Goal: Task Accomplishment & Management: Use online tool/utility

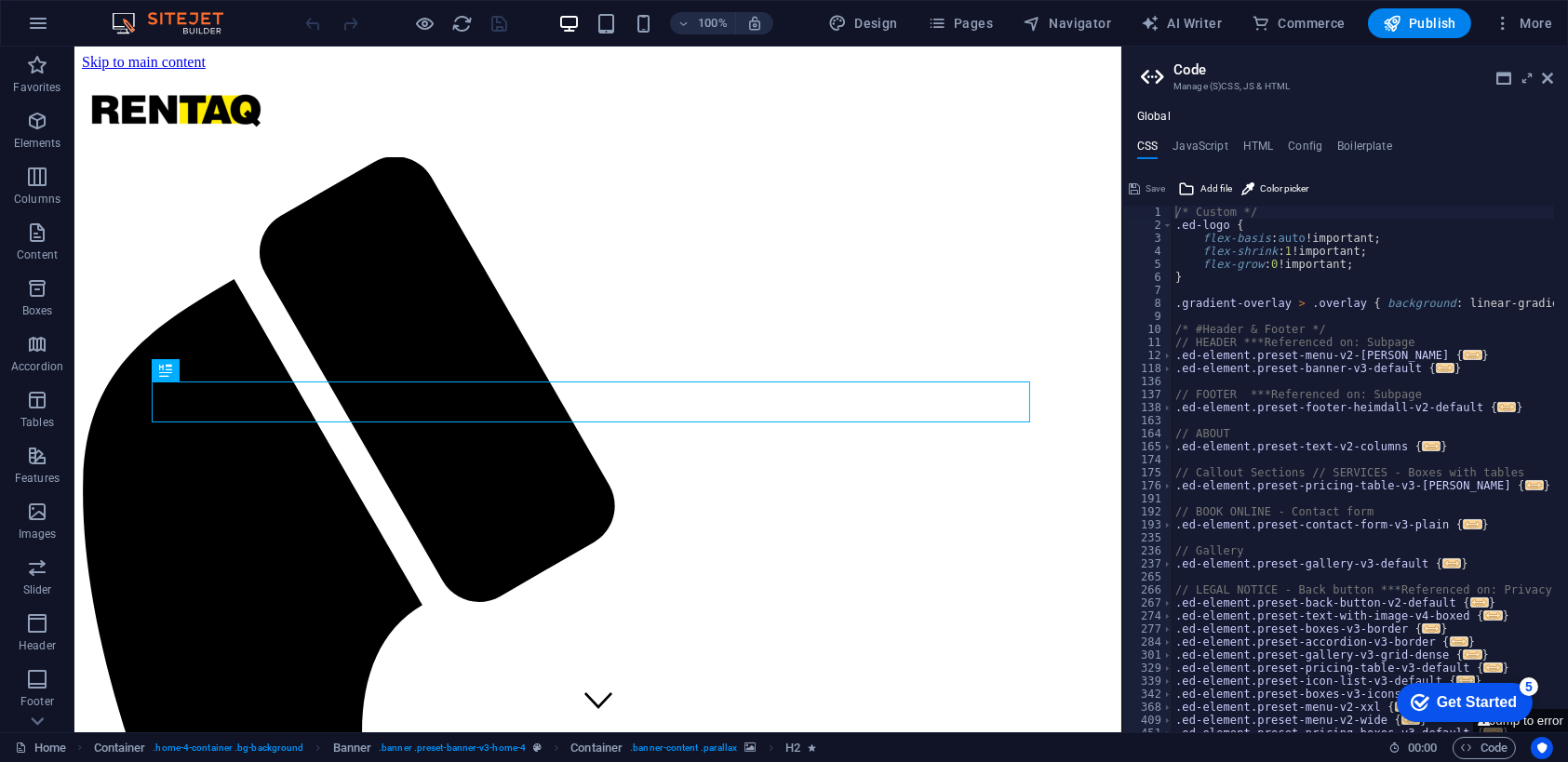
type textarea "/* Custom */"
drag, startPoint x: 1195, startPoint y: 214, endPoint x: 1088, endPoint y: 527, distance: 330.8
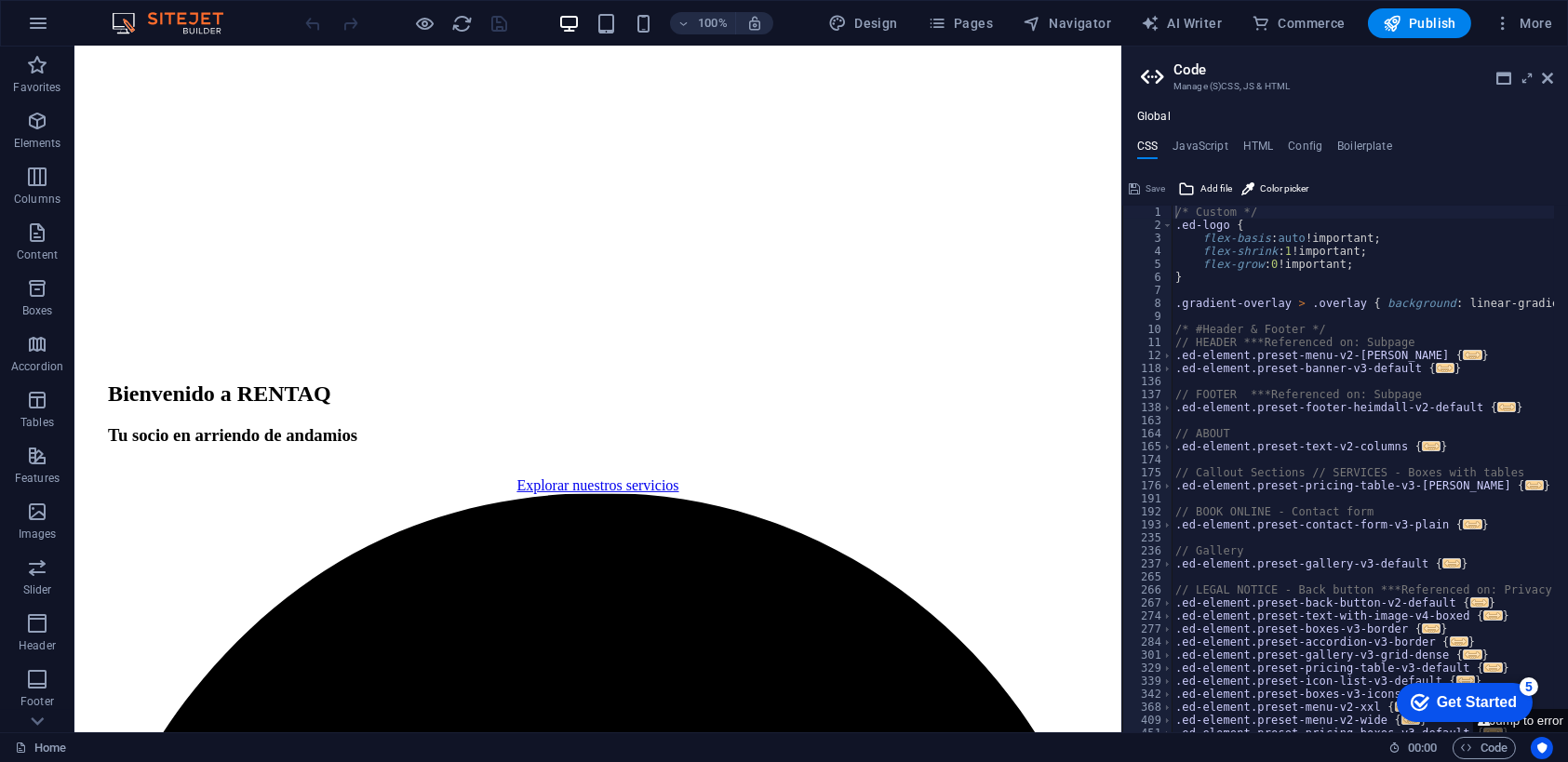
scroll to position [2092, 0]
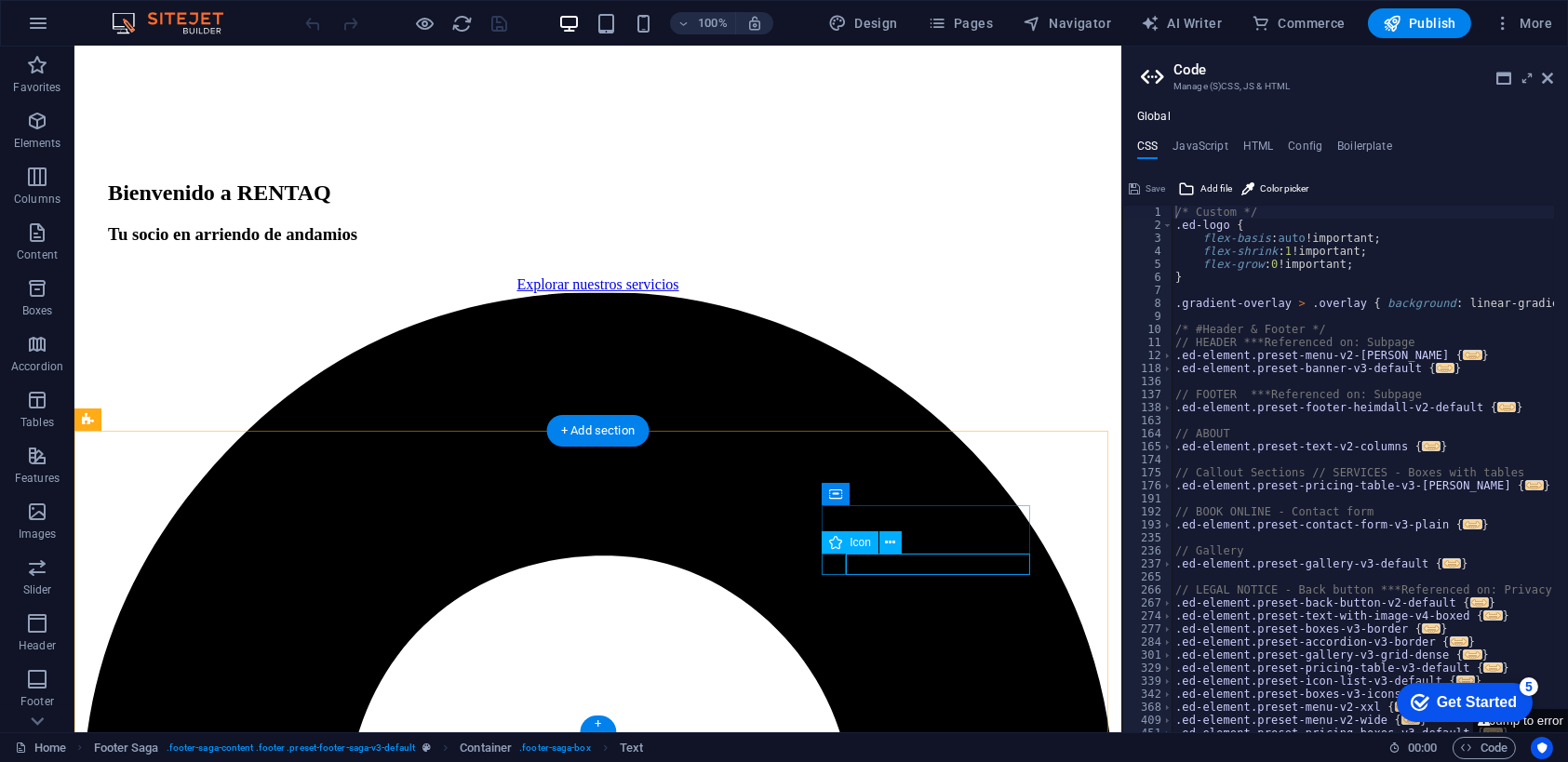
select select "xMidYMid"
select select "px"
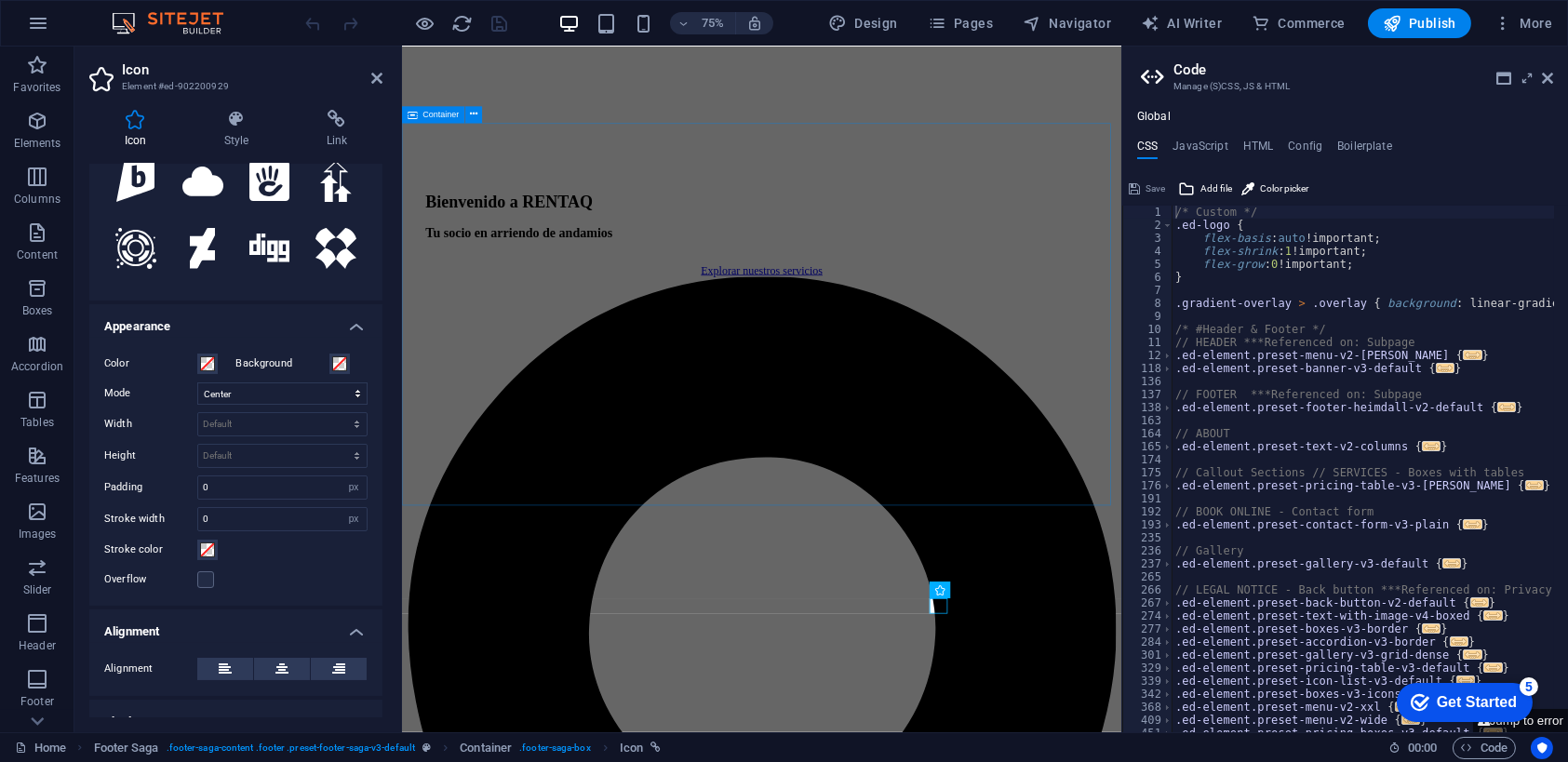
scroll to position [266, 0]
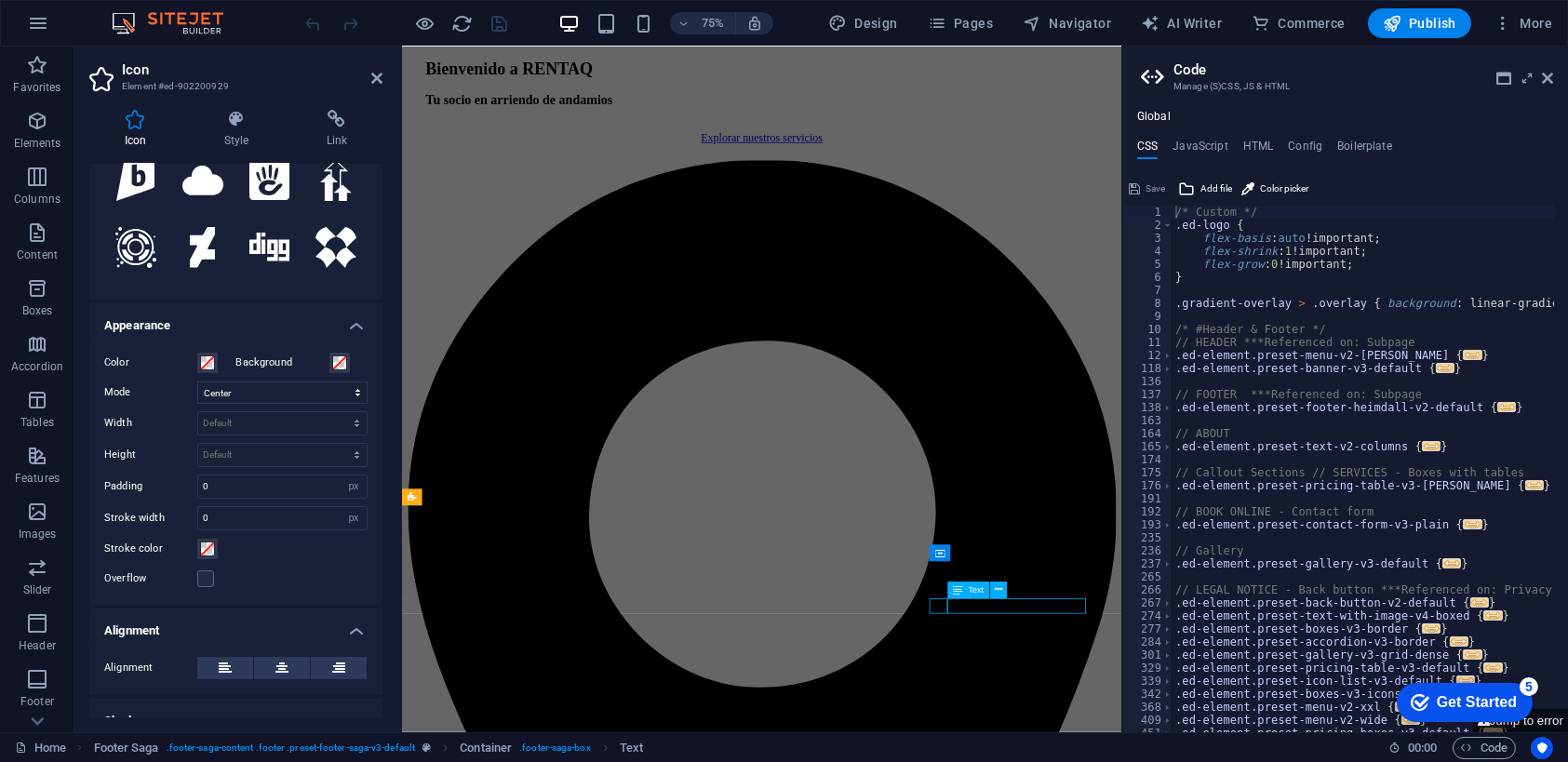
select select "footer"
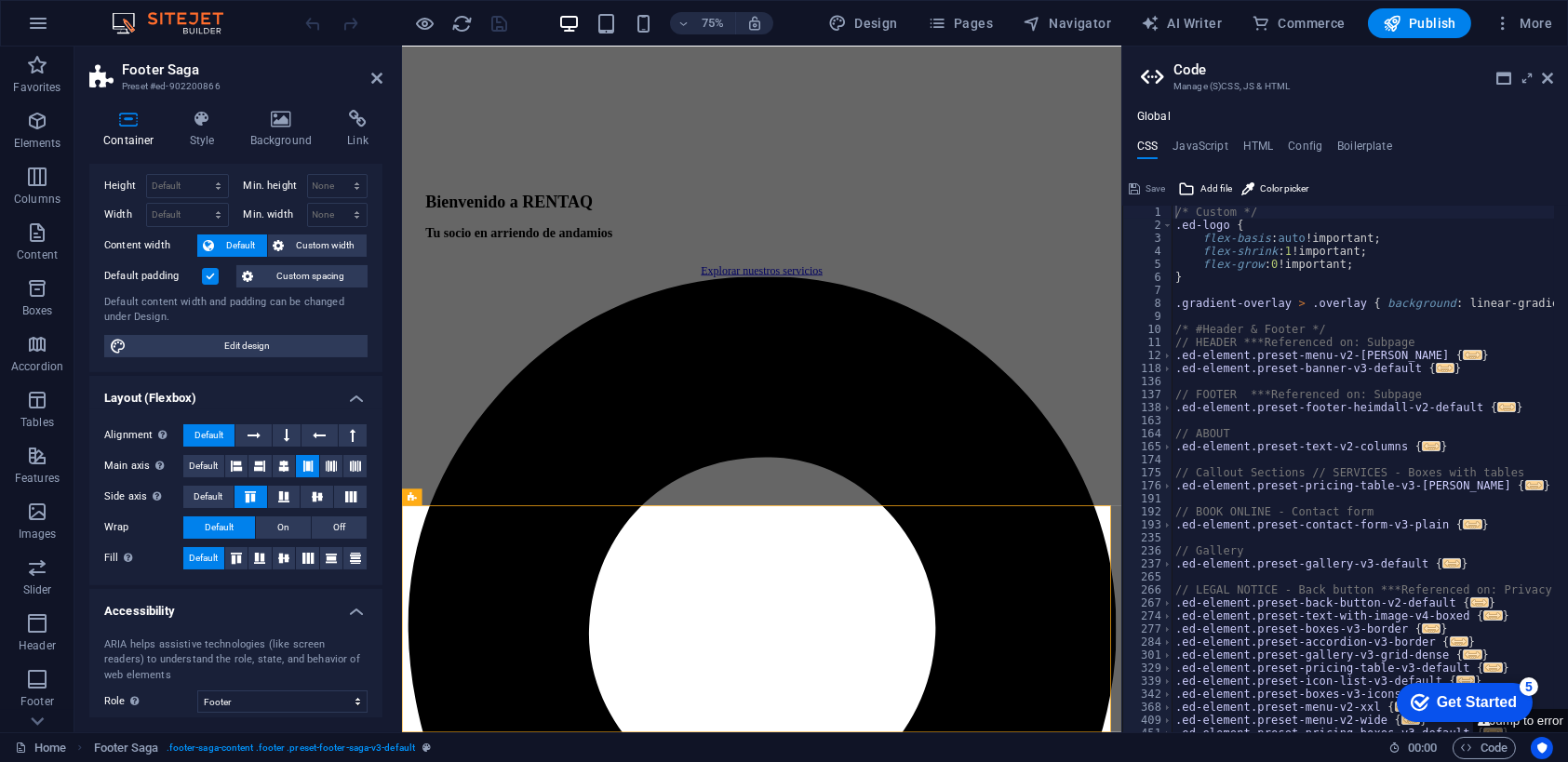
scroll to position [0, 0]
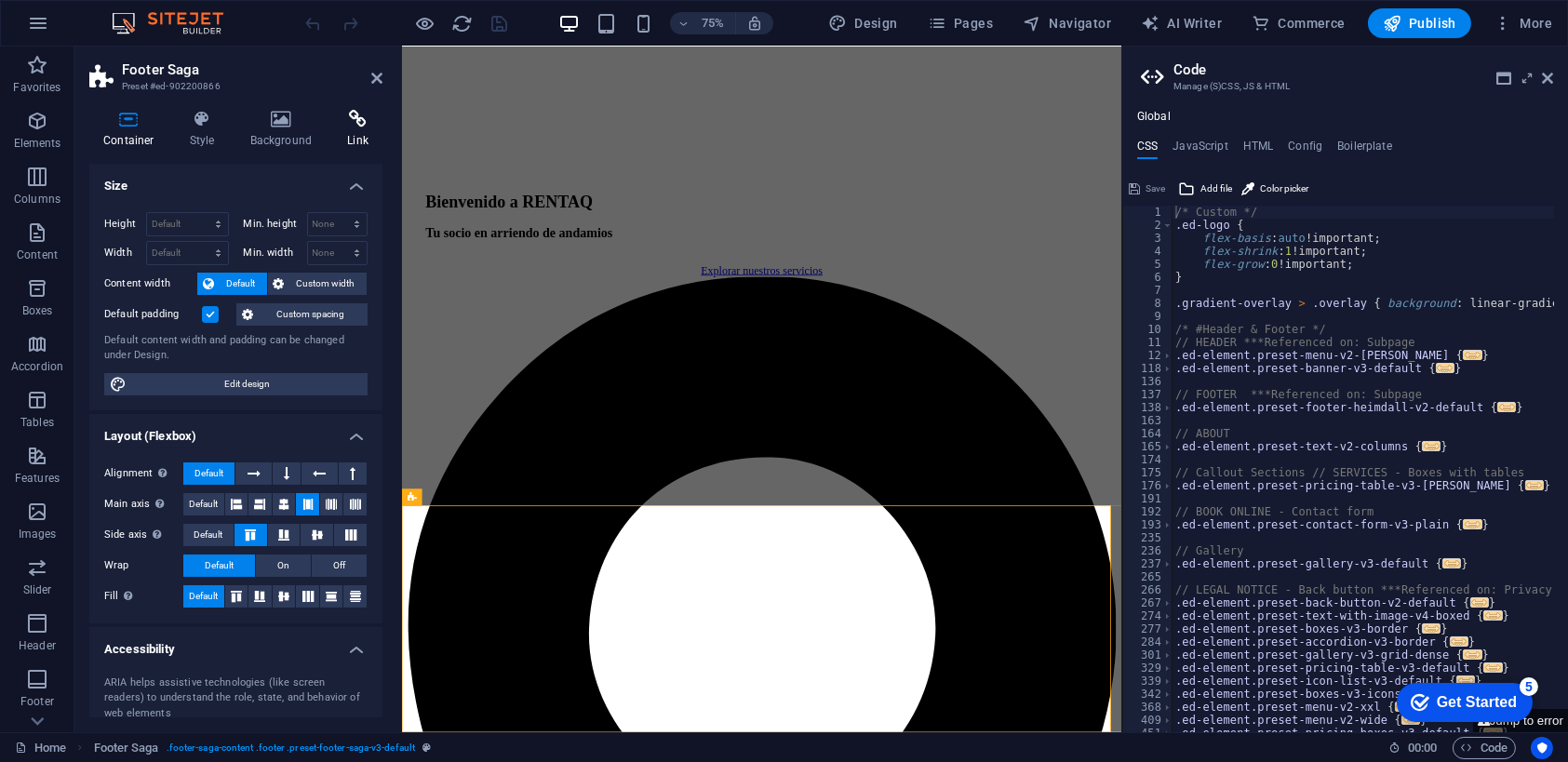
click at [359, 120] on icon at bounding box center [358, 118] width 49 height 19
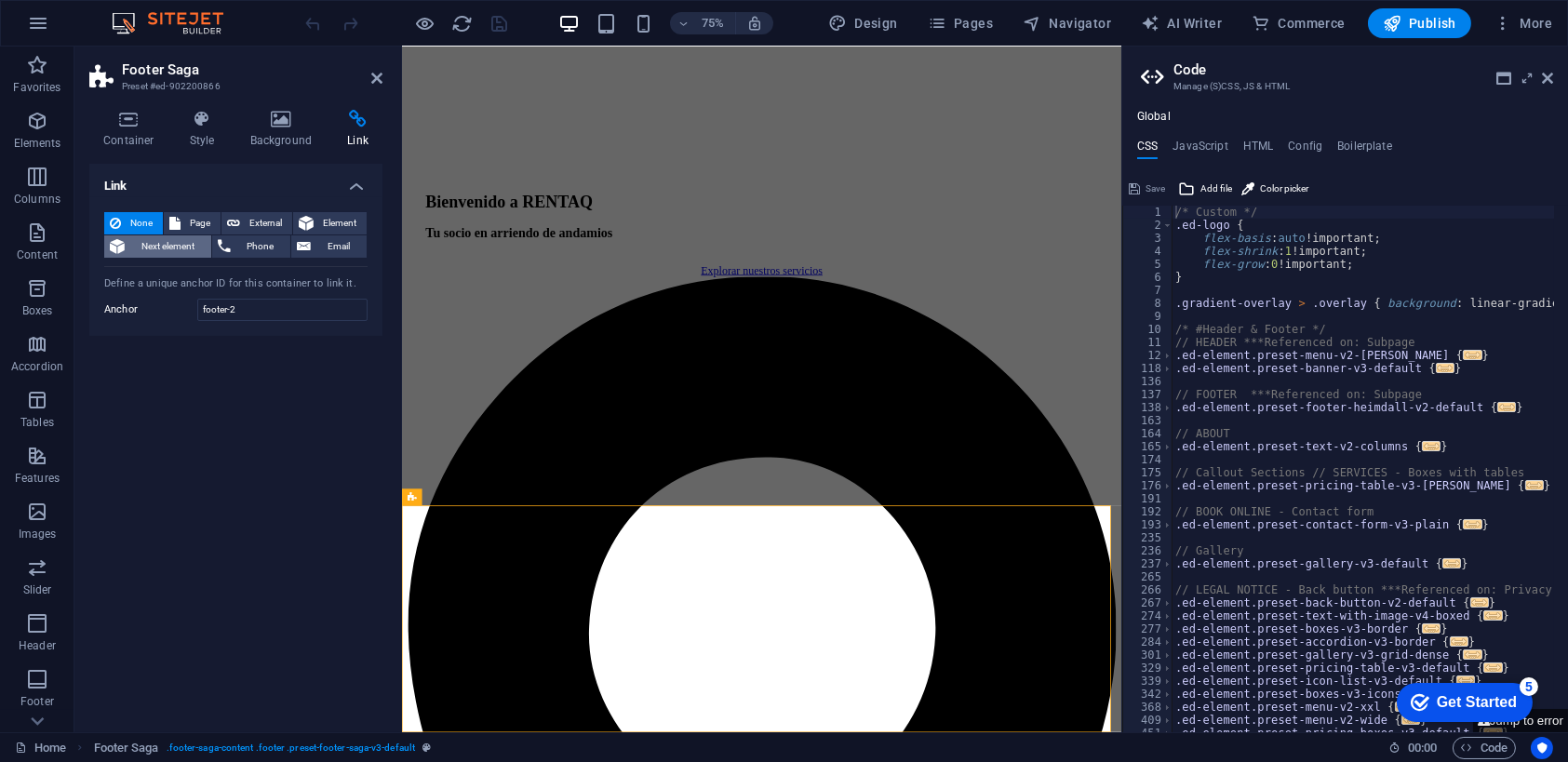
click at [169, 242] on span "Next element" at bounding box center [168, 246] width 75 height 23
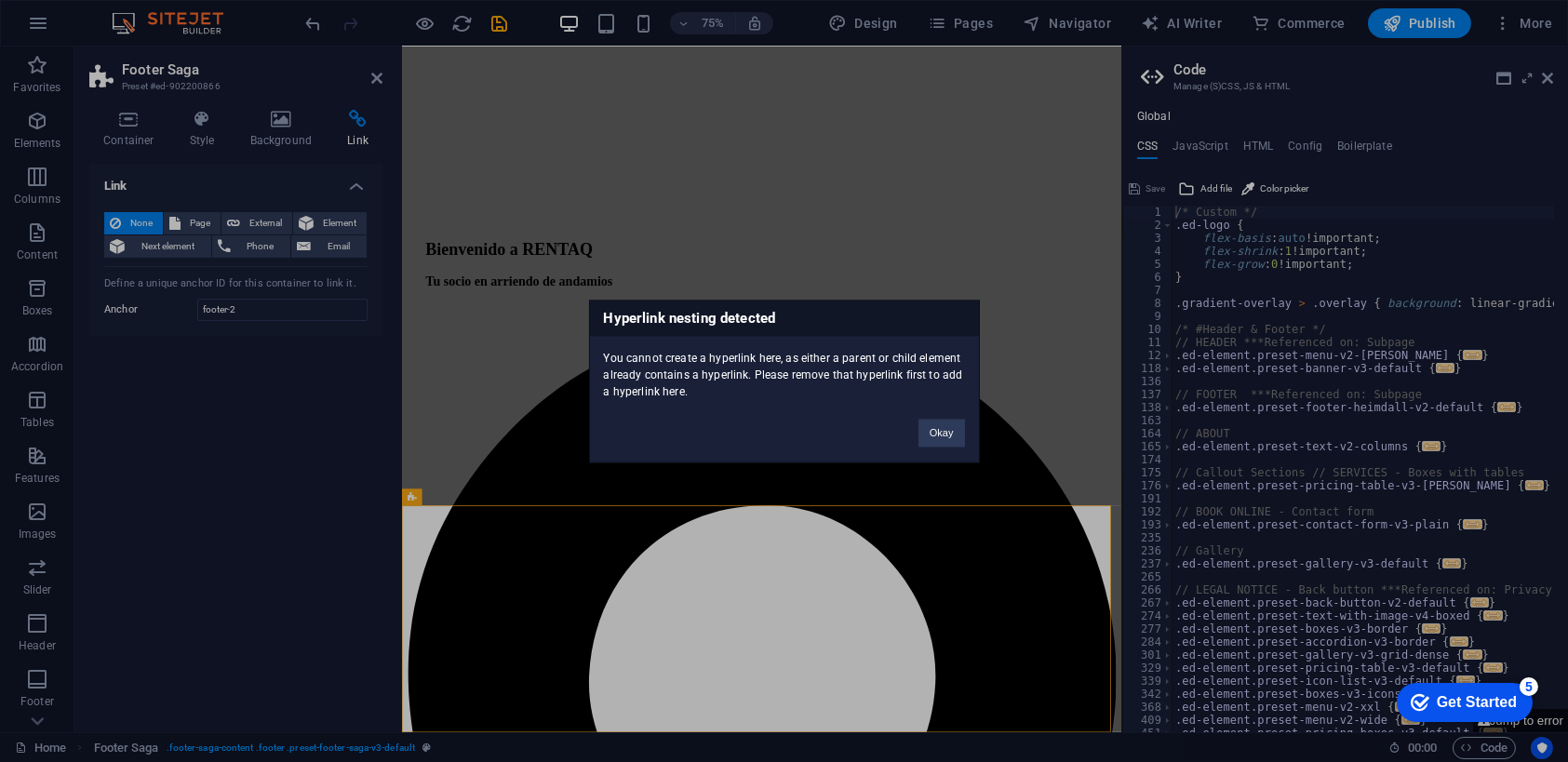
click at [211, 279] on div "Hyperlink nesting detected You cannot create a hyperlink here, as either a pare…" at bounding box center [784, 381] width 1568 height 762
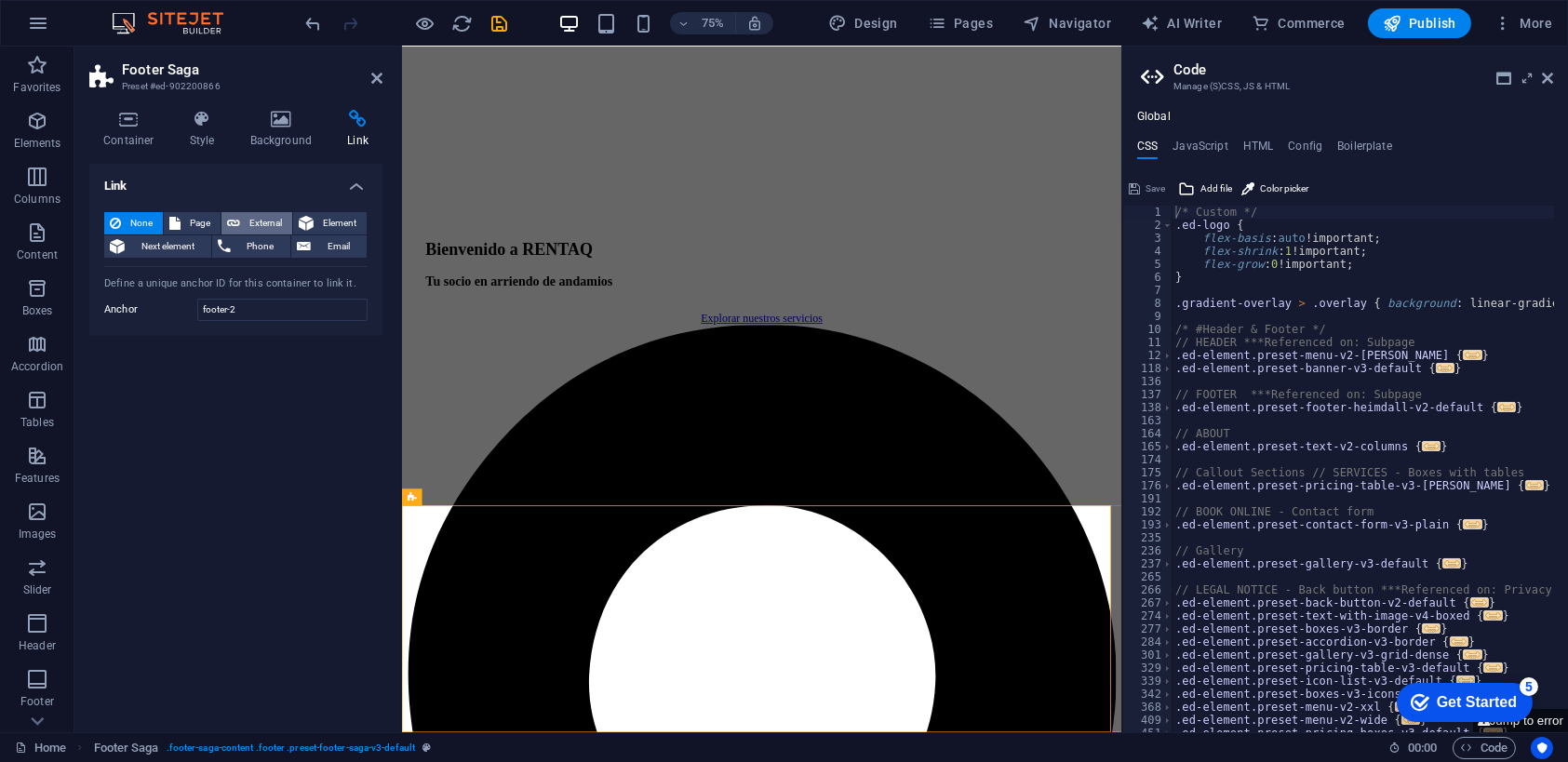
click at [252, 218] on span "External" at bounding box center [266, 223] width 41 height 23
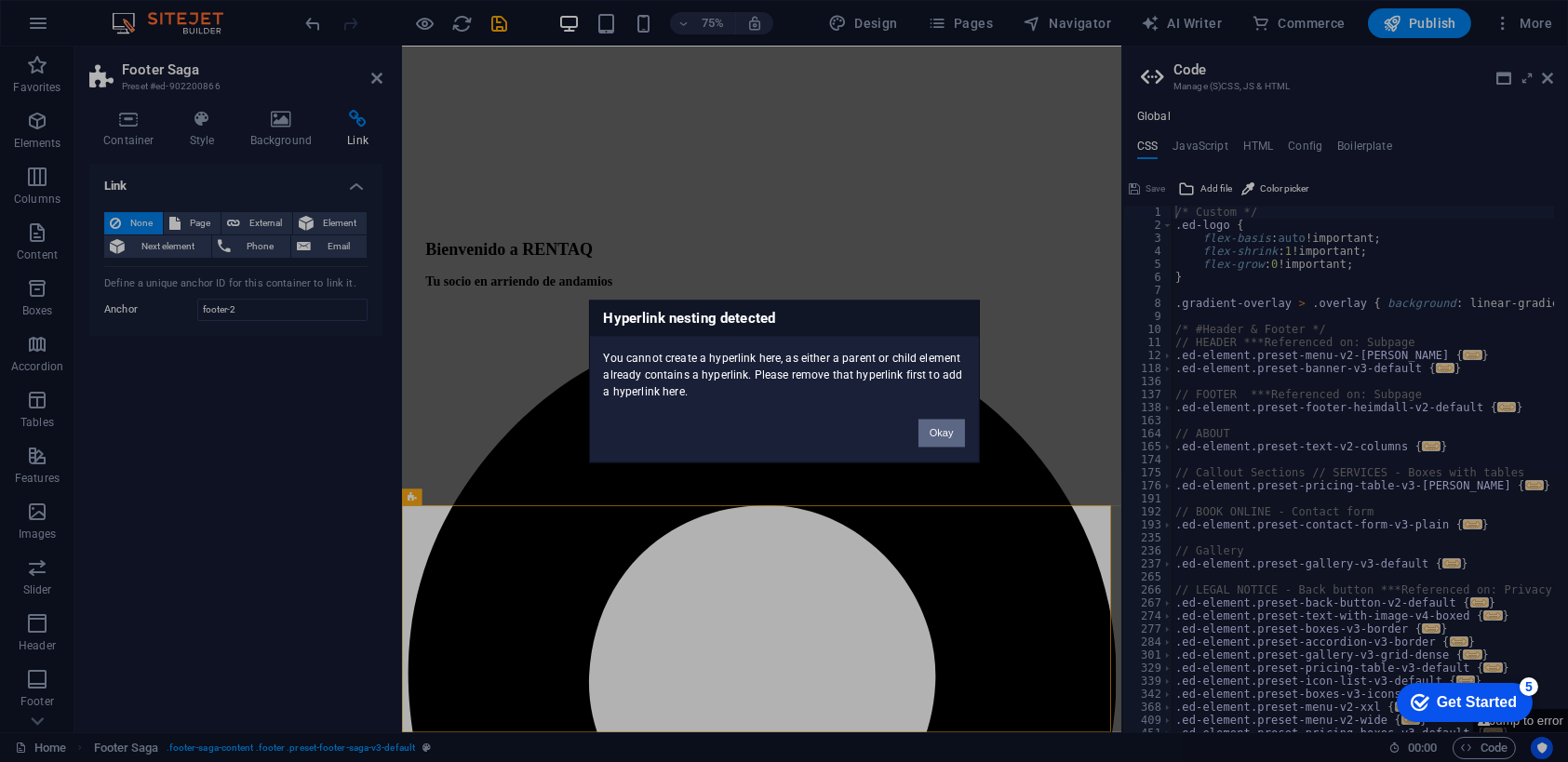
click at [941, 427] on button "Okay" at bounding box center [941, 433] width 46 height 28
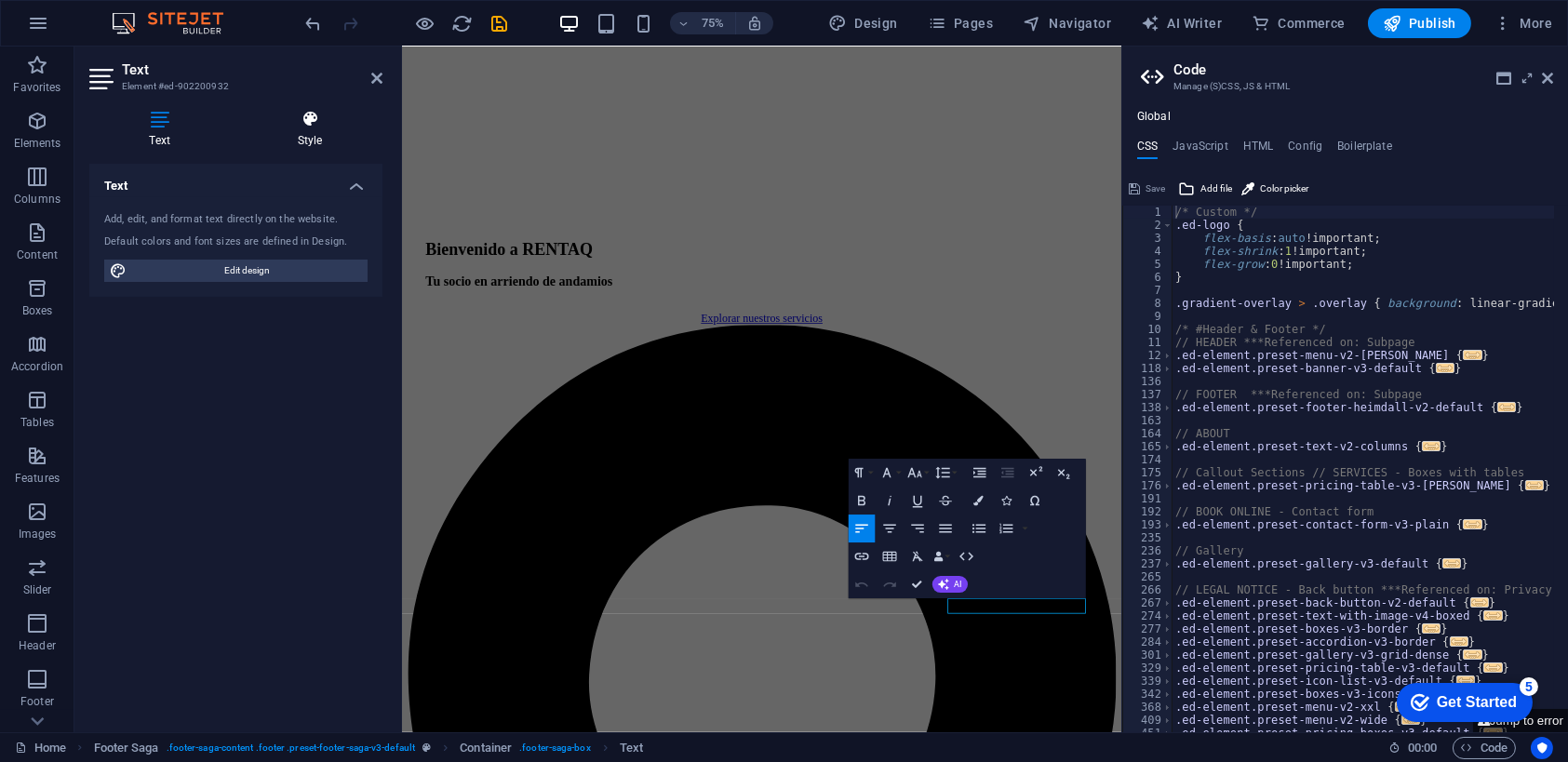
click at [308, 119] on icon at bounding box center [309, 118] width 145 height 19
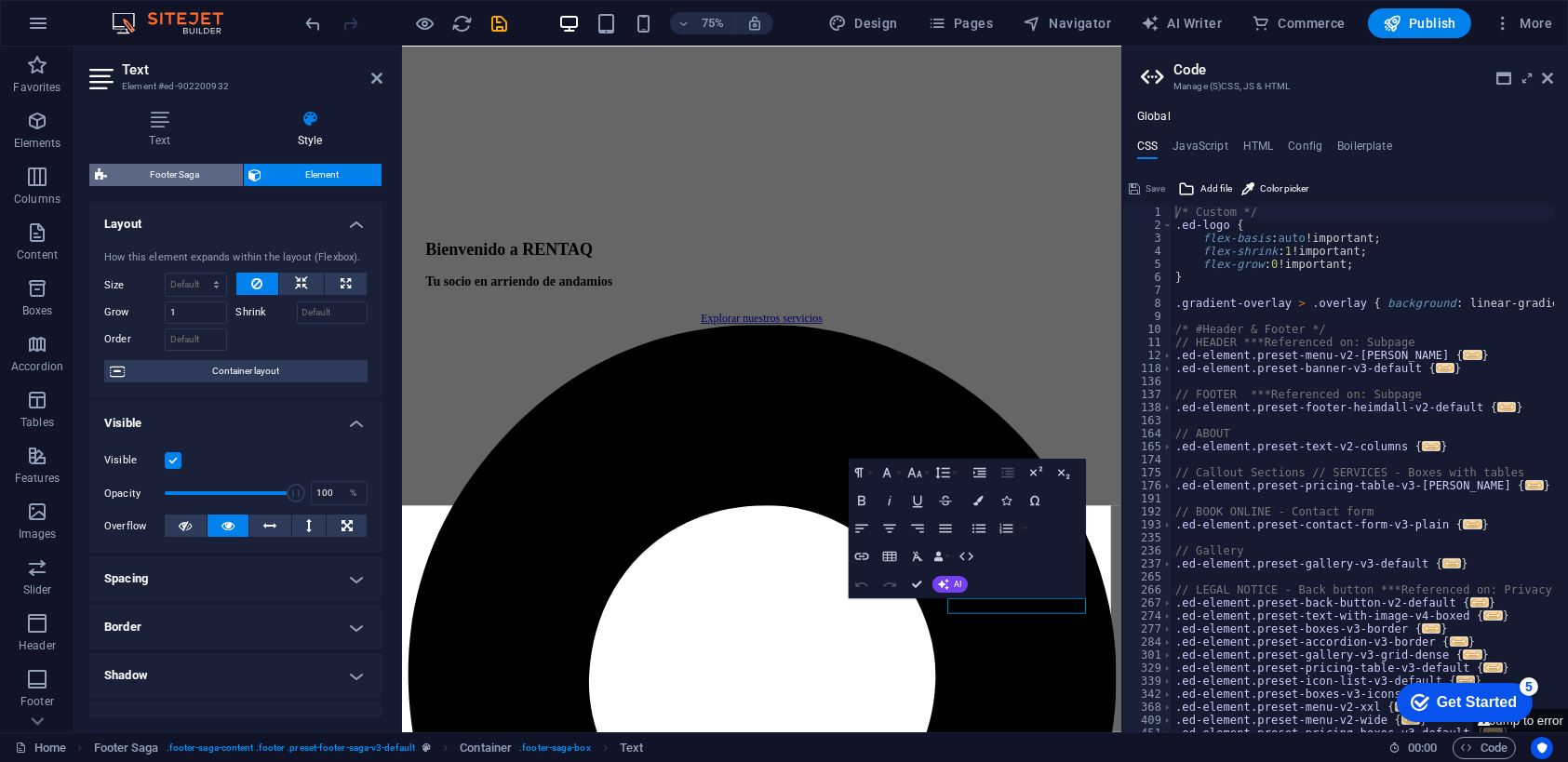
click at [179, 173] on span "Footer Saga" at bounding box center [174, 174] width 125 height 23
select select "rem"
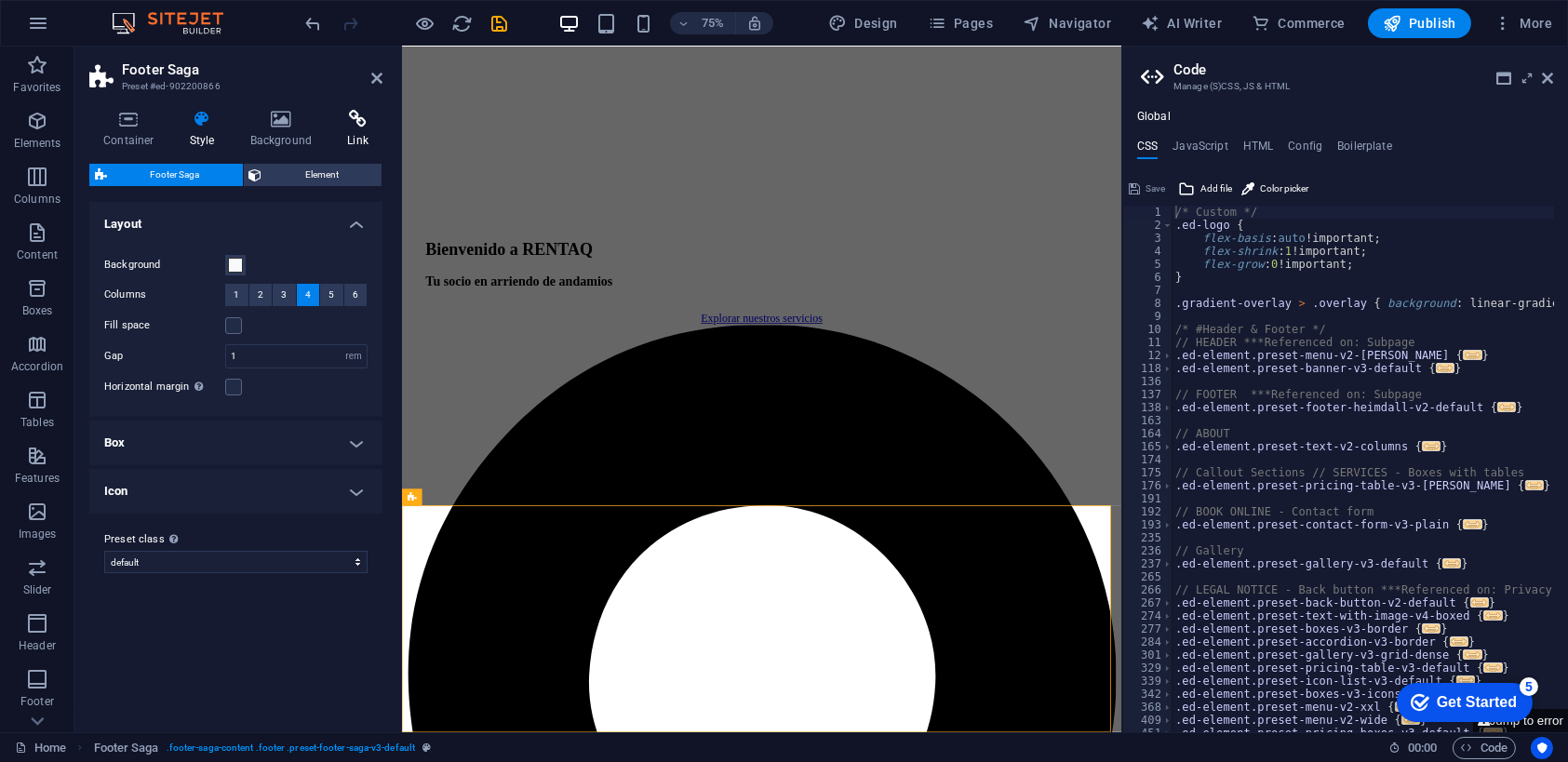
click at [365, 119] on icon at bounding box center [358, 118] width 49 height 19
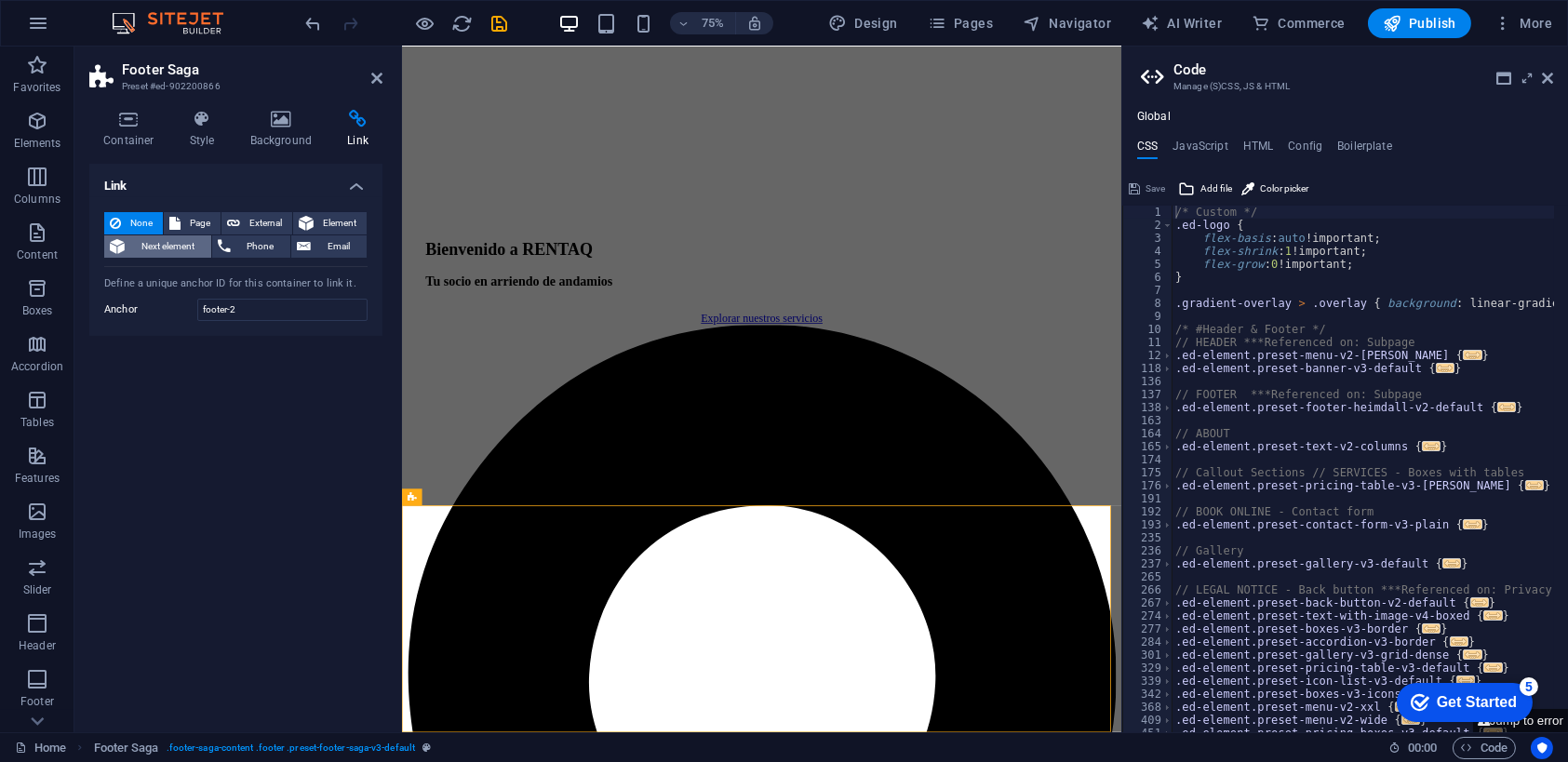
click at [173, 242] on span "Next element" at bounding box center [168, 246] width 75 height 23
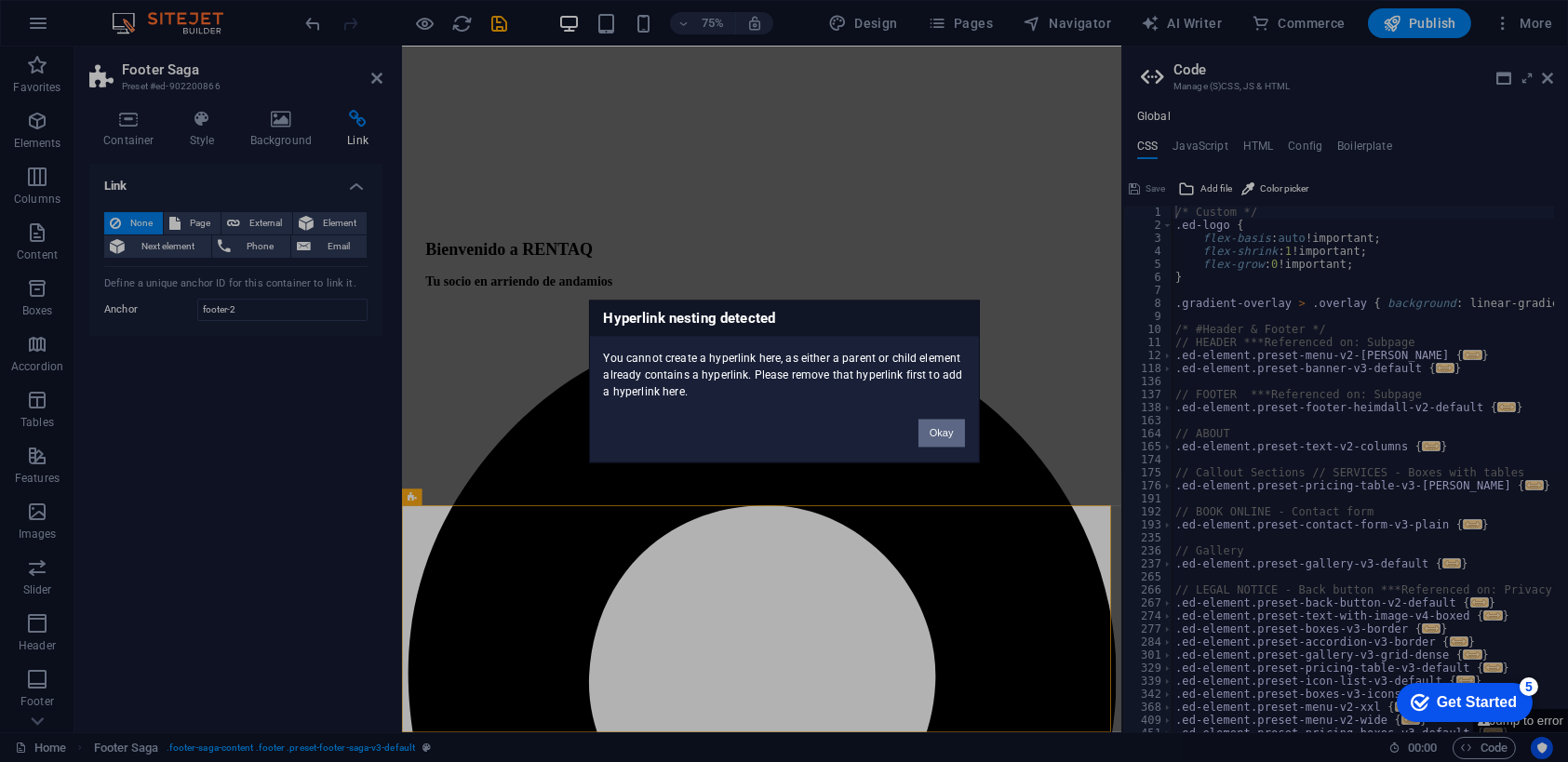
click at [948, 431] on button "Okay" at bounding box center [941, 433] width 46 height 28
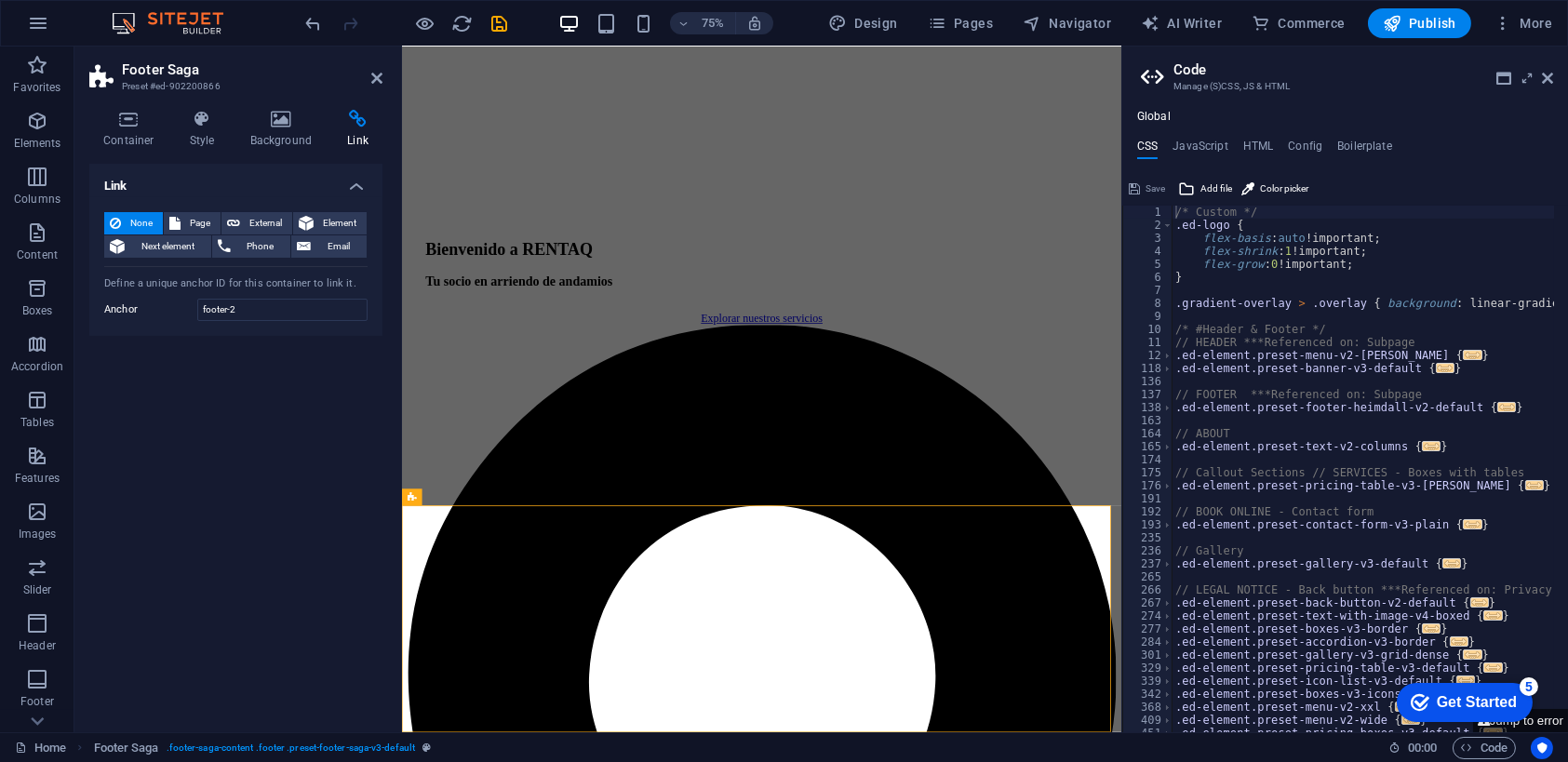
click at [132, 218] on span "None" at bounding box center [141, 223] width 31 height 23
click at [198, 219] on span "Page" at bounding box center [200, 223] width 29 height 23
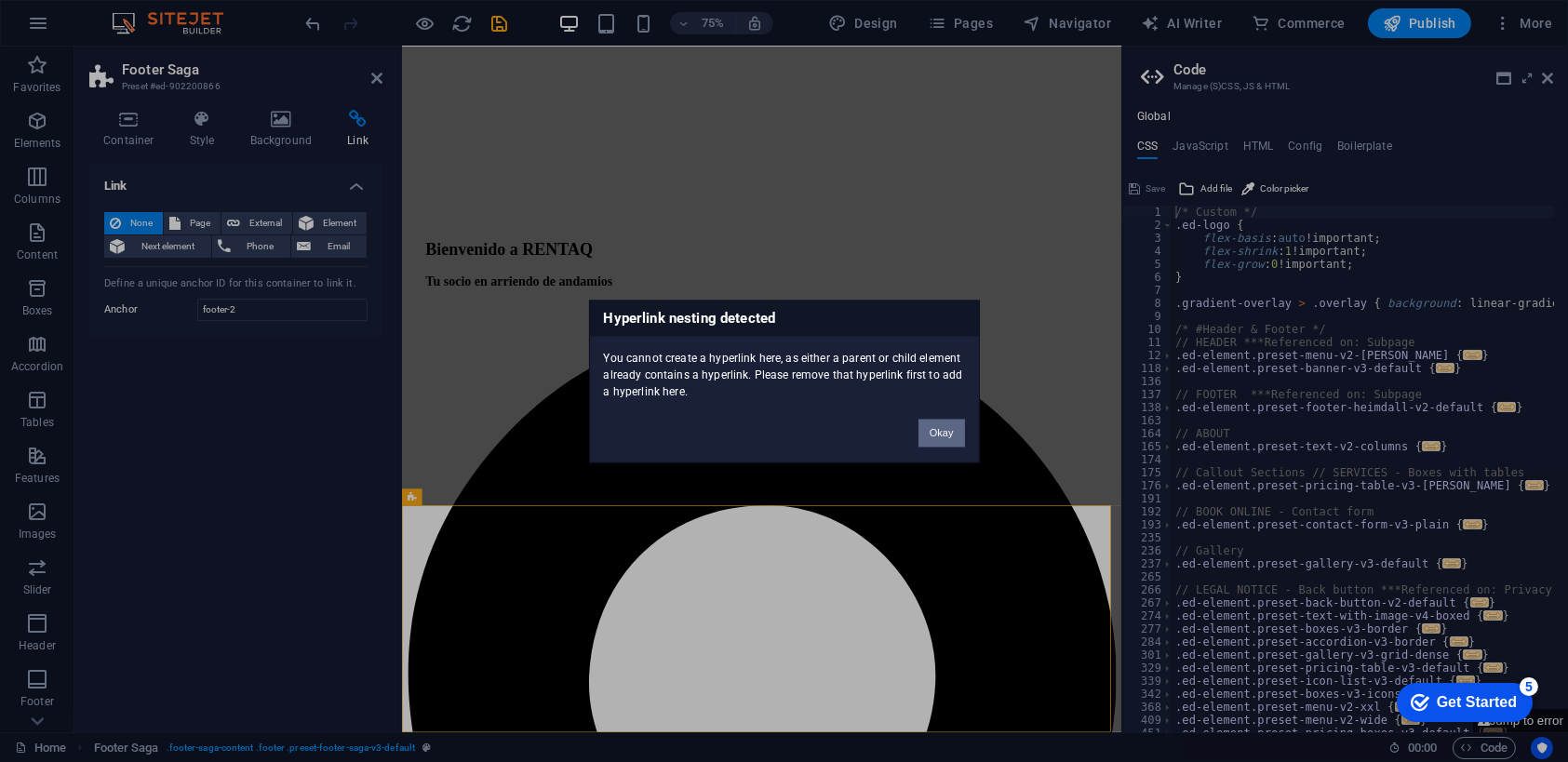
click at [930, 427] on button "Okay" at bounding box center [941, 433] width 46 height 28
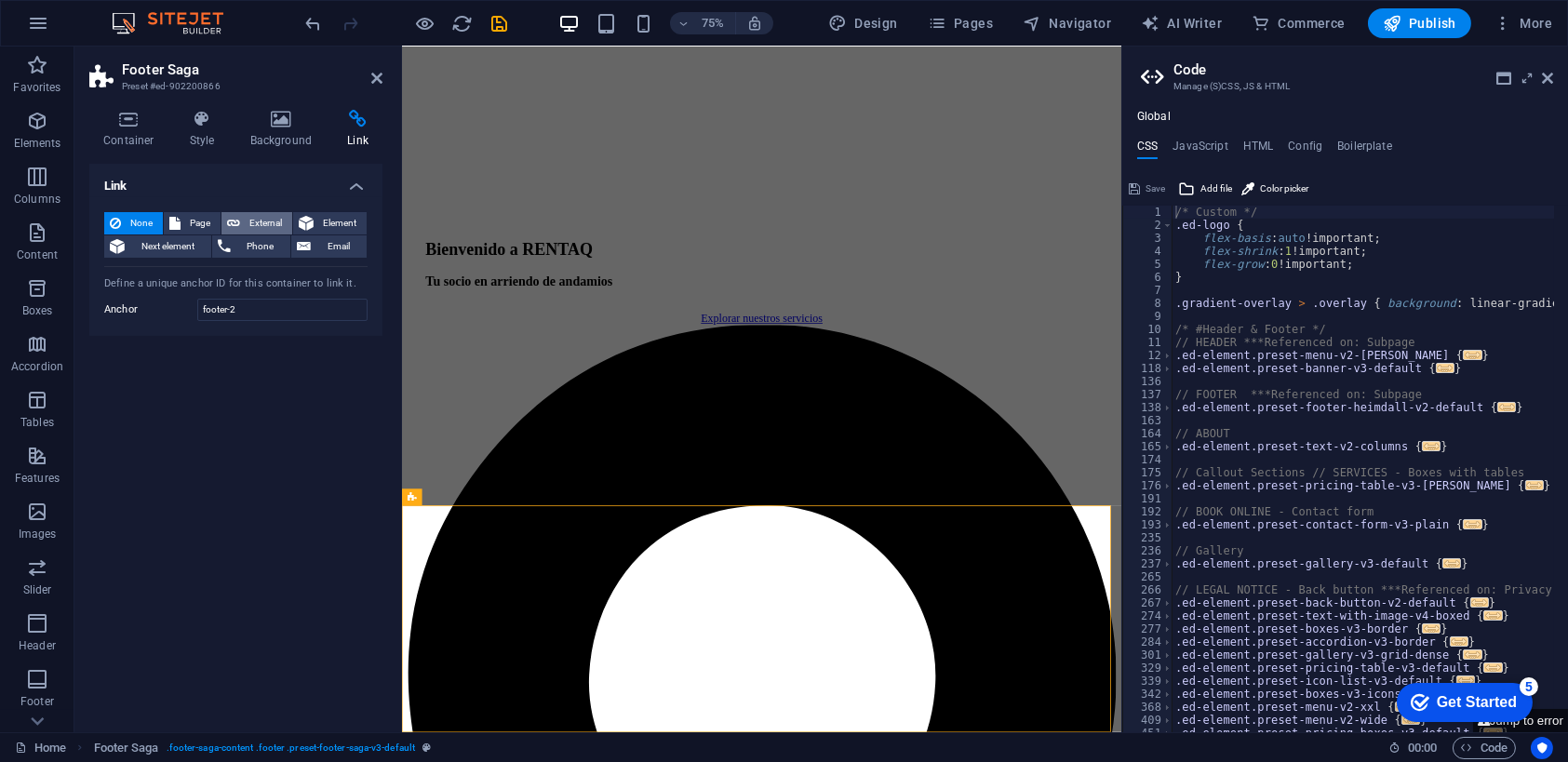
click at [262, 219] on span "External" at bounding box center [266, 223] width 41 height 23
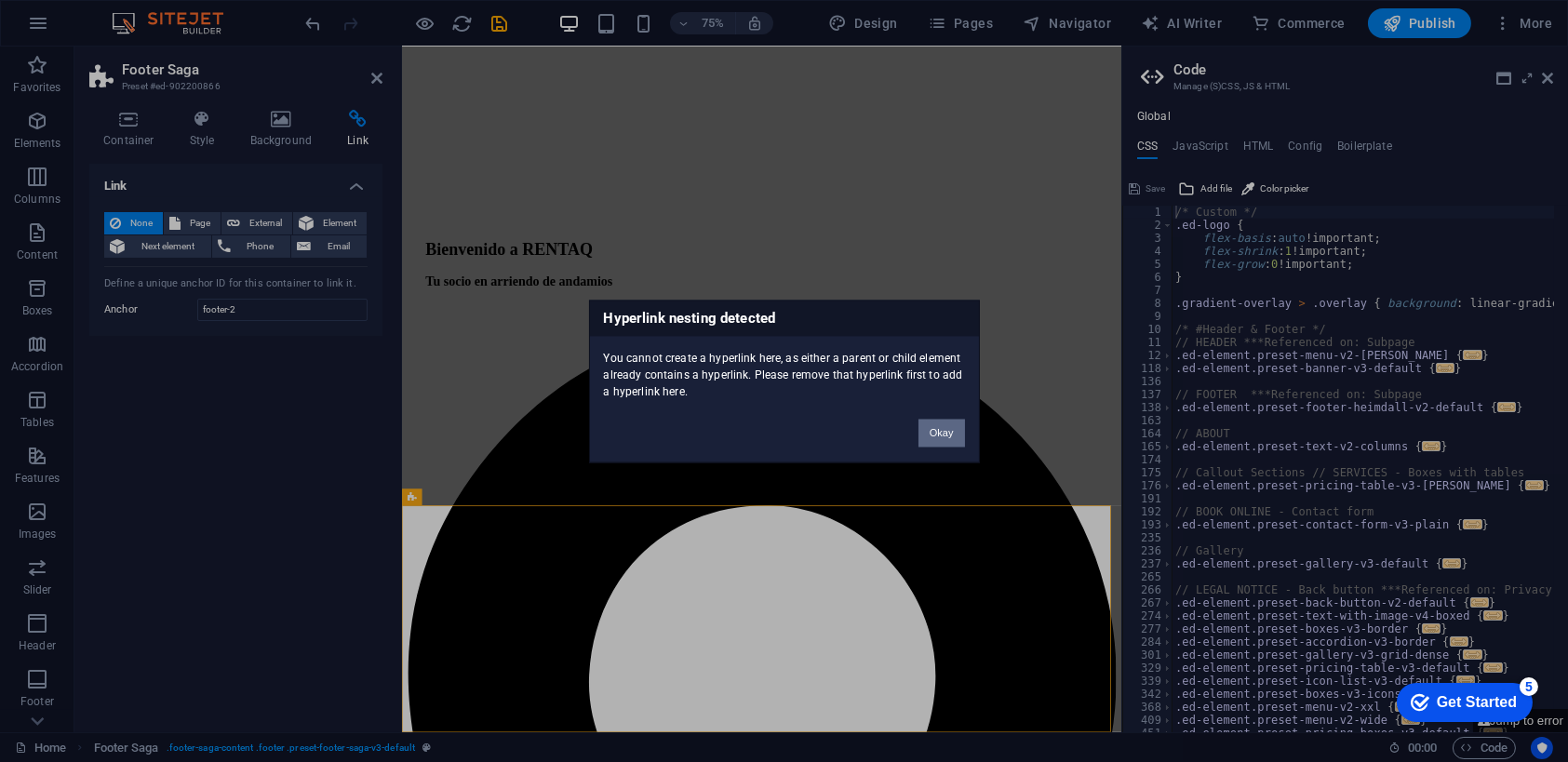
click at [950, 431] on button "Okay" at bounding box center [941, 433] width 46 height 28
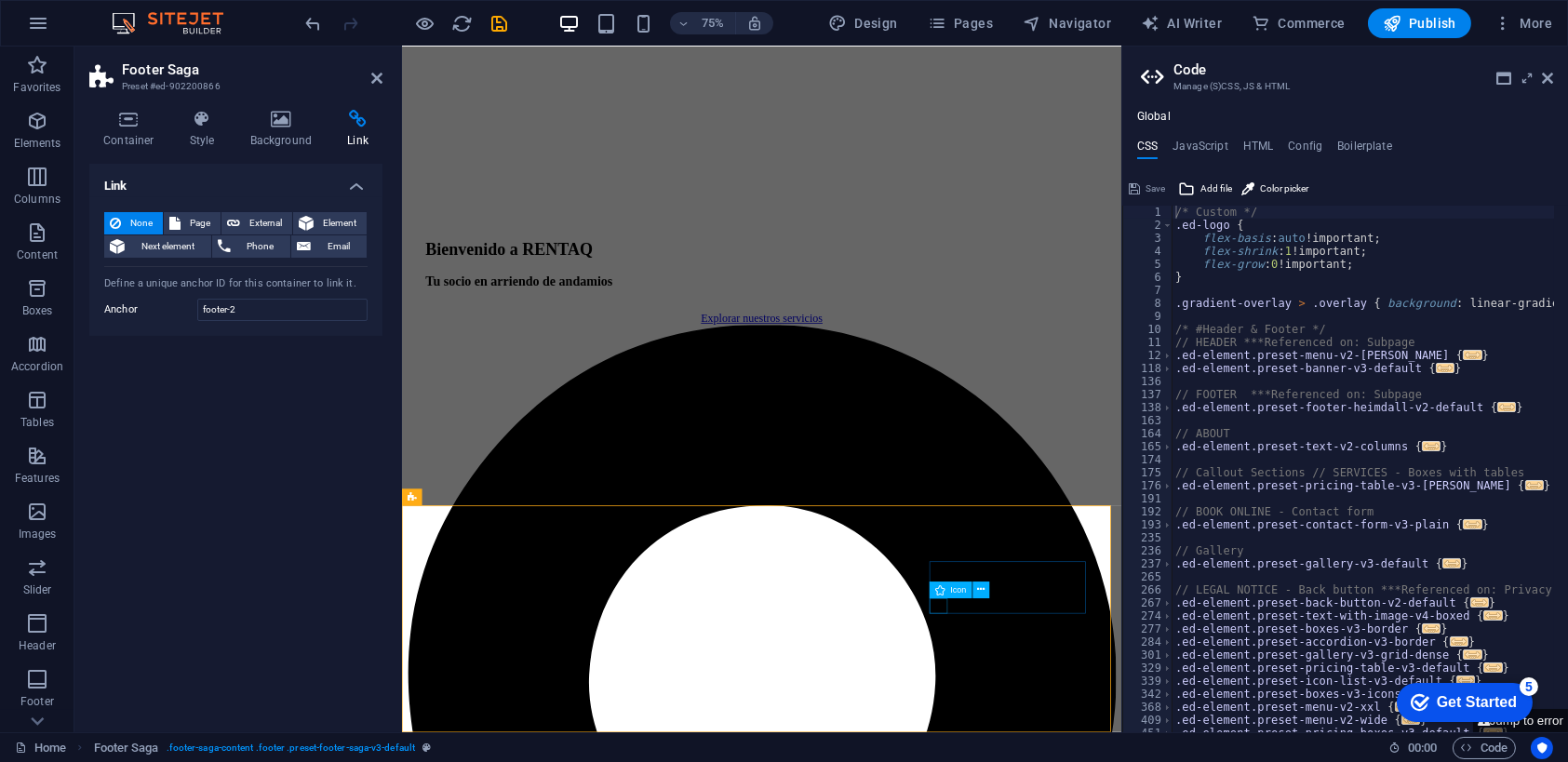
select select "xMidYMid"
select select "px"
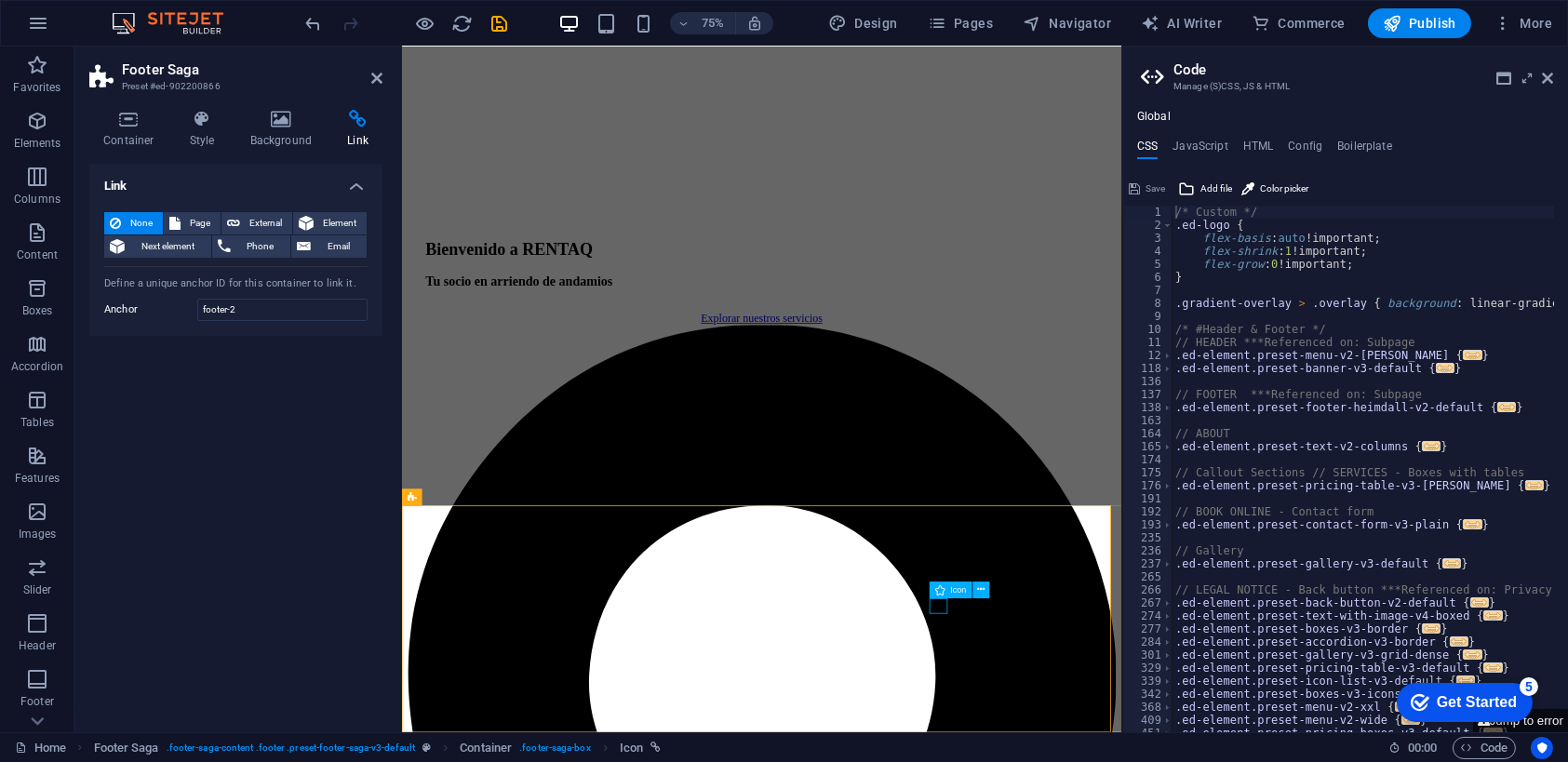
select select "px"
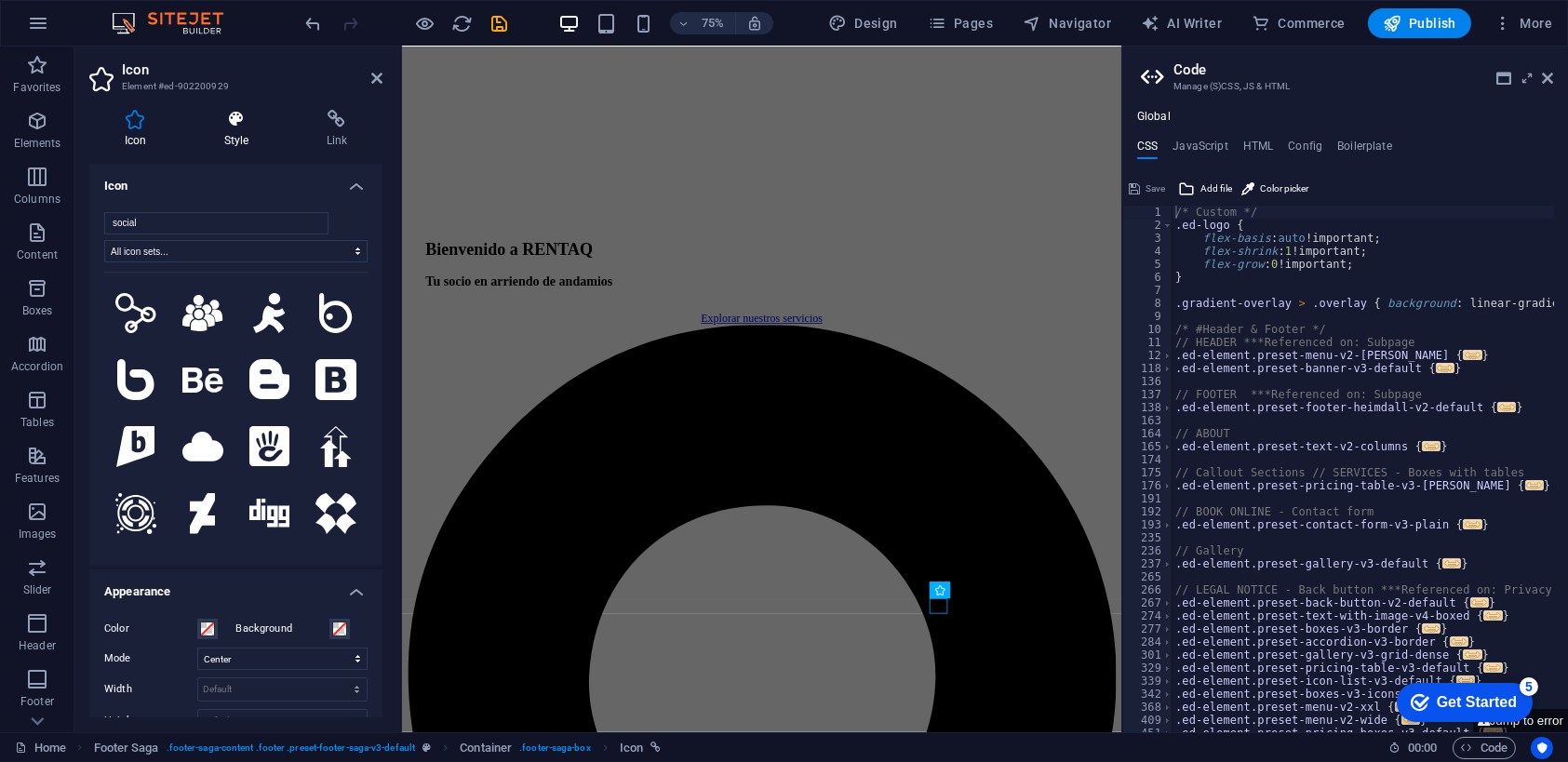
click at [234, 122] on icon at bounding box center [237, 118] width 95 height 19
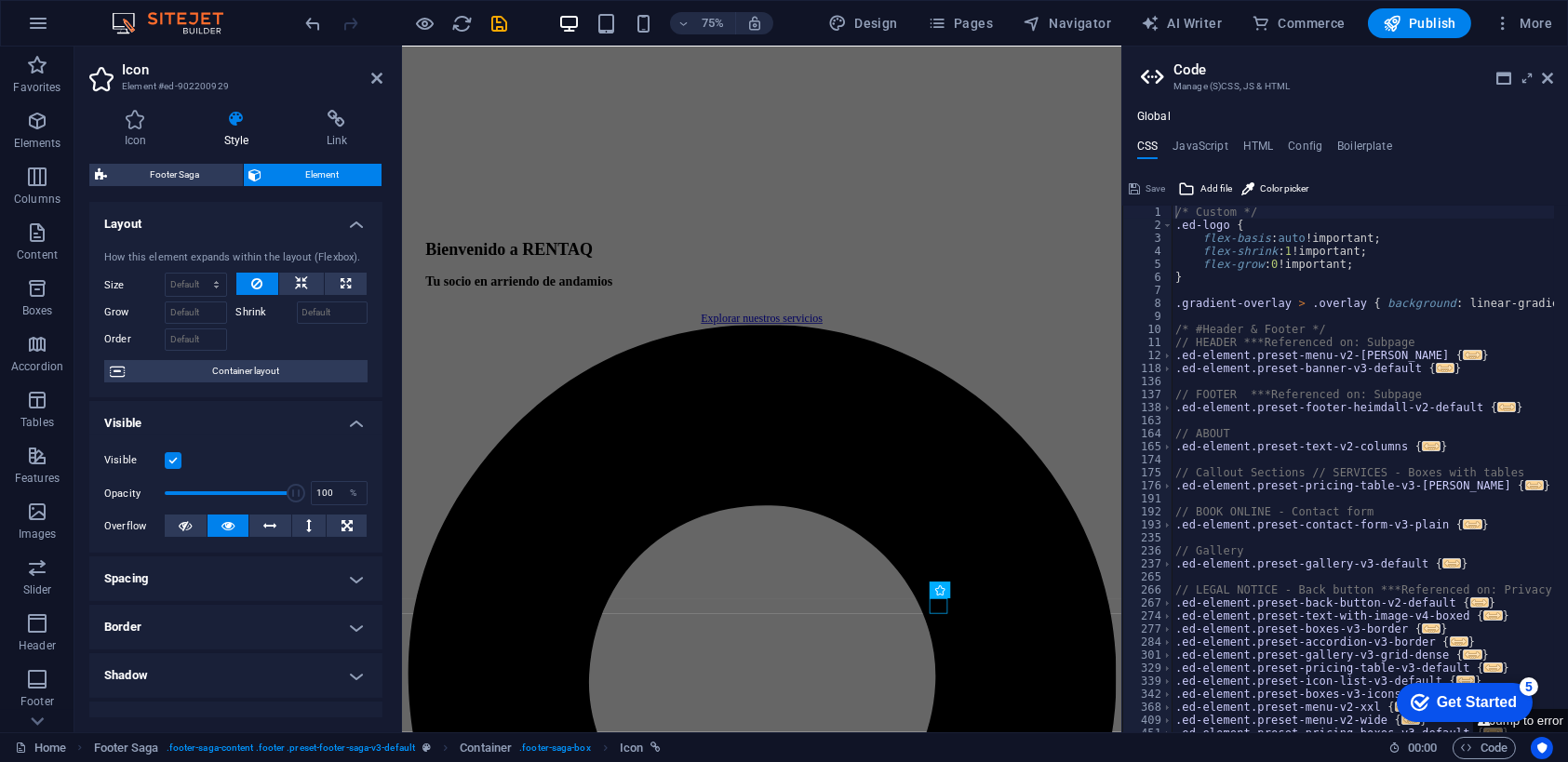
drag, startPoint x: 385, startPoint y: 321, endPoint x: 385, endPoint y: 378, distance: 57.0
click at [385, 378] on div "Icon Style Link Icon social All icon sets... IcoFont Ionicons FontAwesome Brand…" at bounding box center [237, 413] width 323 height 638
click at [126, 129] on h4 "Icon" at bounding box center [139, 129] width 100 height 39
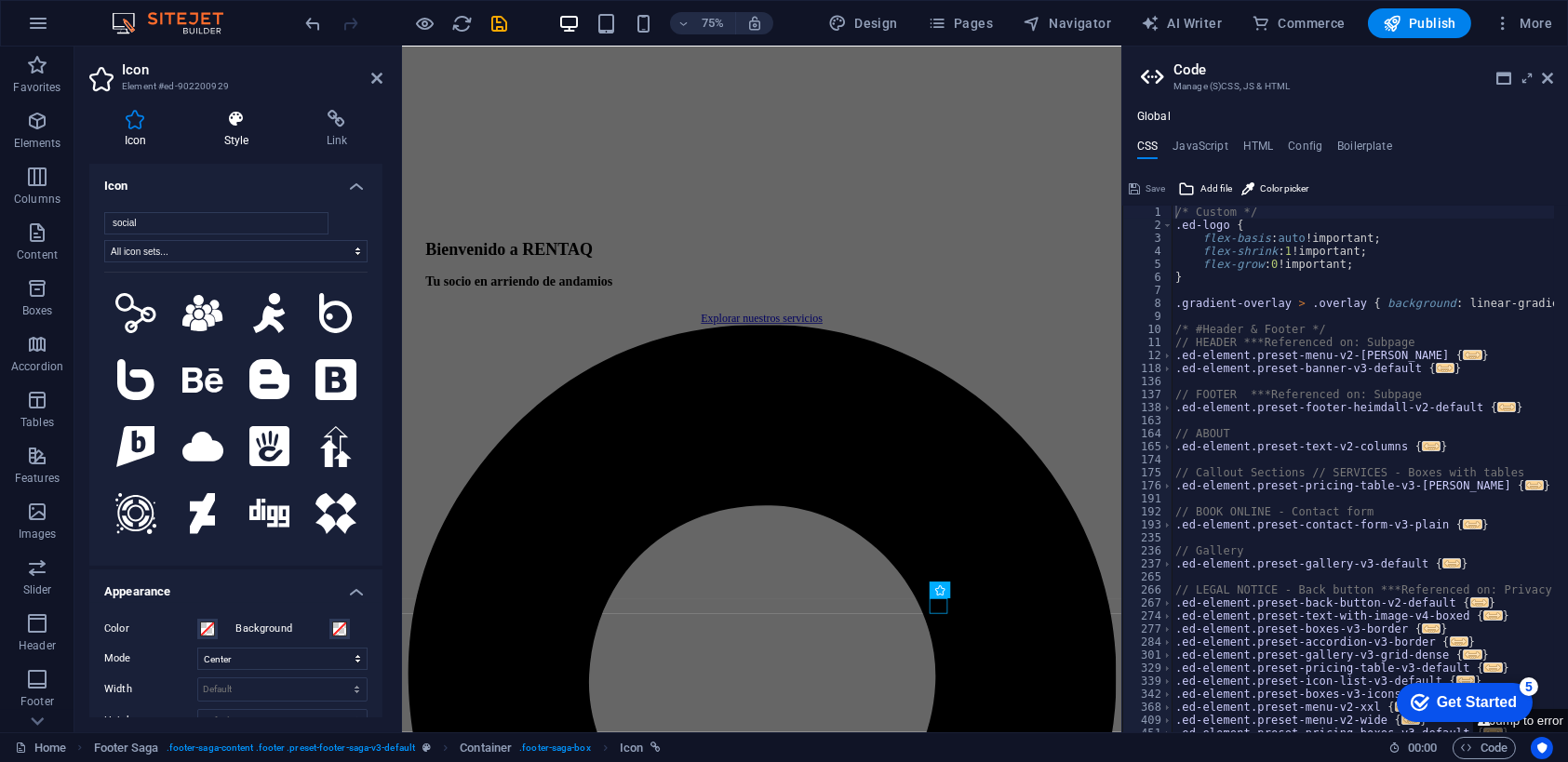
click at [239, 135] on h4 "Style" at bounding box center [240, 129] width 102 height 39
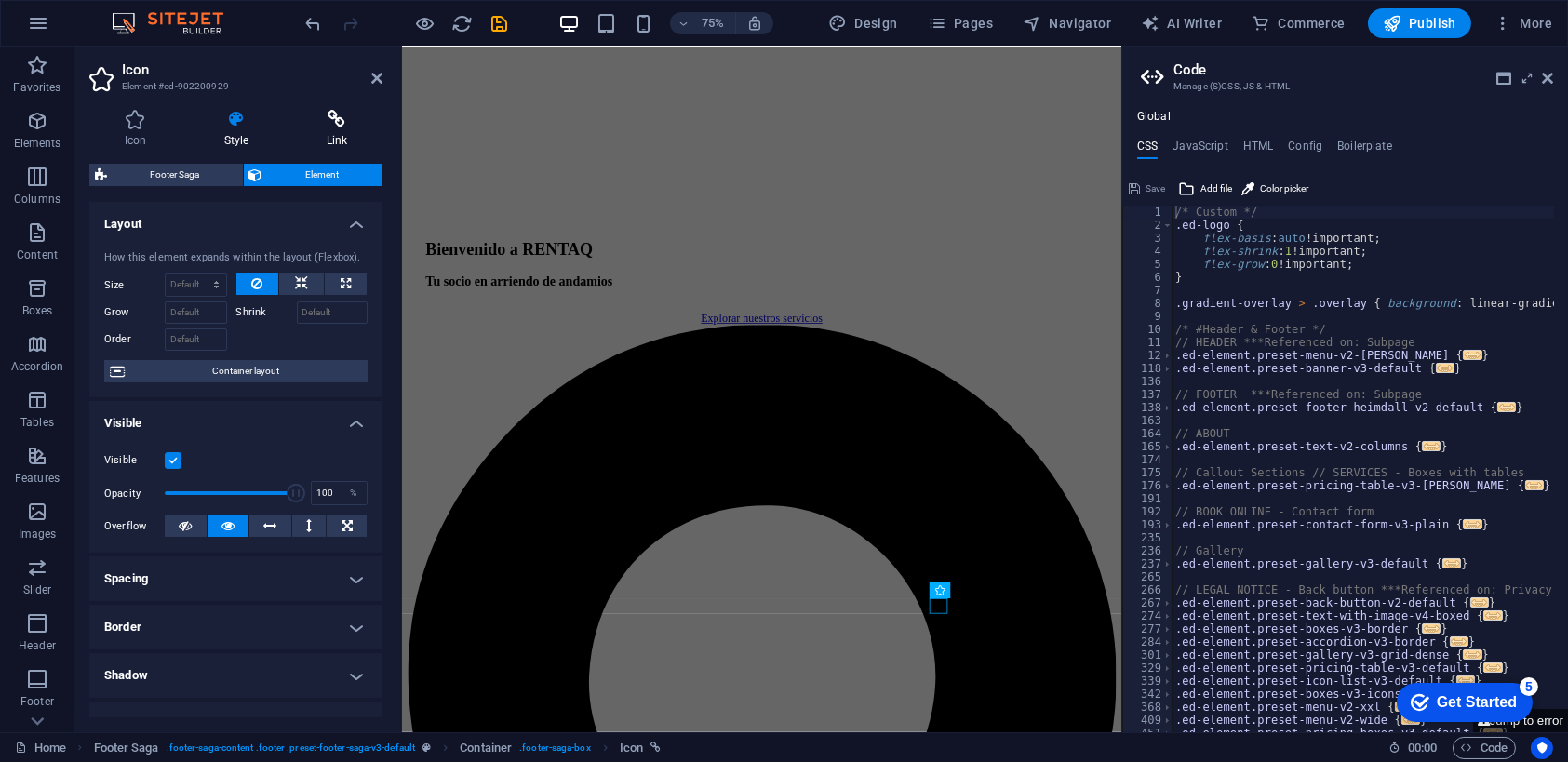
click at [333, 130] on h4 "Link" at bounding box center [337, 129] width 92 height 39
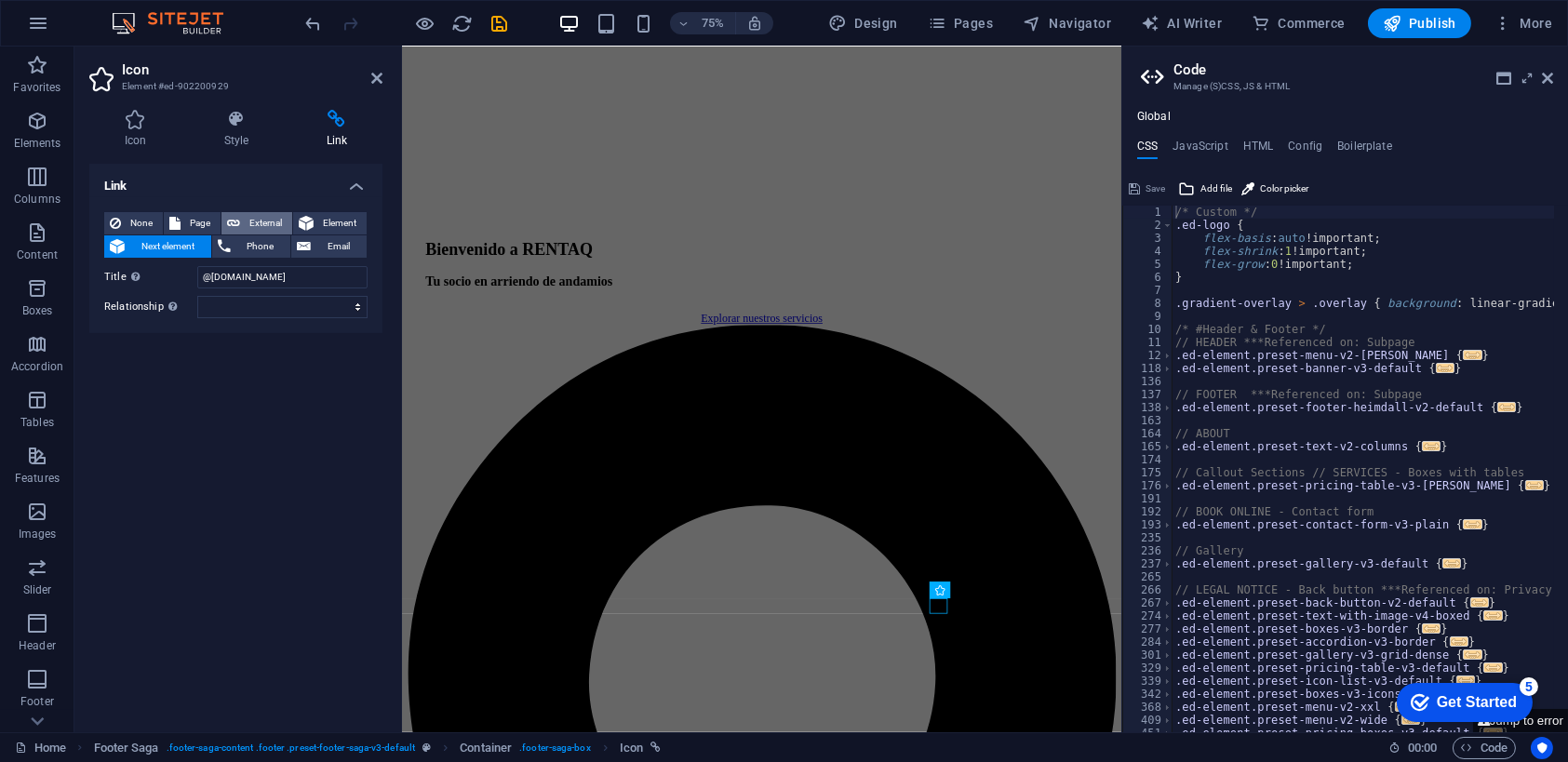
click at [257, 217] on span "External" at bounding box center [266, 223] width 41 height 23
select select "blank"
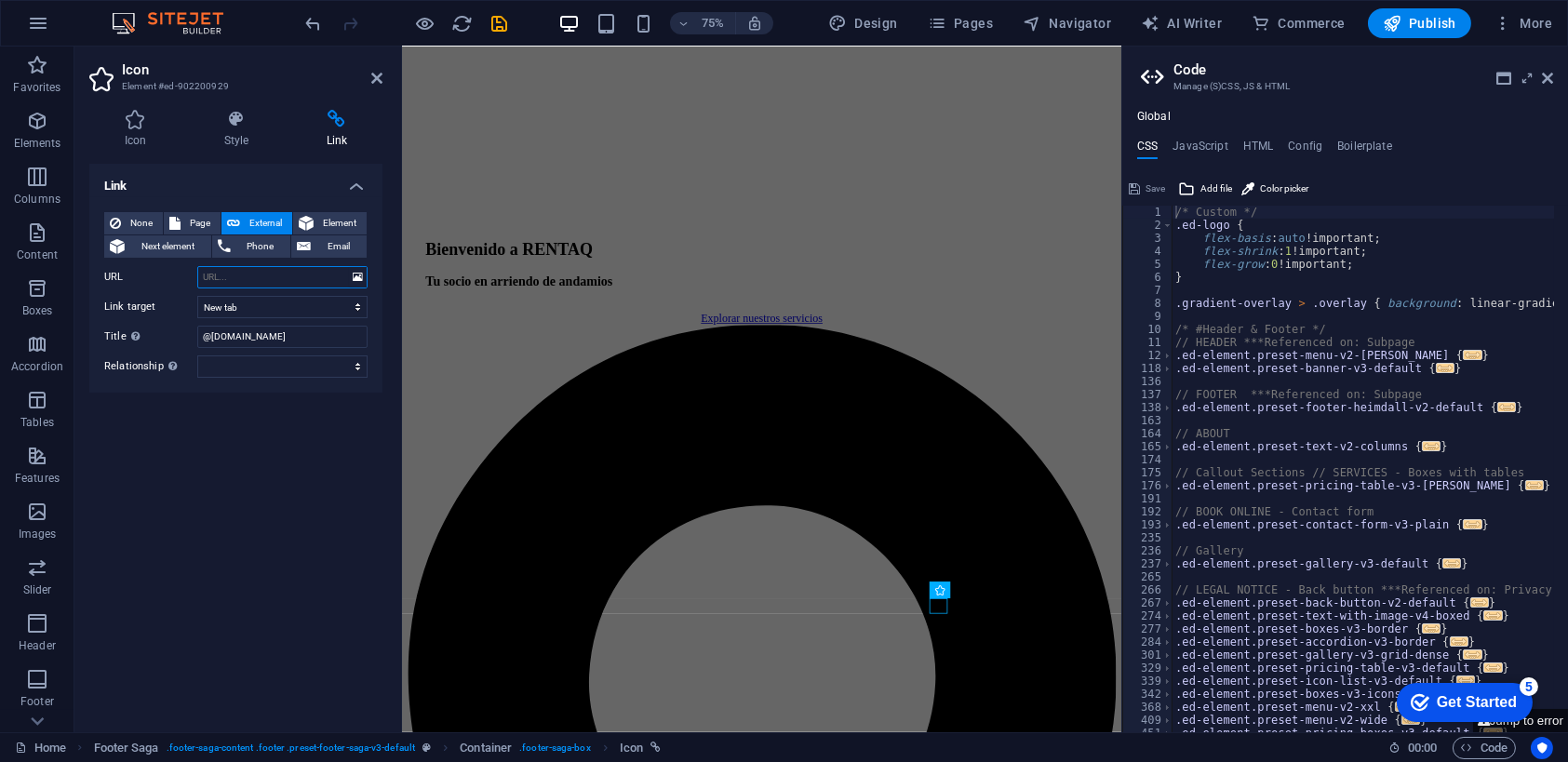
paste input "https://www.instagram.com/rentaq.cl/?hl=es-la"
type input "https://www.instagram.com/rentaq.cl/?hl=es-la"
drag, startPoint x: 207, startPoint y: 334, endPoint x: 144, endPoint y: 329, distance: 63.2
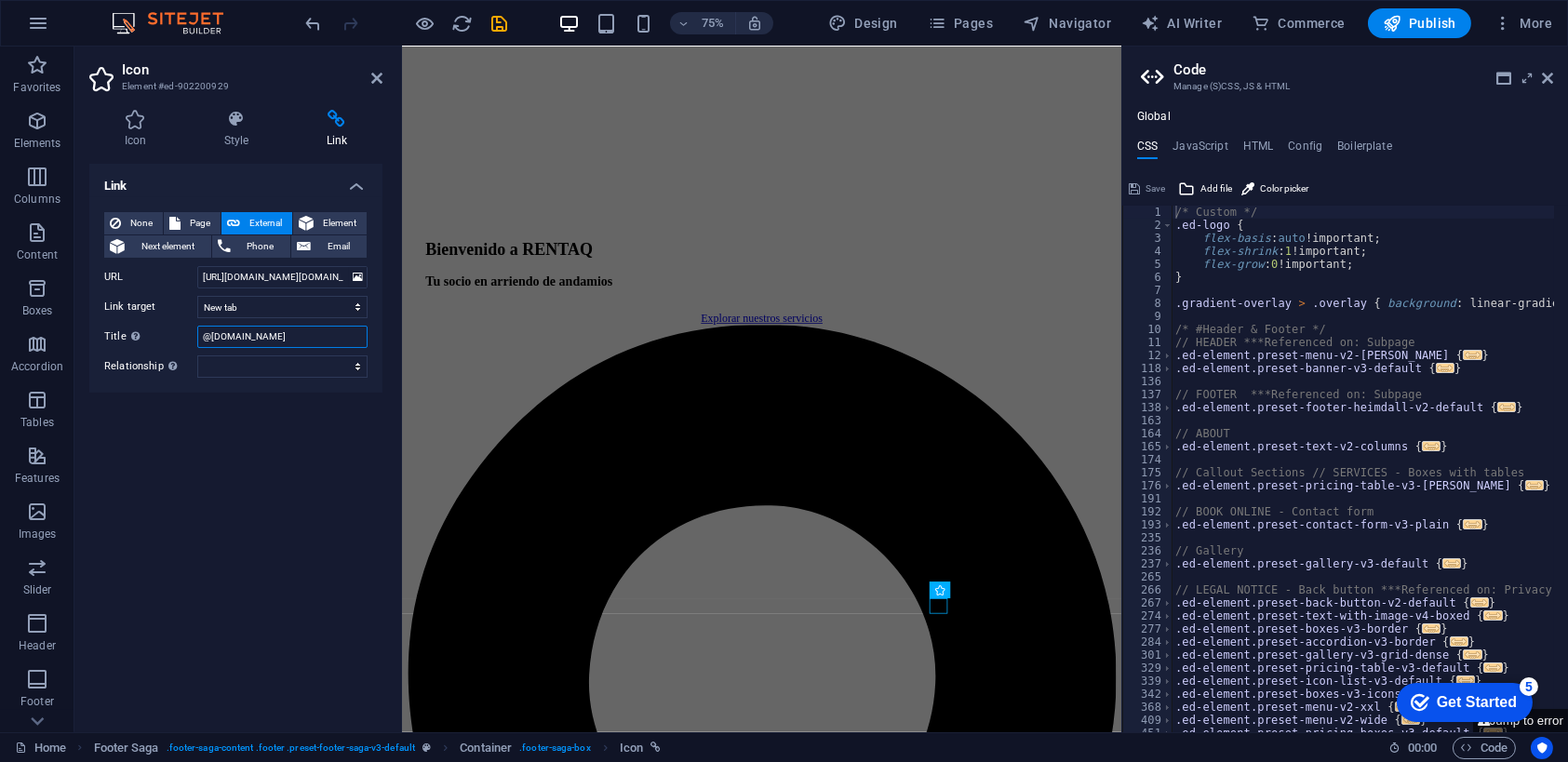
click at [144, 329] on div "Title Additional link description, should not be the same as the link text. The…" at bounding box center [236, 337] width 263 height 23
paste input "Andamios y Alzaprimas Certificadas."
type input "Andamios y Alzaprimas Certificadas"
click at [292, 520] on div "Link None Page External Element Next element Phone Email Page Home Subpage Lega…" at bounding box center [236, 441] width 293 height 554
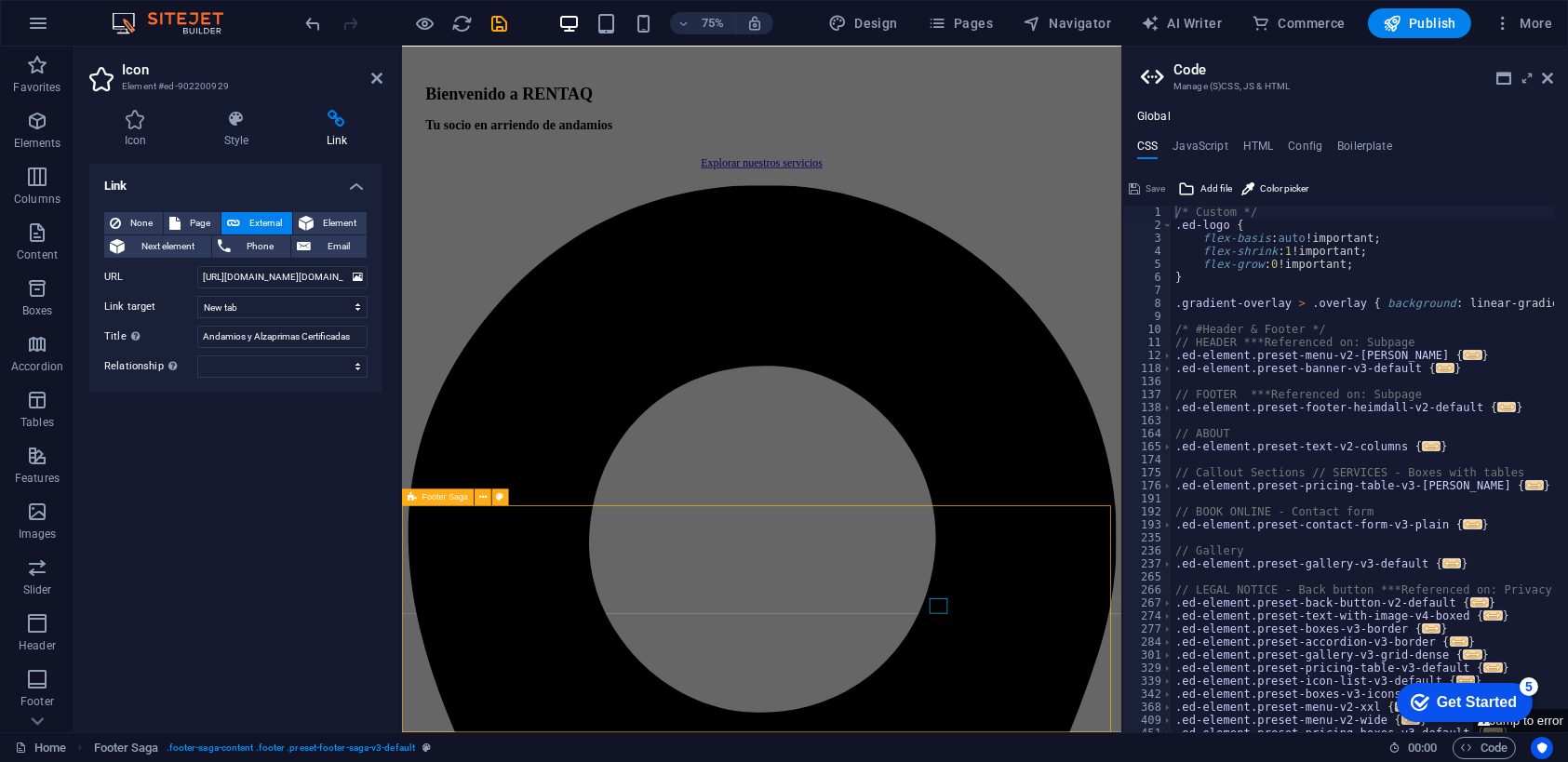
scroll to position [2092, 0]
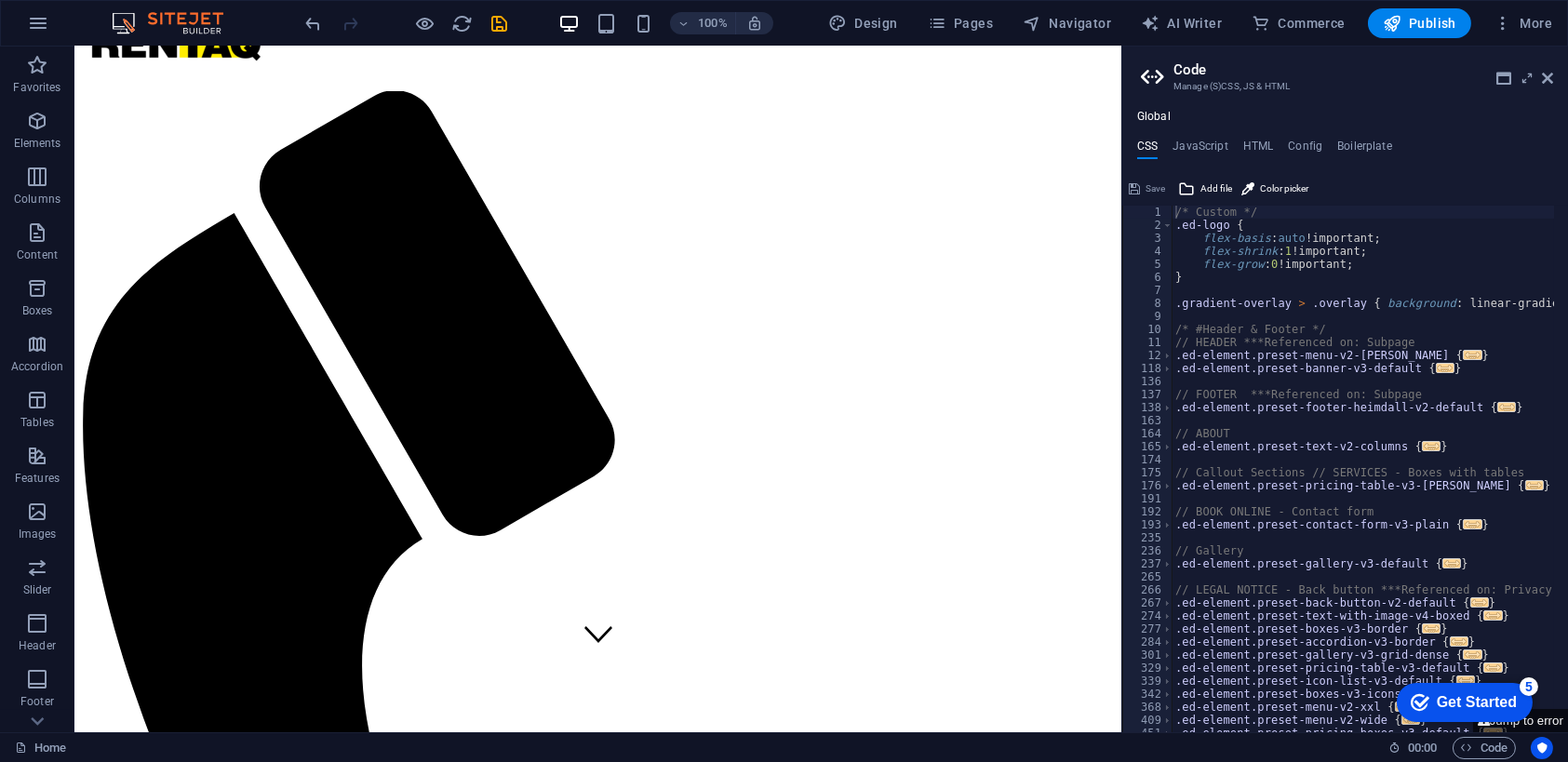
scroll to position [293, 0]
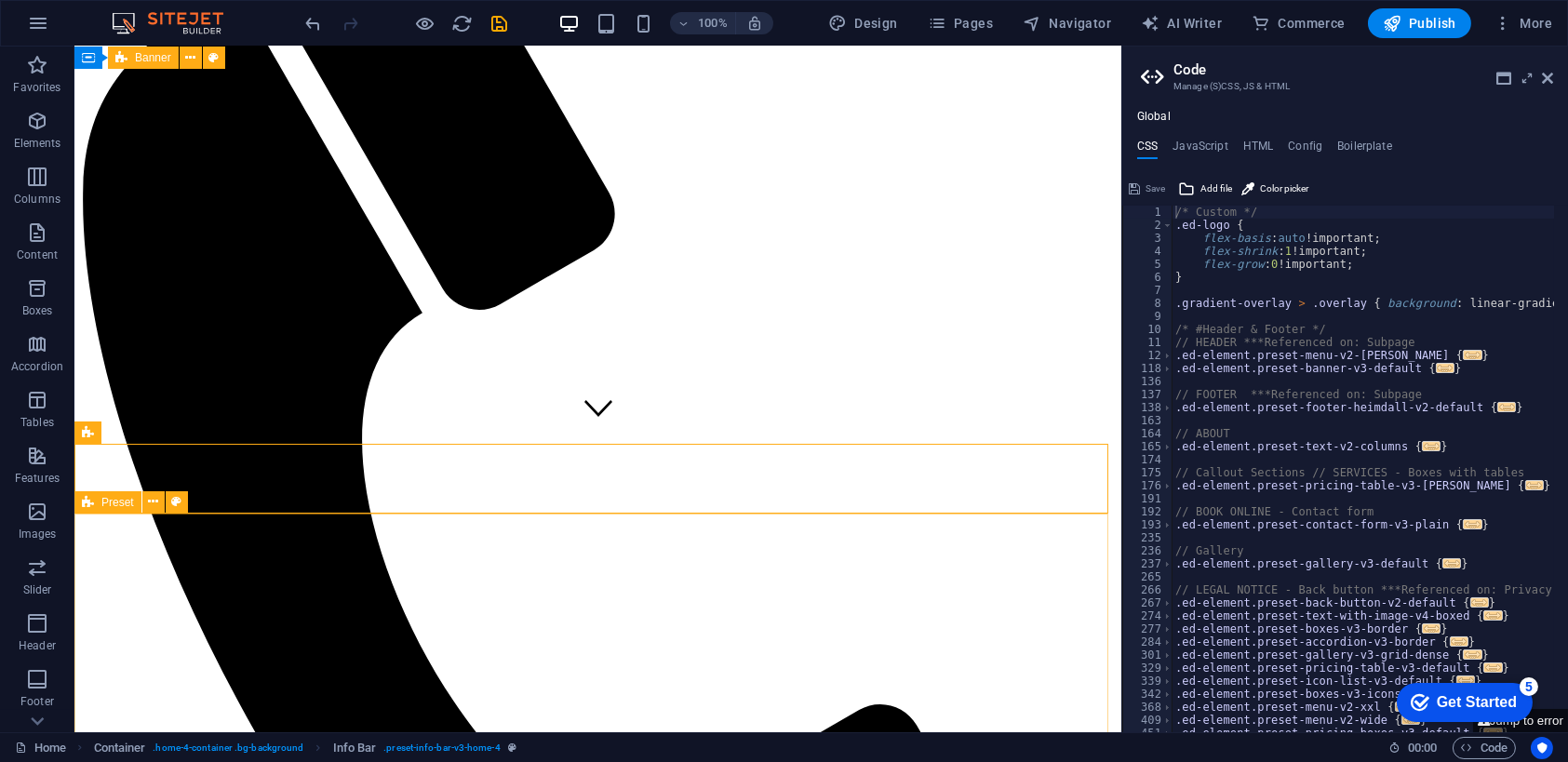
click at [124, 506] on span "Preset" at bounding box center [117, 502] width 33 height 11
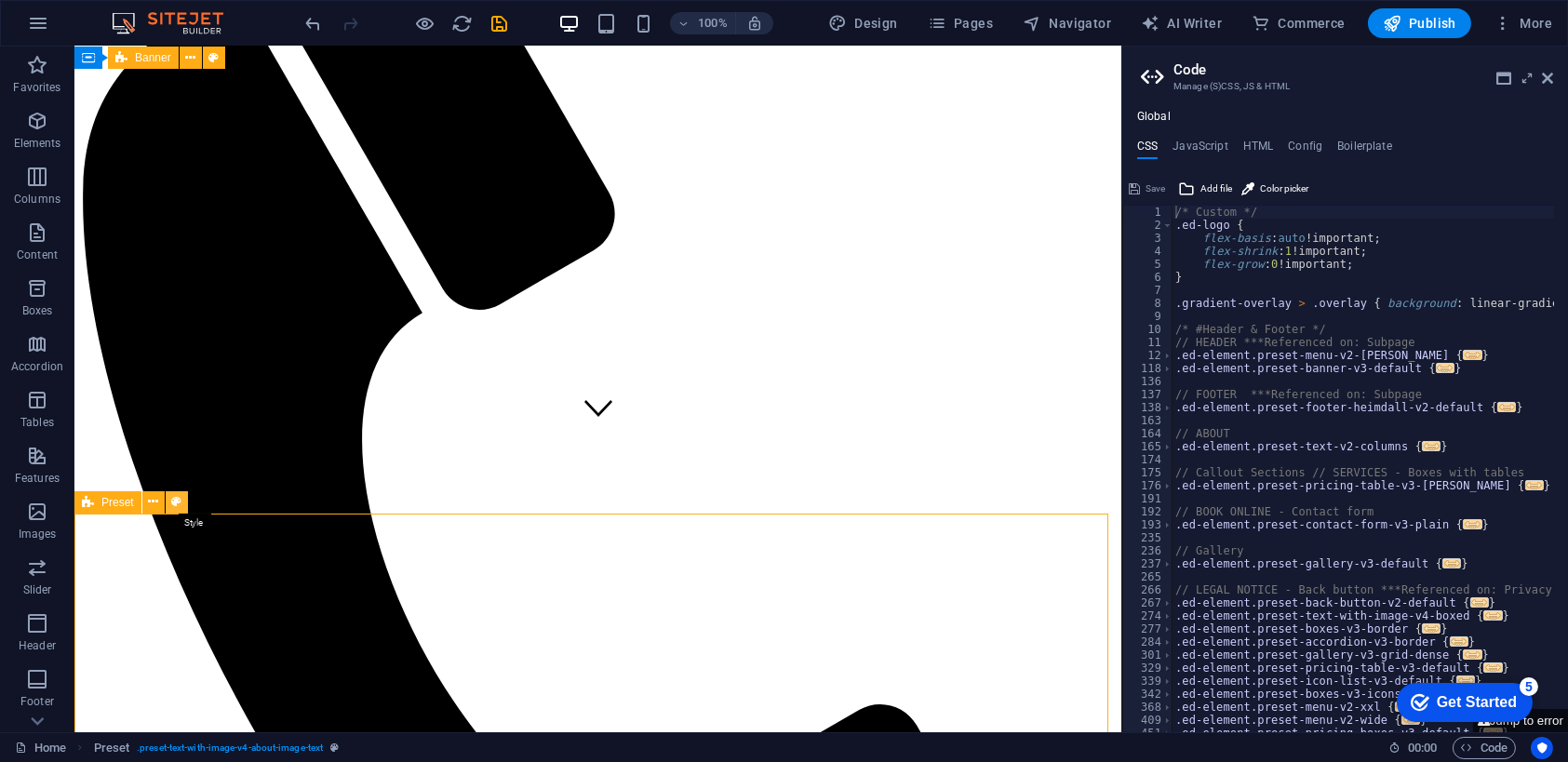
click at [173, 504] on icon at bounding box center [176, 503] width 10 height 20
select select "rem"
select select "px"
select select "preset-text-with-image-v4-about-image-text"
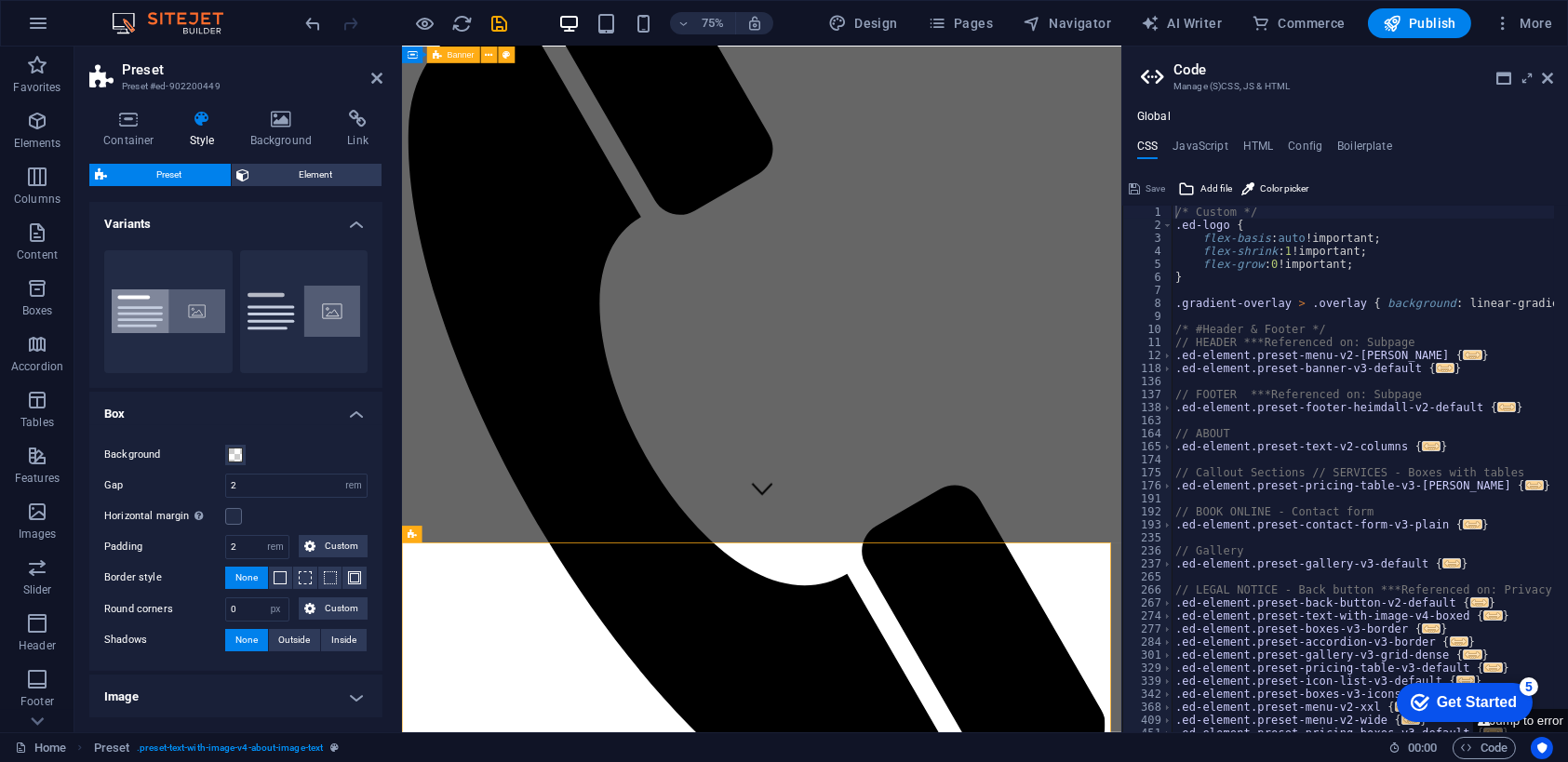
drag, startPoint x: 378, startPoint y: 504, endPoint x: 373, endPoint y: 570, distance: 66.2
click at [373, 570] on div "Background Gap 2 rem px % vh vw Horizontal margin Only if the containers "Conte…" at bounding box center [236, 548] width 301 height 245
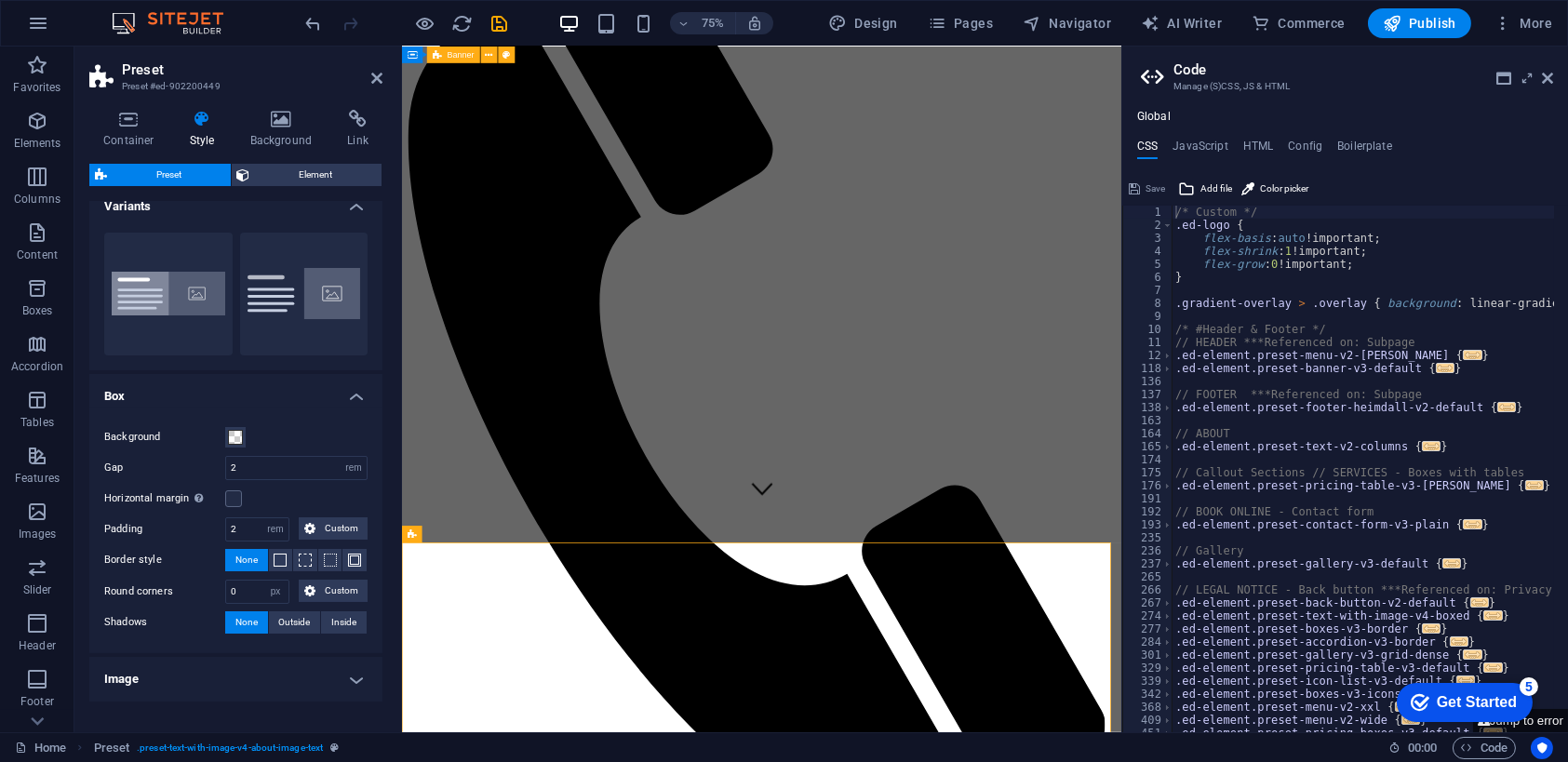
scroll to position [0, 0]
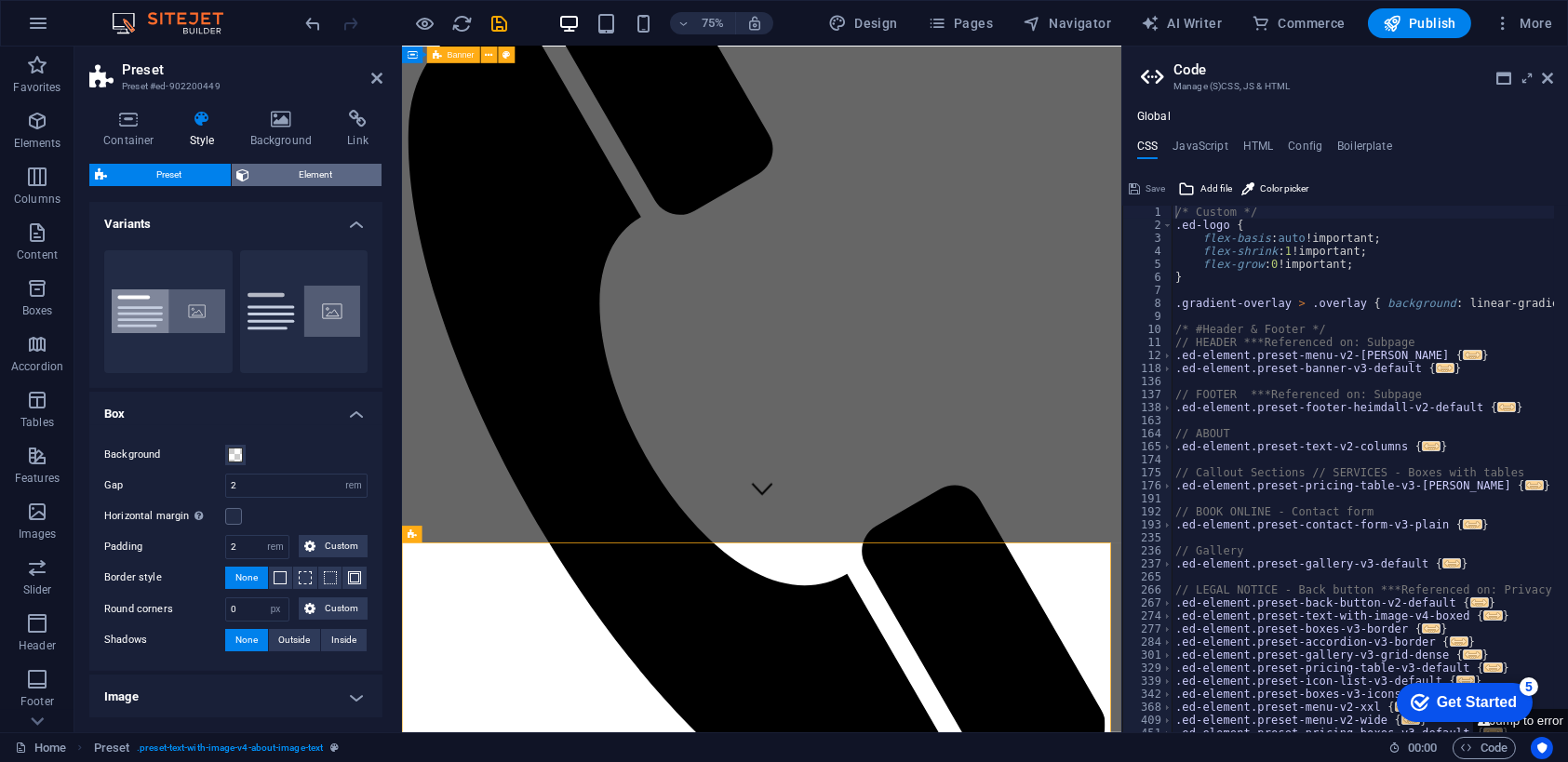
click at [294, 165] on span "Element" at bounding box center [316, 174] width 121 height 23
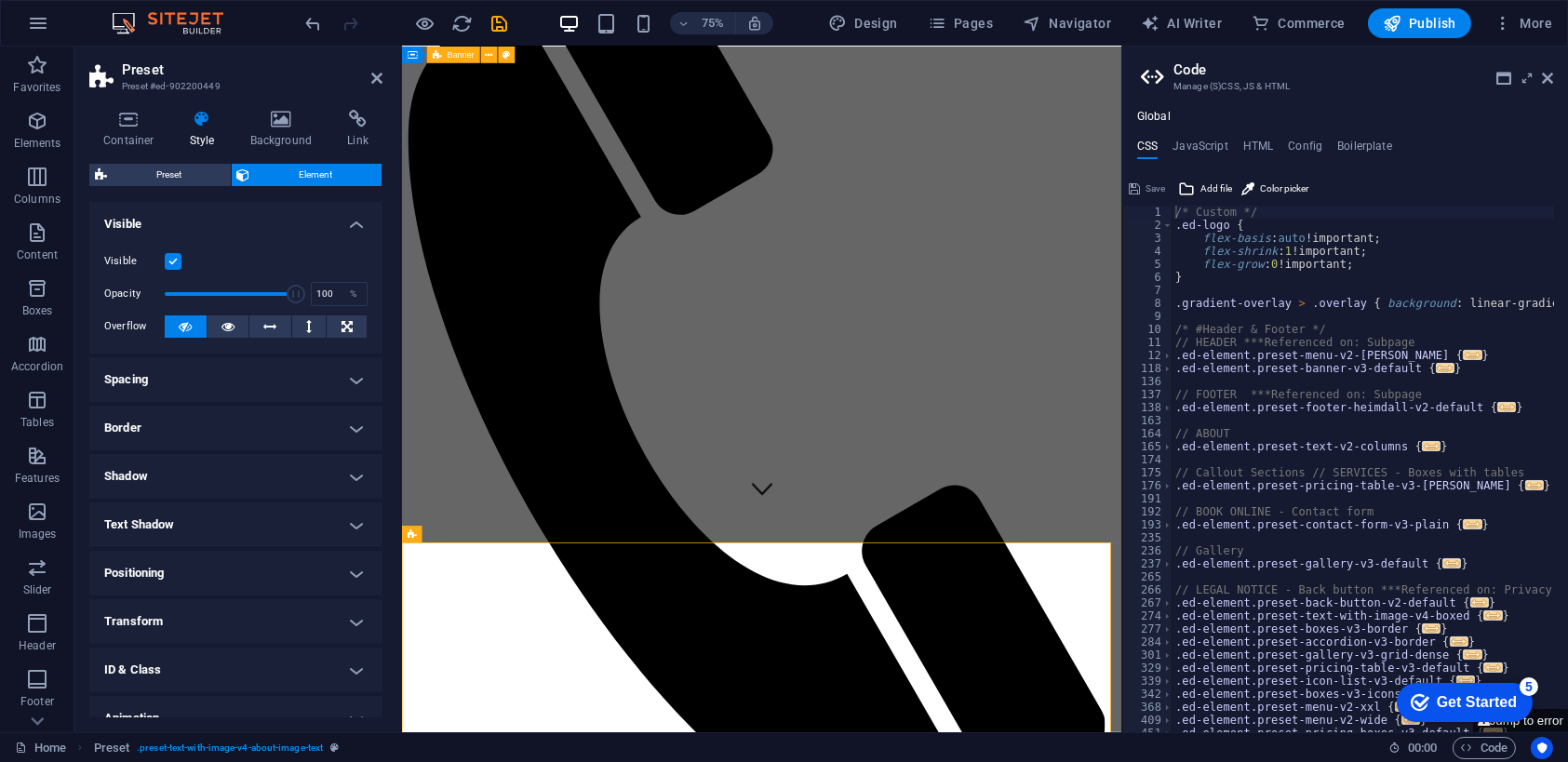
click at [209, 378] on h4 "Spacing" at bounding box center [236, 380] width 293 height 44
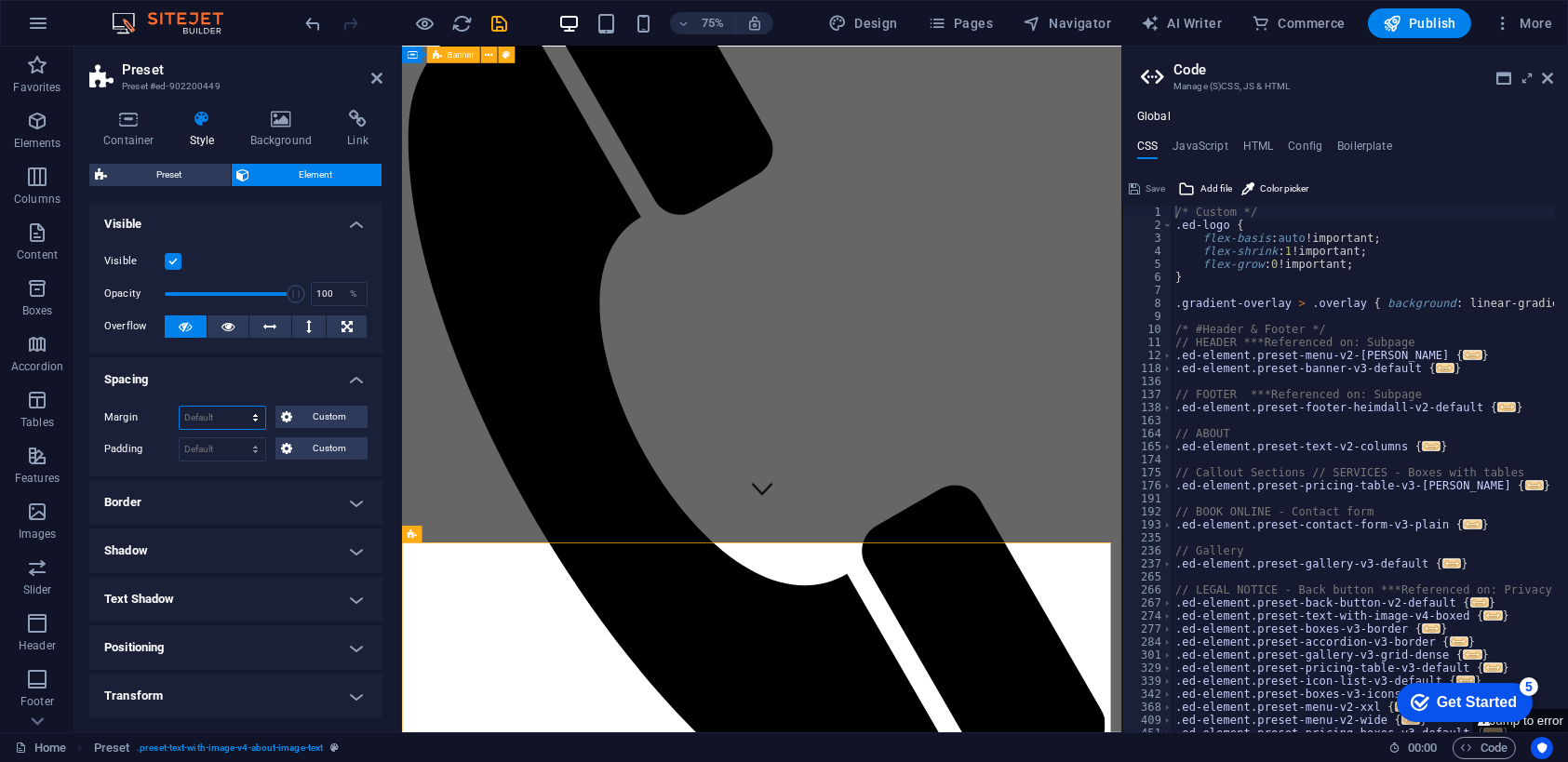
click at [253, 417] on select "Default auto px % rem vw vh Custom" at bounding box center [222, 418] width 86 height 23
click at [330, 410] on span "Custom" at bounding box center [329, 417] width 64 height 23
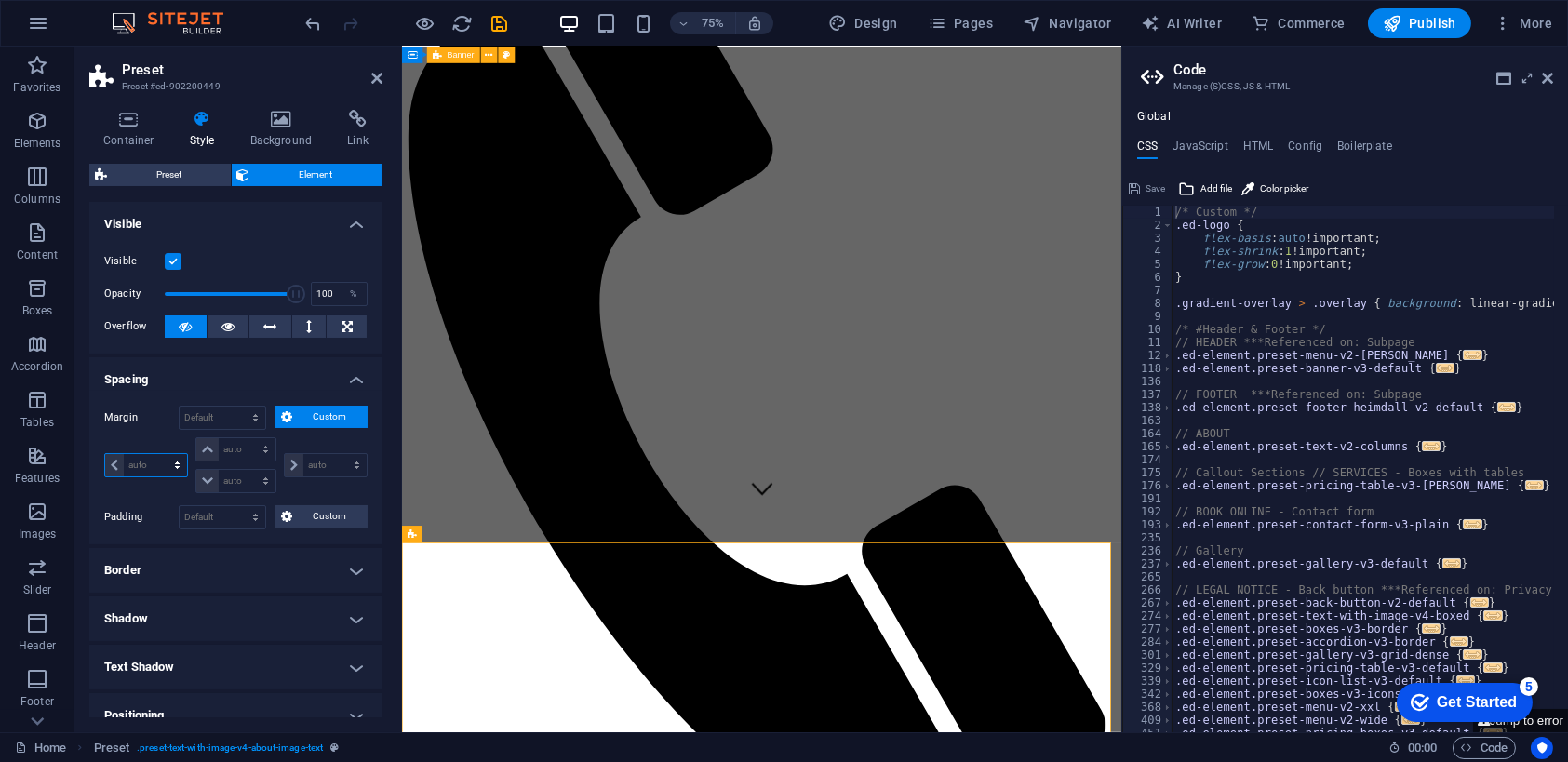
click at [113, 463] on select "auto px % rem vw vh" at bounding box center [146, 465] width 82 height 23
select select "px"
click at [160, 454] on select "auto px % rem vw vh" at bounding box center [146, 465] width 82 height 23
type input "0"
select select "px"
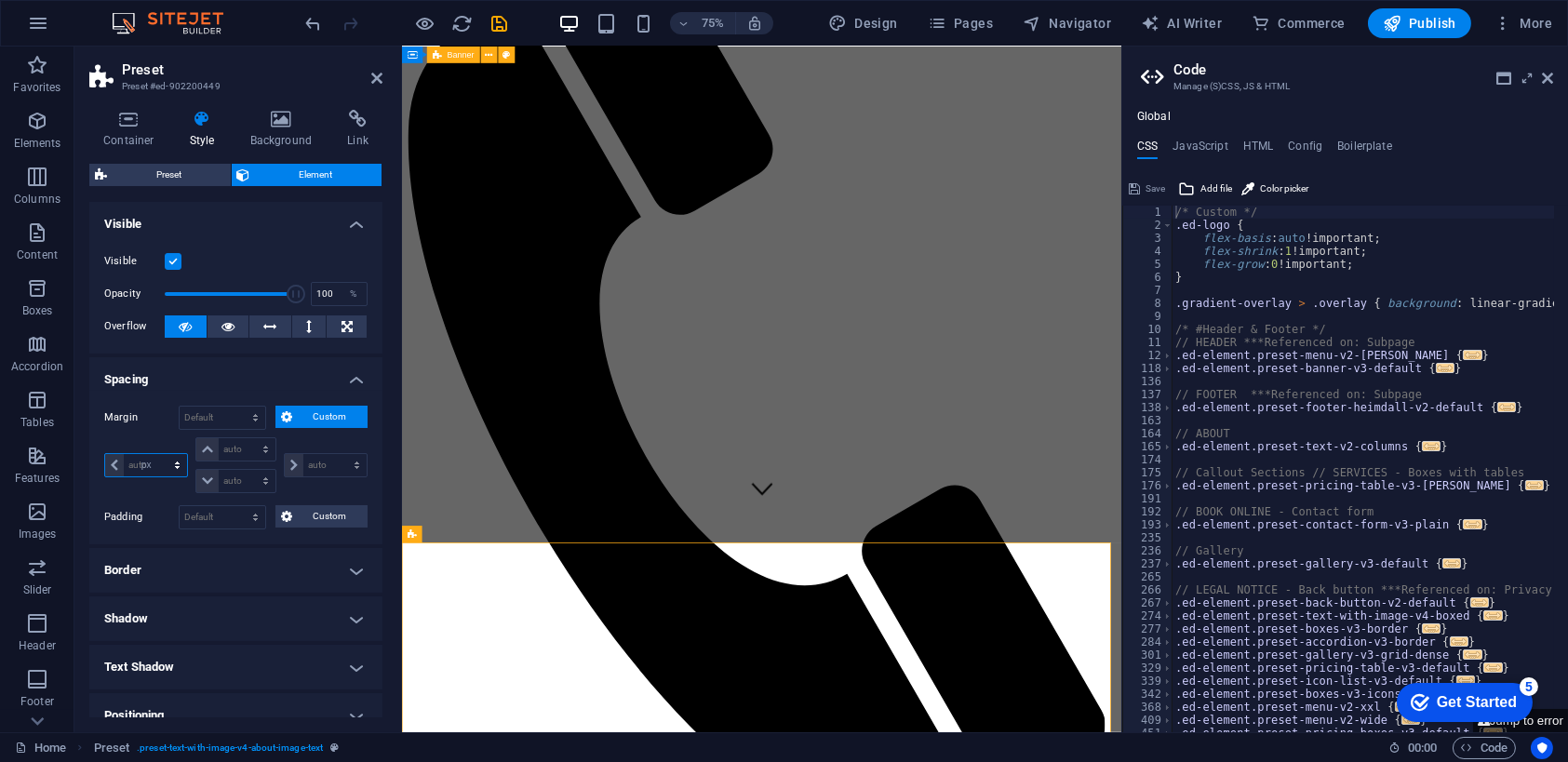
type input "0"
select select "px"
type input "0"
select select "px"
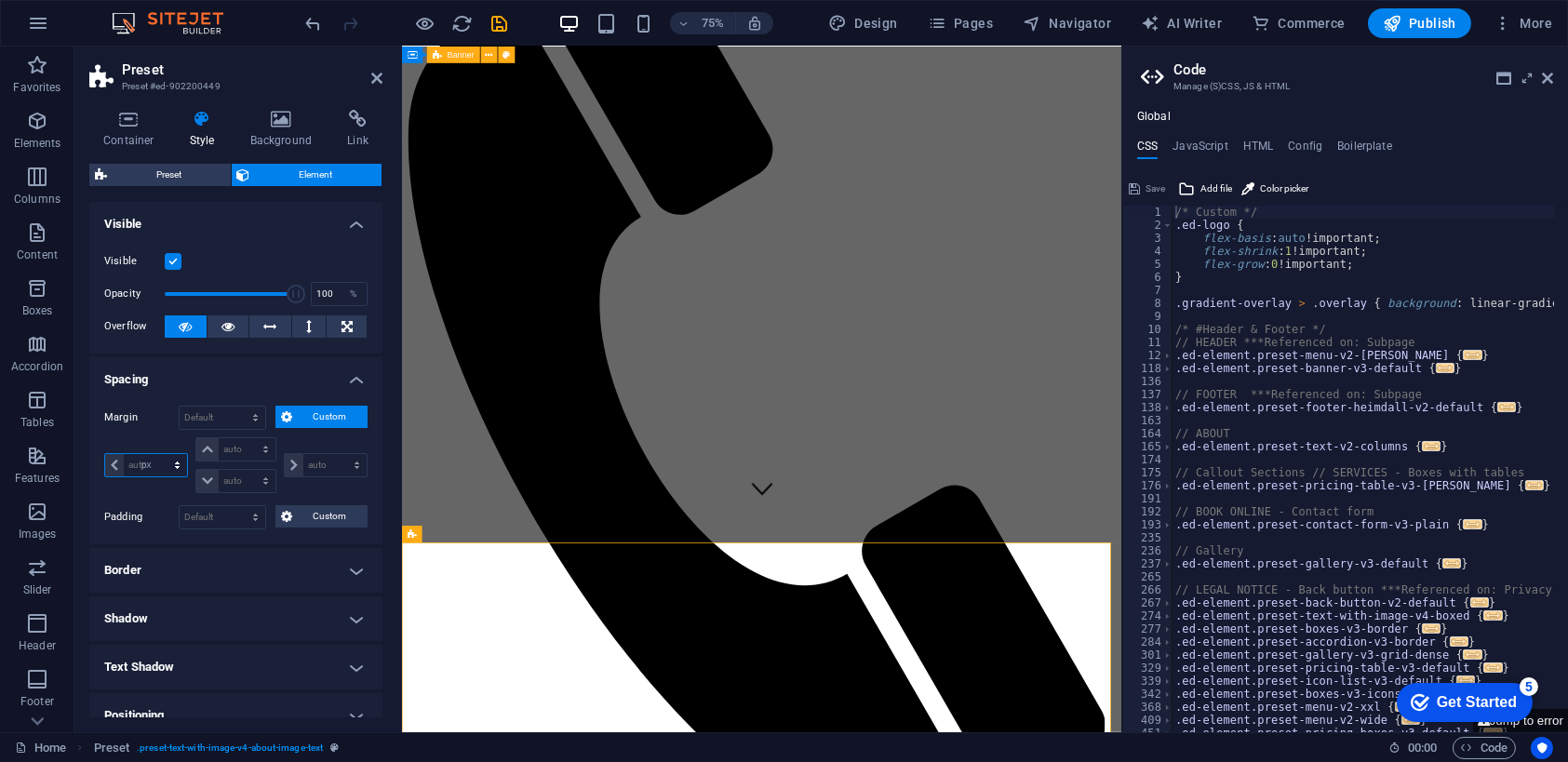
type input "0"
select select "px"
drag, startPoint x: 203, startPoint y: 413, endPoint x: 163, endPoint y: 416, distance: 40.1
click at [163, 416] on div "Margin 0 Default auto px % rem vw vh Custom Custom" at bounding box center [236, 418] width 263 height 25
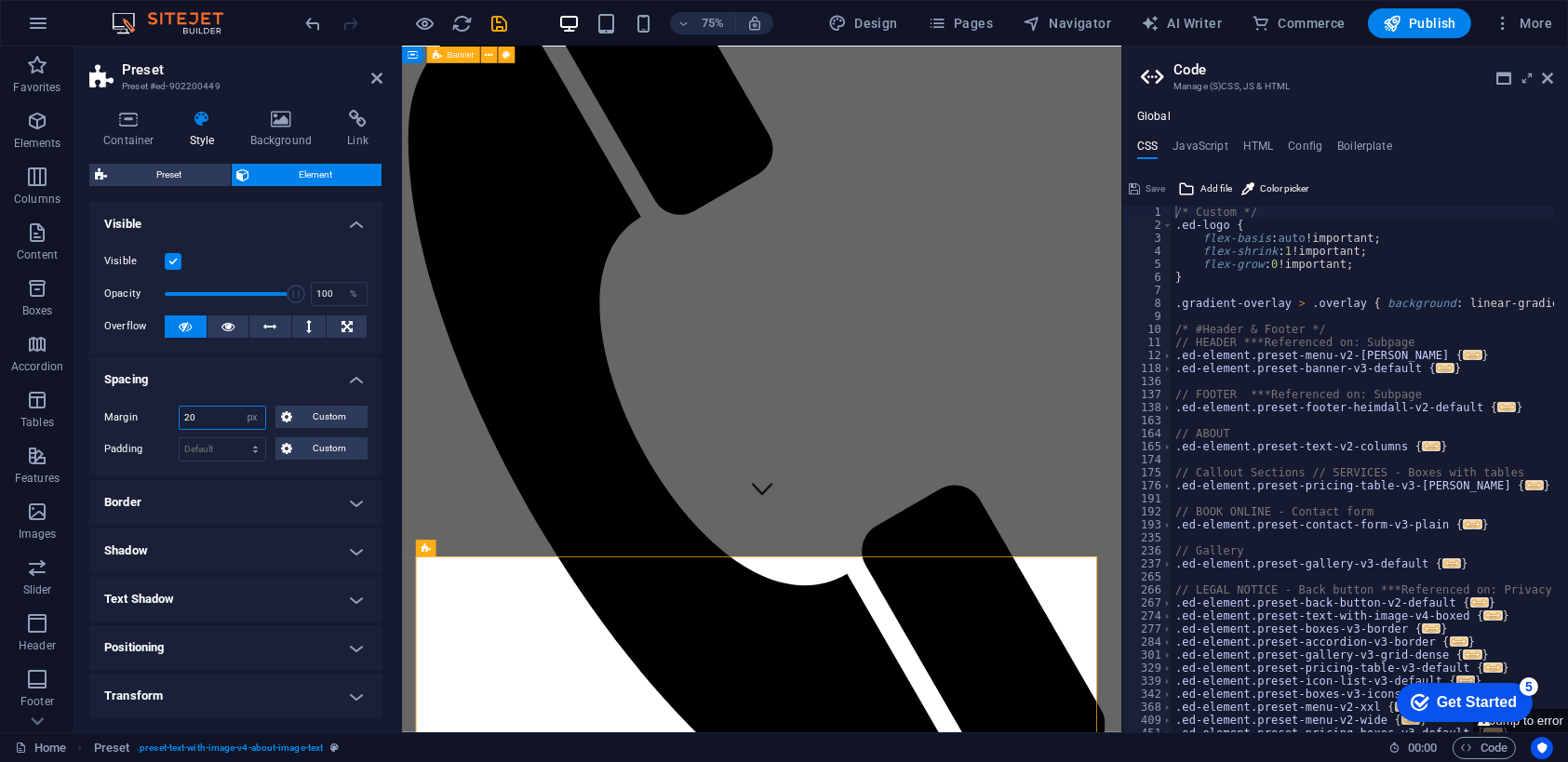
type input "2"
type input "0"
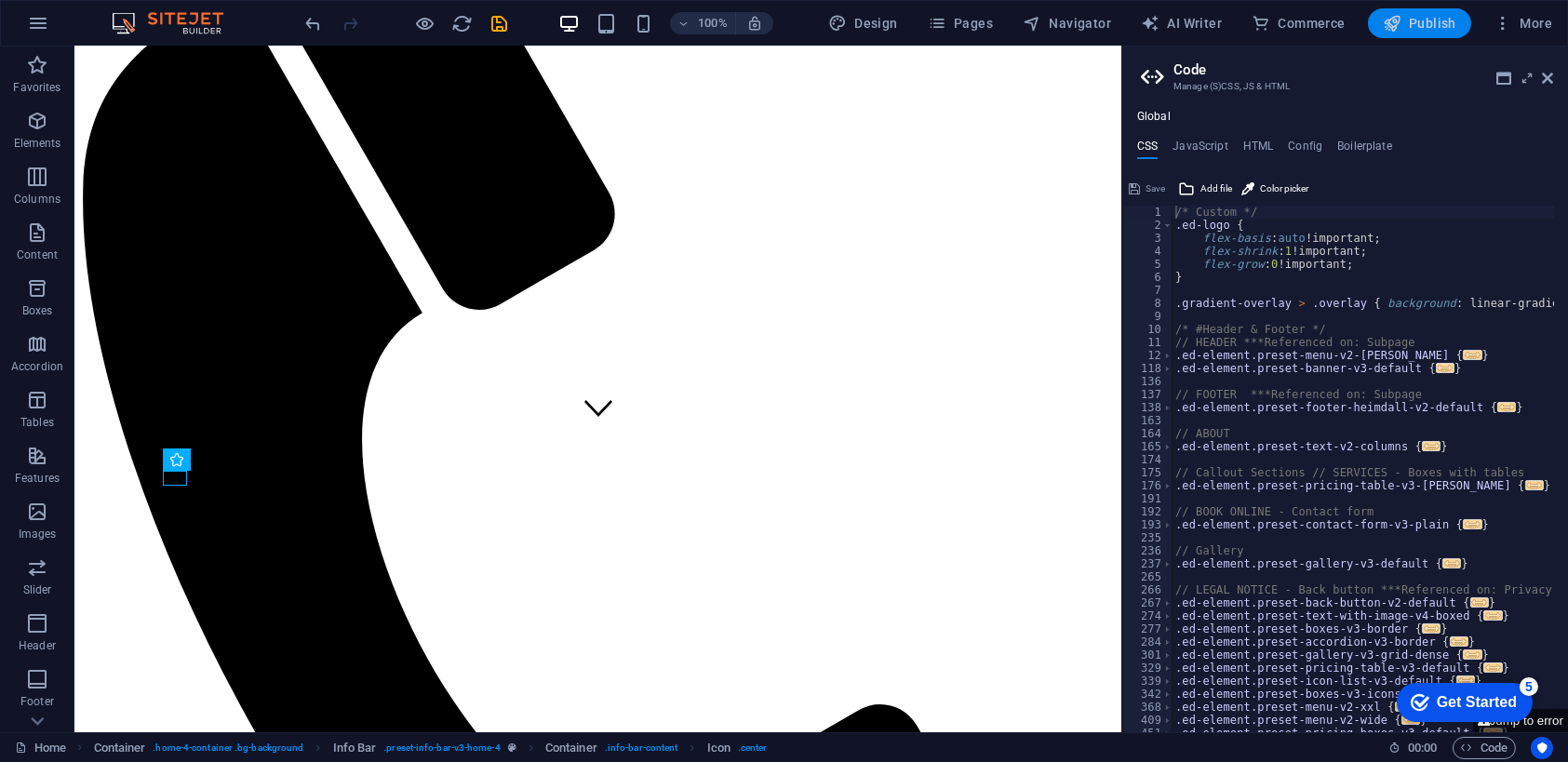
click at [1417, 14] on span "Publish" at bounding box center [1419, 23] width 74 height 19
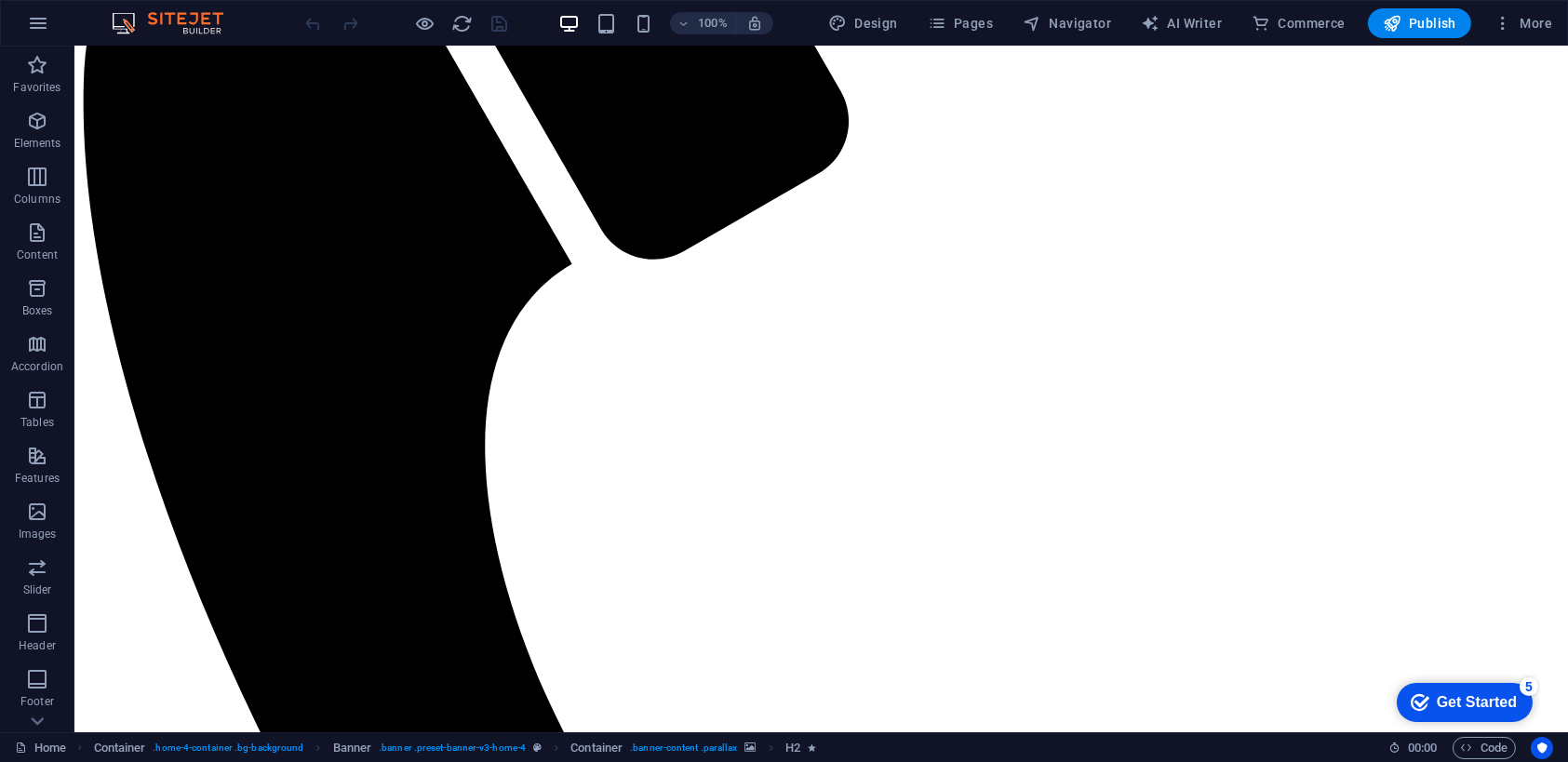
scroll to position [544, 0]
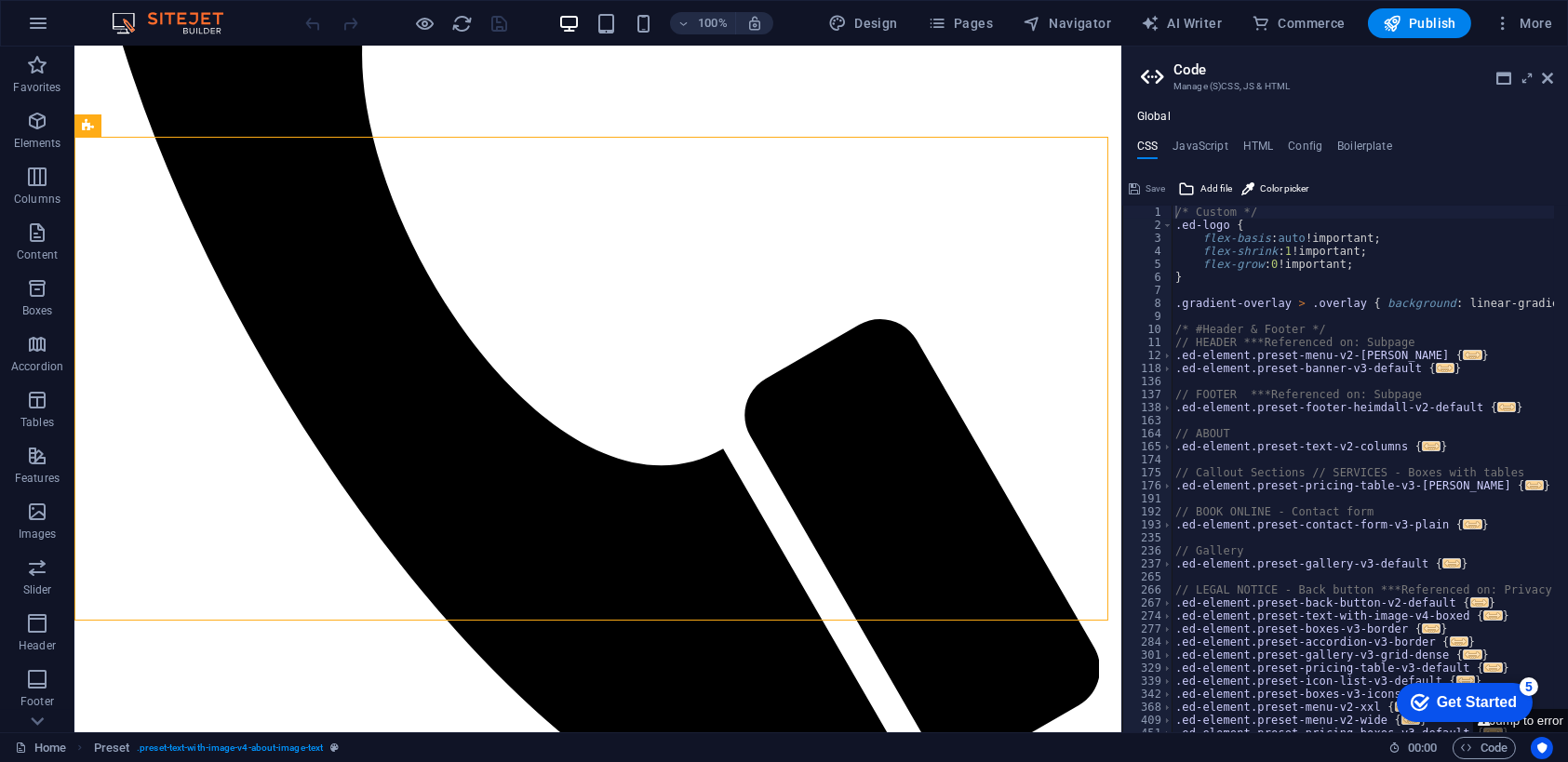
scroll to position [691, 0]
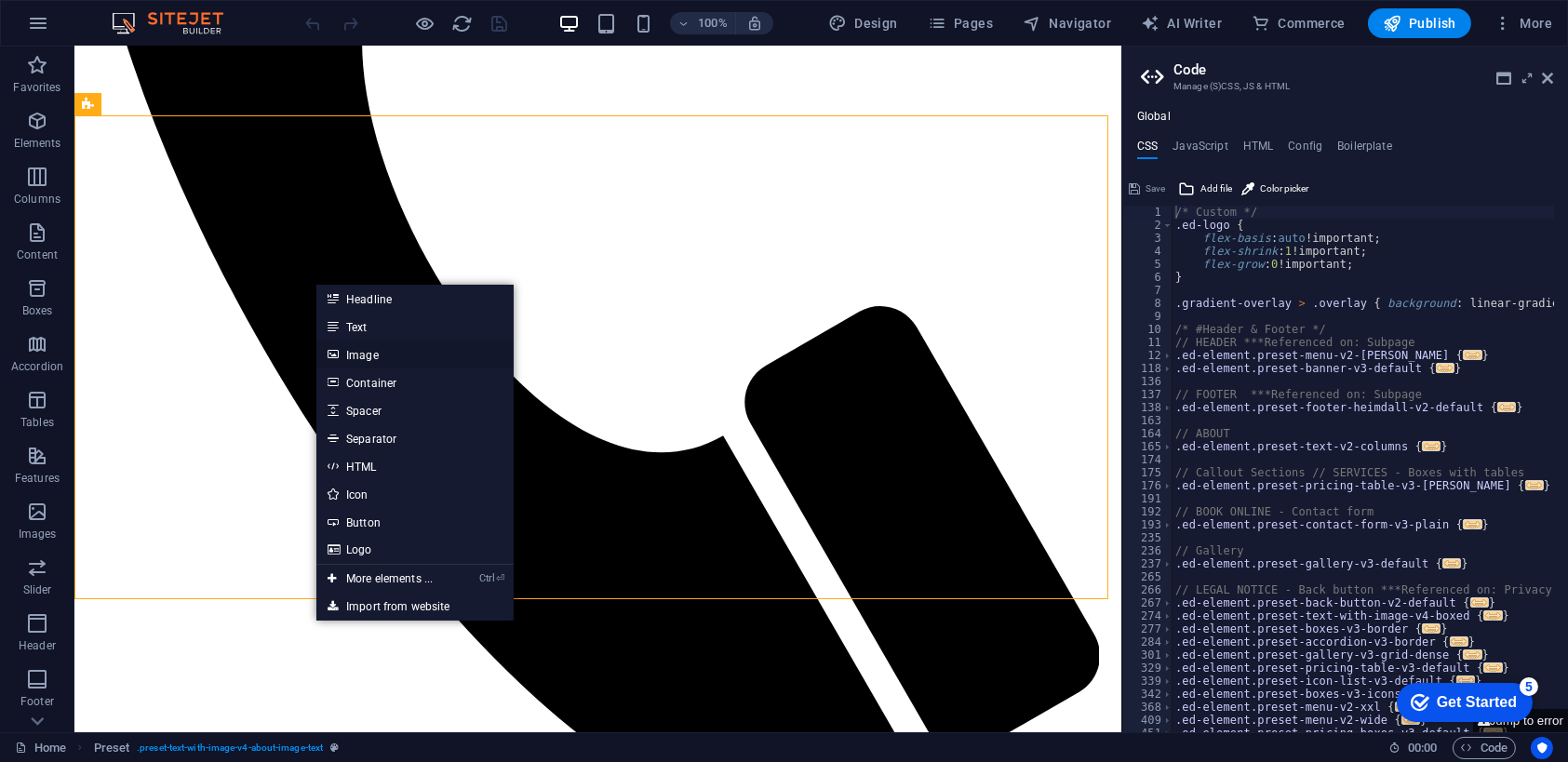
click at [365, 351] on link "Image" at bounding box center [415, 355] width 197 height 28
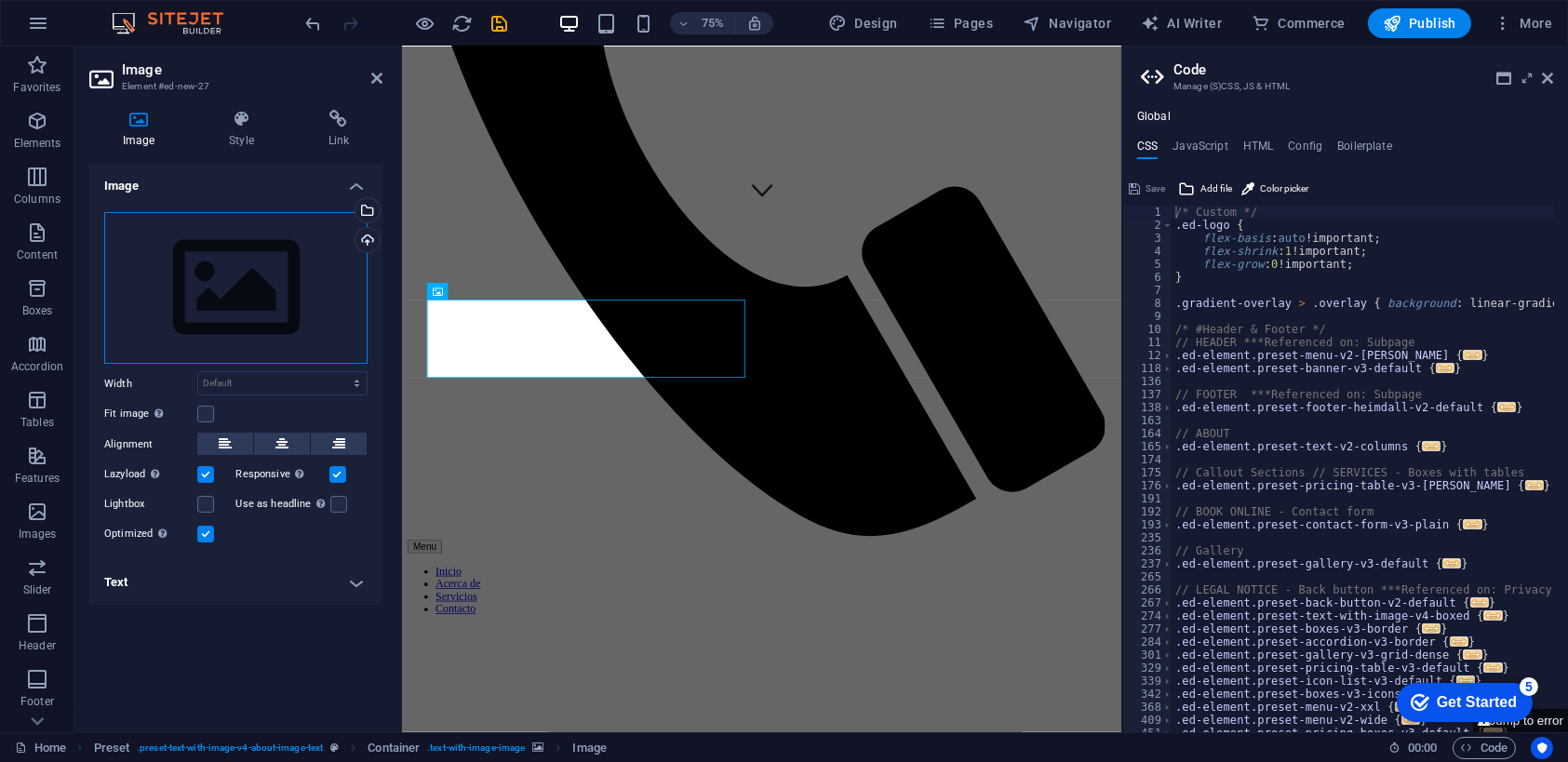
click at [253, 288] on div "Drag files here, click to choose files or select files from Files or our free s…" at bounding box center [236, 288] width 263 height 153
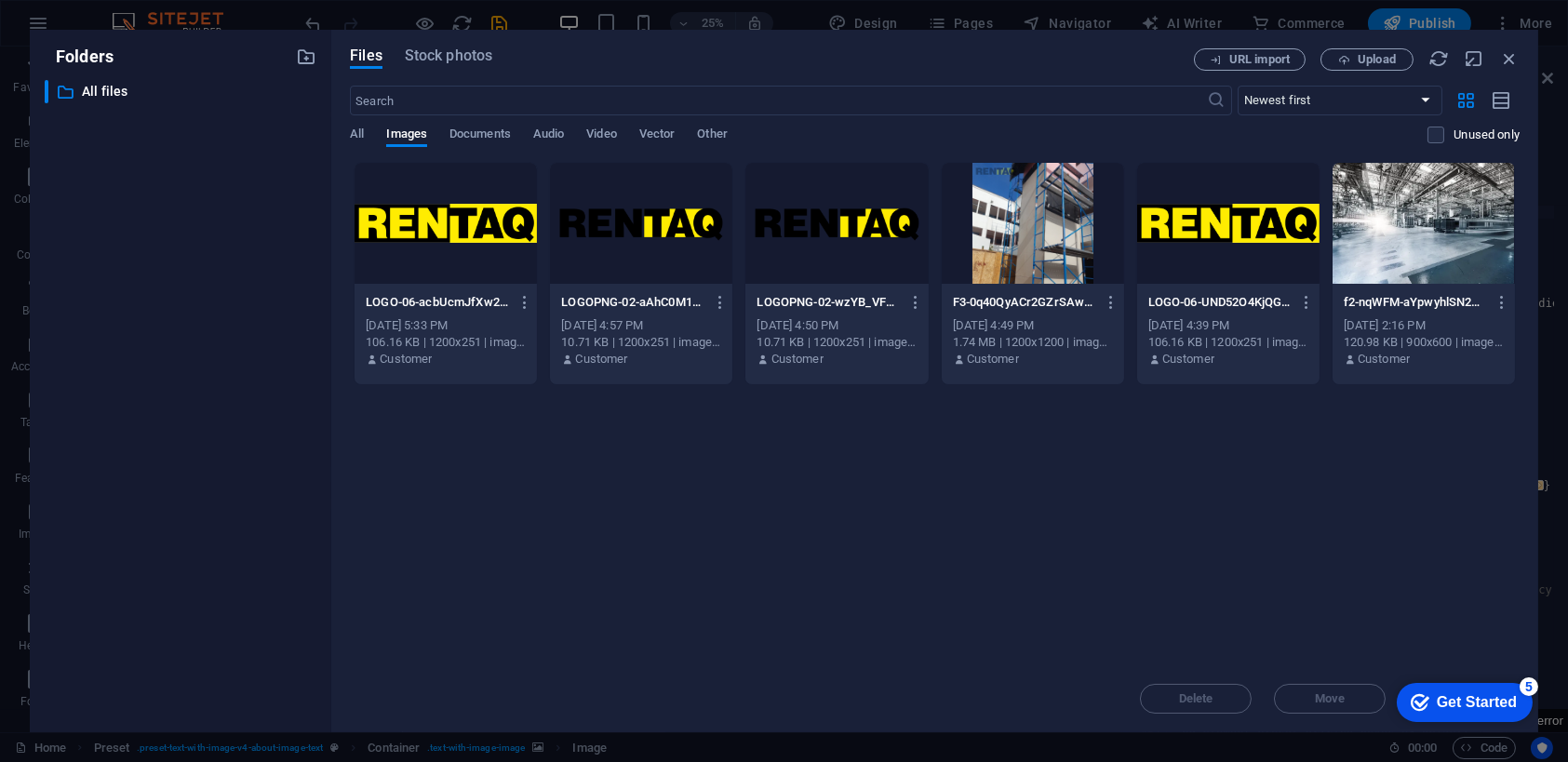
click at [1210, 235] on div at bounding box center [1228, 223] width 182 height 121
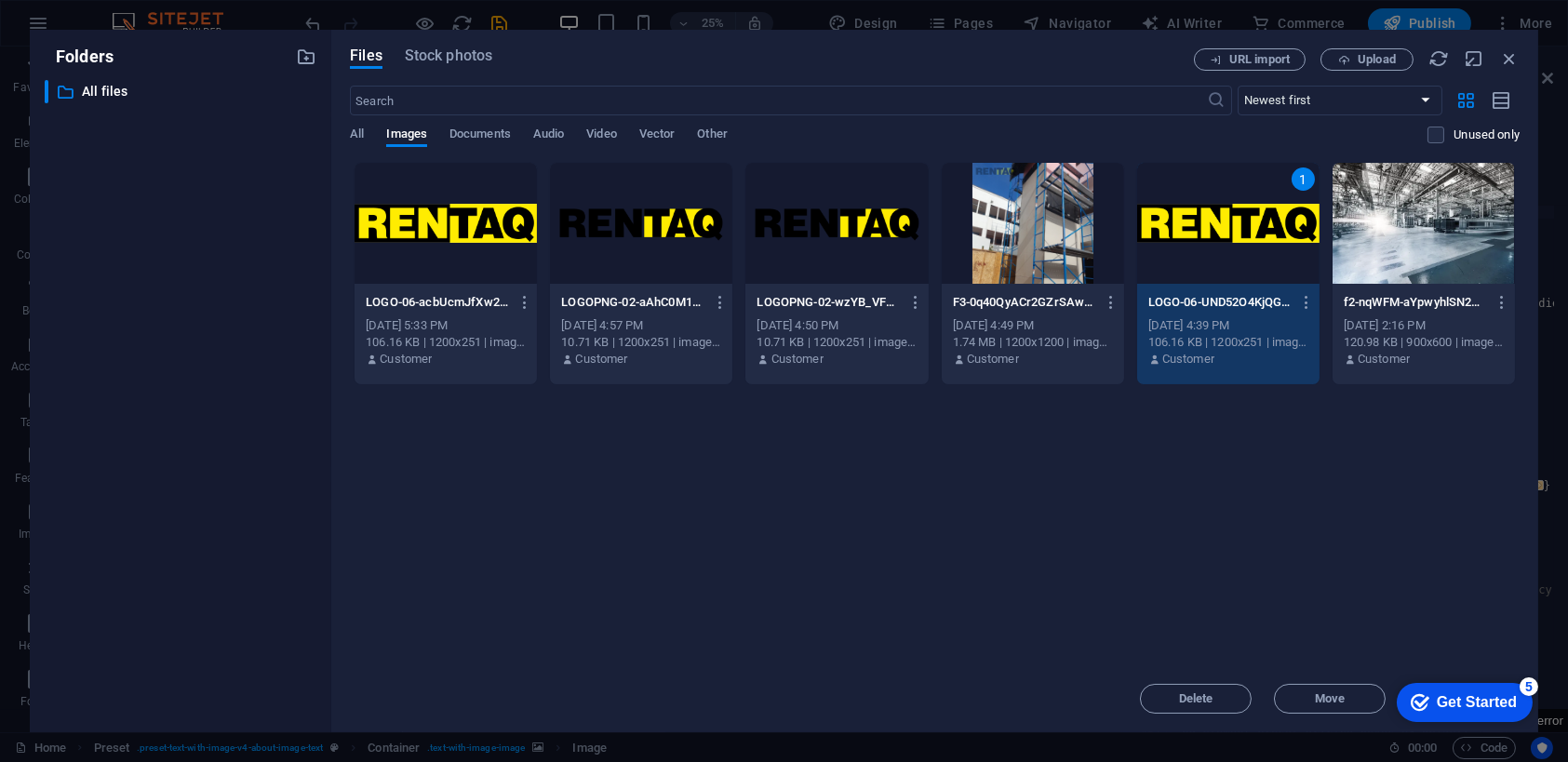
click at [1316, 530] on div "Drop files here to upload them instantly LOGO-06-acbUcmJfXw2KezM3-v2gYw.jpg LOG…" at bounding box center [934, 413] width 1170 height 504
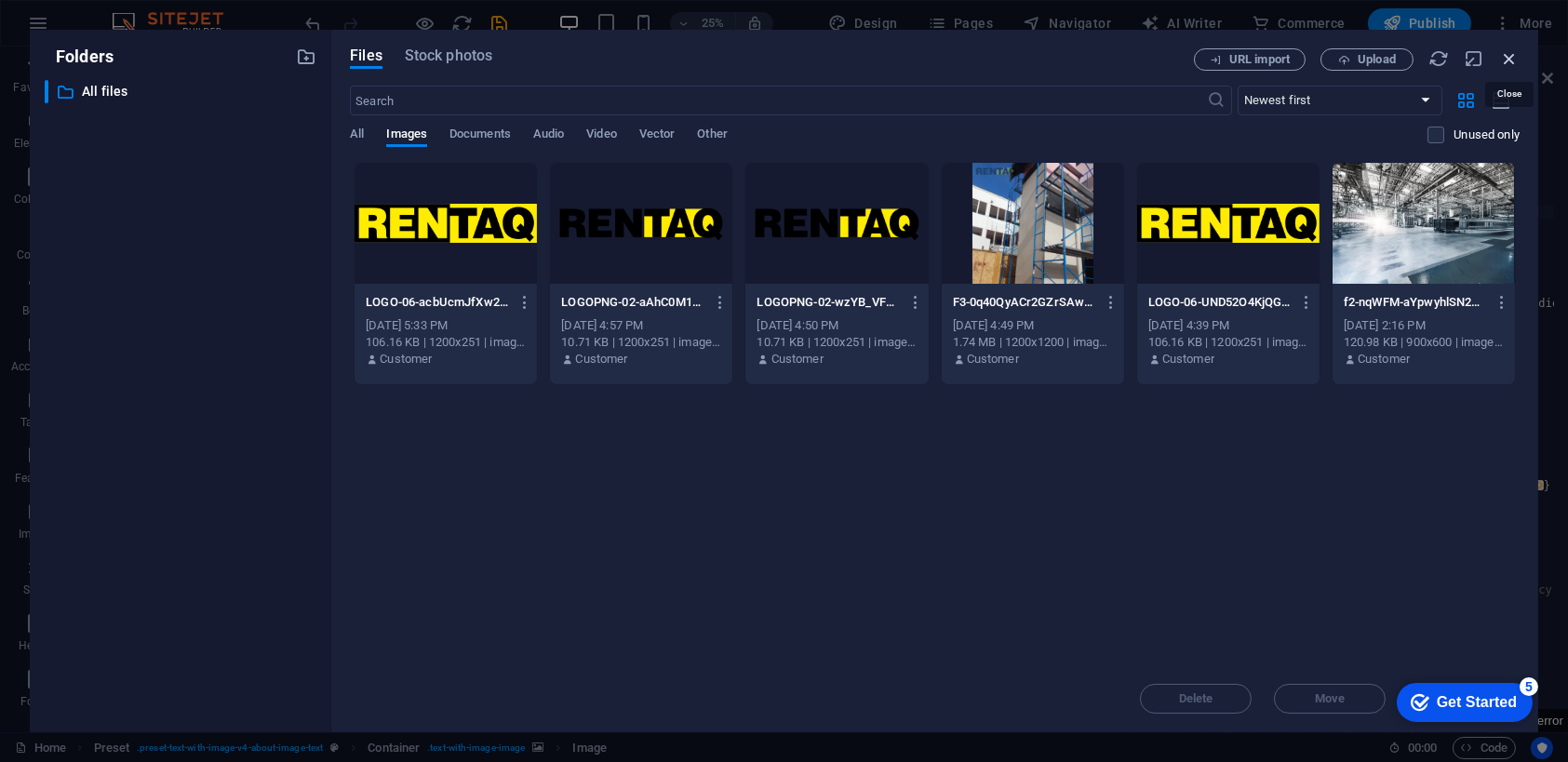
click at [1511, 57] on icon "button" at bounding box center [1509, 58] width 21 height 21
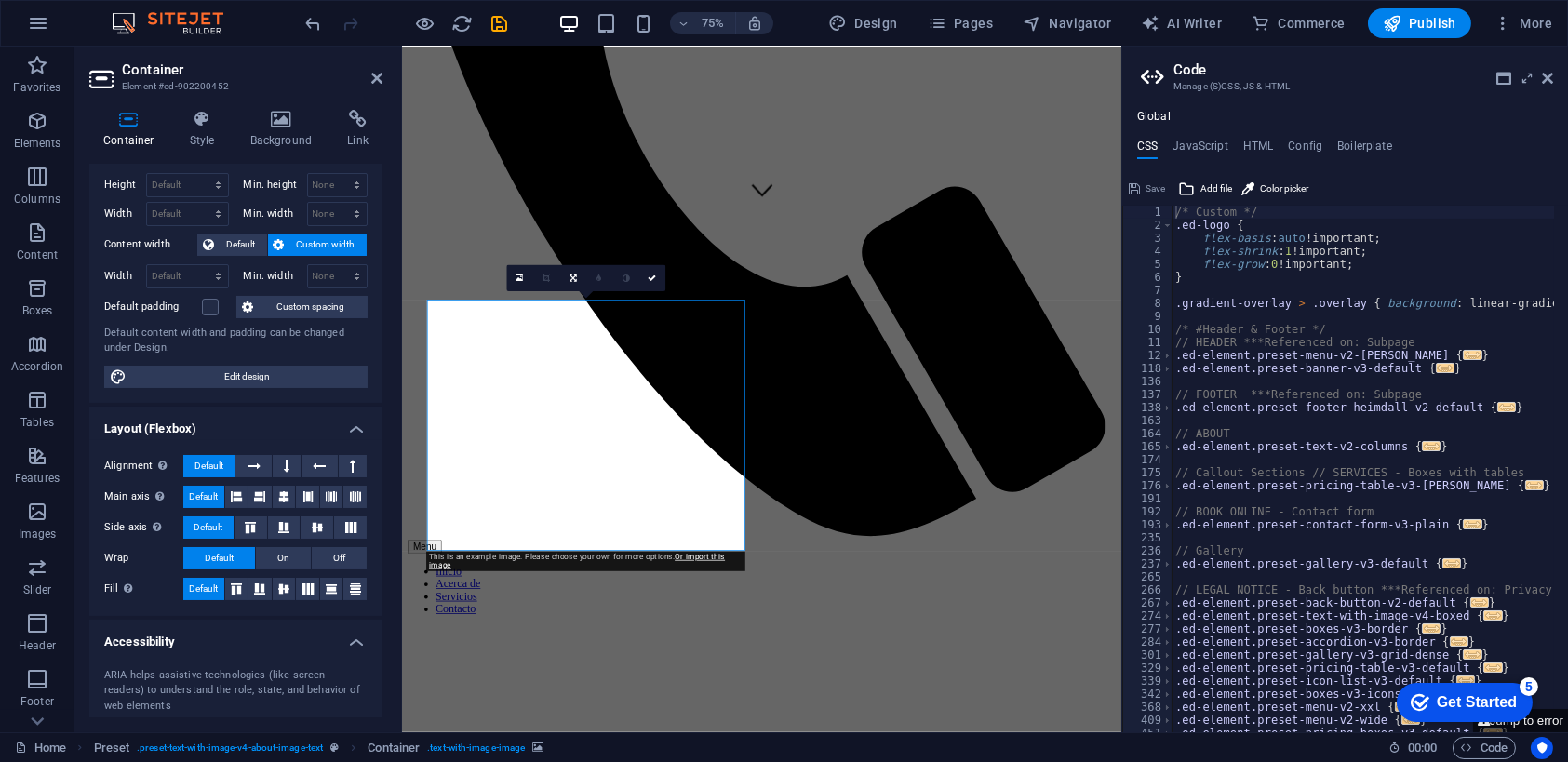
scroll to position [37, 0]
click at [244, 371] on span "Edit design" at bounding box center [246, 379] width 230 height 23
select select "rem"
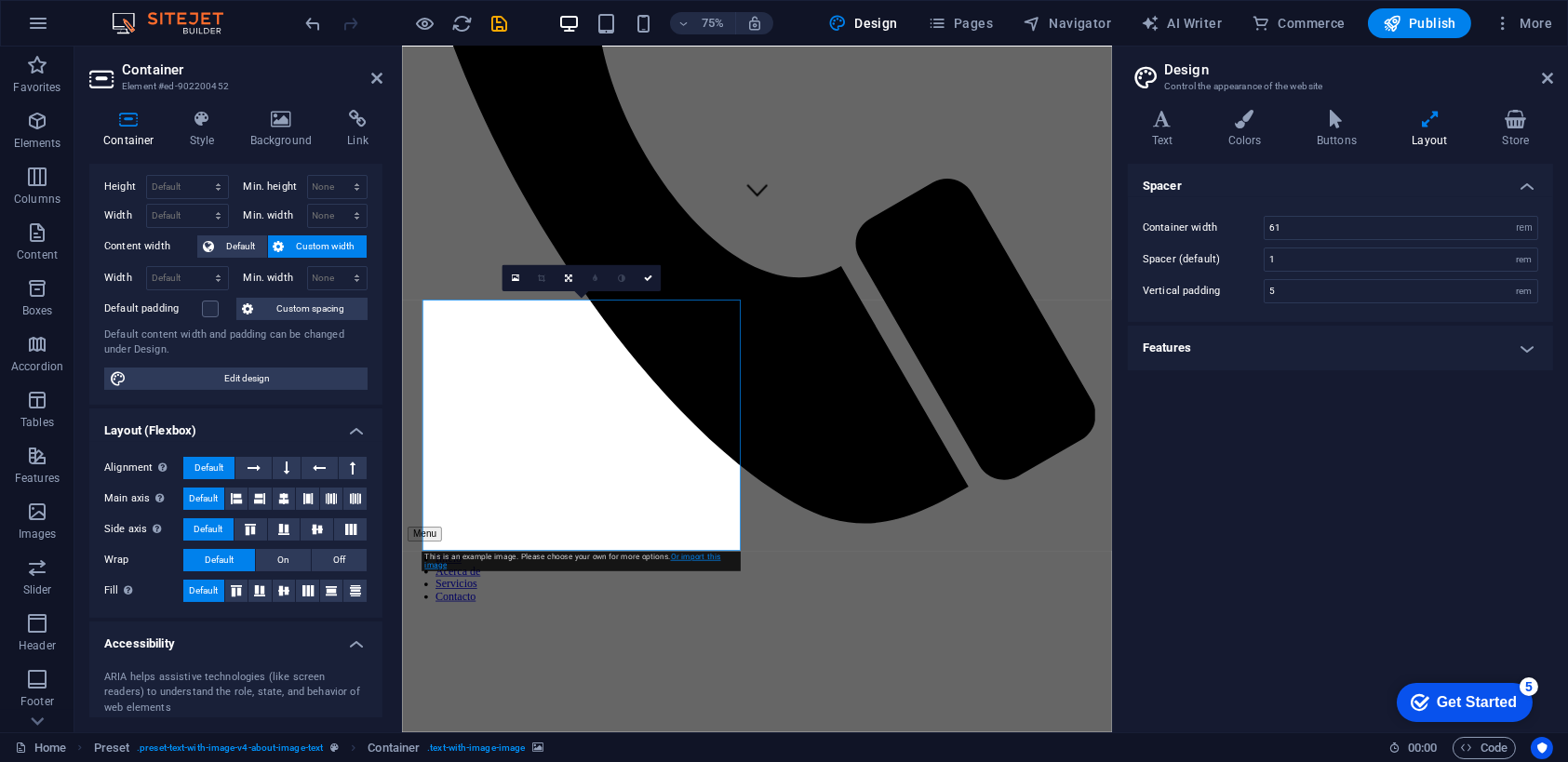
click at [697, 560] on link "Or import this image" at bounding box center [573, 561] width 296 height 18
click at [282, 131] on h4 "Background" at bounding box center [285, 129] width 98 height 39
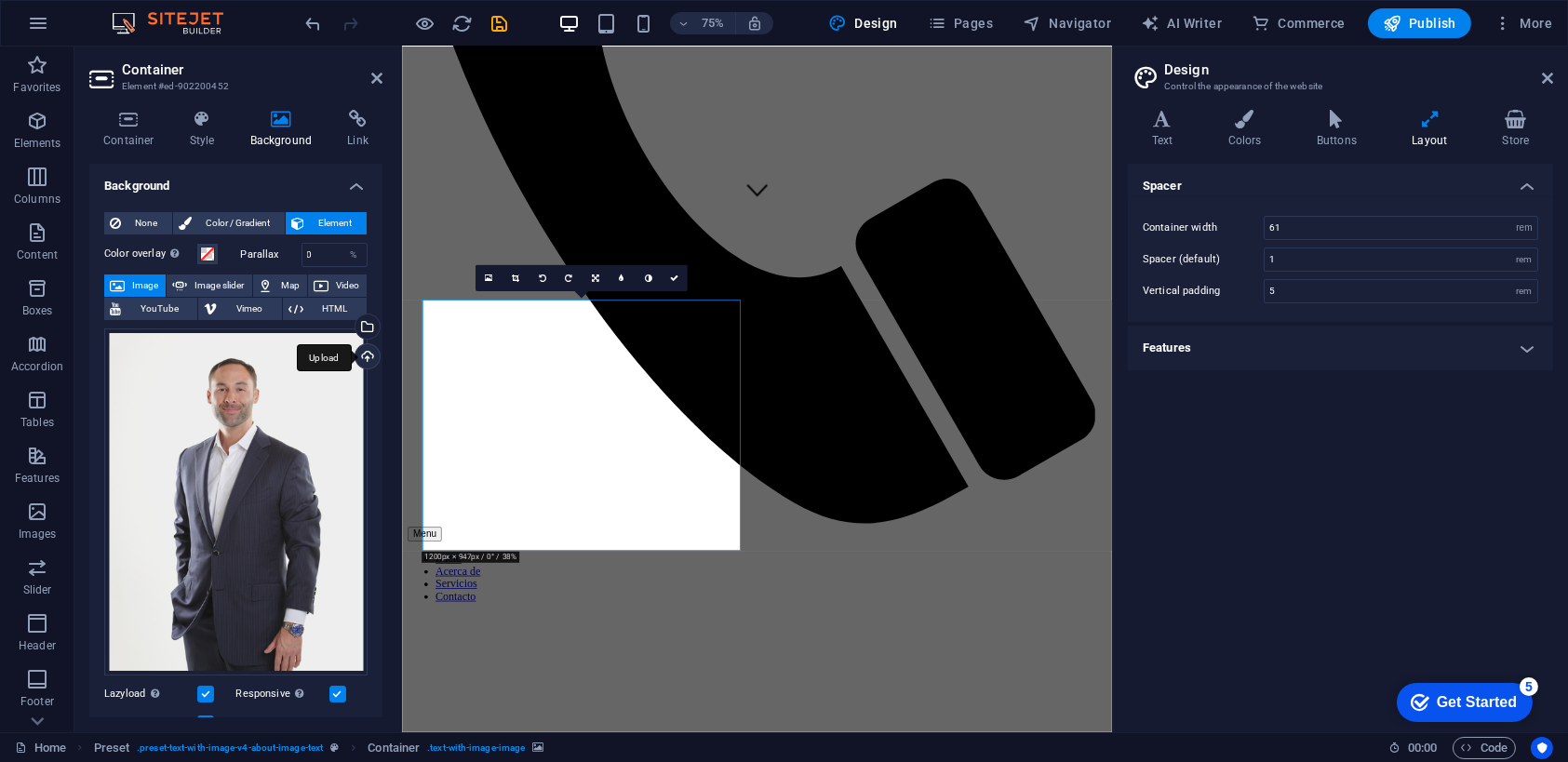
click at [364, 351] on div "Upload" at bounding box center [366, 358] width 28 height 28
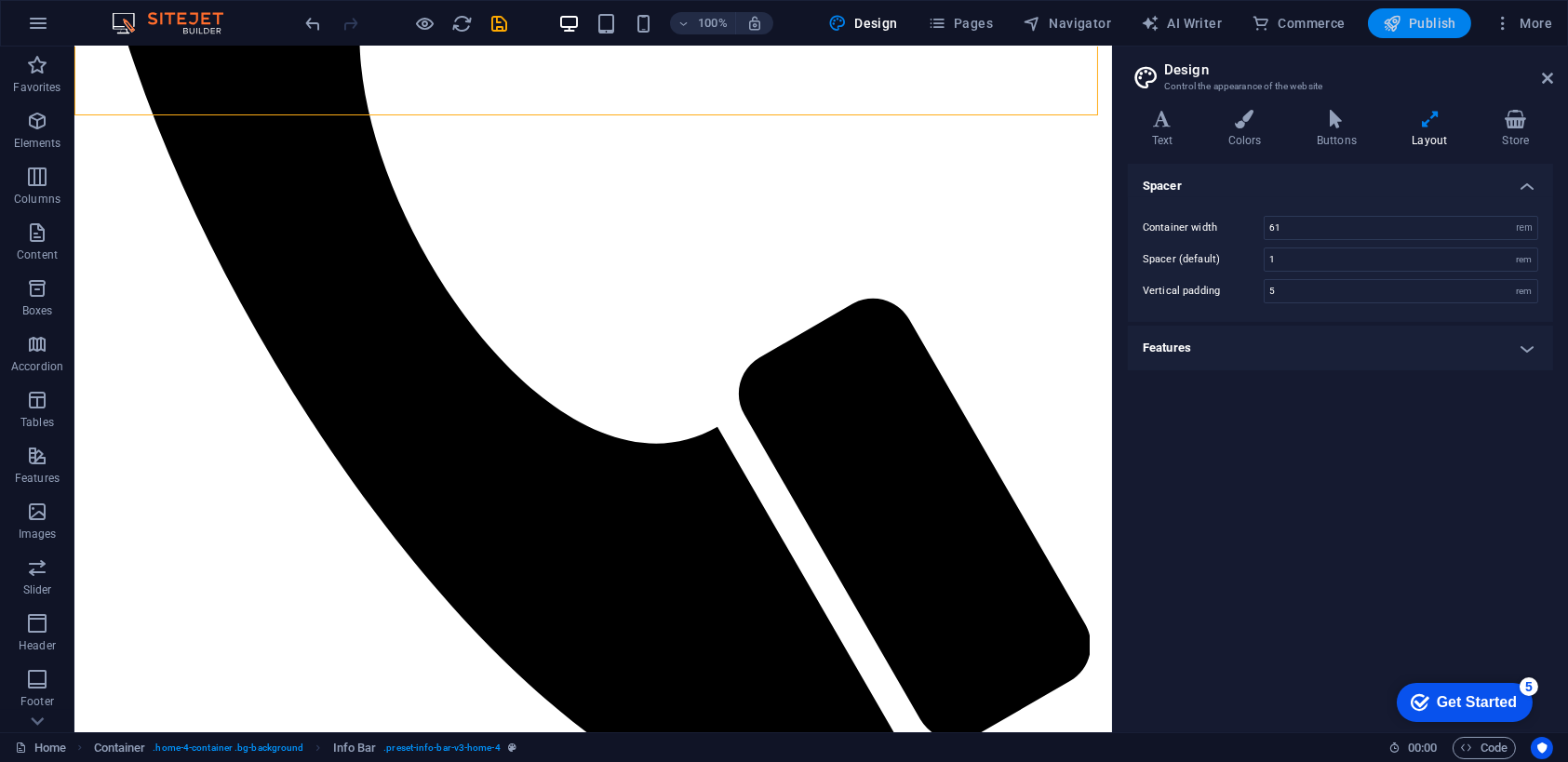
click at [1413, 18] on span "Publish" at bounding box center [1419, 23] width 74 height 19
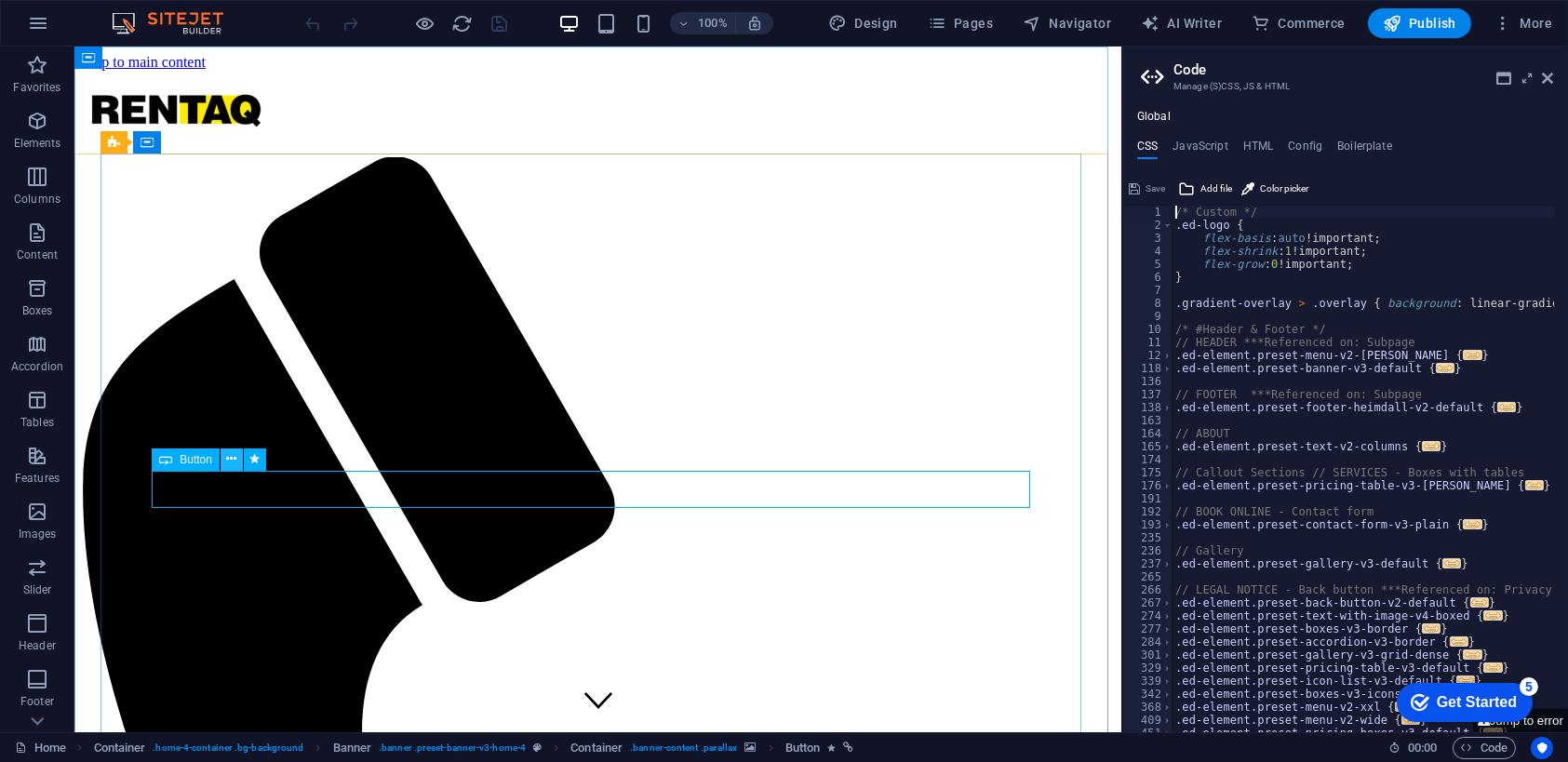
click at [233, 458] on icon at bounding box center [231, 459] width 10 height 20
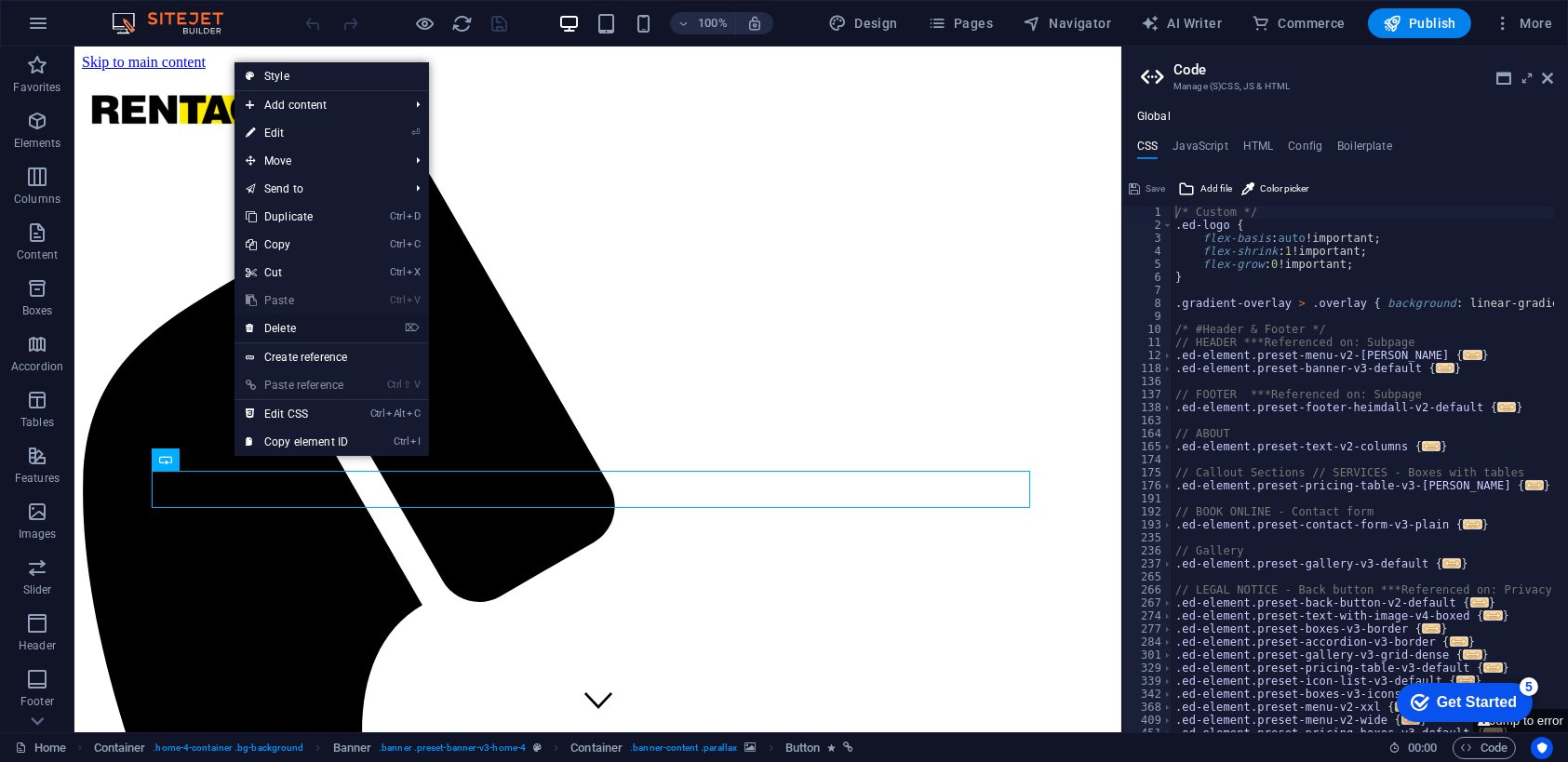
click at [286, 327] on link "⌦ Delete" at bounding box center [297, 328] width 125 height 28
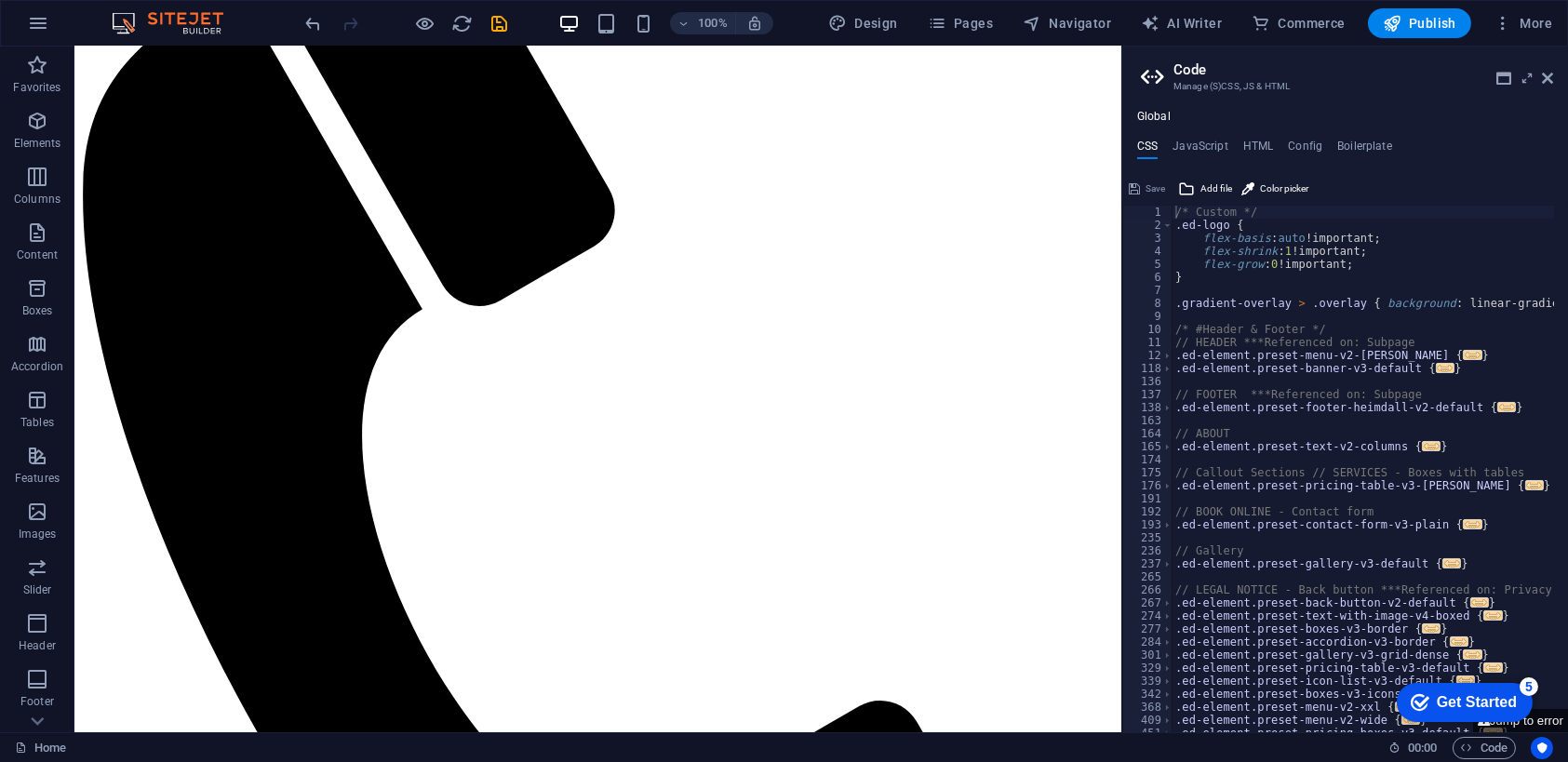
drag, startPoint x: 1115, startPoint y: 205, endPoint x: 1195, endPoint y: 329, distance: 147.6
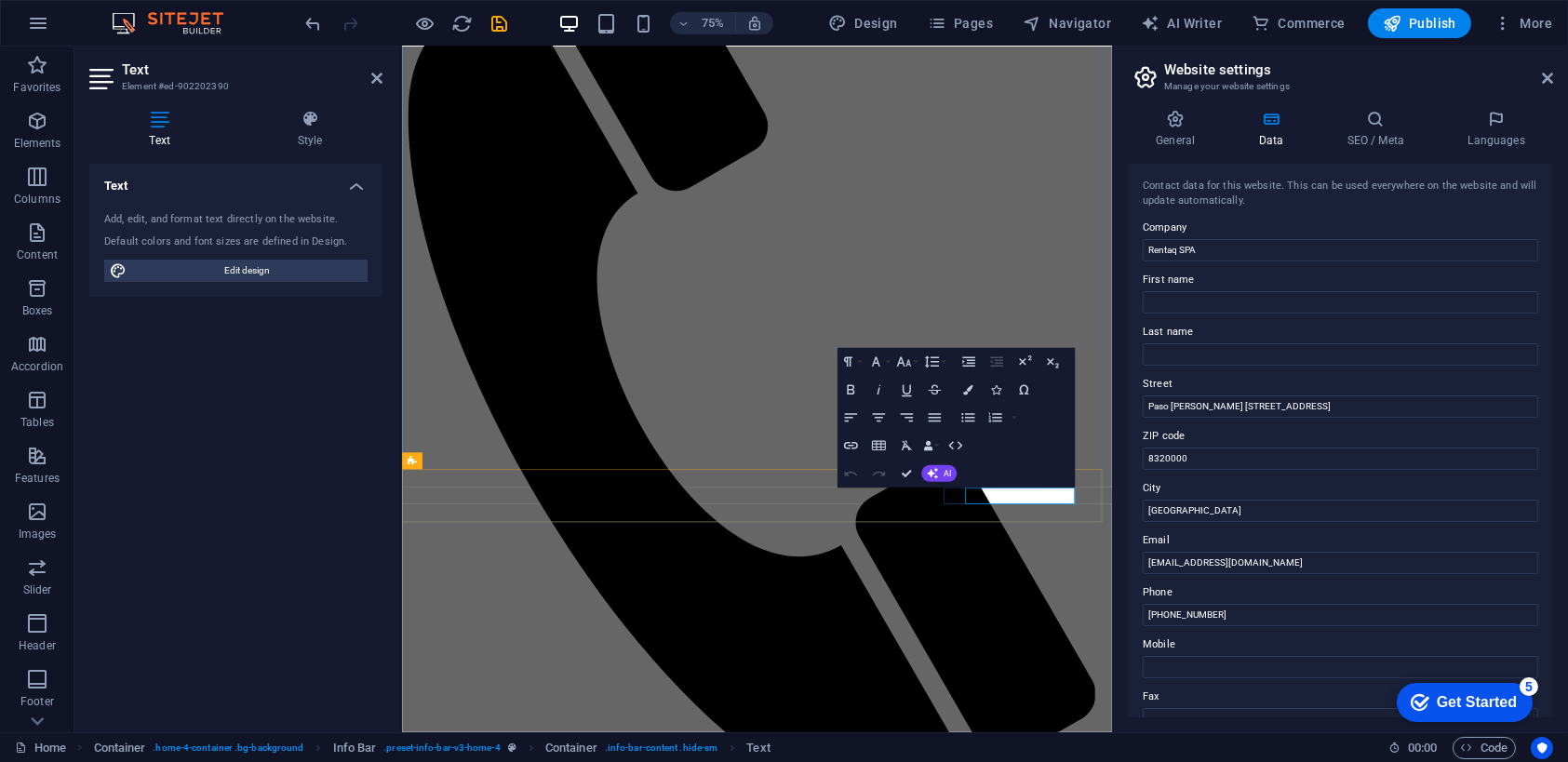
drag, startPoint x: 1242, startPoint y: 561, endPoint x: 1224, endPoint y: 561, distance: 18.0
click at [1224, 561] on input "[EMAIL_ADDRESS][DOMAIN_NAME]" at bounding box center [1340, 563] width 395 height 23
click at [1231, 565] on input "[EMAIL_ADDRESS][DOMAIN_NAME]" at bounding box center [1340, 563] width 395 height 23
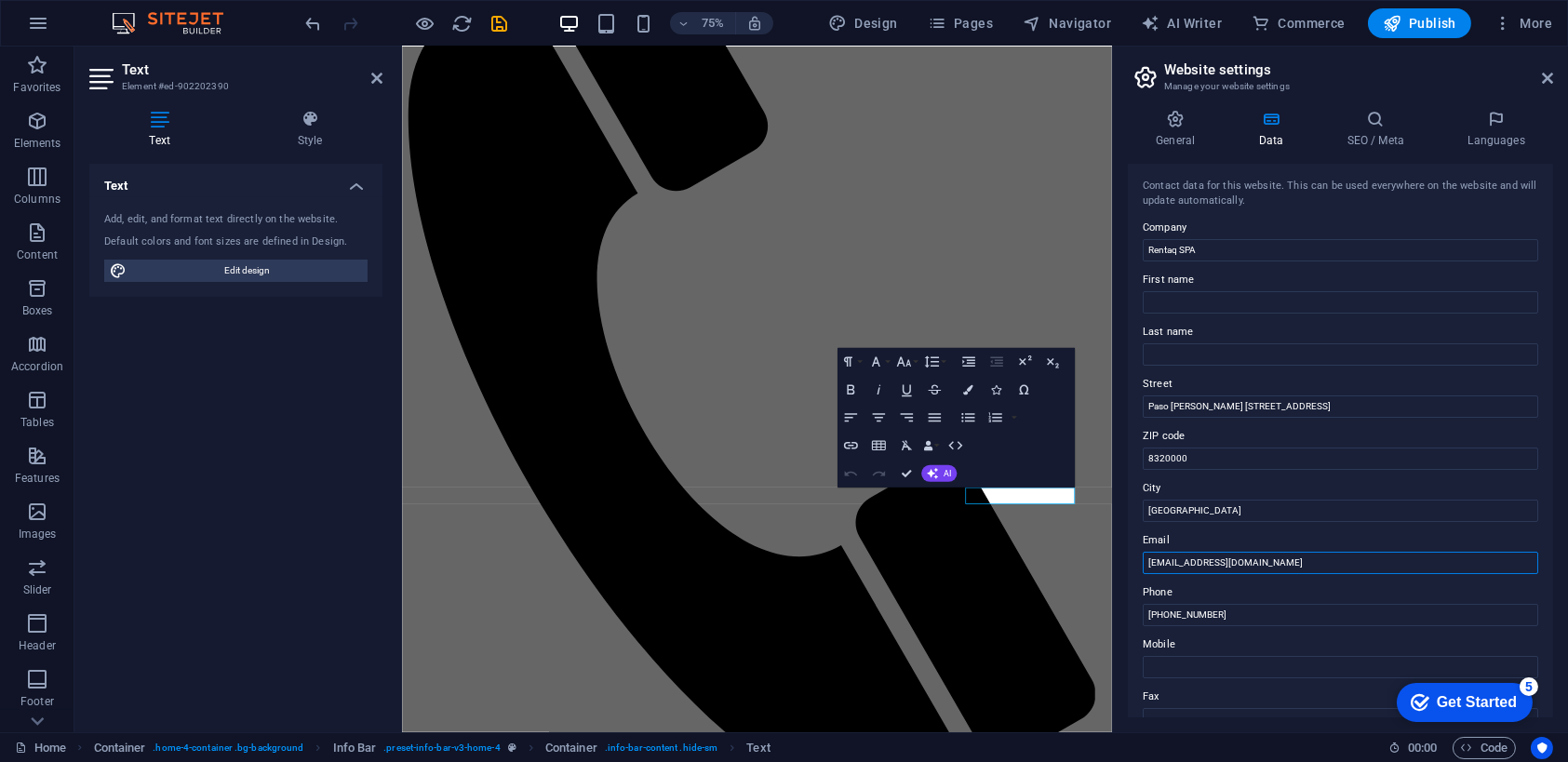
drag, startPoint x: 1243, startPoint y: 563, endPoint x: 1228, endPoint y: 562, distance: 15.0
click at [1228, 562] on input "[EMAIL_ADDRESS][DOMAIN_NAME]" at bounding box center [1340, 563] width 395 height 23
type input "contacto@rentaq.cl"
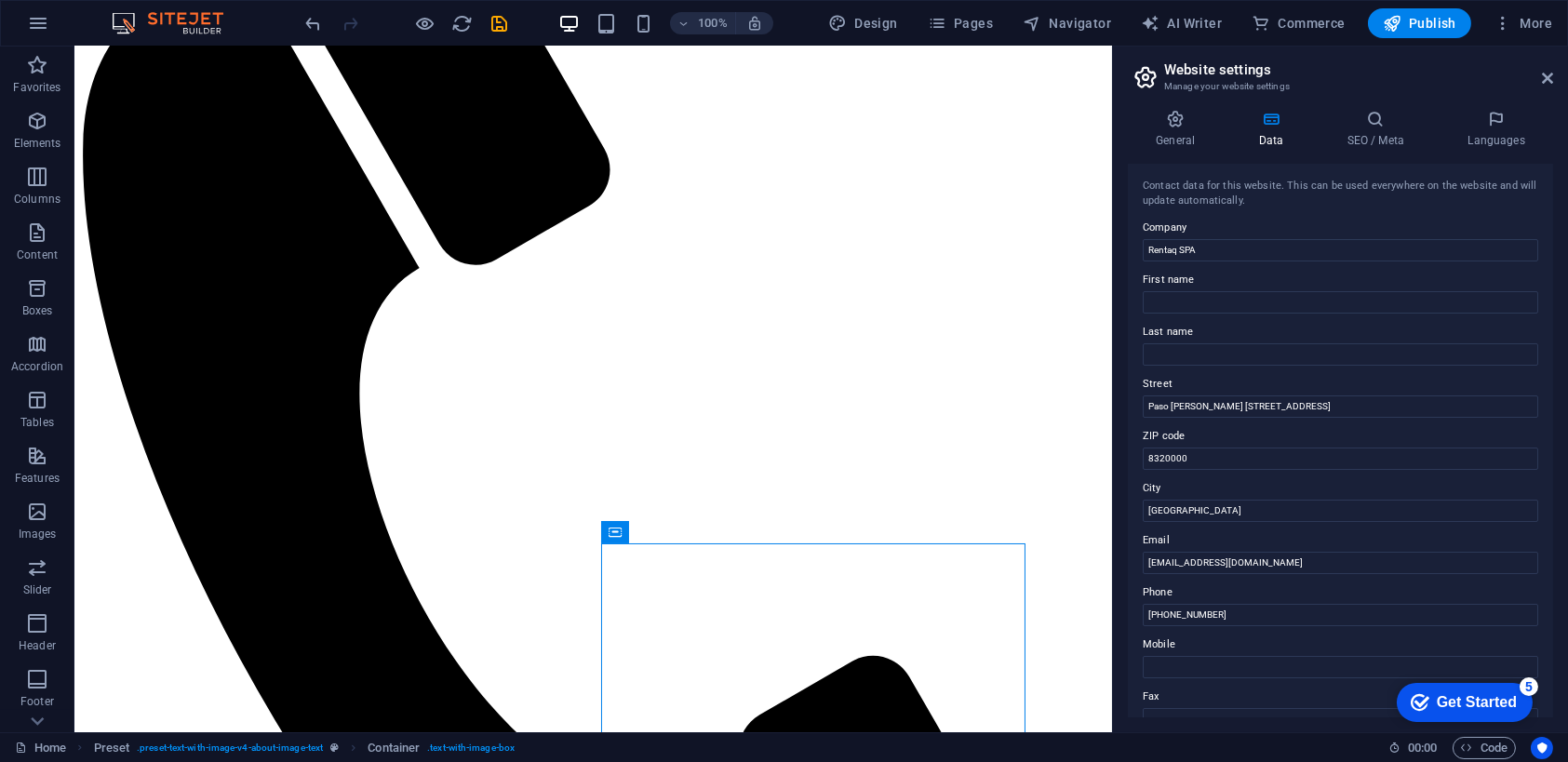
scroll to position [337, 0]
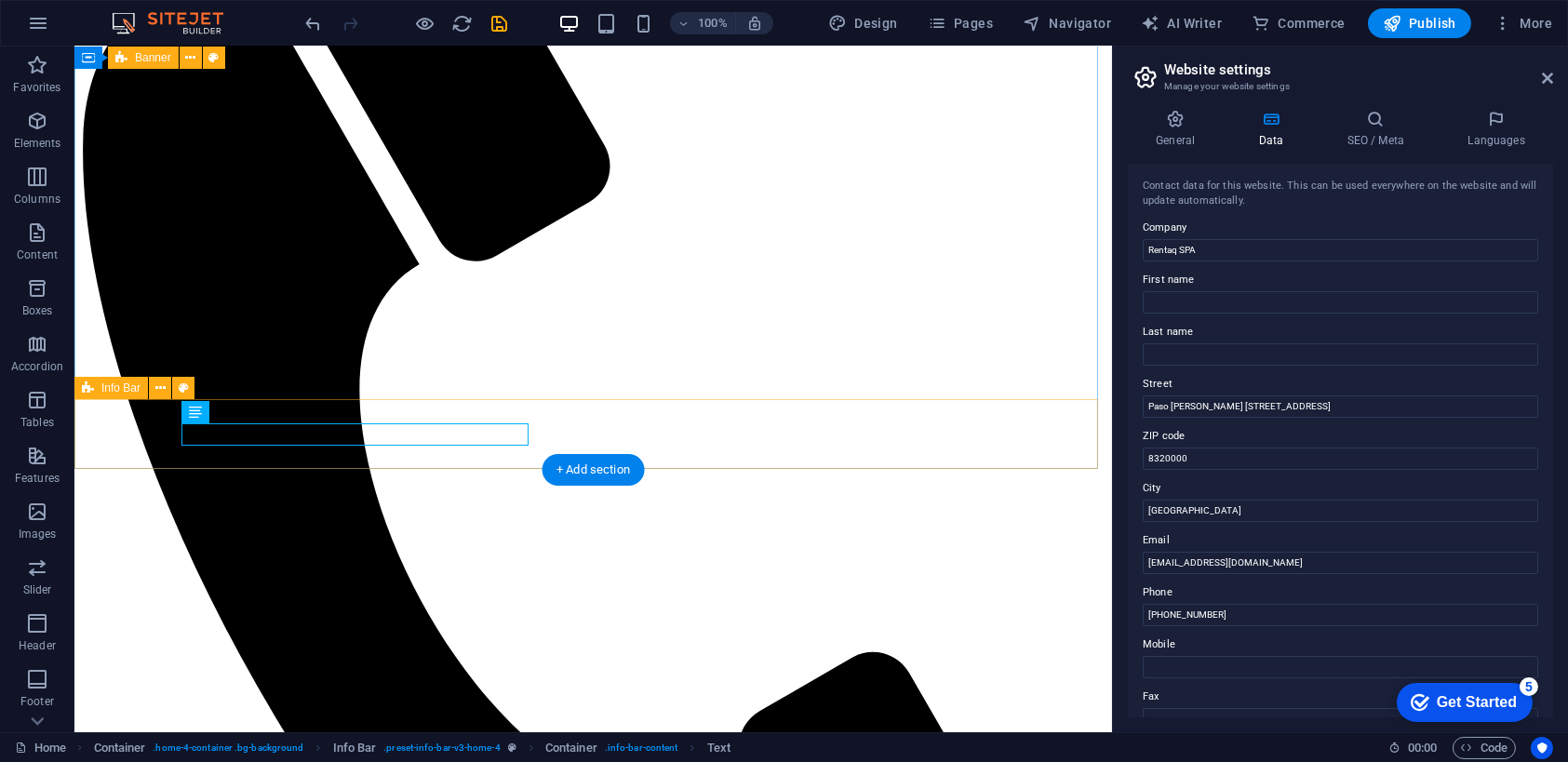
drag, startPoint x: 471, startPoint y: 431, endPoint x: 541, endPoint y: 427, distance: 70.1
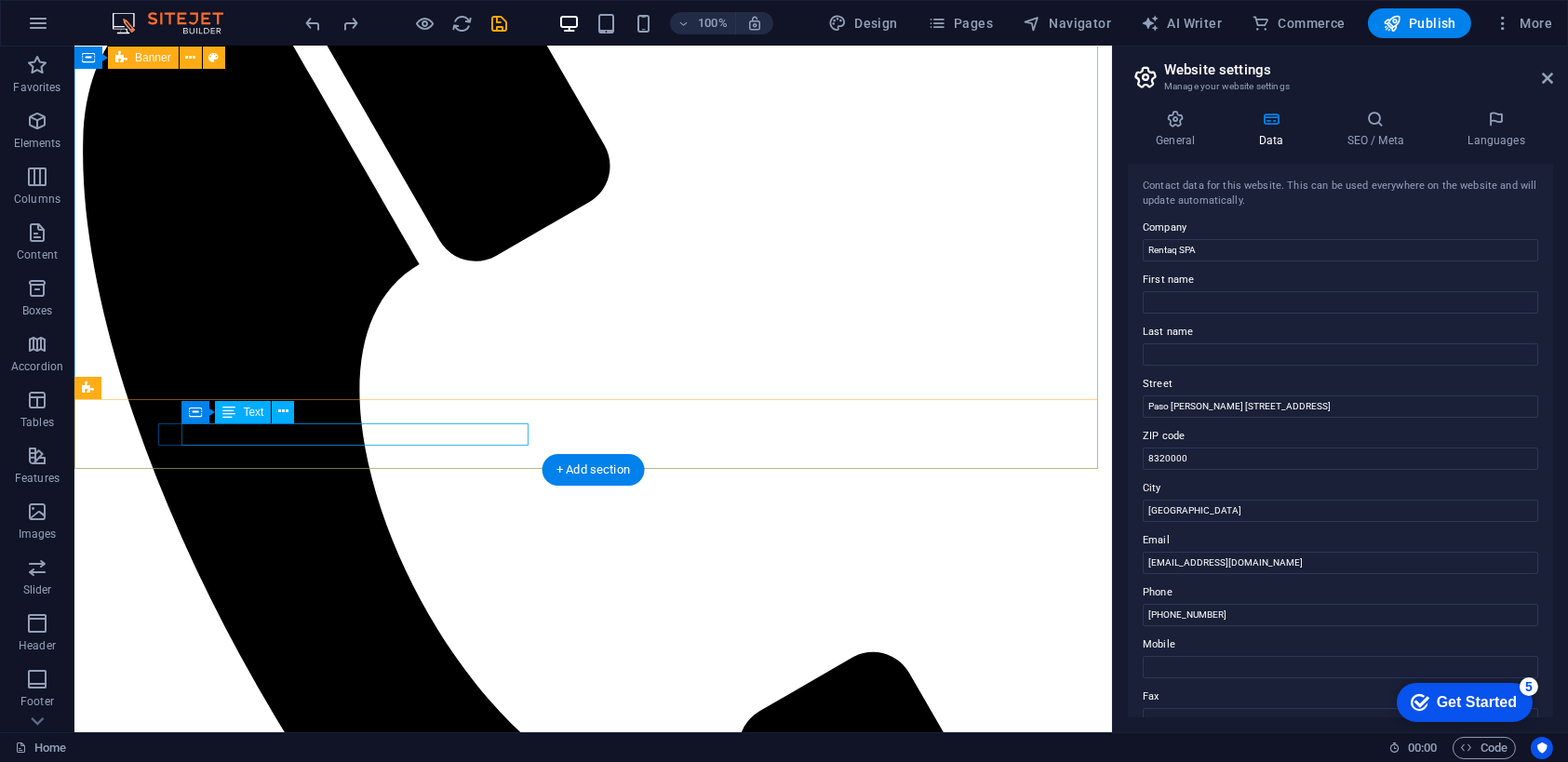
drag, startPoint x: 524, startPoint y: 430, endPoint x: 511, endPoint y: 427, distance: 13.3
drag, startPoint x: 525, startPoint y: 431, endPoint x: 472, endPoint y: 429, distance: 53.0
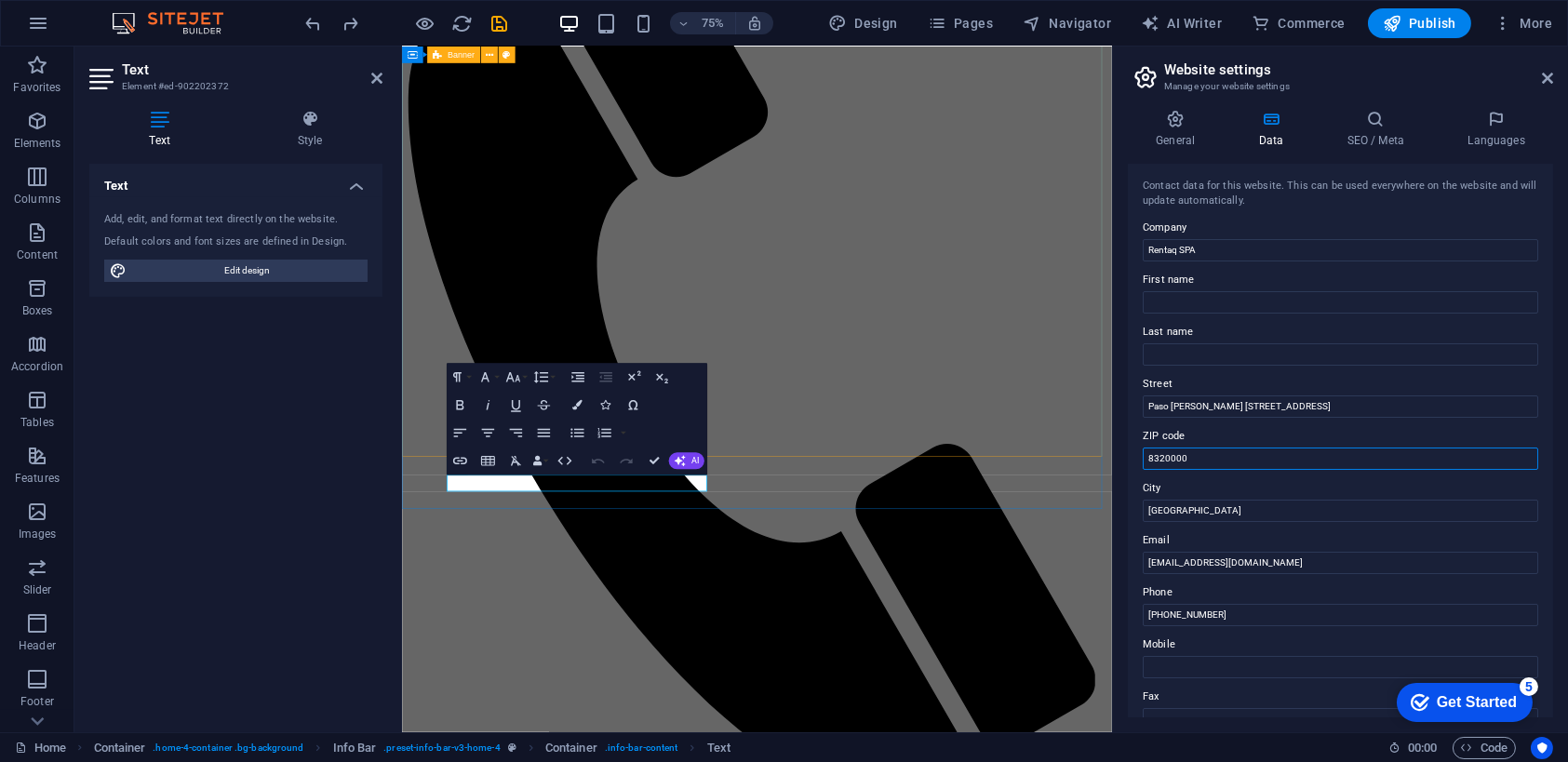
drag, startPoint x: 1603, startPoint y: 506, endPoint x: 1315, endPoint y: 592, distance: 300.6
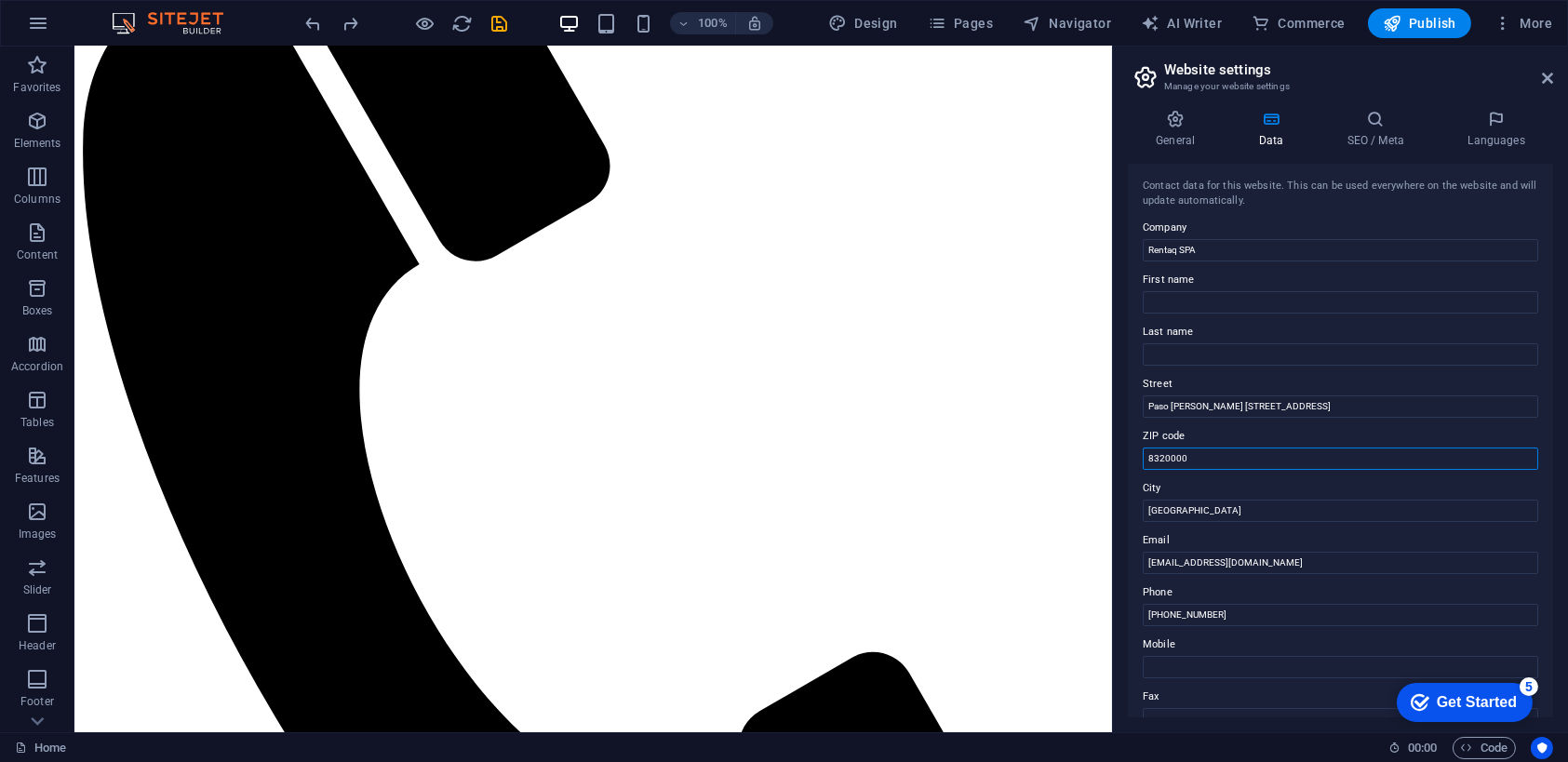
click at [1259, 463] on input "8320000" at bounding box center [1340, 458] width 395 height 23
drag, startPoint x: 1291, startPoint y: 505, endPoint x: 1105, endPoint y: 458, distance: 191.8
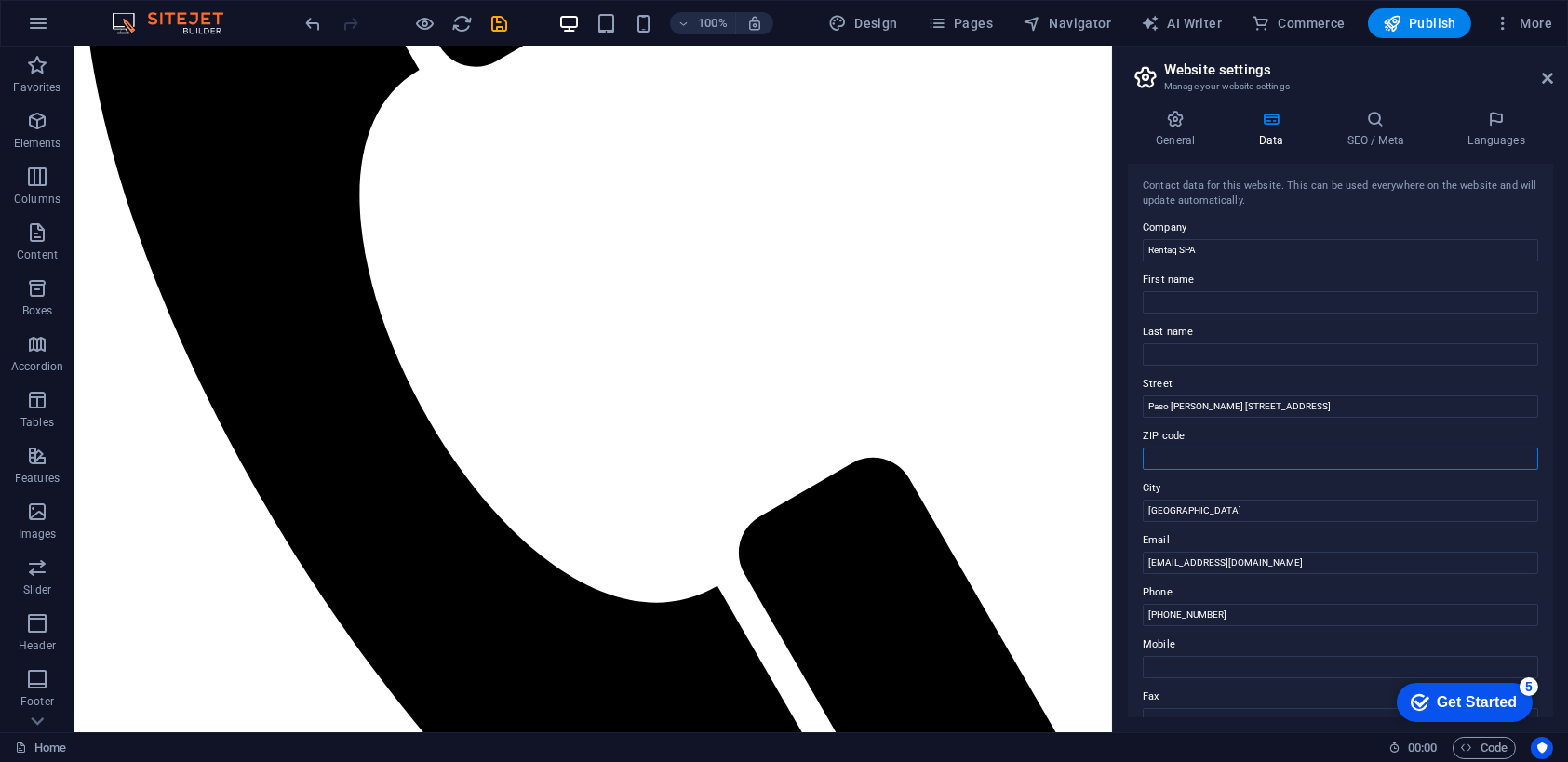
scroll to position [544, 0]
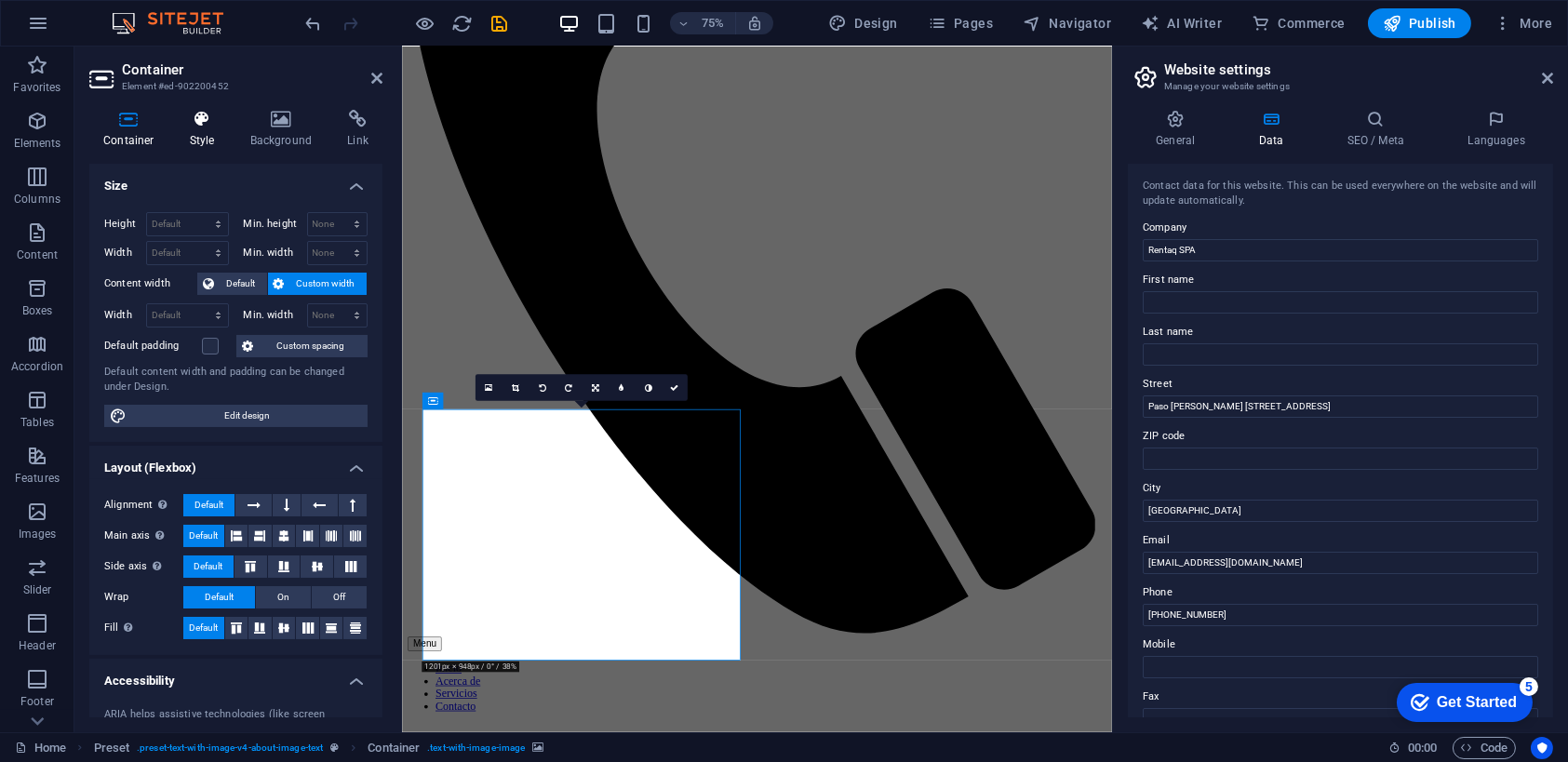
click at [196, 137] on h4 "Style" at bounding box center [205, 129] width 60 height 39
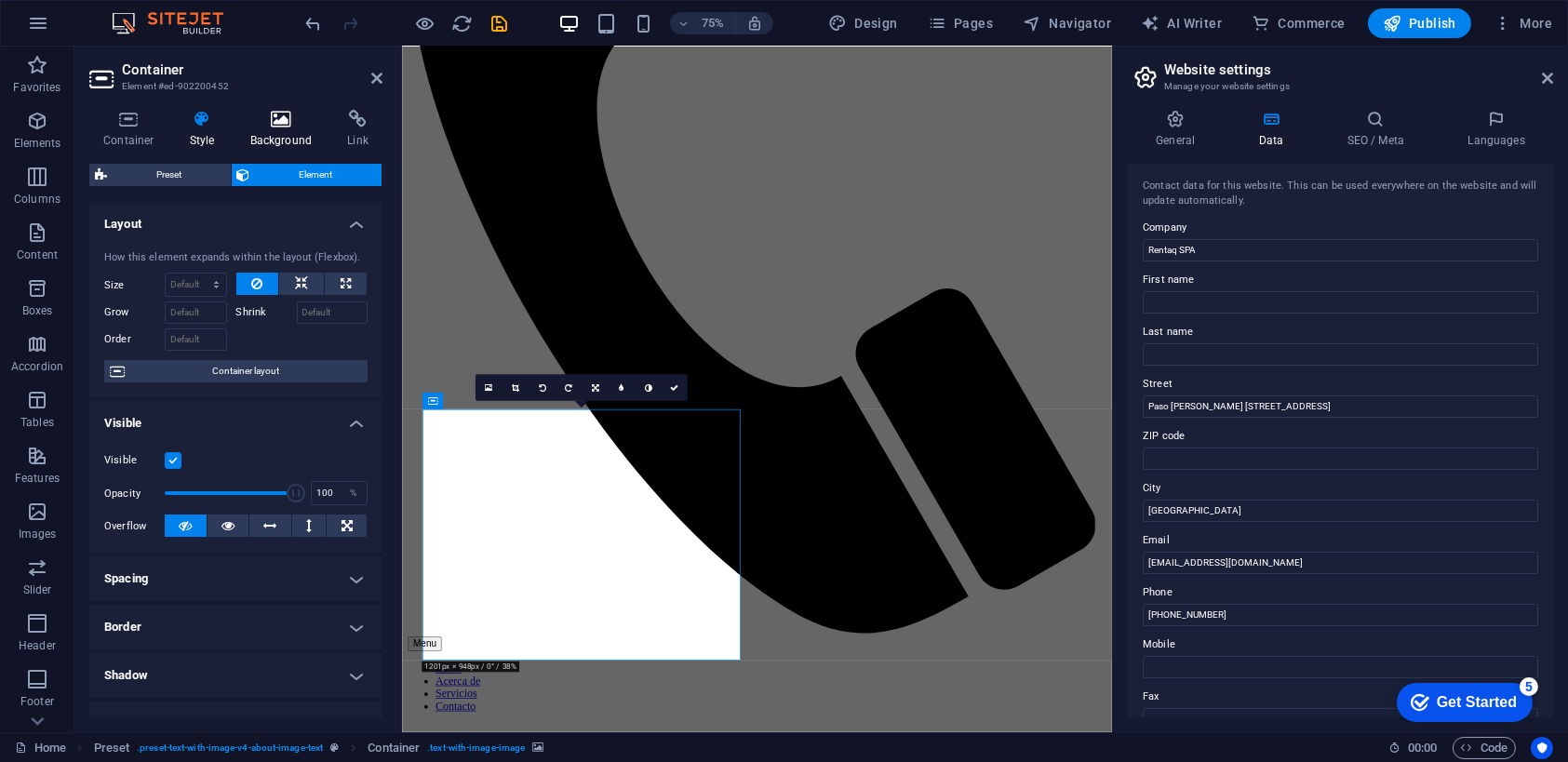
click at [288, 130] on h4 "Background" at bounding box center [285, 129] width 98 height 39
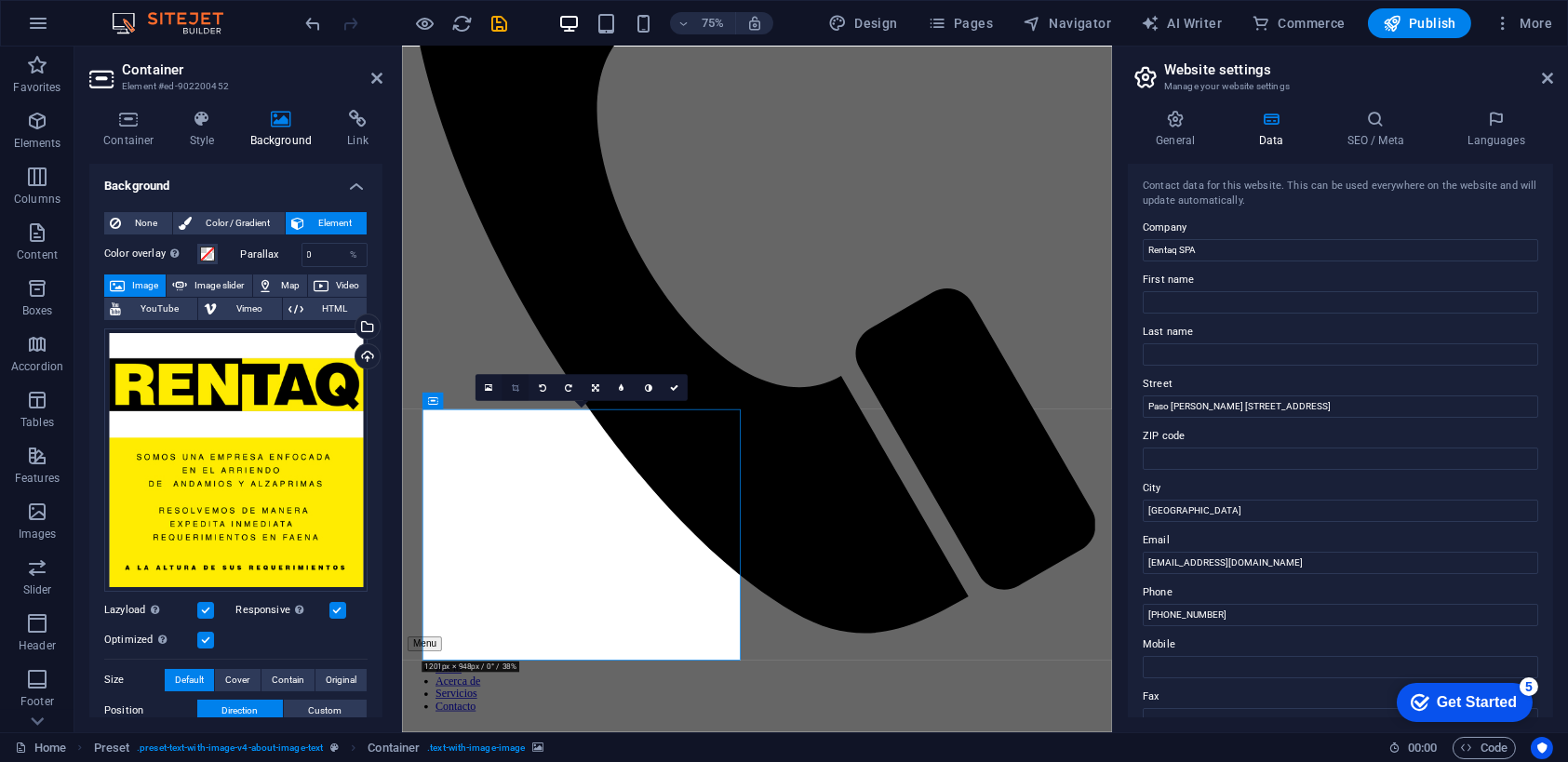
click at [513, 387] on icon at bounding box center [515, 387] width 8 height 8
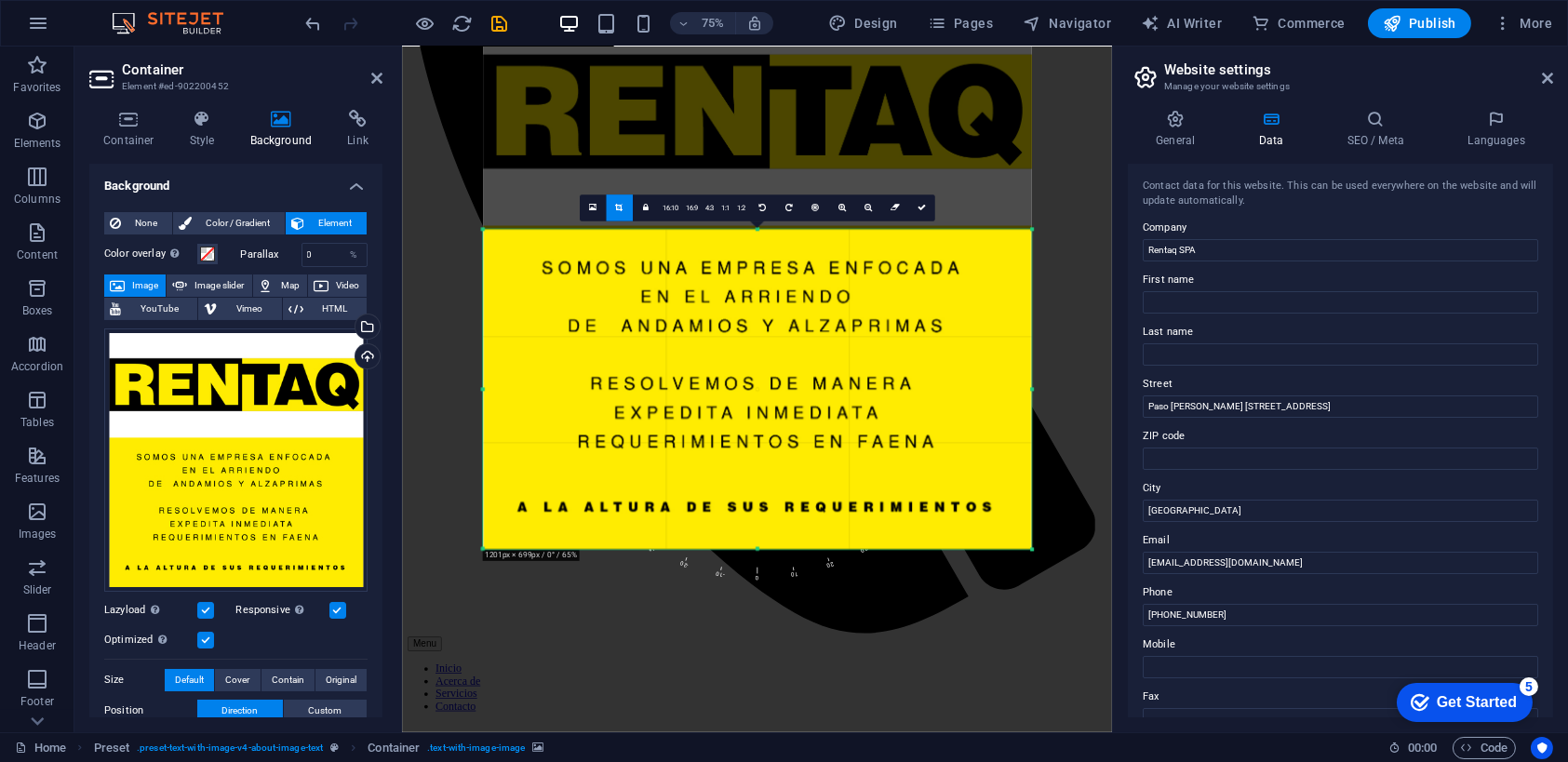
drag, startPoint x: 758, startPoint y: 116, endPoint x: 777, endPoint y: 423, distance: 307.6
click at [777, 423] on div "180 170 160 150 140 130 120 110 100 90 80 70 60 50 40 30 20 10 0 -10 -20 -30 -4…" at bounding box center [757, 389] width 548 height 319
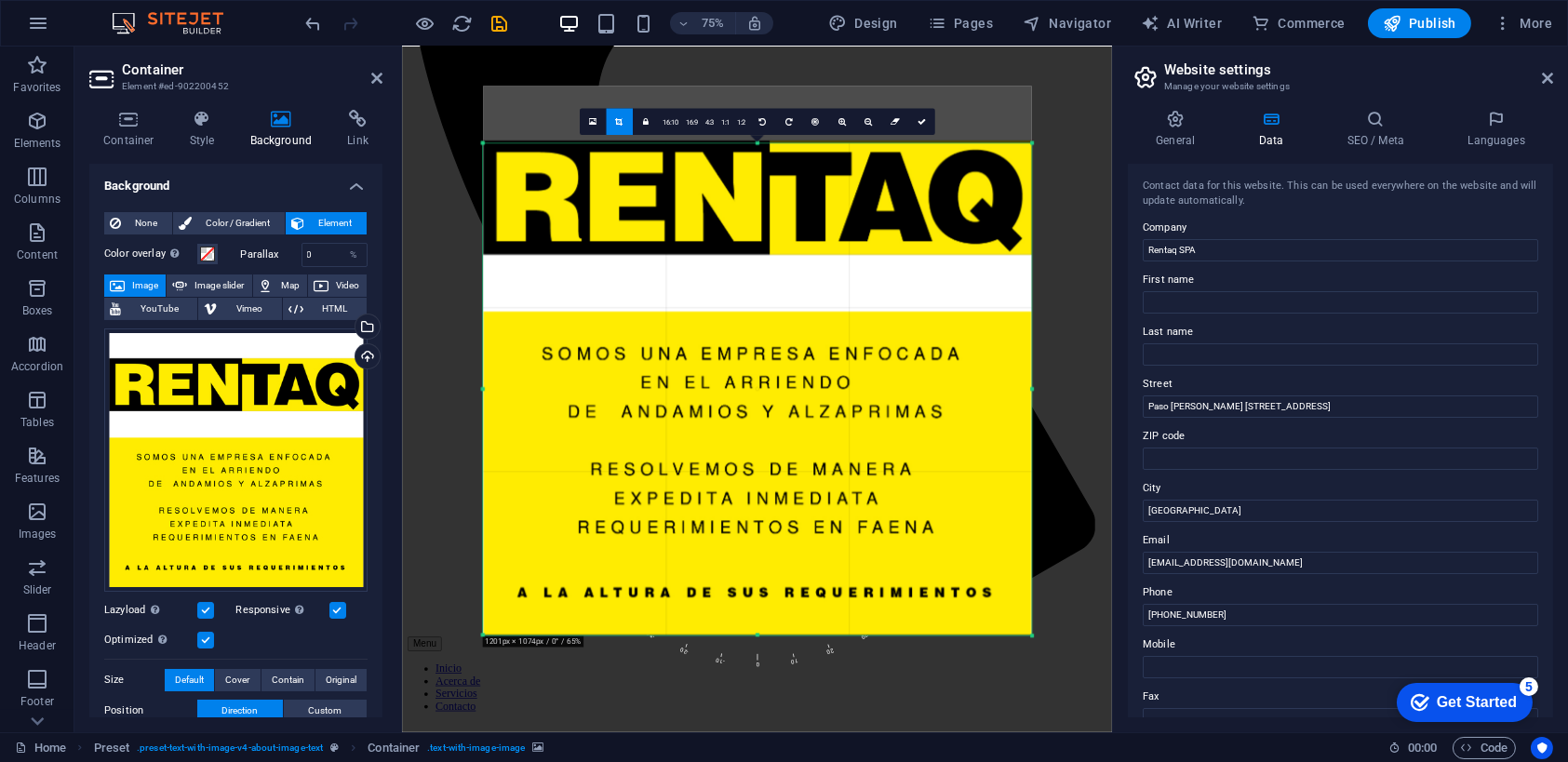
drag, startPoint x: 756, startPoint y: 227, endPoint x: 798, endPoint y: -2, distance: 232.8
click at [798, 0] on html "Rentaq SPA Home Favorites Elements Columns Content Boxes Accordion Tables Featu…" at bounding box center [784, 381] width 1568 height 762
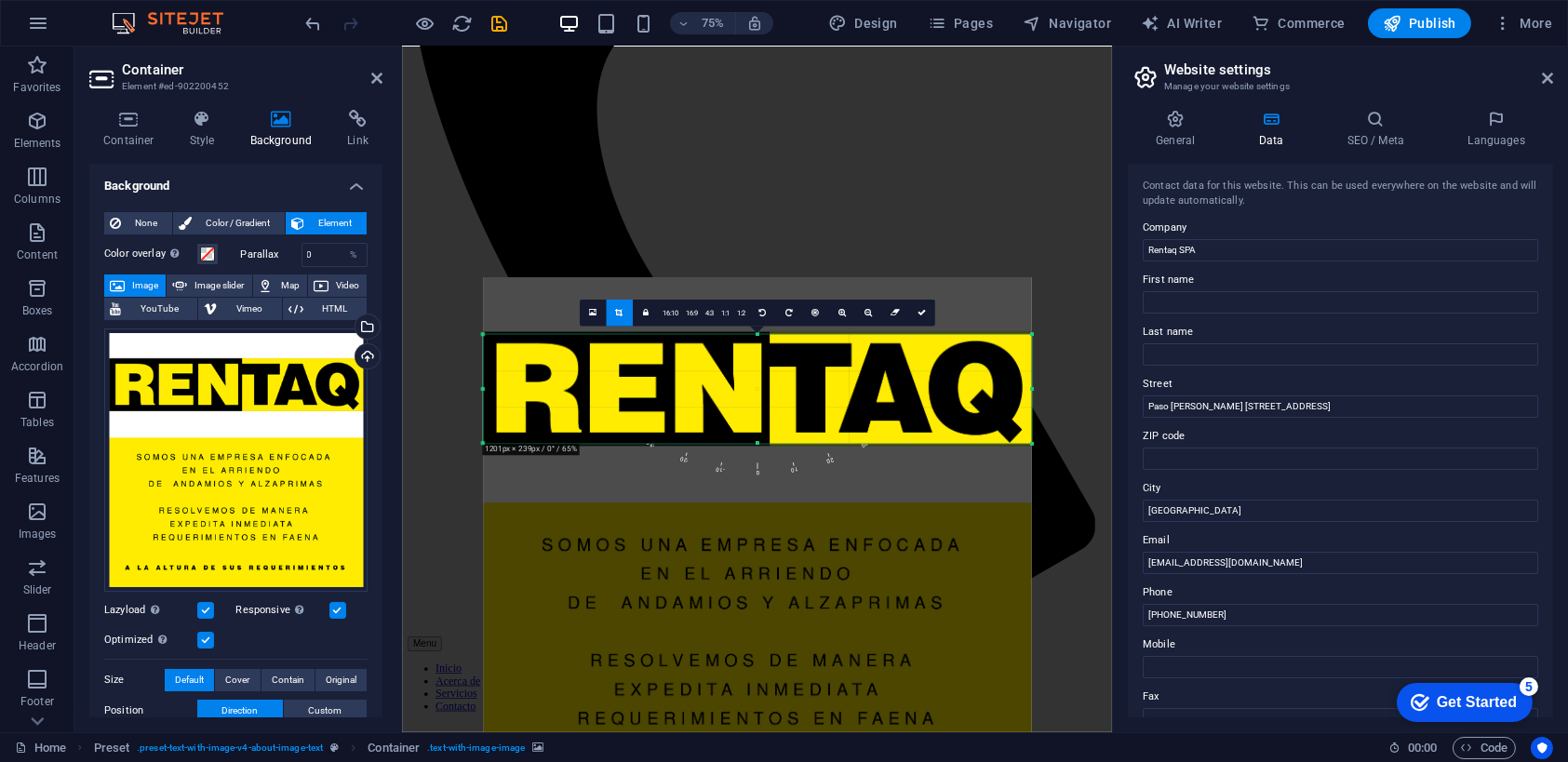
drag, startPoint x: 757, startPoint y: 634, endPoint x: 713, endPoint y: 125, distance: 510.9
click at [713, 125] on div "Drag here to replace the existing content. Press “Ctrl” if you want to create a…" at bounding box center [757, 389] width 711 height 686
click at [1060, 209] on div at bounding box center [757, 432] width 711 height 772
click at [1421, 19] on span "Publish" at bounding box center [1419, 23] width 74 height 19
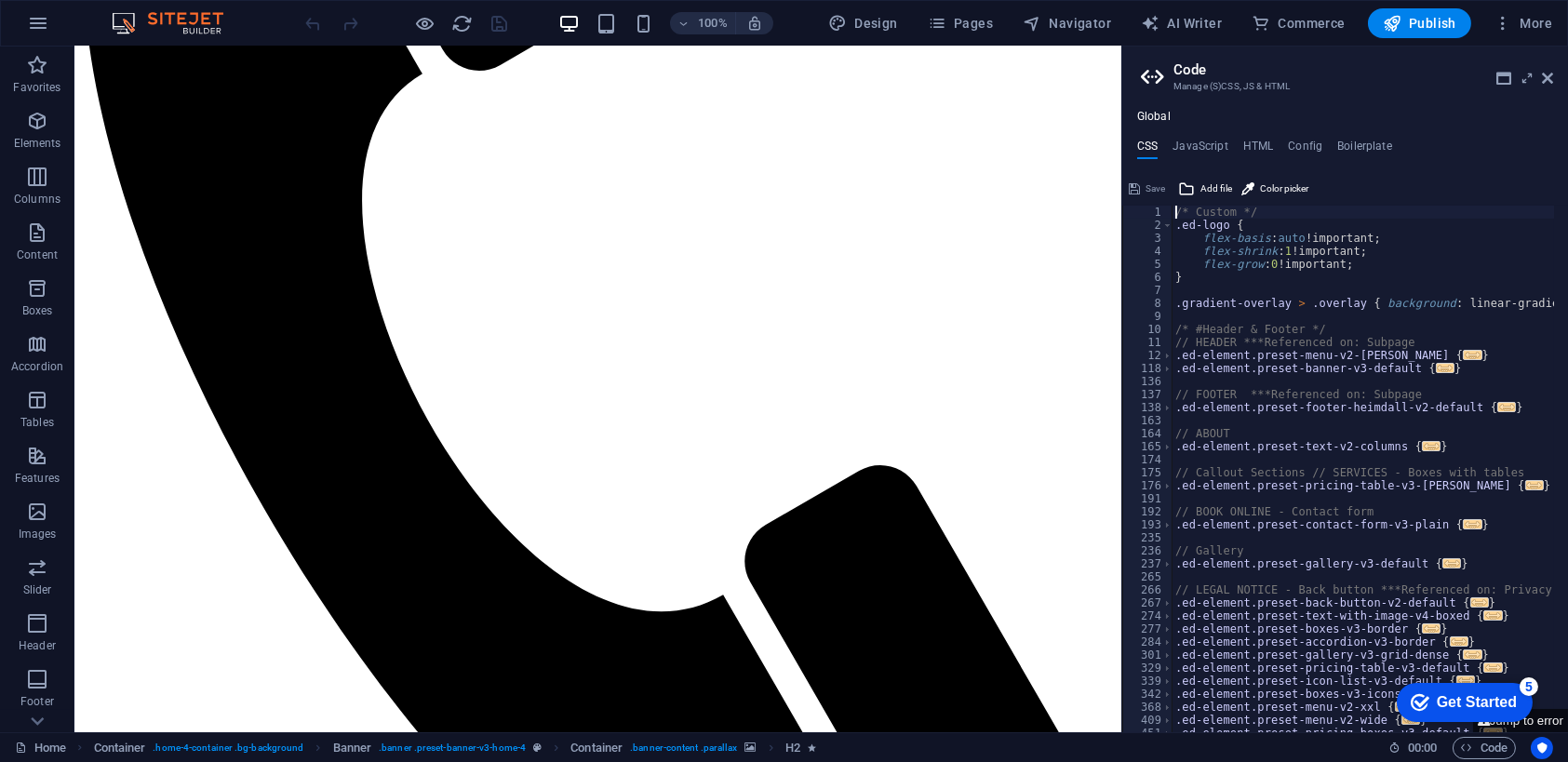
scroll to position [563, 0]
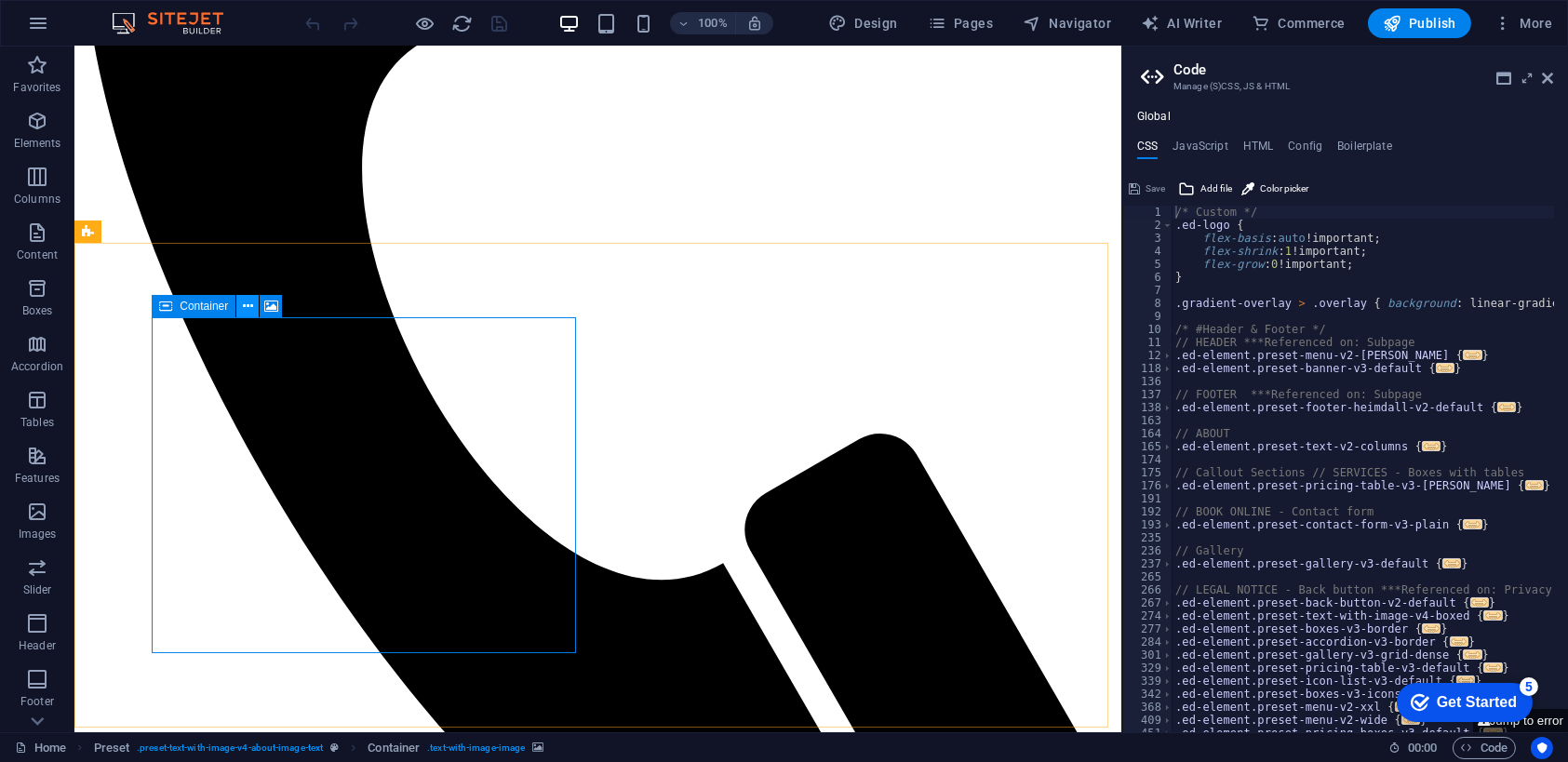
click at [247, 304] on icon at bounding box center [247, 307] width 10 height 20
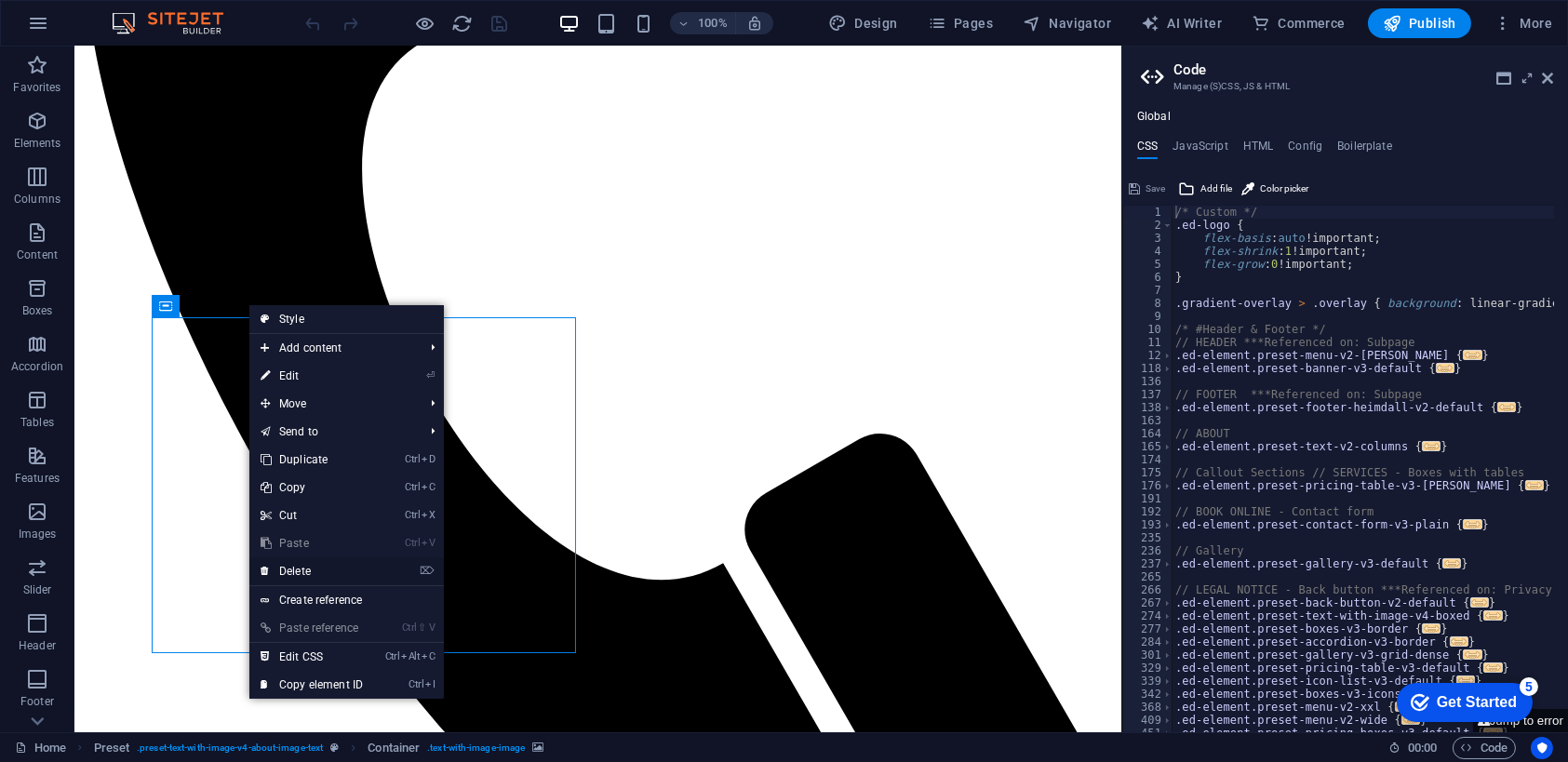
click at [294, 566] on link "⌦ Delete" at bounding box center [311, 572] width 125 height 28
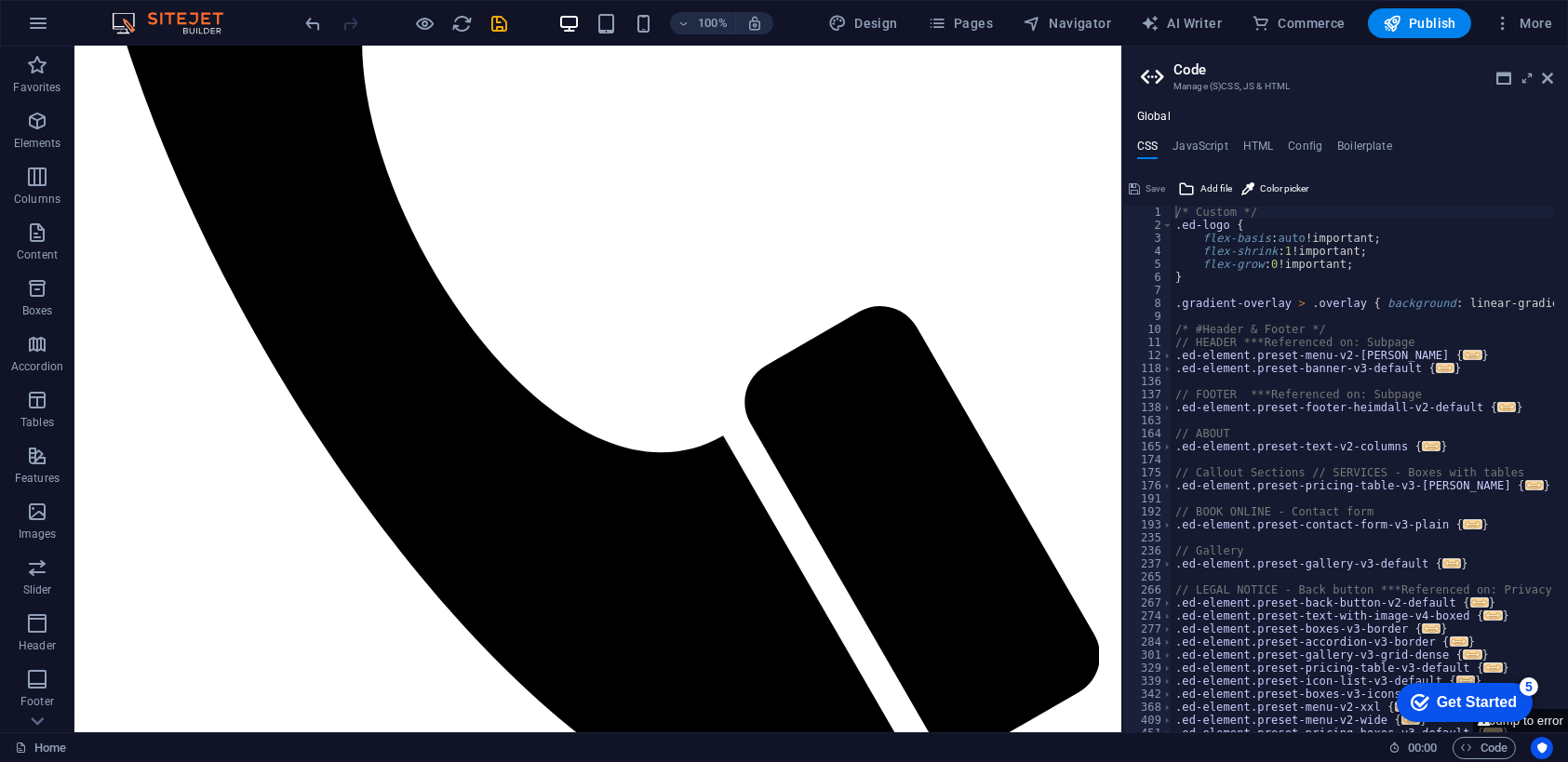
scroll to position [694, 0]
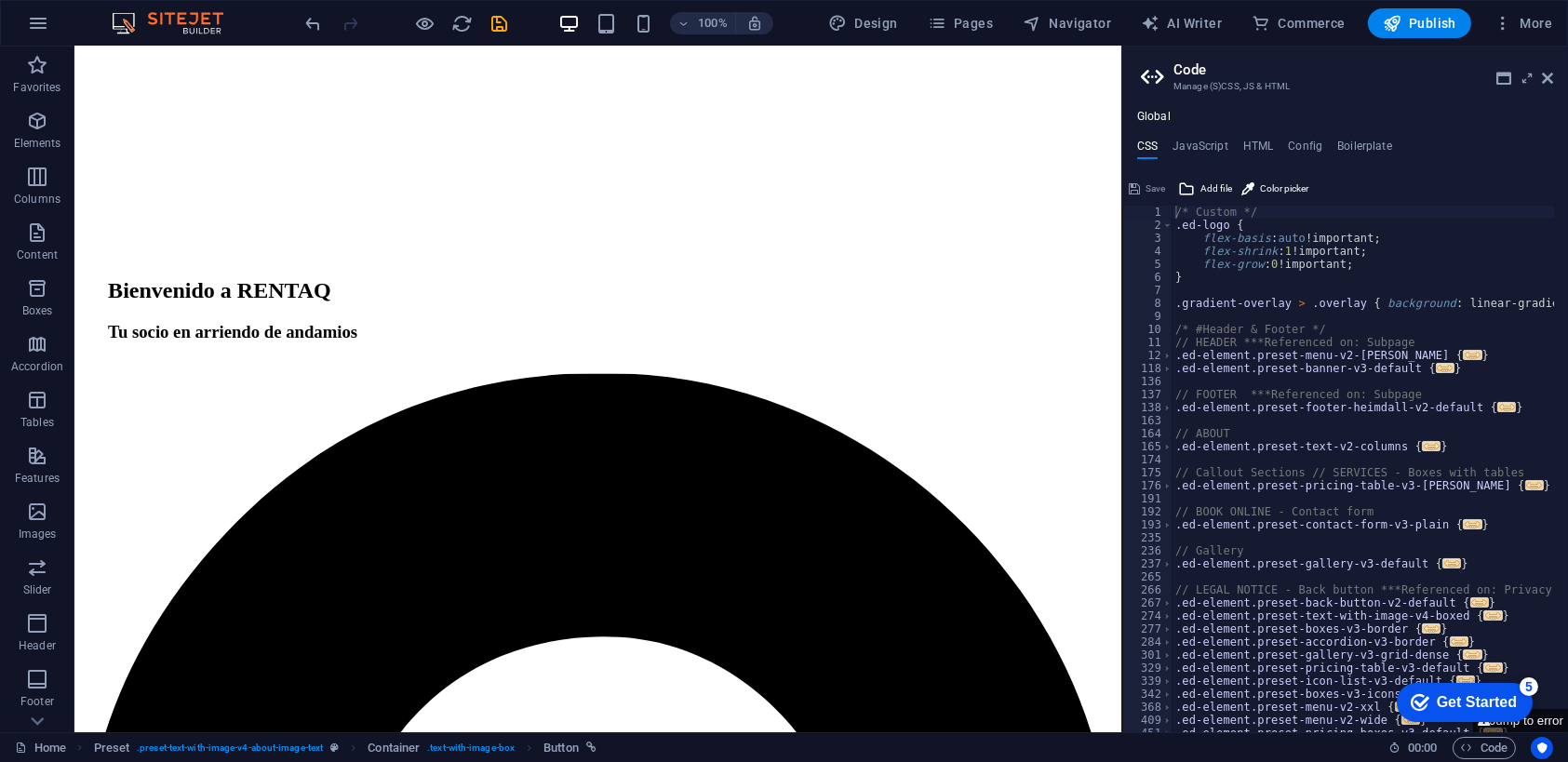
scroll to position [2008, 0]
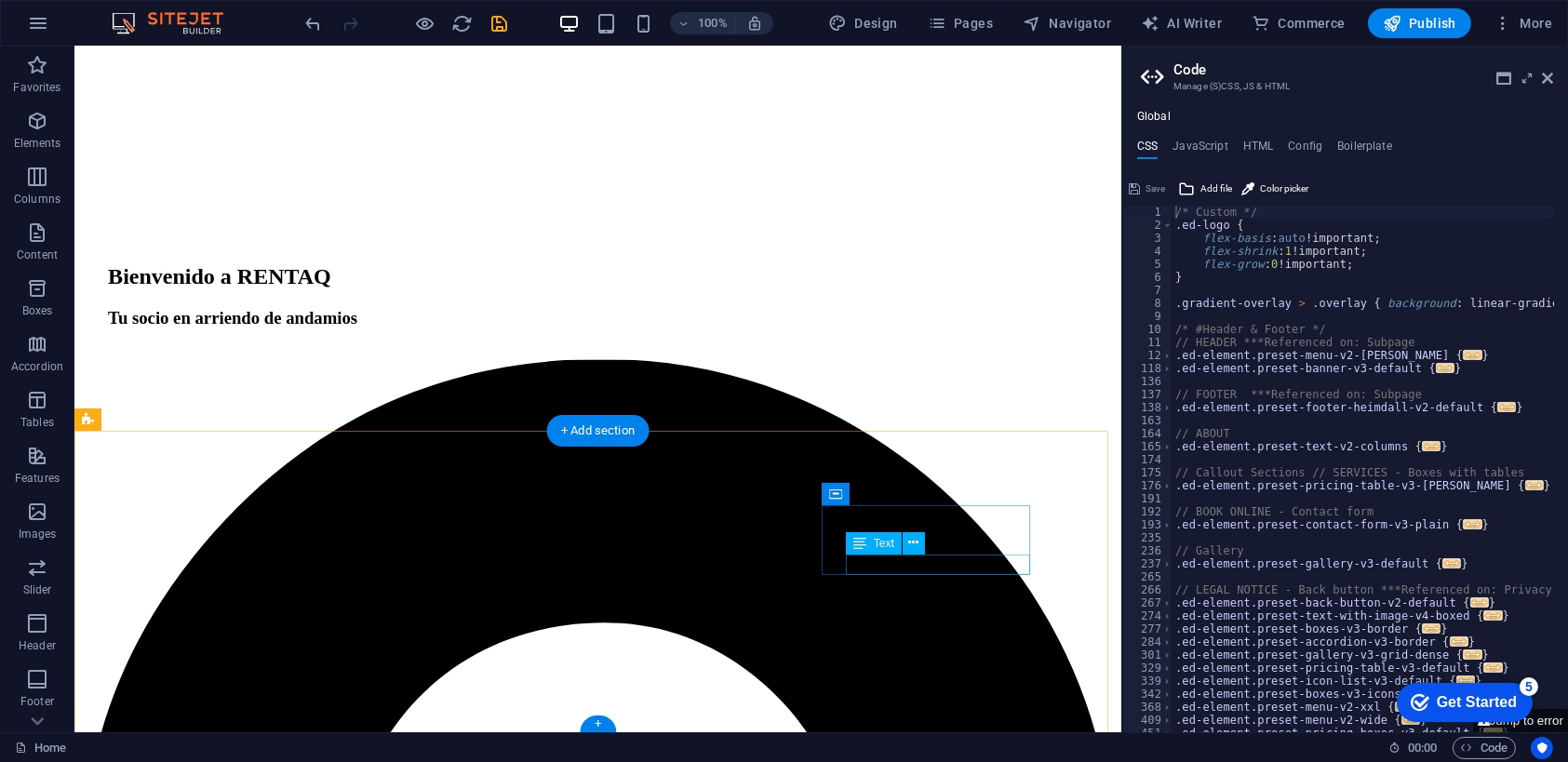
drag, startPoint x: 861, startPoint y: 563, endPoint x: 686, endPoint y: 736, distance: 246.1
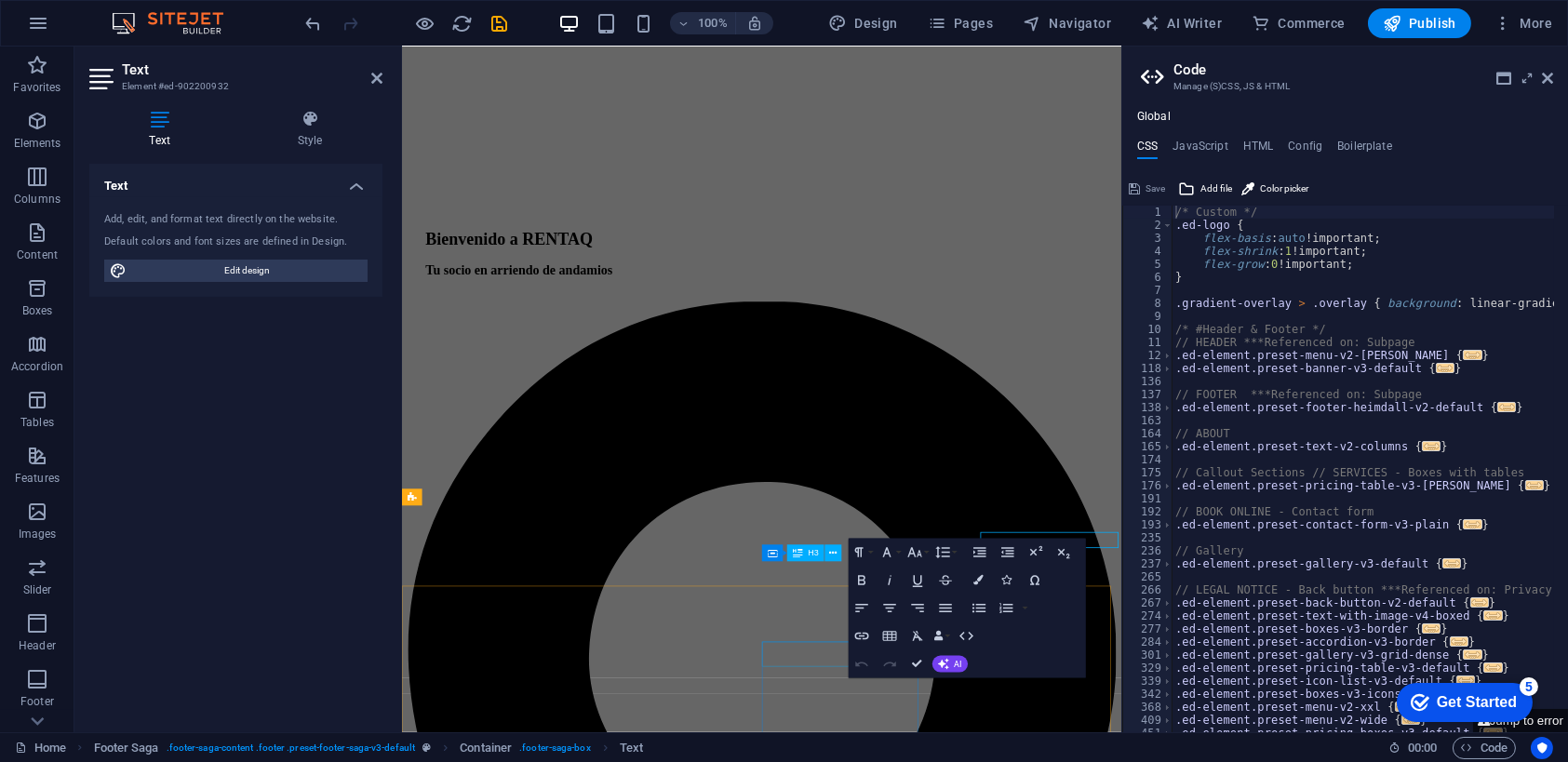
scroll to position [1974, 0]
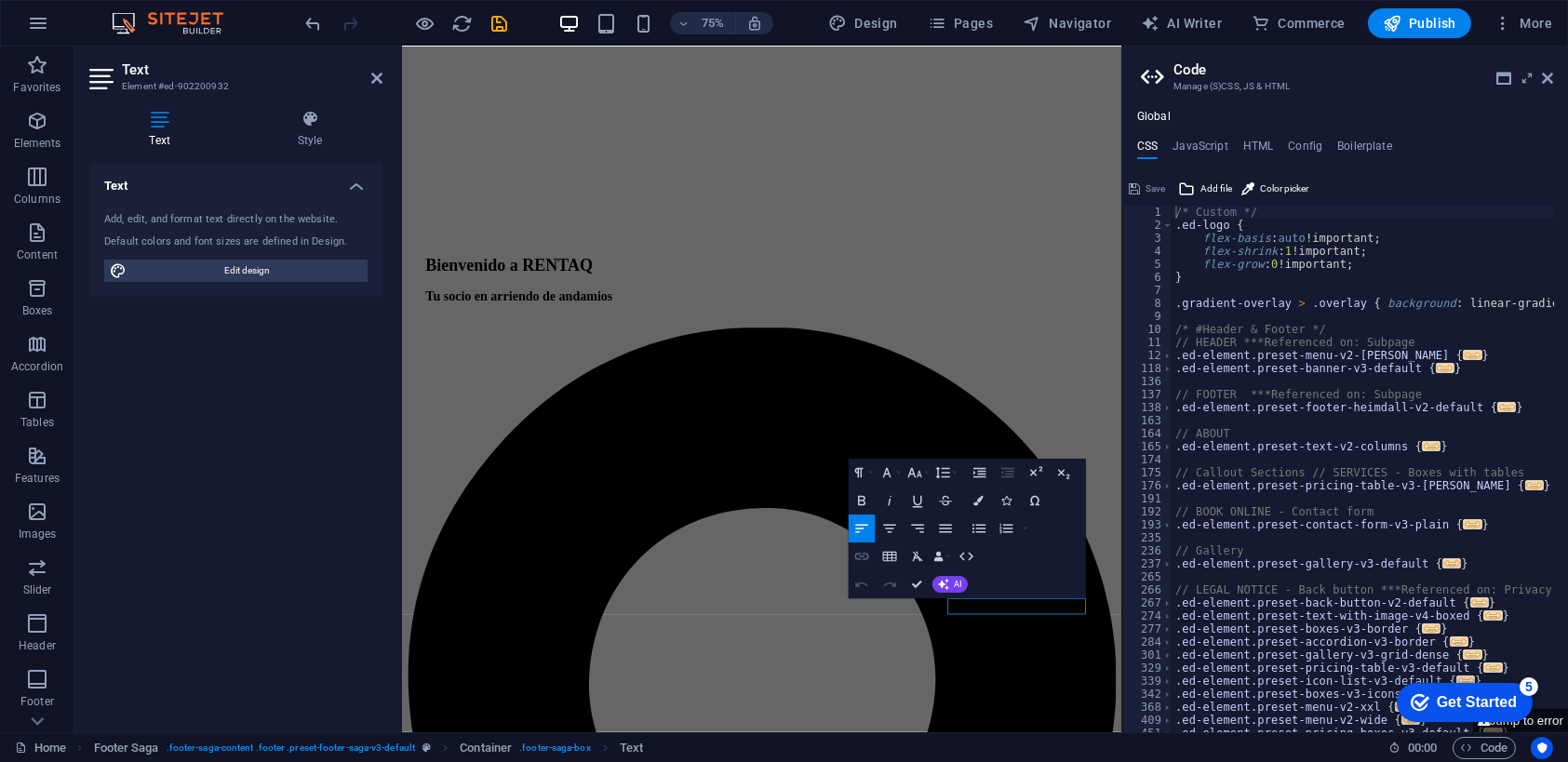
click at [866, 557] on icon "button" at bounding box center [861, 556] width 17 height 17
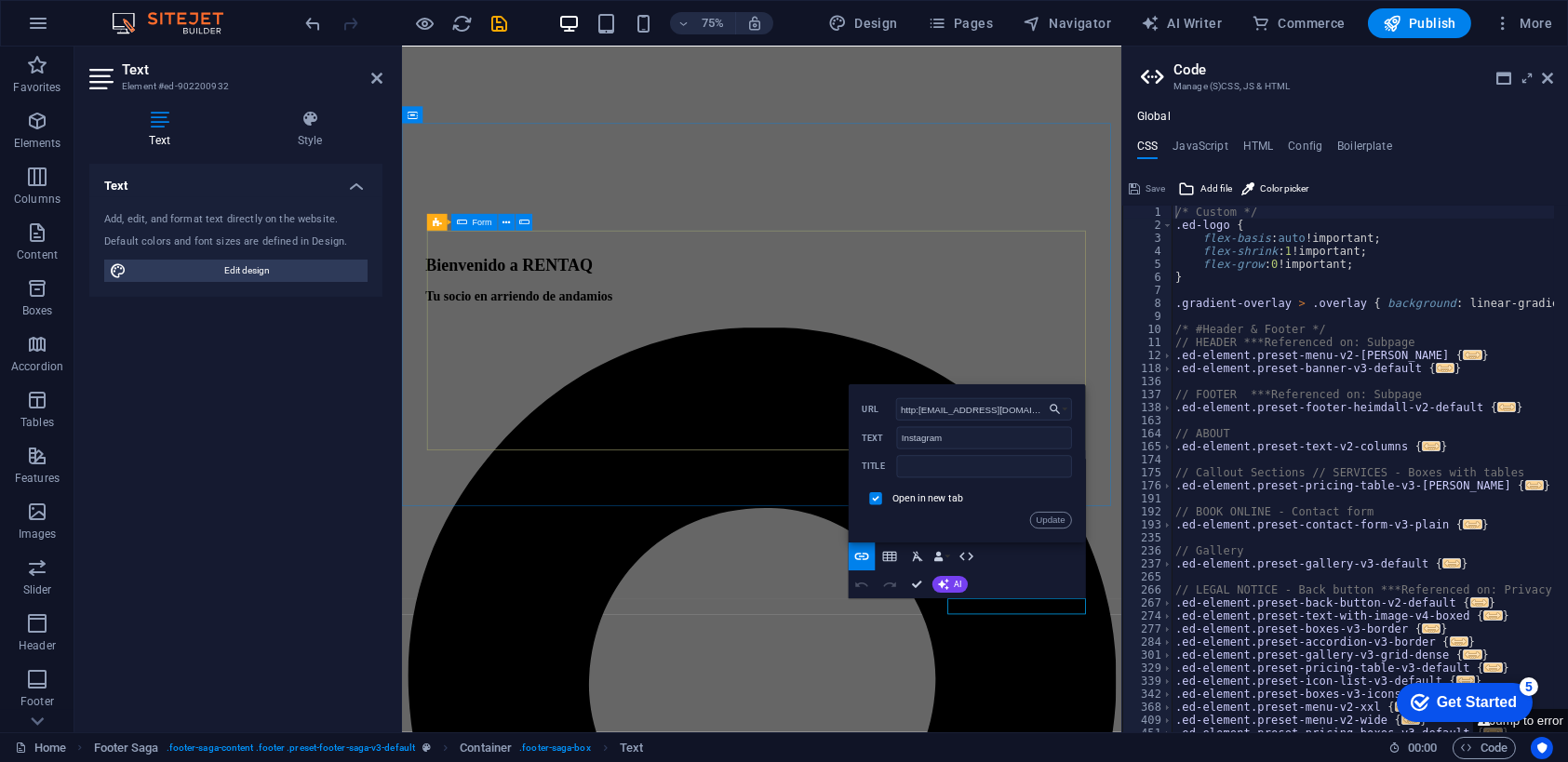
drag, startPoint x: 1387, startPoint y: 448, endPoint x: 880, endPoint y: 539, distance: 515.1
paste input "Andamios y Alzaprimas Certificadas."
click at [960, 410] on input "Andamios y Alzaprimas Certificadas." at bounding box center [984, 409] width 175 height 23
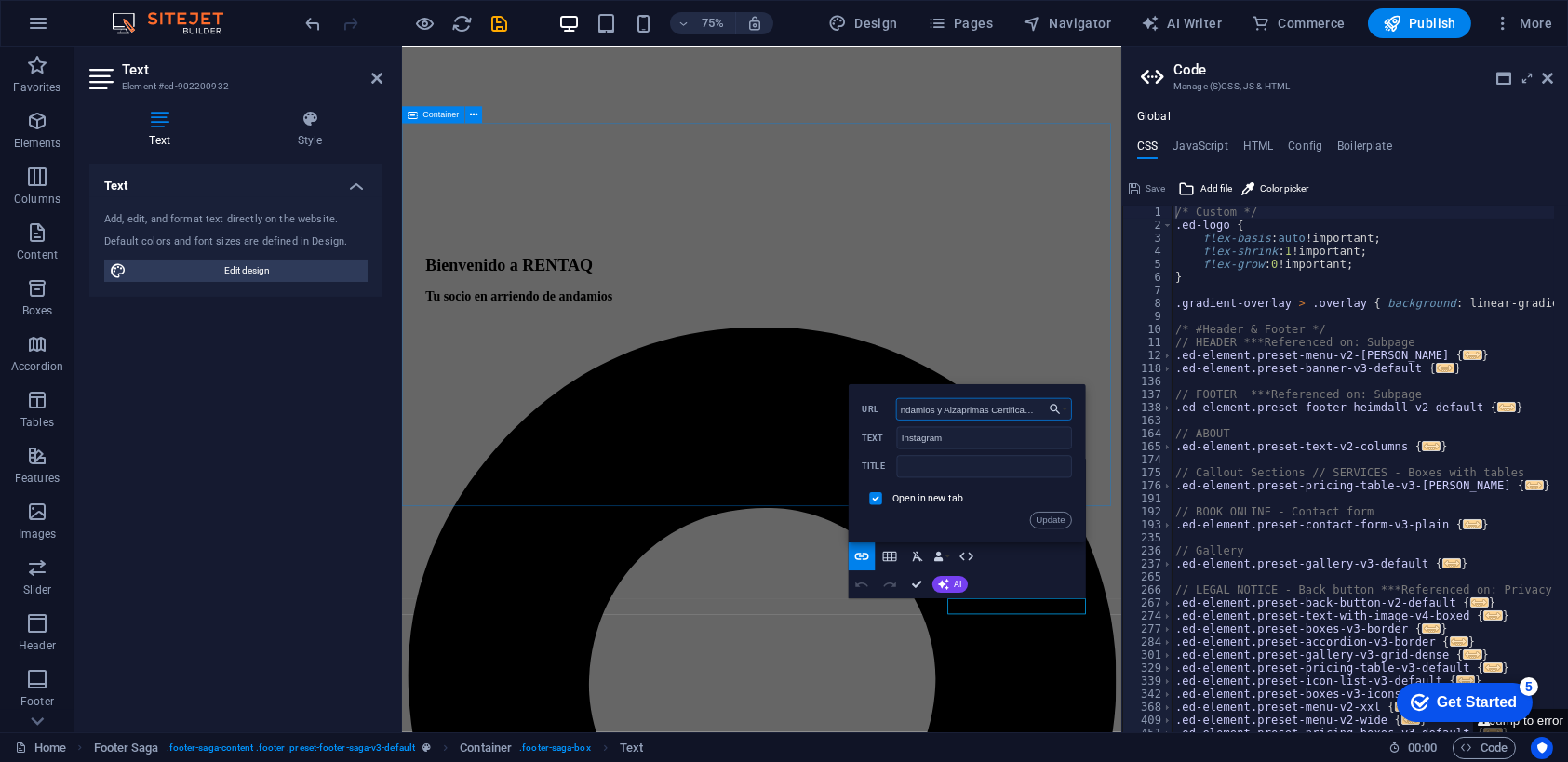
drag, startPoint x: 1301, startPoint y: 455, endPoint x: 1339, endPoint y: 512, distance: 68.5
paste input "[URL][DOMAIN_NAME][DOMAIN_NAME]"
type input "[URL][DOMAIN_NAME][DOMAIN_NAME]"
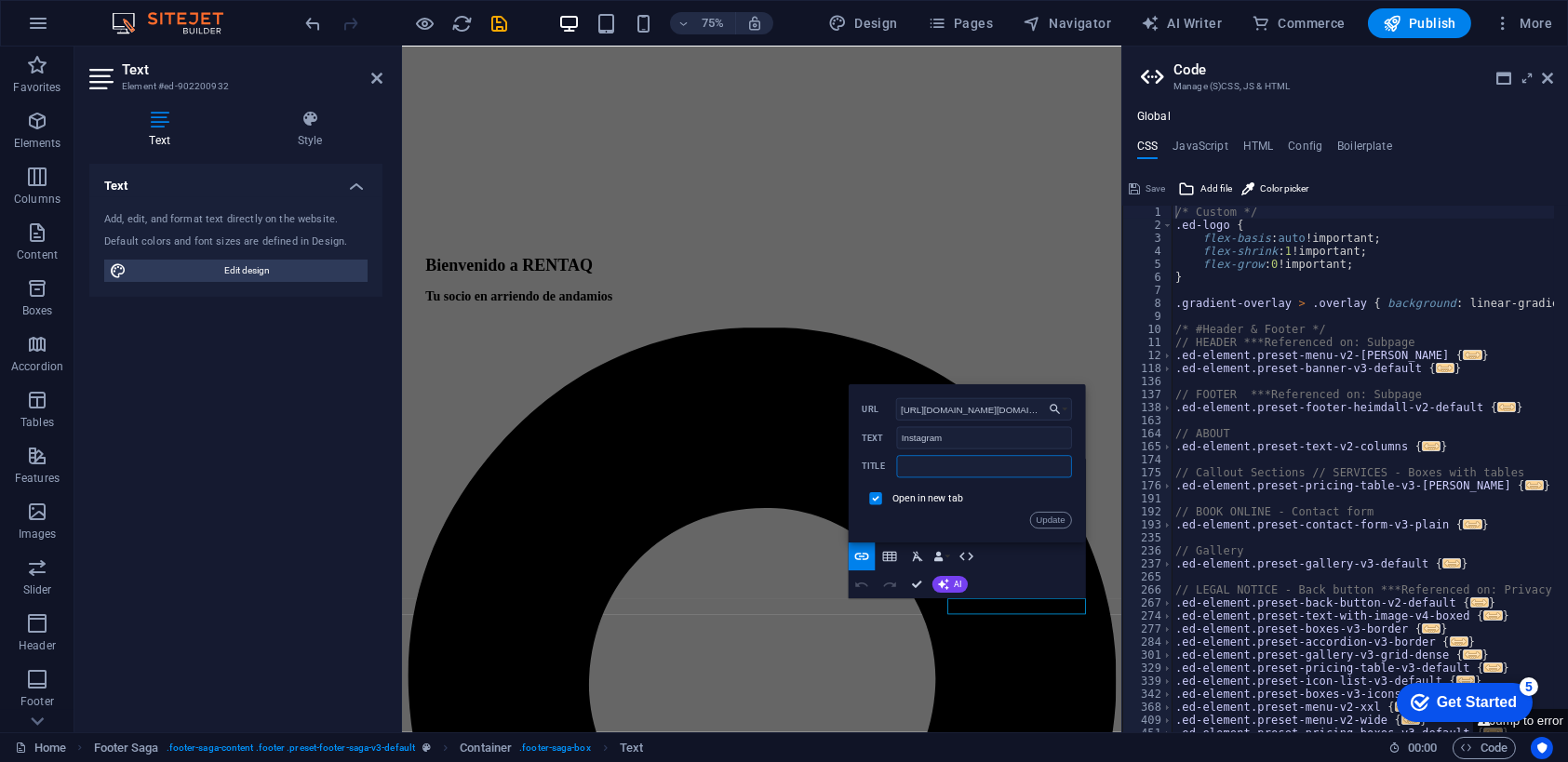
click at [956, 467] on input "text" at bounding box center [985, 467] width 175 height 23
paste input "Andamios y Alzaprimas Certificadas"
type input "Andamios y Alzaprimas Certificadas"
click at [1049, 521] on button "Update" at bounding box center [1051, 520] width 41 height 17
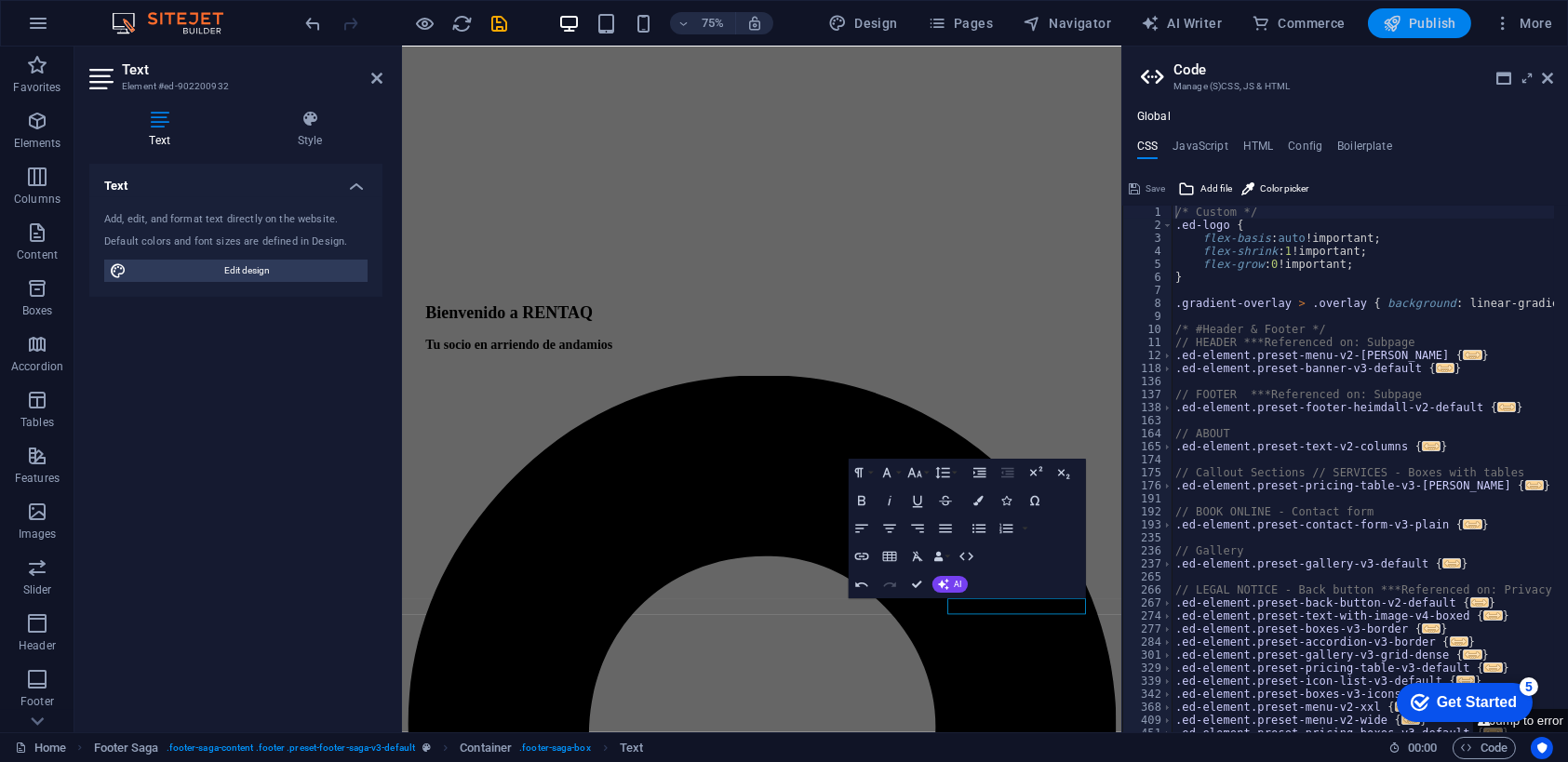
click at [1426, 21] on span "Publish" at bounding box center [1419, 23] width 74 height 19
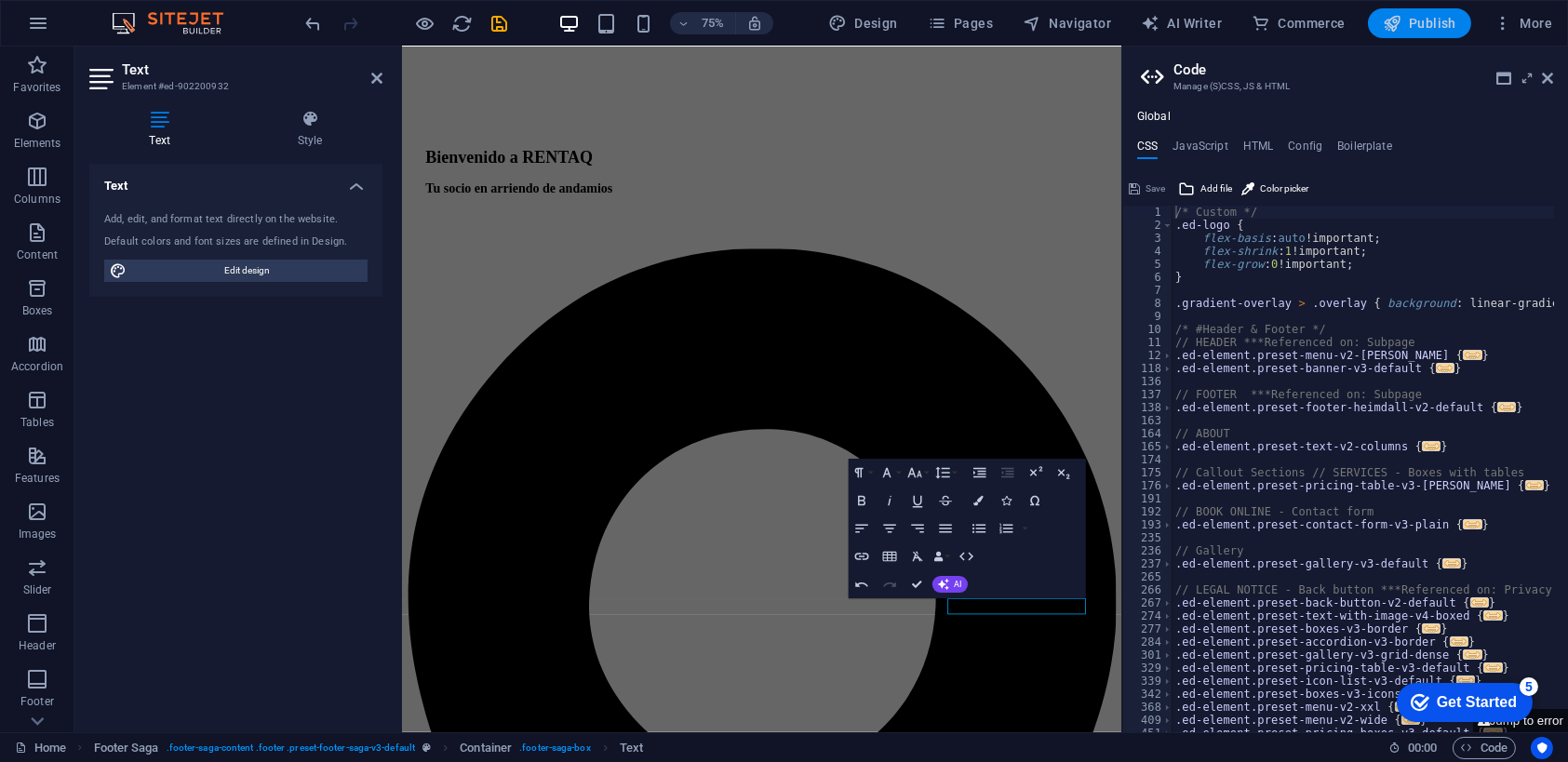
scroll to position [2008, 0]
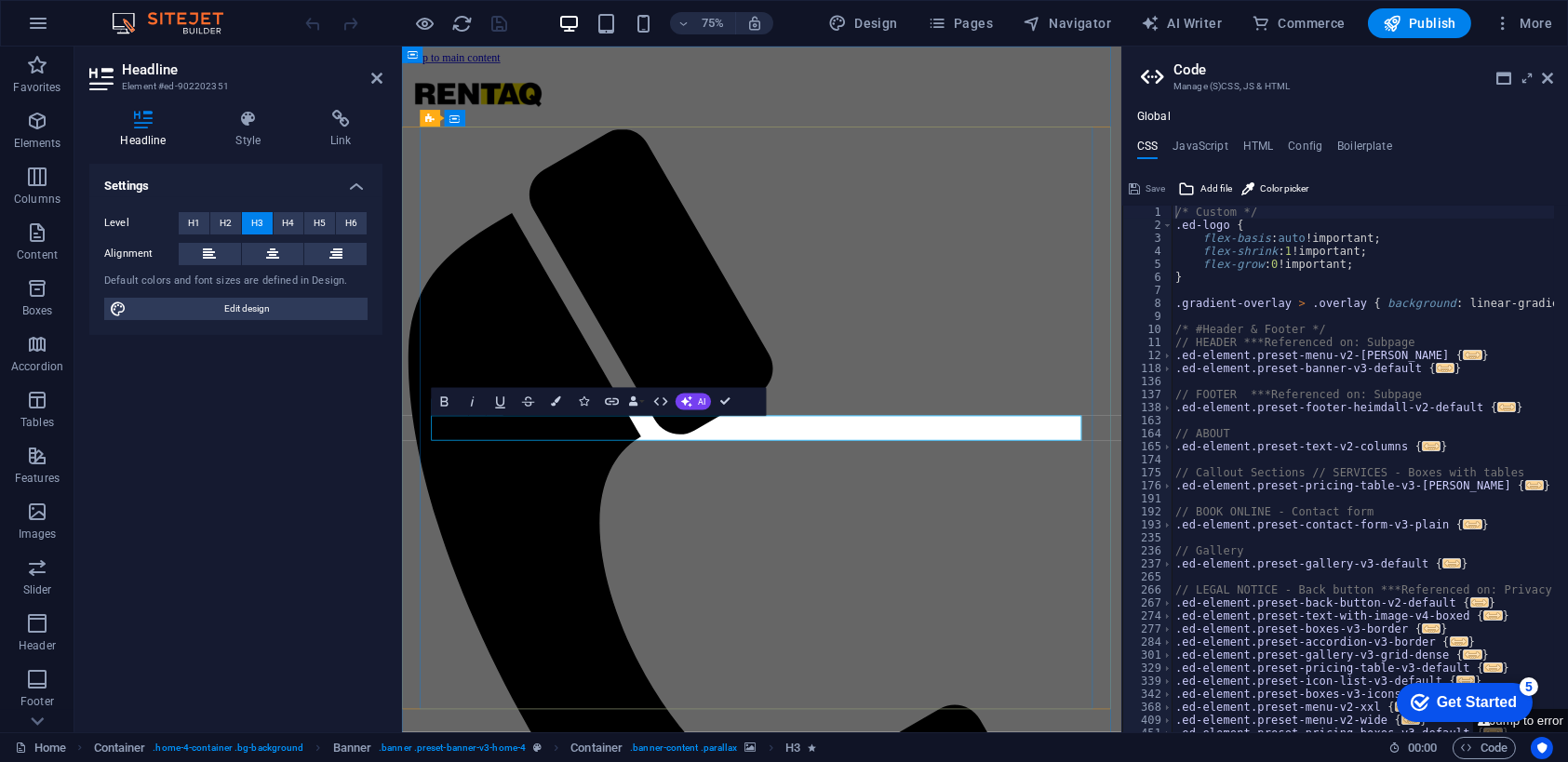
drag, startPoint x: 894, startPoint y: 551, endPoint x: 880, endPoint y: 552, distance: 14.0
drag, startPoint x: 656, startPoint y: 559, endPoint x: 588, endPoint y: 557, distance: 68.0
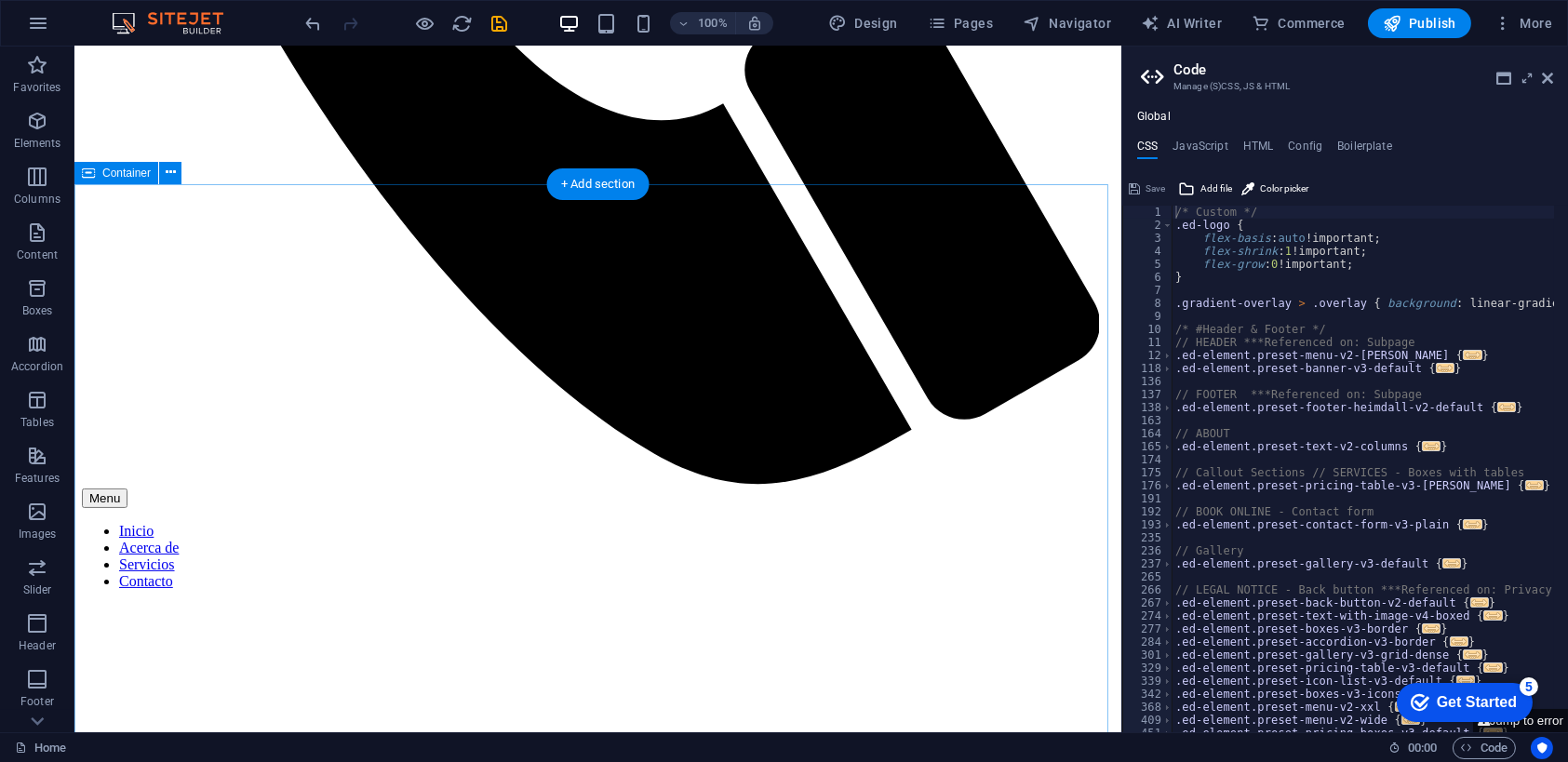
scroll to position [1040, 0]
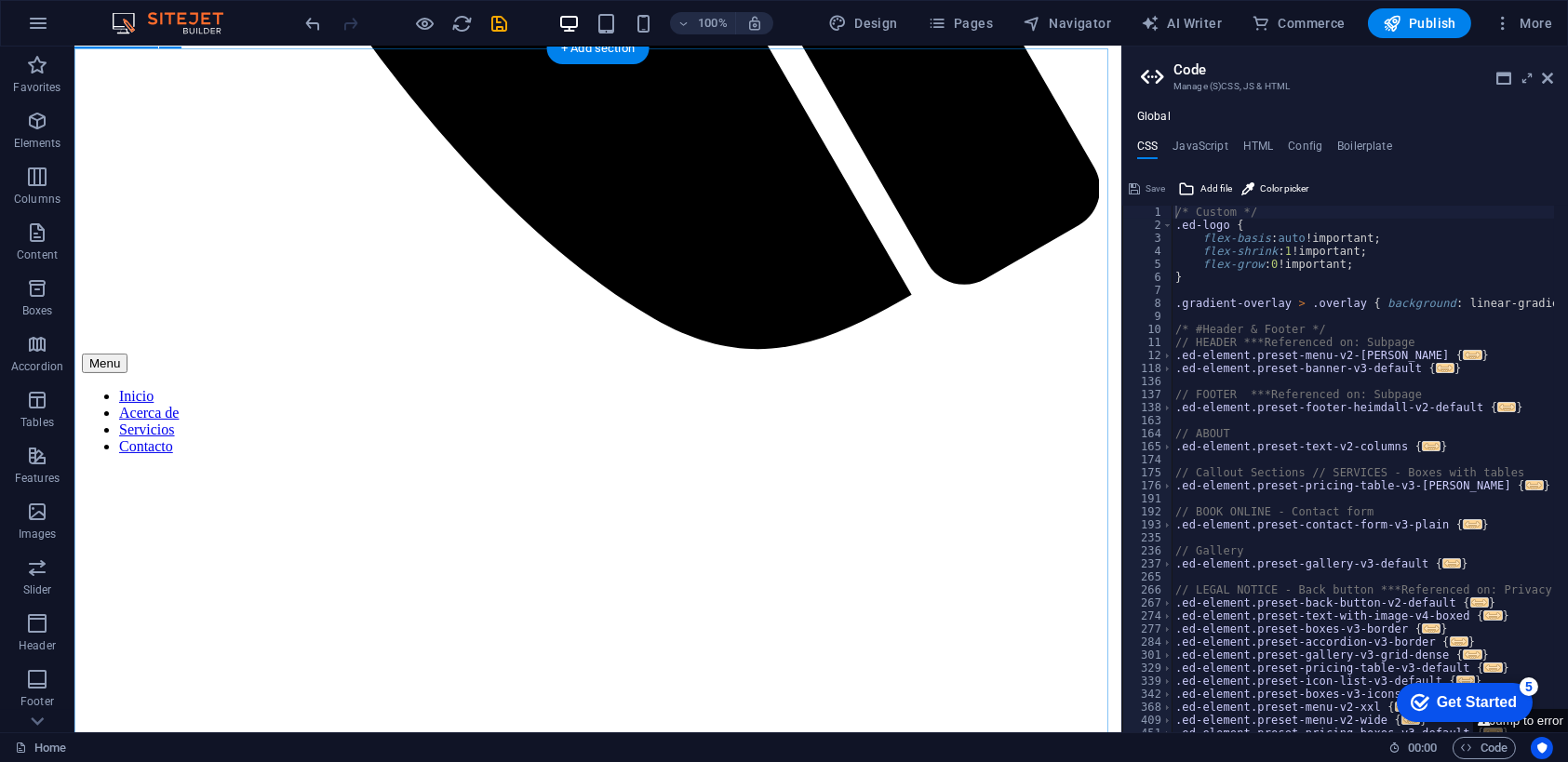
drag, startPoint x: 1195, startPoint y: 320, endPoint x: 1080, endPoint y: 438, distance: 164.8
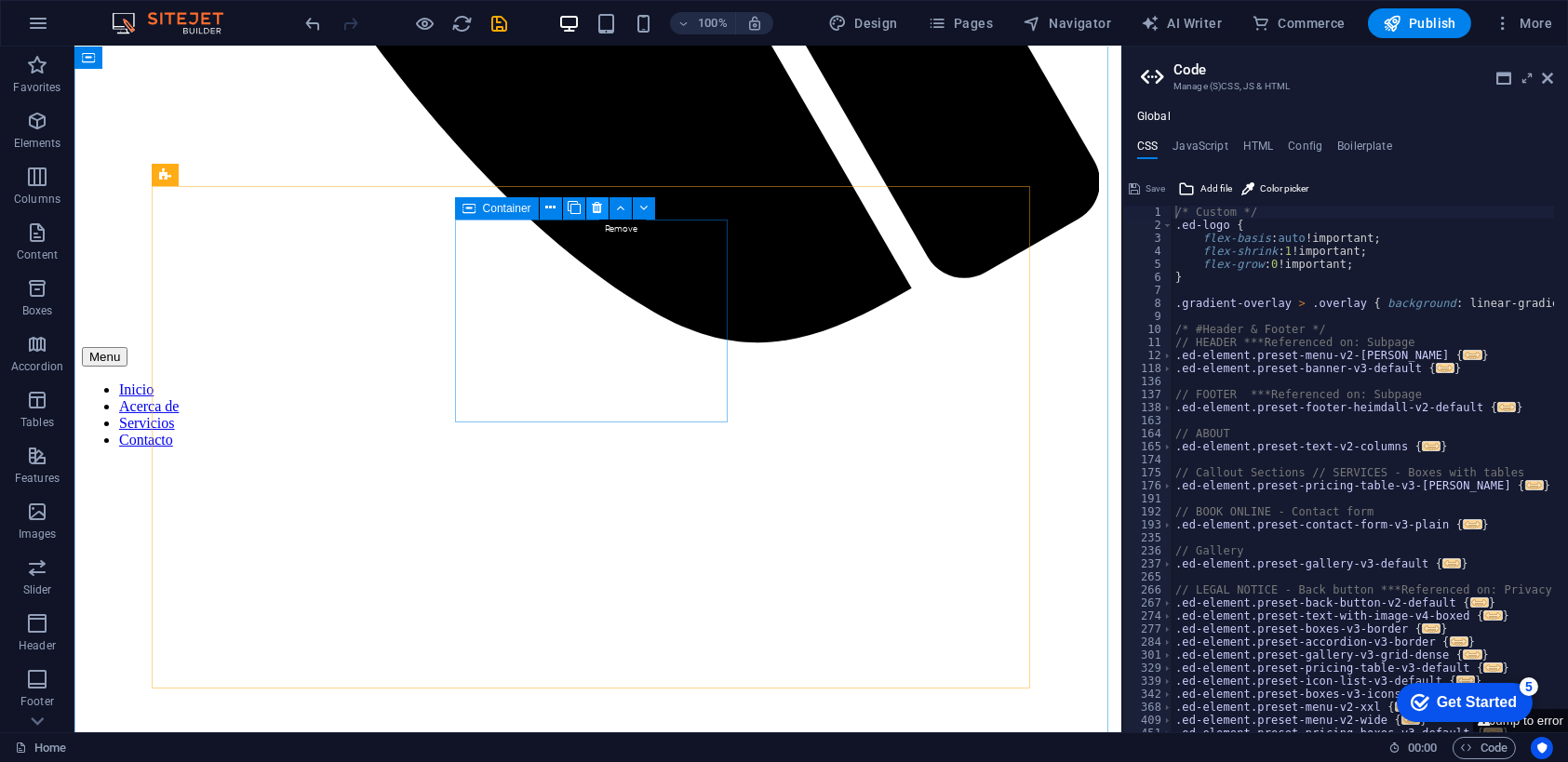
click at [597, 205] on icon at bounding box center [597, 208] width 10 height 20
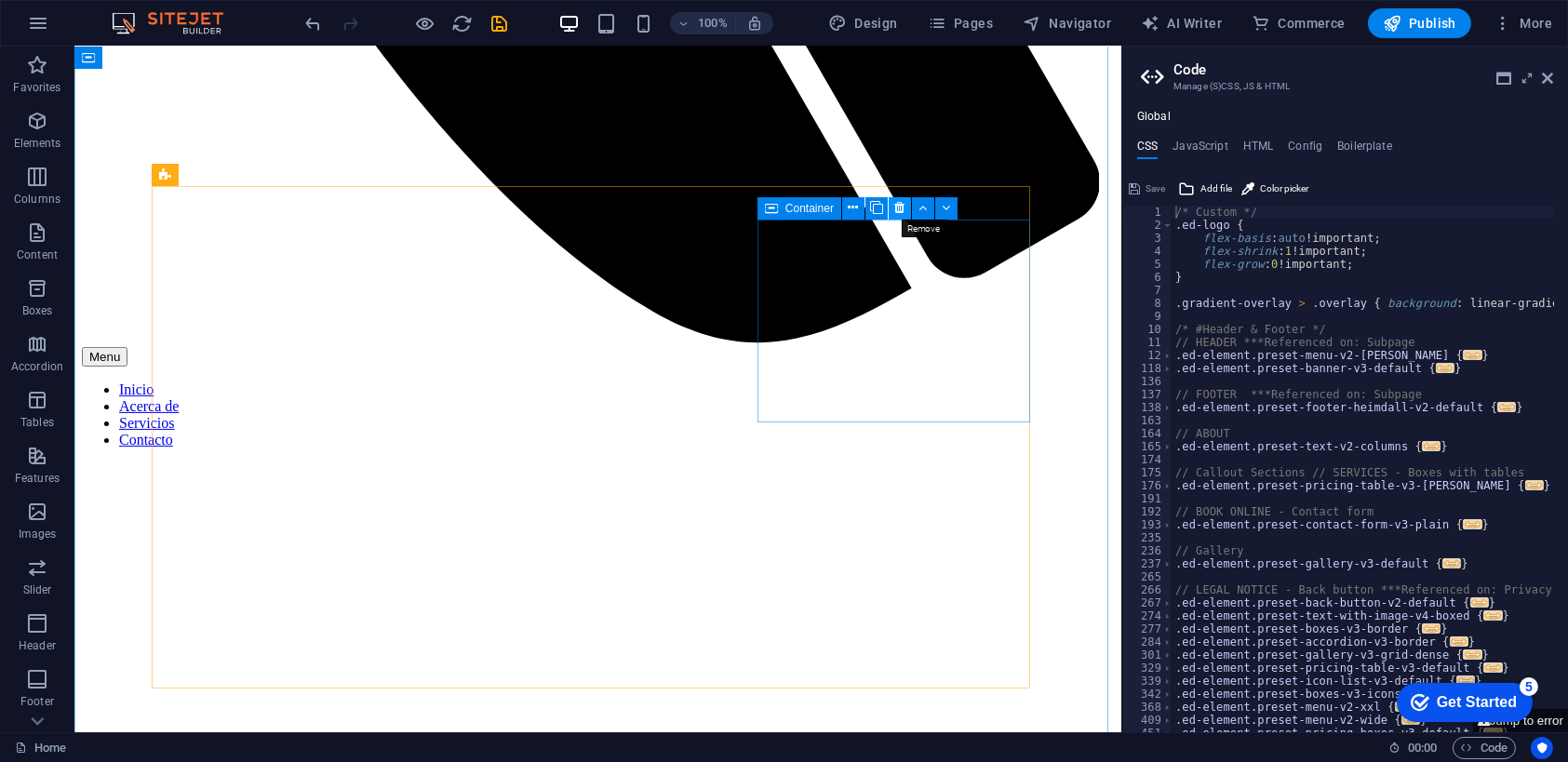
click at [899, 207] on icon at bounding box center [900, 208] width 10 height 20
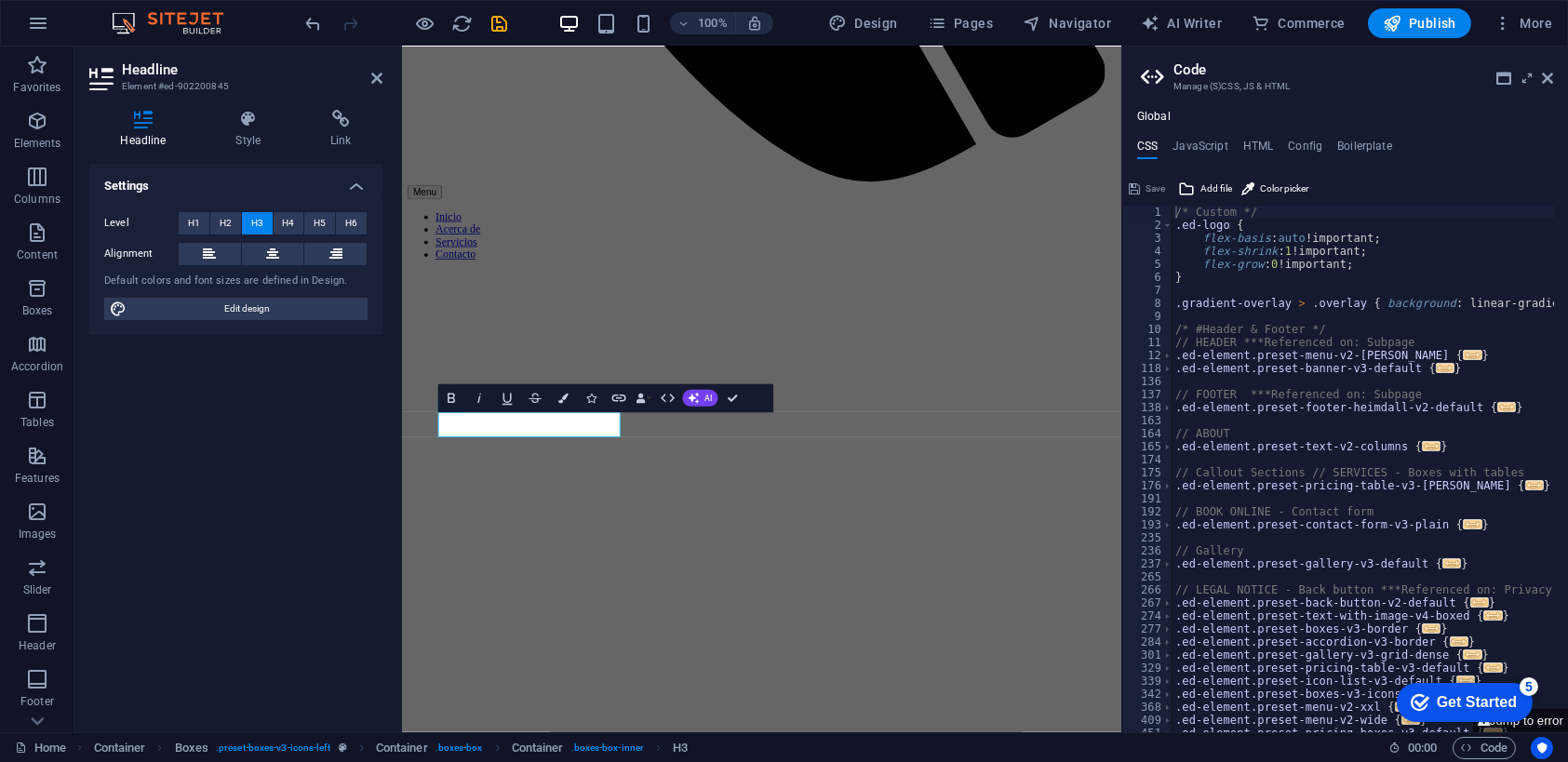
scroll to position [1359, 0]
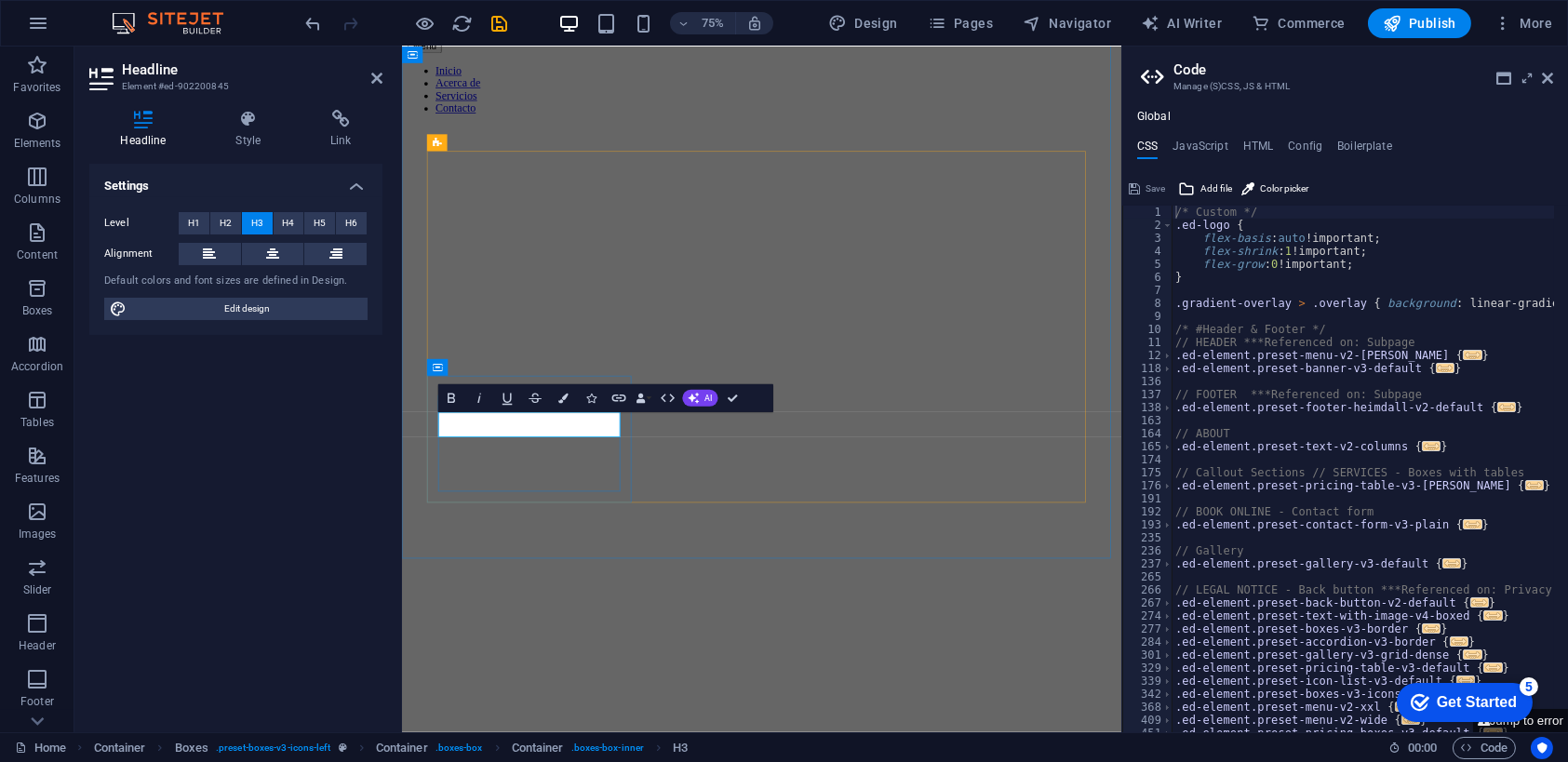
drag, startPoint x: 563, startPoint y: 546, endPoint x: 435, endPoint y: 544, distance: 128.0
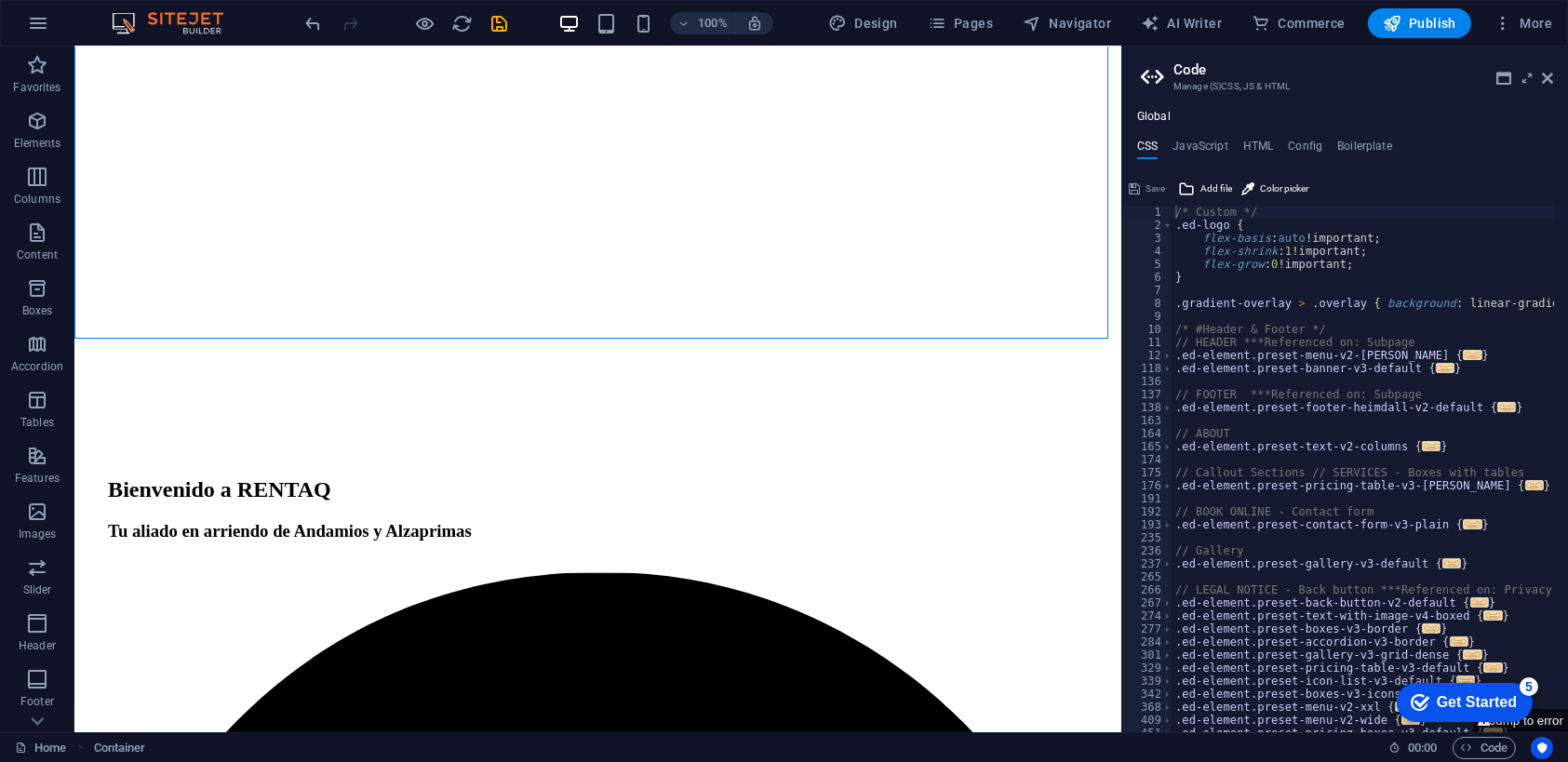
scroll to position [1822, 0]
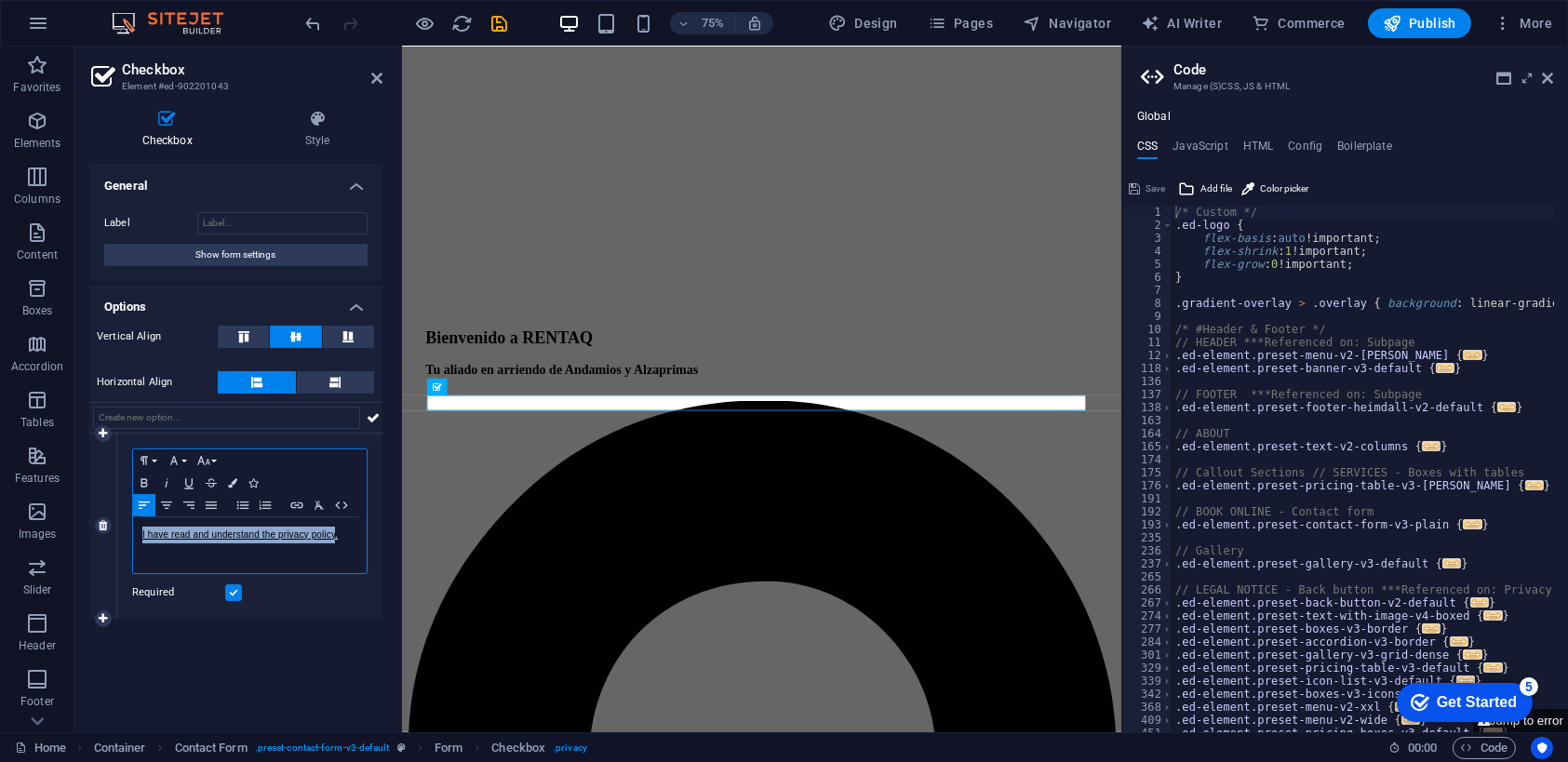
drag, startPoint x: 336, startPoint y: 532, endPoint x: 140, endPoint y: 523, distance: 196.2
click at [140, 523] on div "I have read and understand the privacy policy." at bounding box center [249, 545] width 234 height 56
copy link "I have read and understand the privacy policy"
click at [315, 531] on link "I have read and understand the privacy policy." at bounding box center [239, 534] width 195 height 10
drag, startPoint x: 140, startPoint y: 535, endPoint x: 390, endPoint y: 533, distance: 250.0
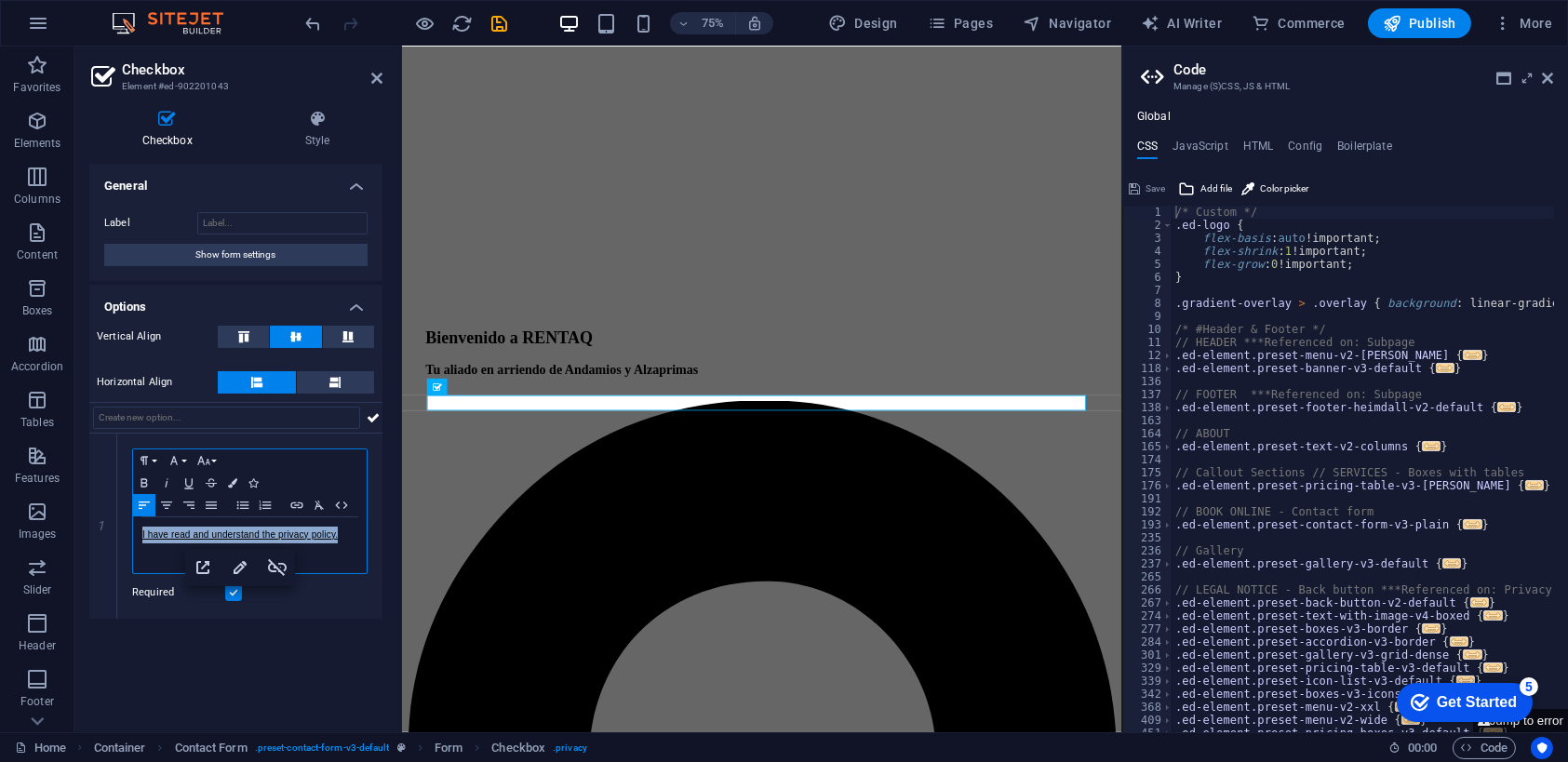
click at [390, 533] on div "Checkbox Style General Label Show form settings Options Vertical Align Horizont…" at bounding box center [237, 413] width 323 height 638
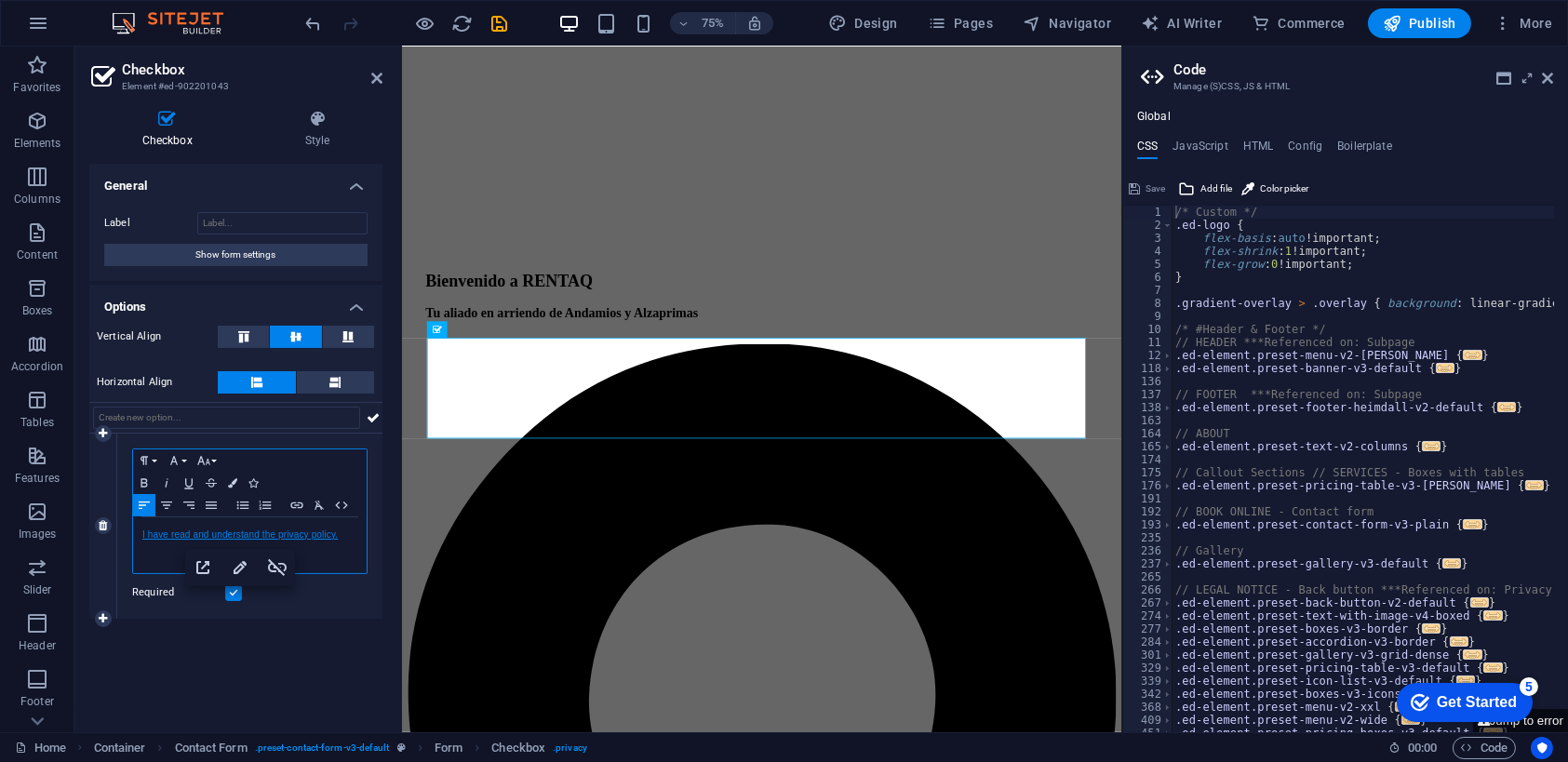
click at [274, 537] on link "I have read and understand the privacy policy." at bounding box center [239, 534] width 195 height 10
drag, startPoint x: 337, startPoint y: 530, endPoint x: 148, endPoint y: 517, distance: 189.4
click at [148, 518] on div "I have read and understand the privacy policy." at bounding box center [249, 545] width 234 height 56
click at [145, 530] on link "I have read and understand the privacy policy." at bounding box center [239, 534] width 195 height 10
click at [142, 532] on link "I have read and understand the privacy policy." at bounding box center [239, 534] width 195 height 10
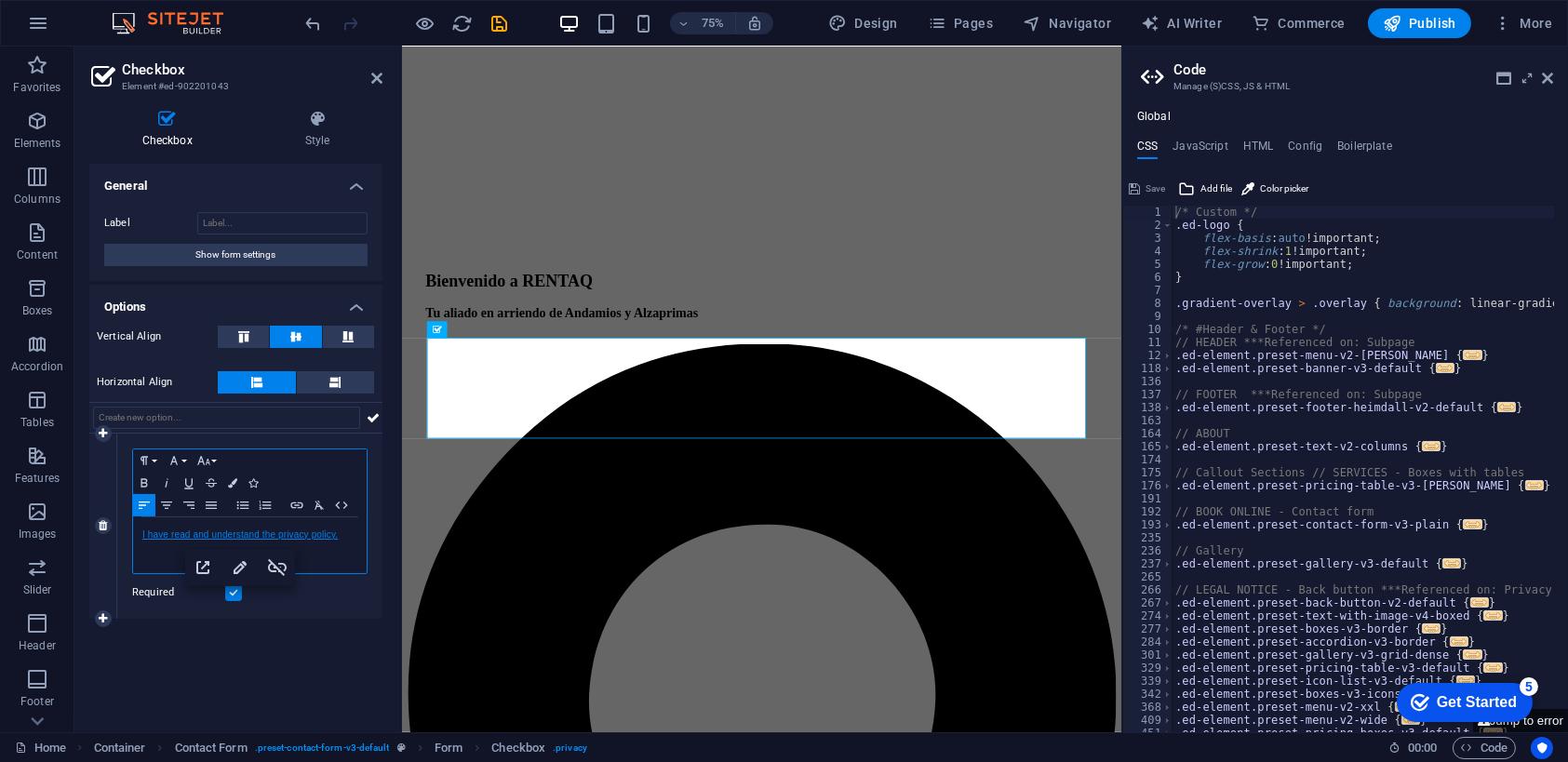
click at [337, 533] on link "I have read and understand the privacy policy." at bounding box center [239, 534] width 195 height 10
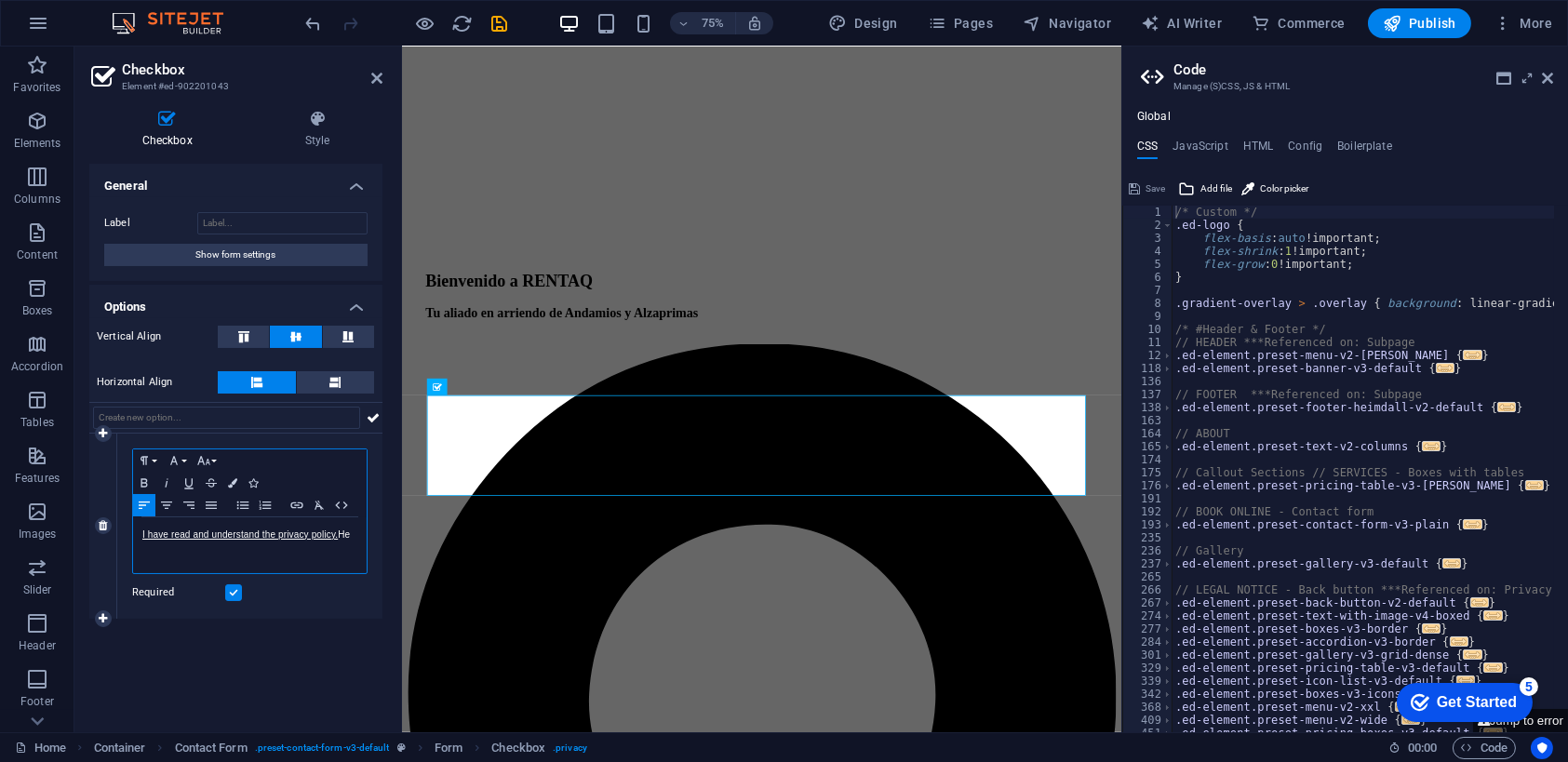
scroll to position [1940, 0]
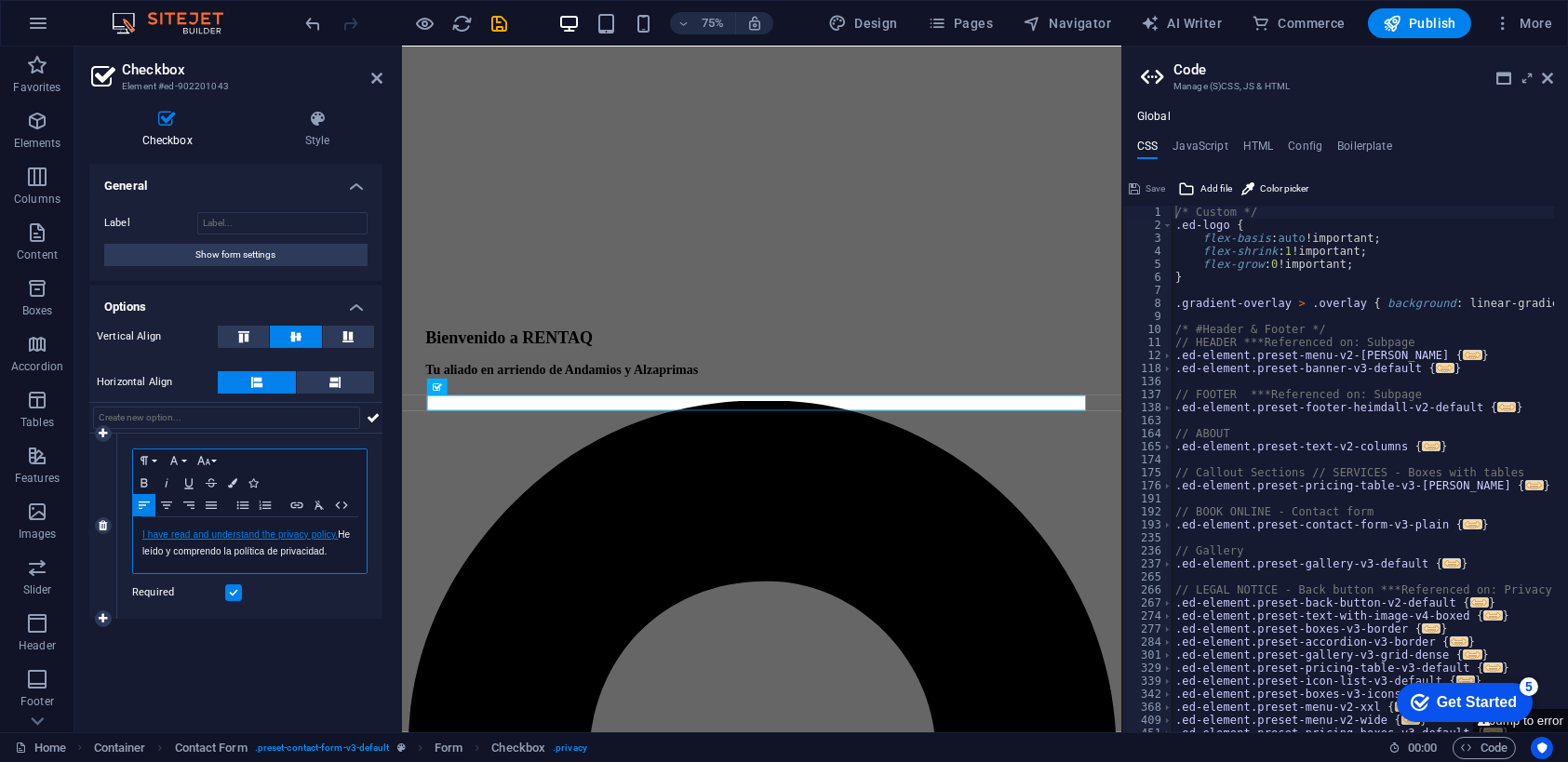
click at [334, 532] on link "I have read and understand the privacy policy." at bounding box center [239, 534] width 195 height 10
drag, startPoint x: 341, startPoint y: 530, endPoint x: 326, endPoint y: 551, distance: 25.8
click at [326, 551] on p "I have read and understand the privacy policy. He leído y comprendo la política…" at bounding box center [249, 544] width 215 height 34
copy p "He leído y comprendo la política de privacidad."
click at [332, 534] on link "I have read and understand the privacy policy." at bounding box center [239, 534] width 195 height 10
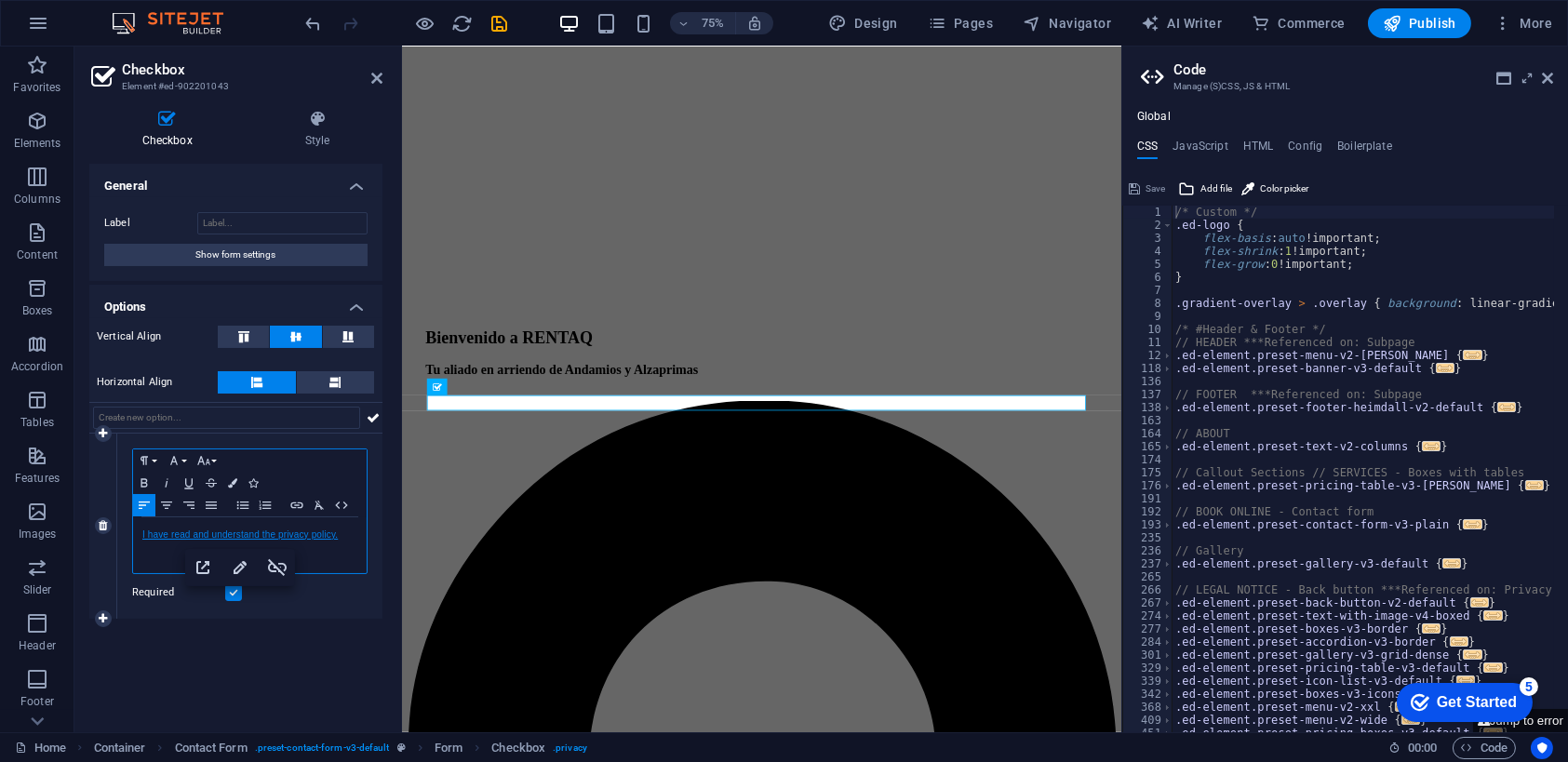
click at [336, 535] on link "I have read and understand the privacy policy." at bounding box center [239, 534] width 195 height 10
click at [336, 531] on link "I have read and understand the privacy policyHe leído y comprendo la política d…" at bounding box center [244, 542] width 206 height 27
click at [339, 535] on link "He leído y comprendo la política de privacidad.." at bounding box center [242, 534] width 202 height 10
click at [0, 0] on lt-div at bounding box center [0, 0] width 0 height 0
click at [341, 535] on link "He leído y comprendo la política de privacidad.." at bounding box center [242, 534] width 202 height 10
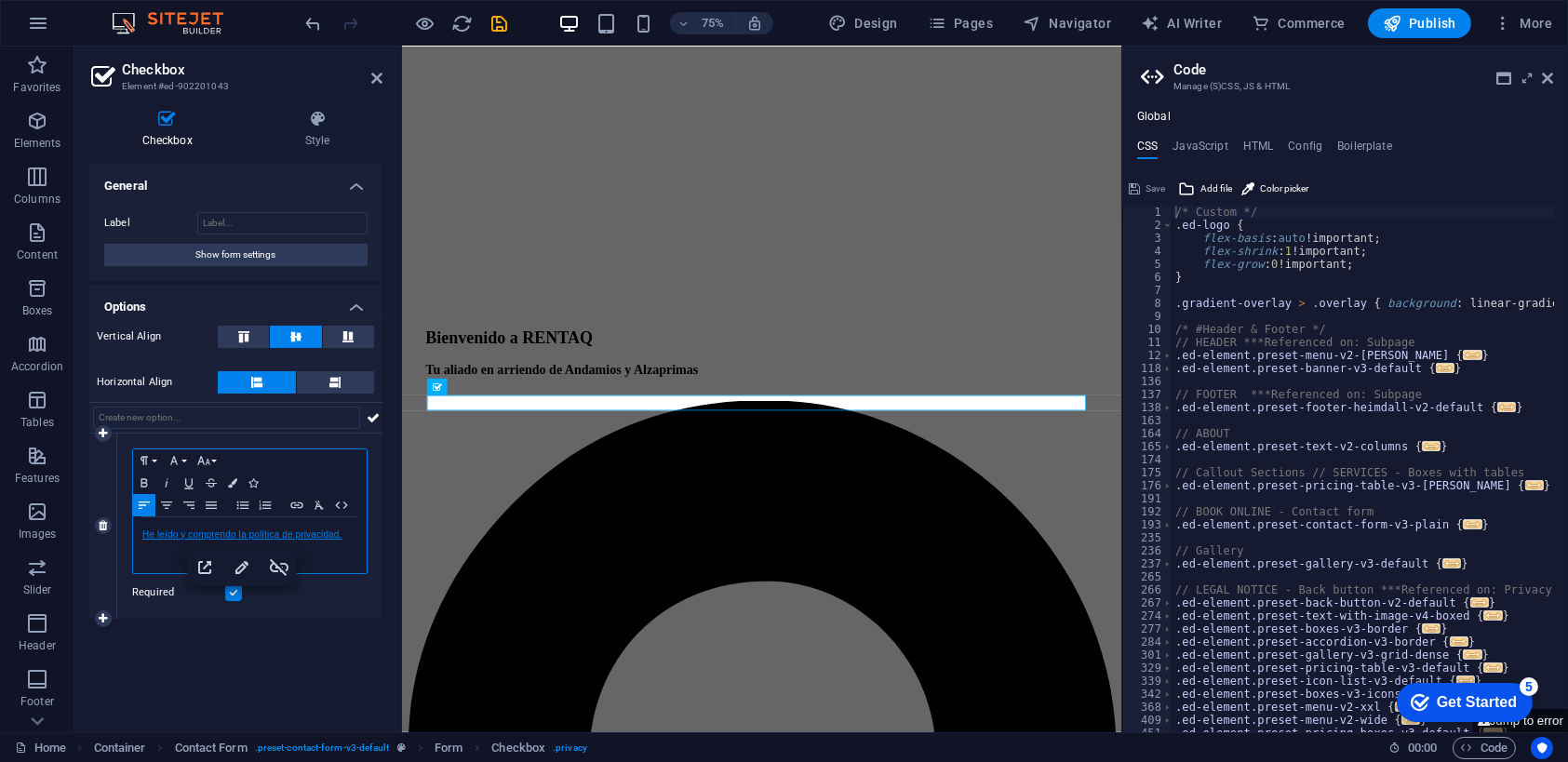
click at [337, 531] on link "He leído y comprendo la política de privacidad." at bounding box center [241, 534] width 199 height 10
click at [237, 531] on link "He leído y comprendo la política de privacidad." at bounding box center [241, 534] width 199 height 10
click at [259, 530] on link "He leído y comprendo los Terminos y condiciones y la política de privacidad." at bounding box center [248, 542] width 213 height 27
click at [335, 651] on div "General Label Show form settings Options Vertical Align Horizontal Align 1 Para…" at bounding box center [236, 441] width 293 height 554
click at [272, 530] on link "He leído y comprendo los terminos y condiciones y la política de privacidad." at bounding box center [247, 542] width 211 height 27
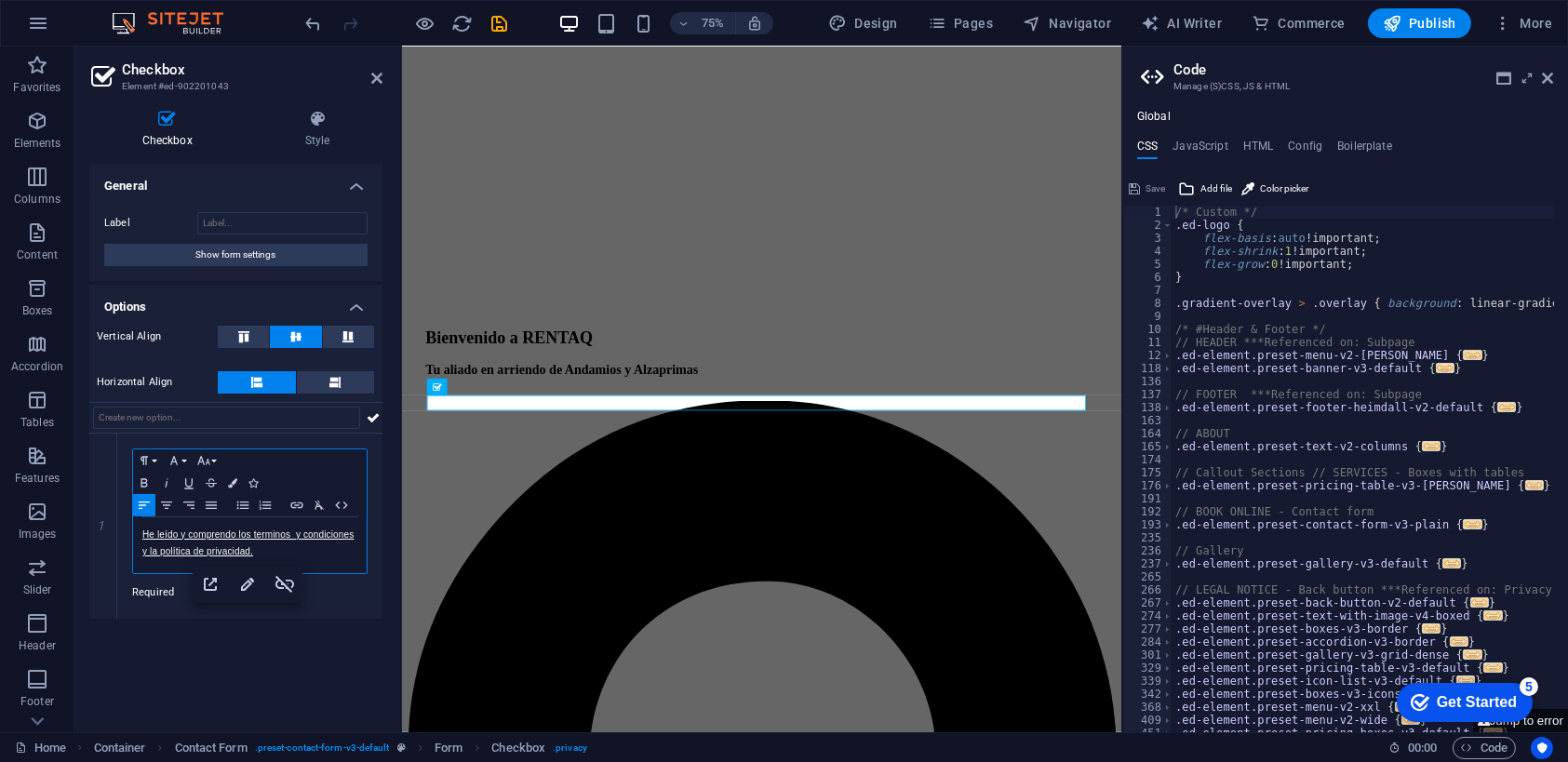
click at [0, 0] on lt-span "términos" at bounding box center [0, 0] width 0 height 0
click at [290, 537] on link "He leído y comprendo los términos y condiciones y la política de privacidad." at bounding box center [247, 542] width 211 height 27
click at [0, 0] on lt-span "Eliminar espacios dobles" at bounding box center [0, 0] width 0 height 0
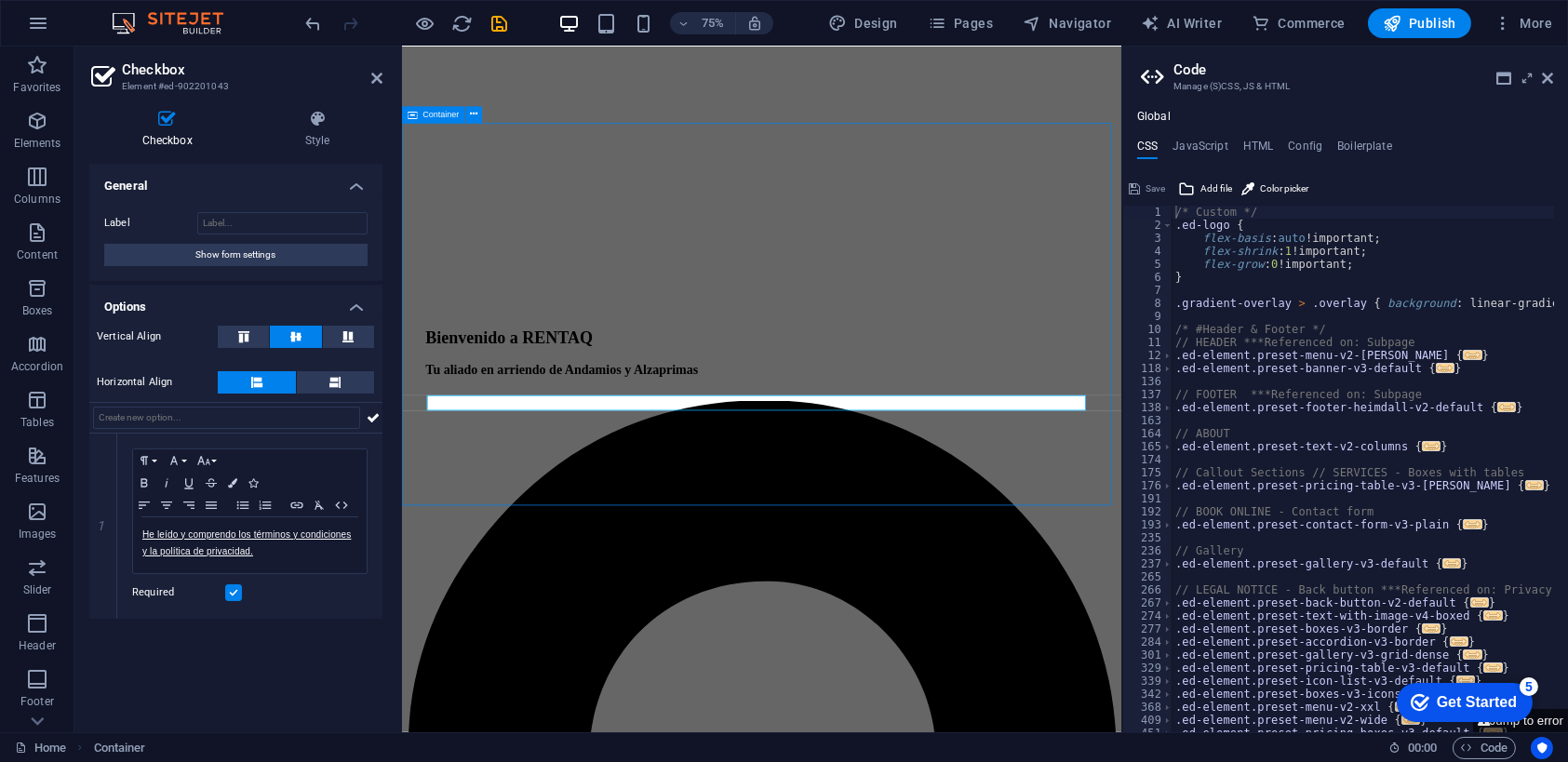
scroll to position [1822, 0]
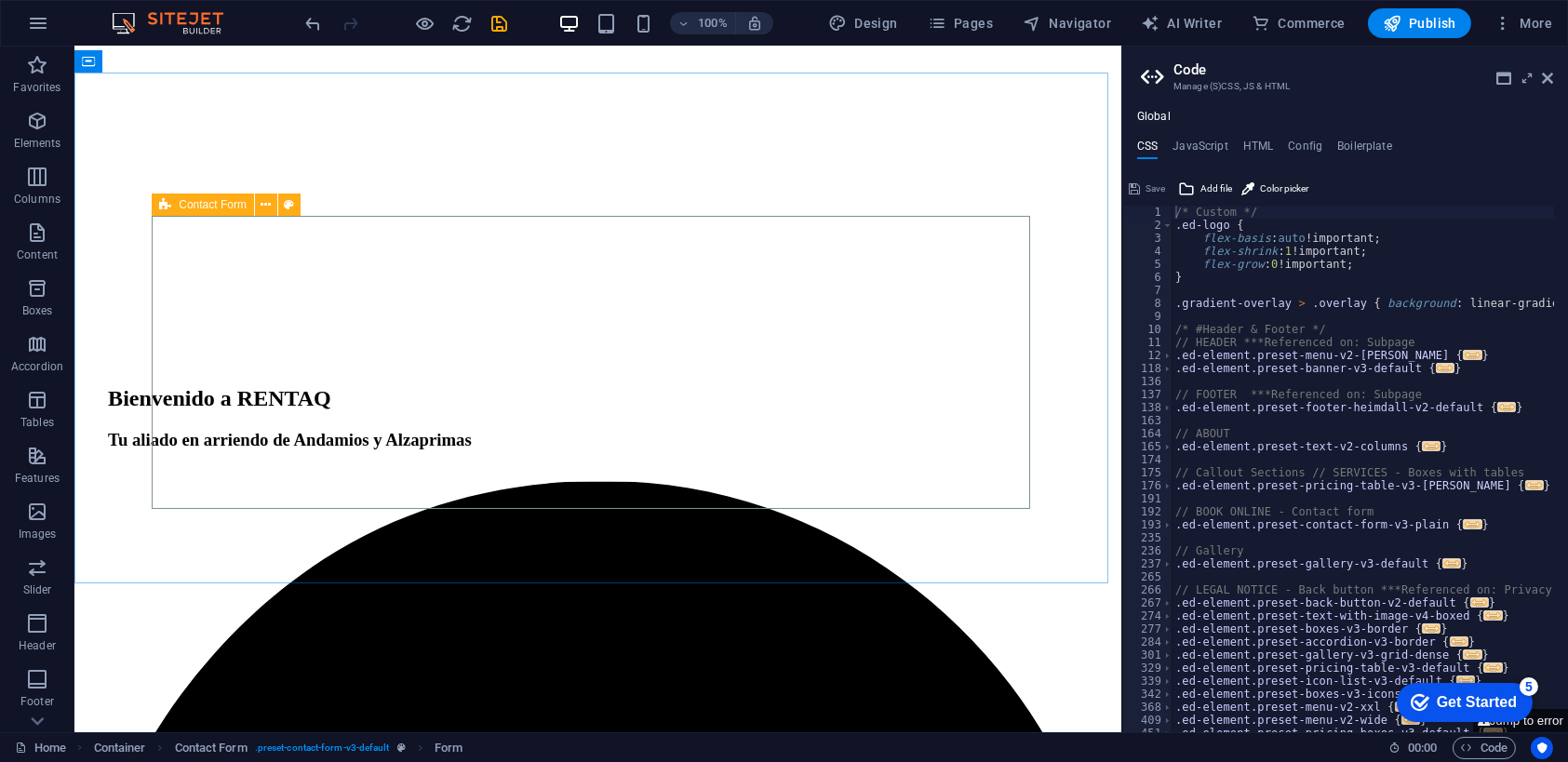
click at [169, 207] on icon at bounding box center [165, 204] width 12 height 23
click at [268, 206] on icon at bounding box center [265, 205] width 10 height 20
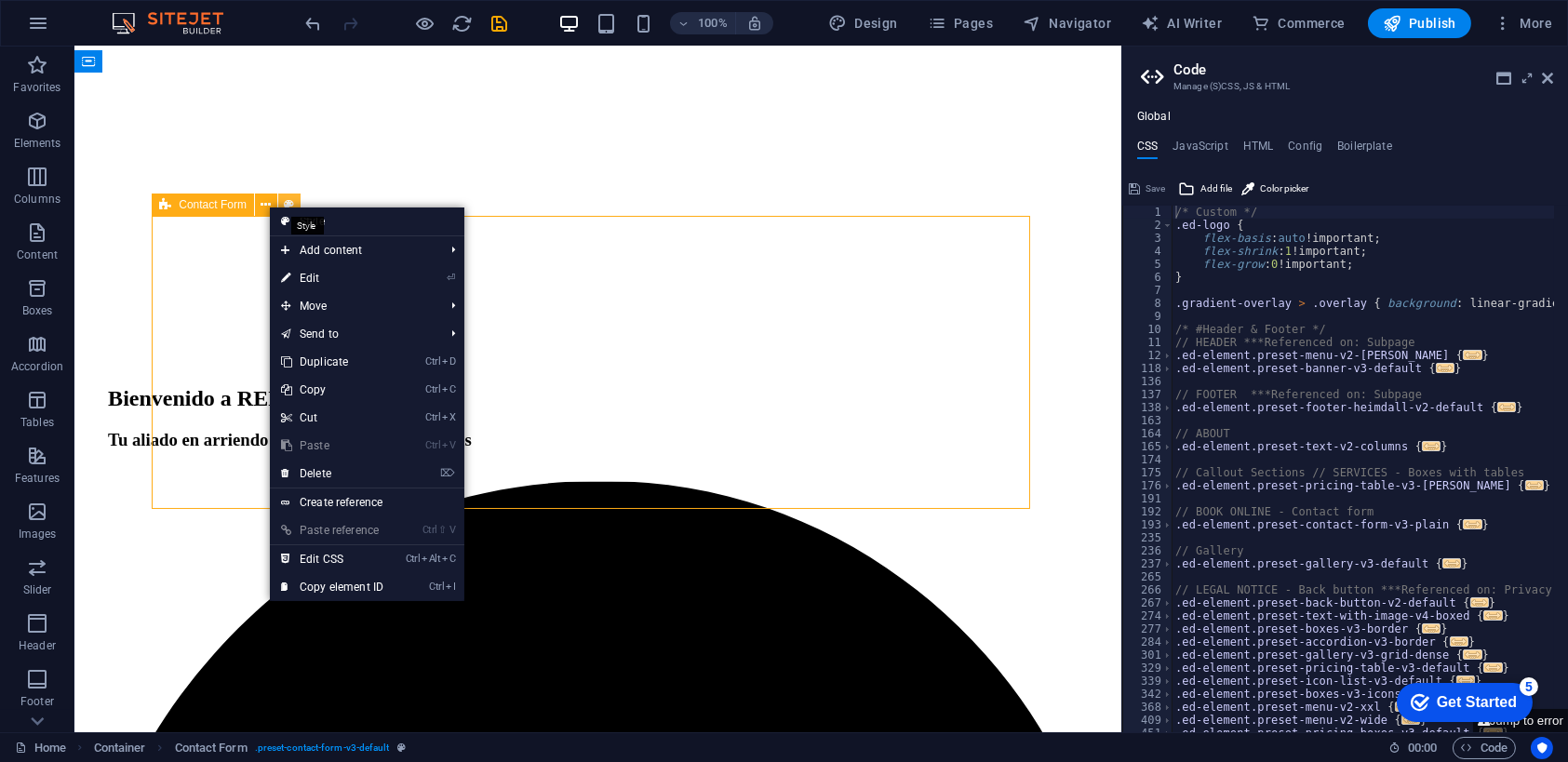
click at [288, 199] on icon at bounding box center [289, 205] width 10 height 20
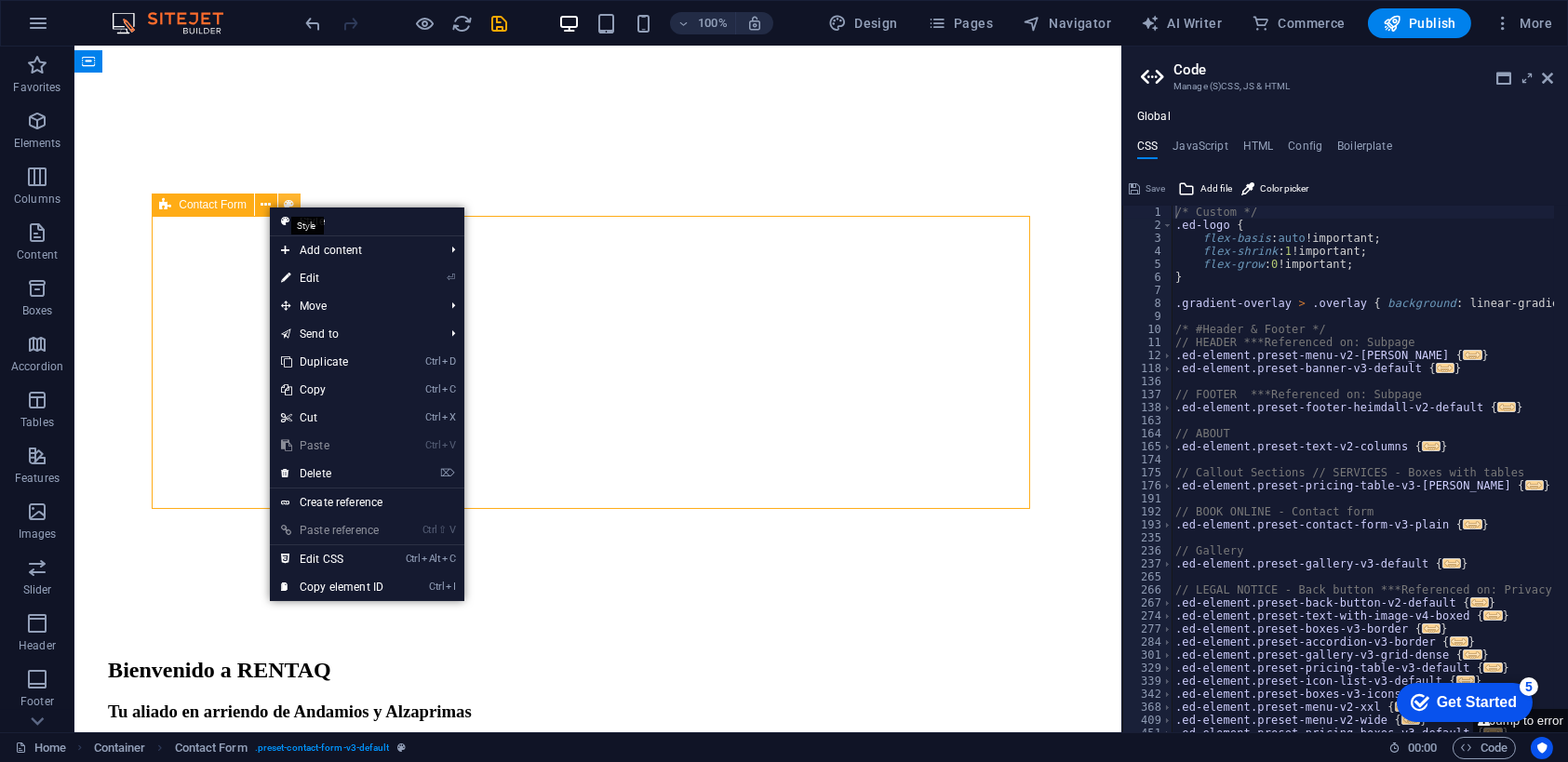
select select "rem"
select select "preset-contact-form-v3-default"
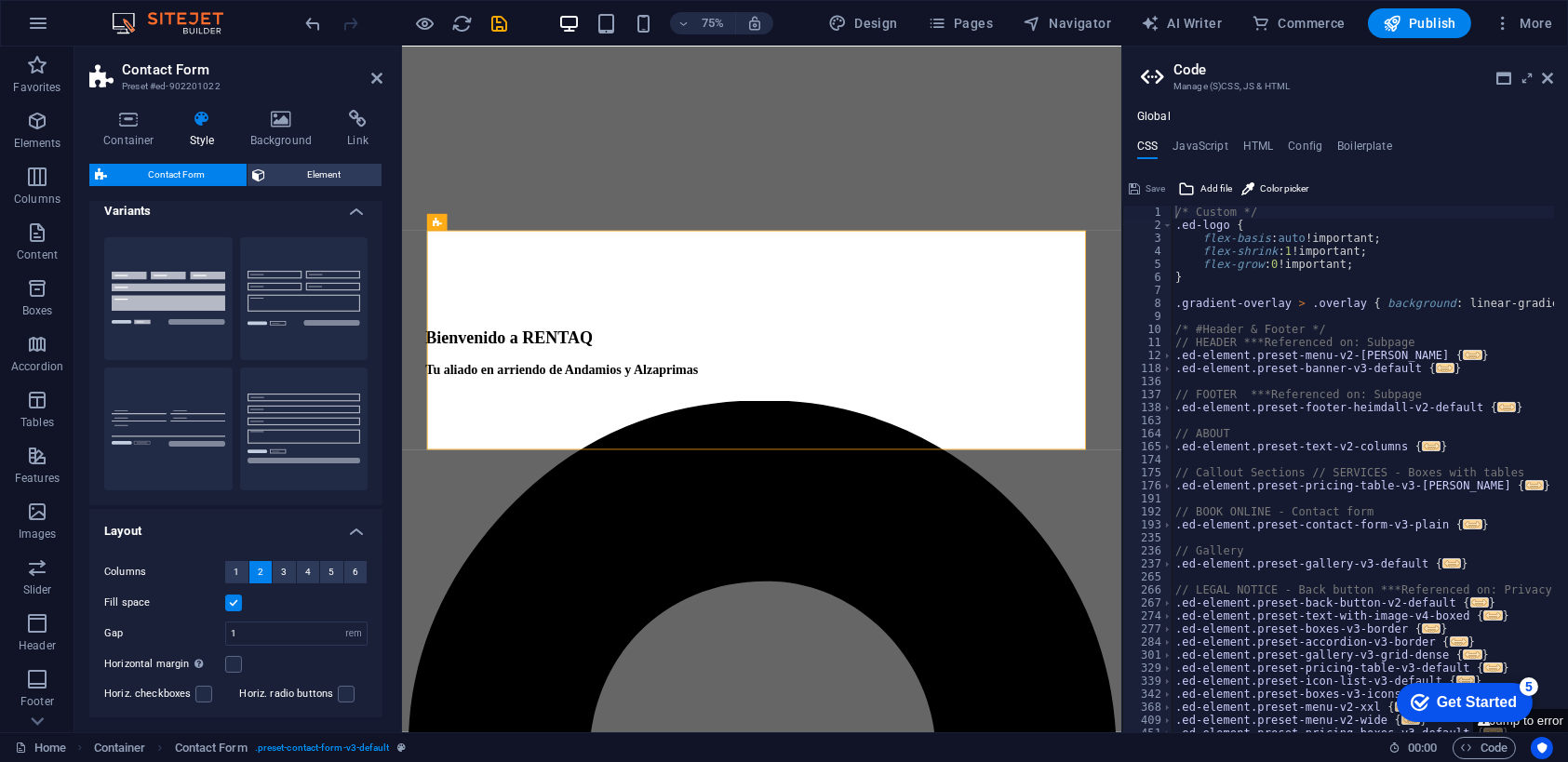
scroll to position [0, 0]
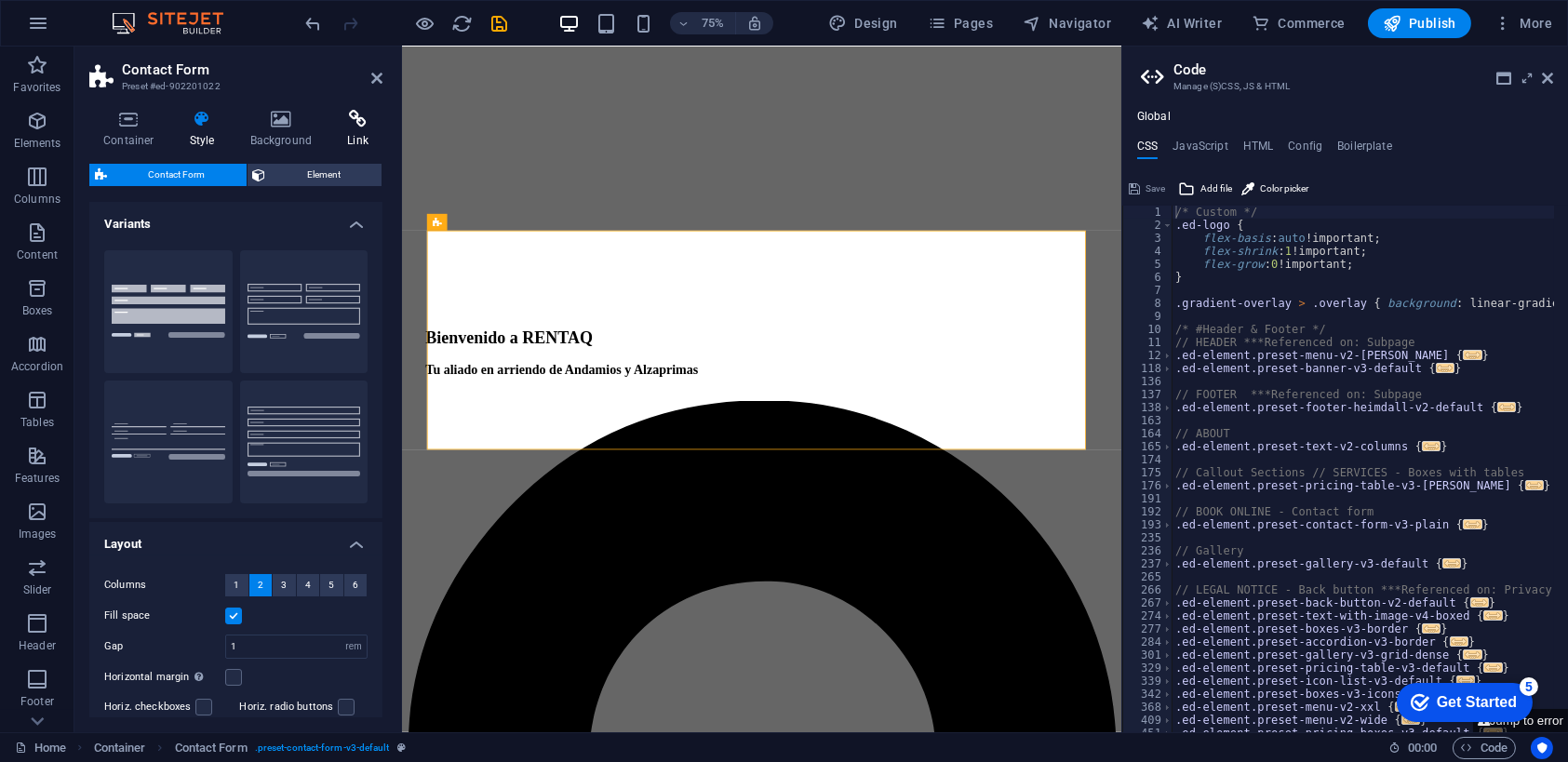
click at [359, 126] on icon at bounding box center [358, 118] width 49 height 19
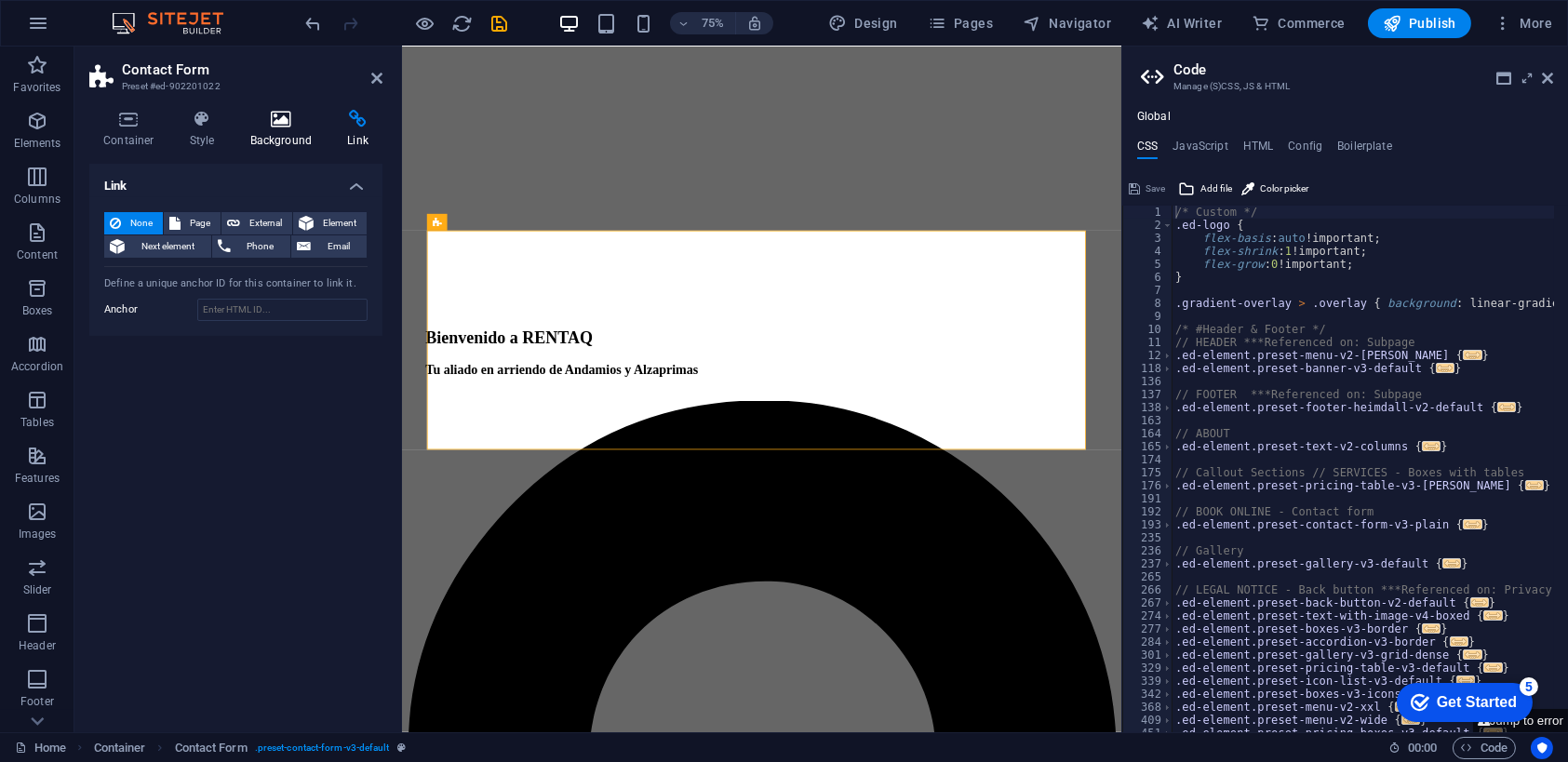
click at [274, 125] on icon at bounding box center [282, 118] width 91 height 19
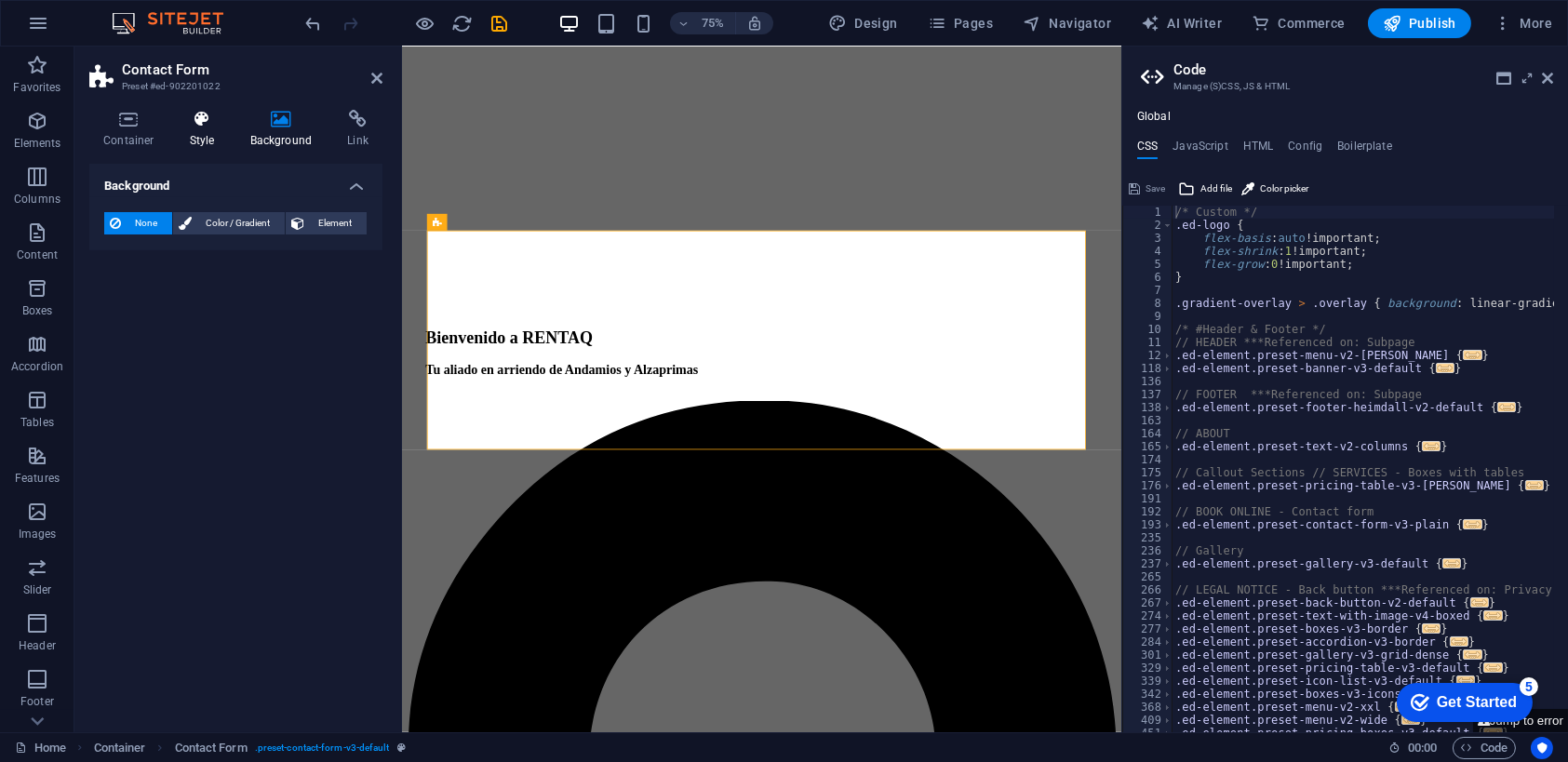
click at [187, 136] on h4 "Style" at bounding box center [205, 129] width 60 height 39
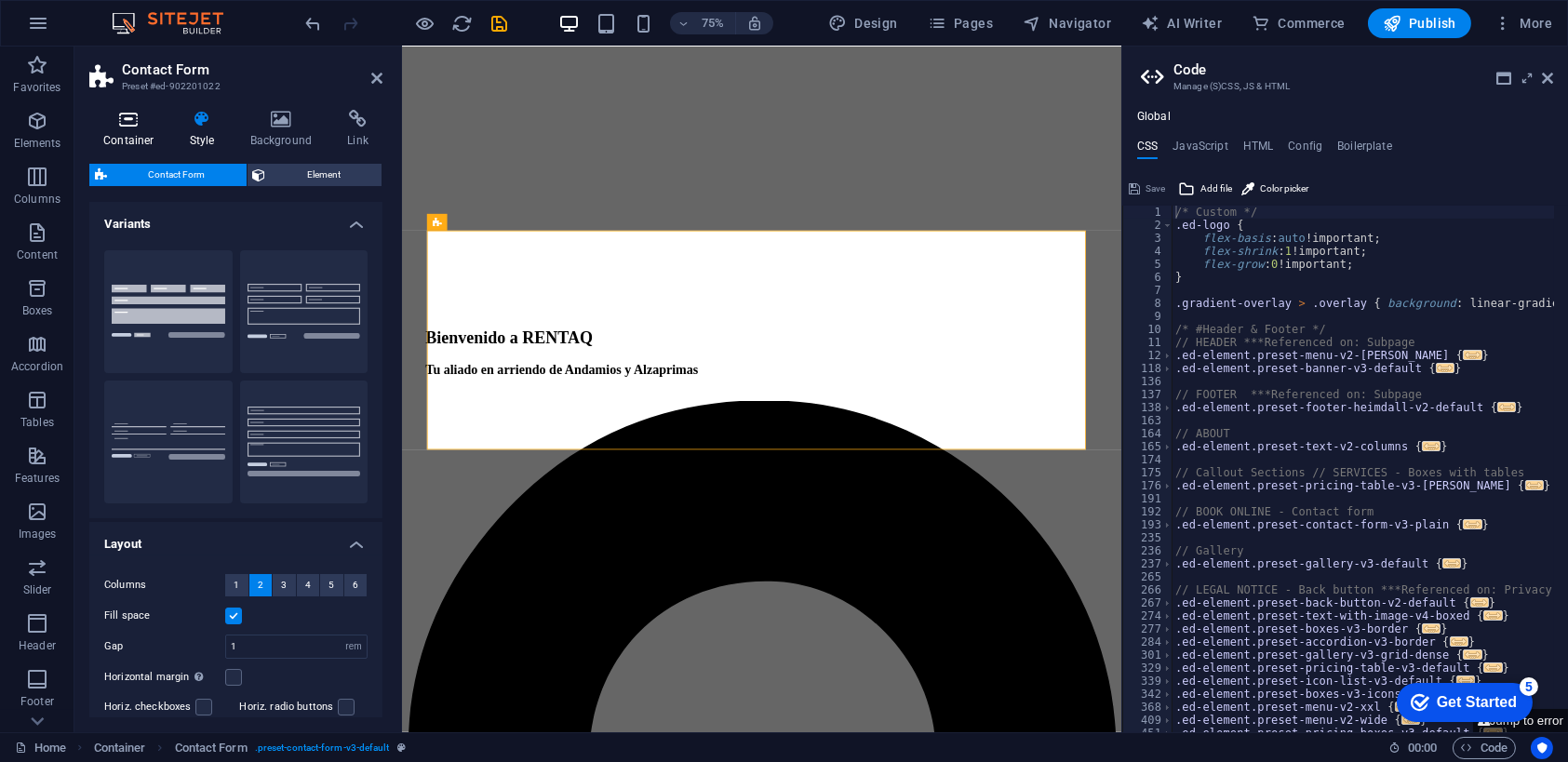
click at [152, 121] on icon at bounding box center [129, 118] width 79 height 19
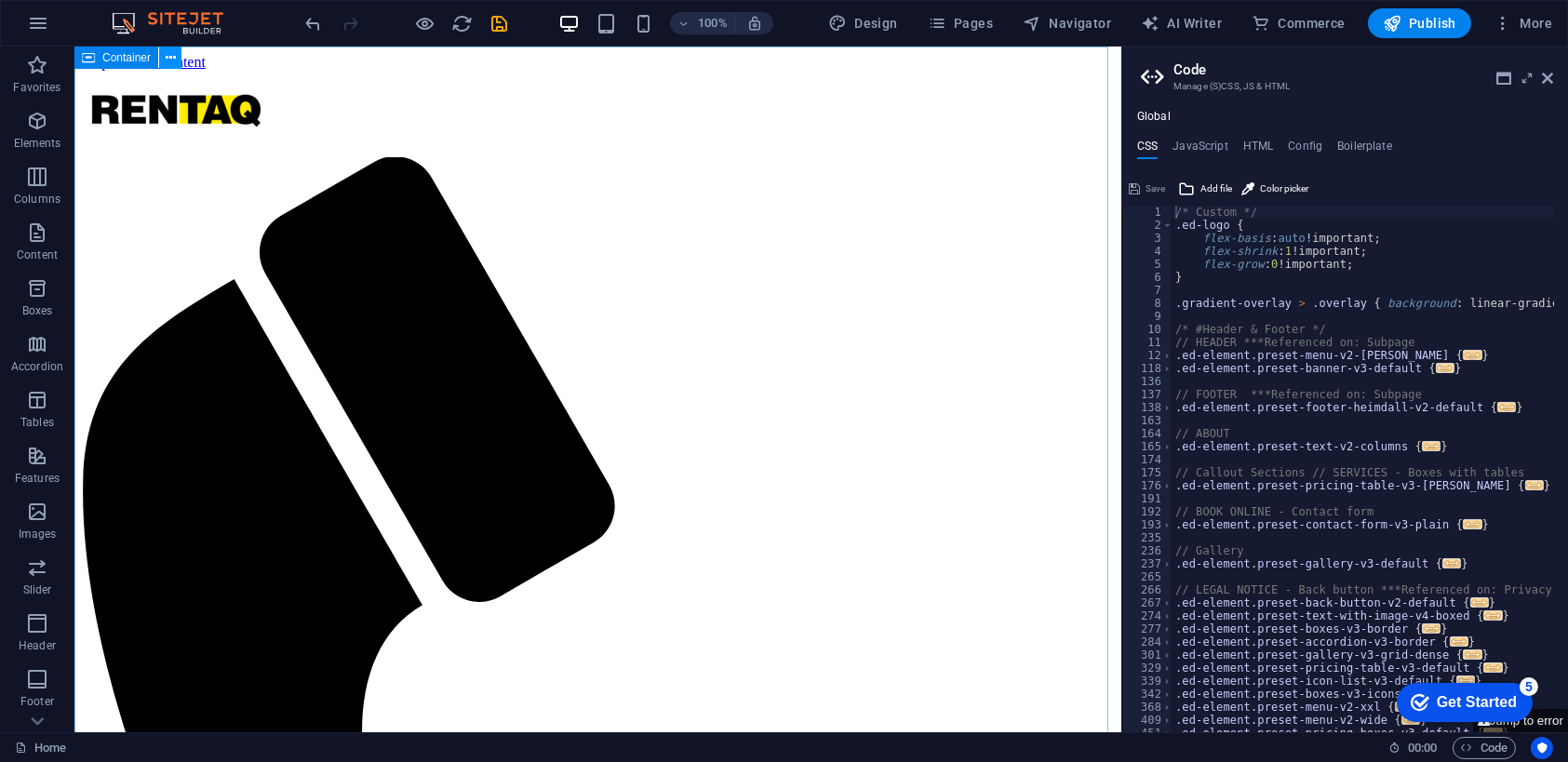
click at [168, 56] on icon at bounding box center [170, 58] width 10 height 20
click at [1422, 19] on span "Publish" at bounding box center [1419, 23] width 74 height 19
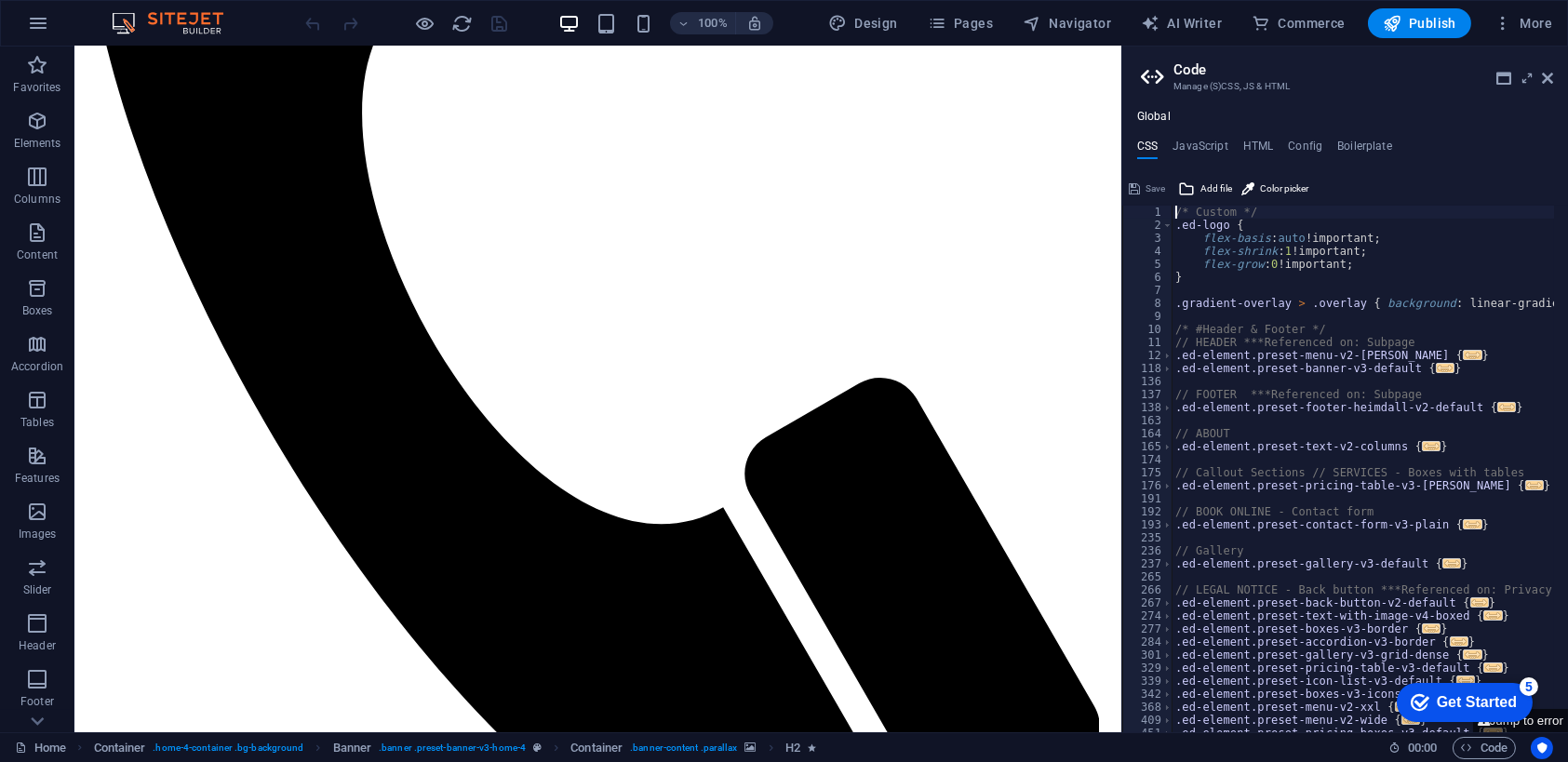
scroll to position [623, 0]
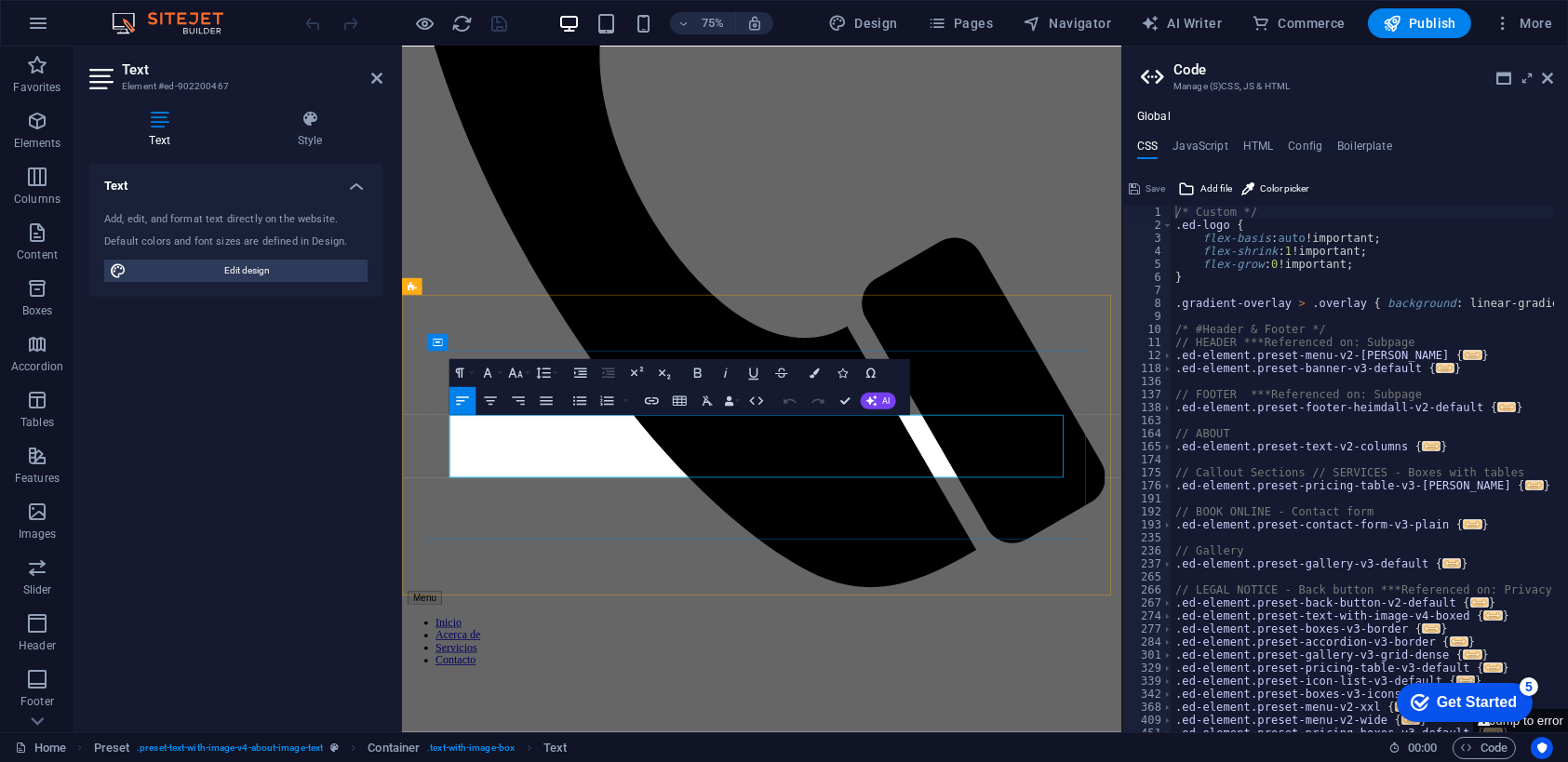
drag, startPoint x: 1076, startPoint y: 549, endPoint x: 1049, endPoint y: 546, distance: 27.2
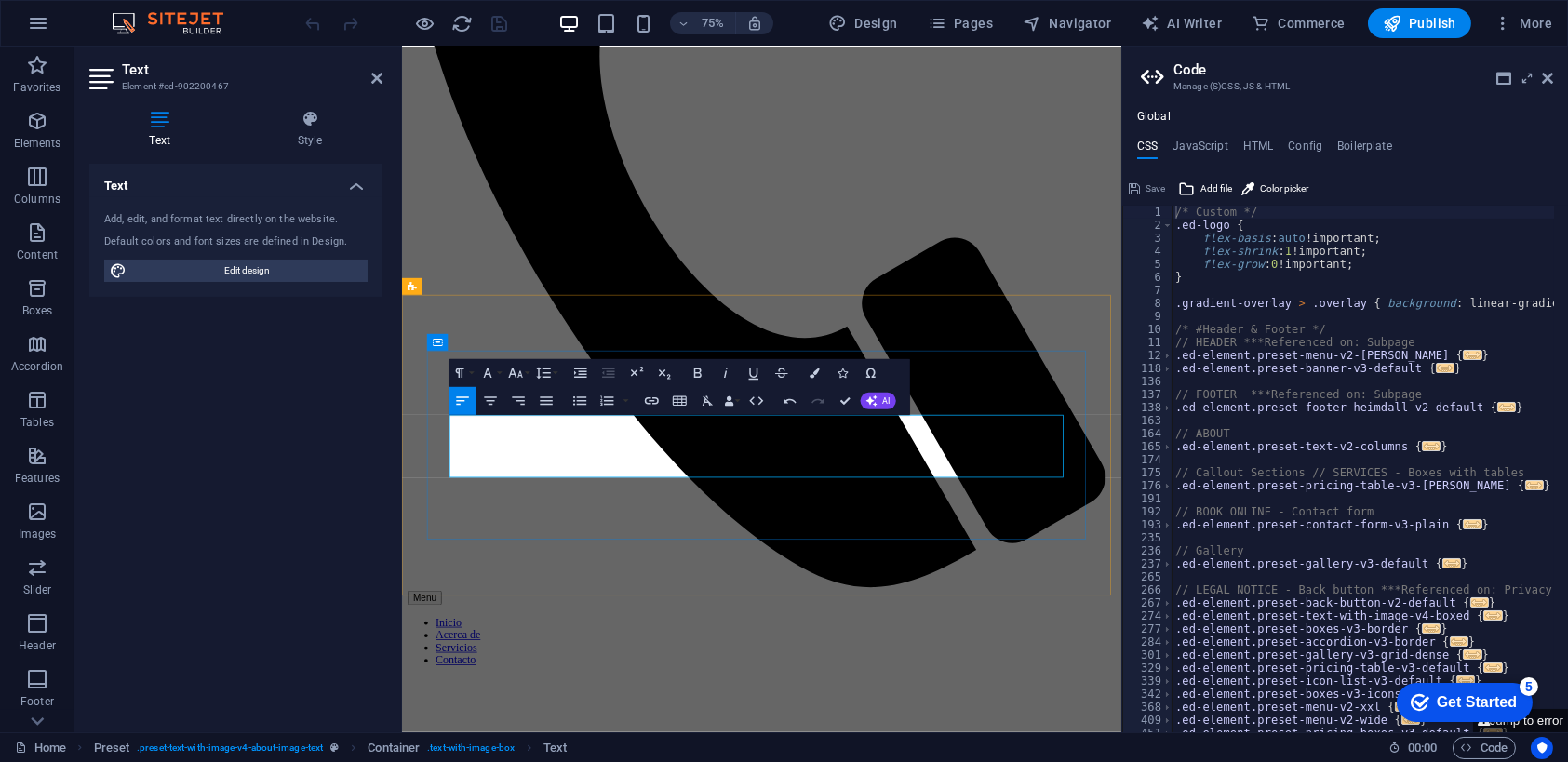
drag, startPoint x: 655, startPoint y: 571, endPoint x: 639, endPoint y: 564, distance: 17.5
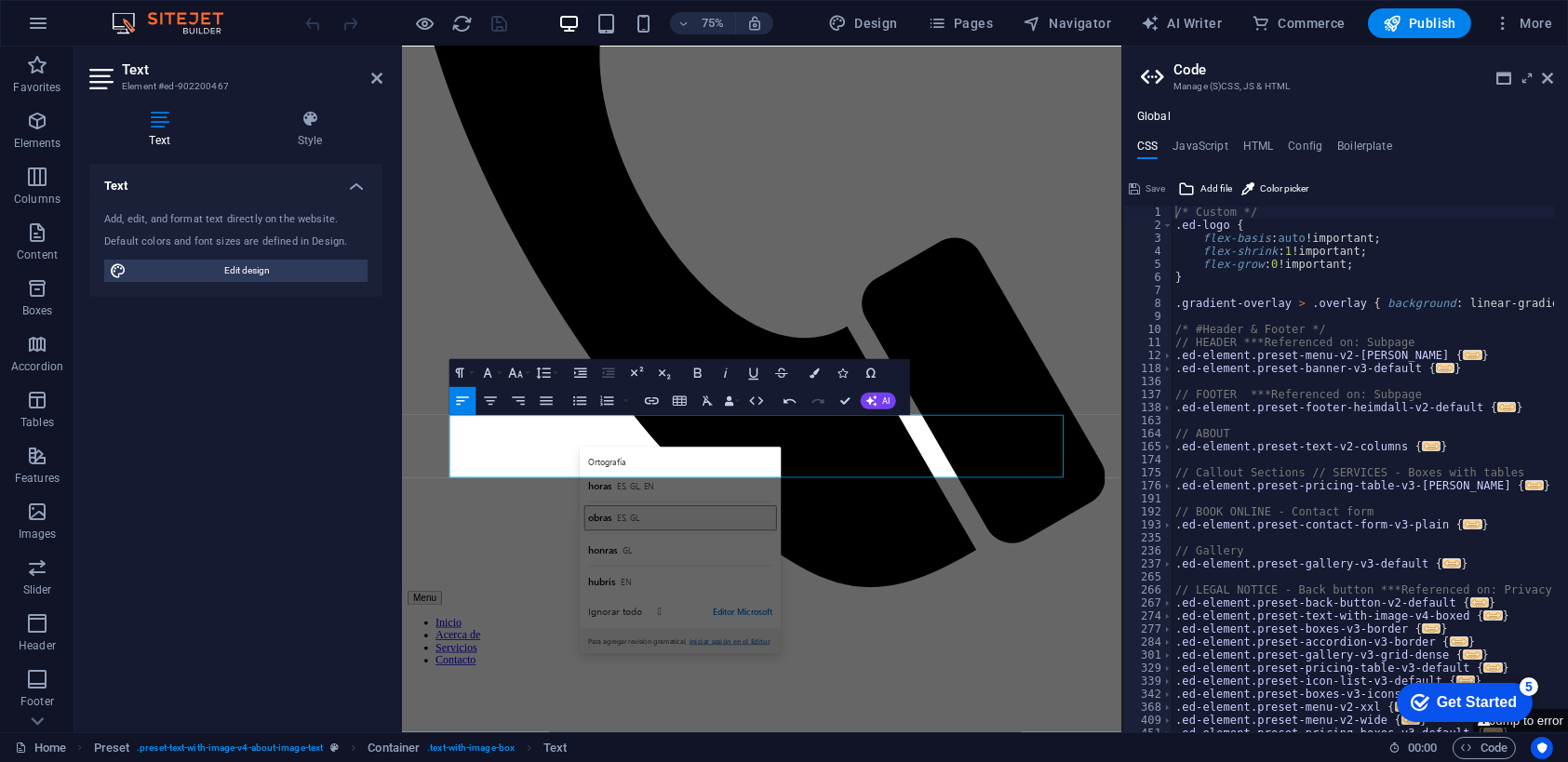
click at [657, 666] on span "obras" at bounding box center [665, 675] width 32 height 18
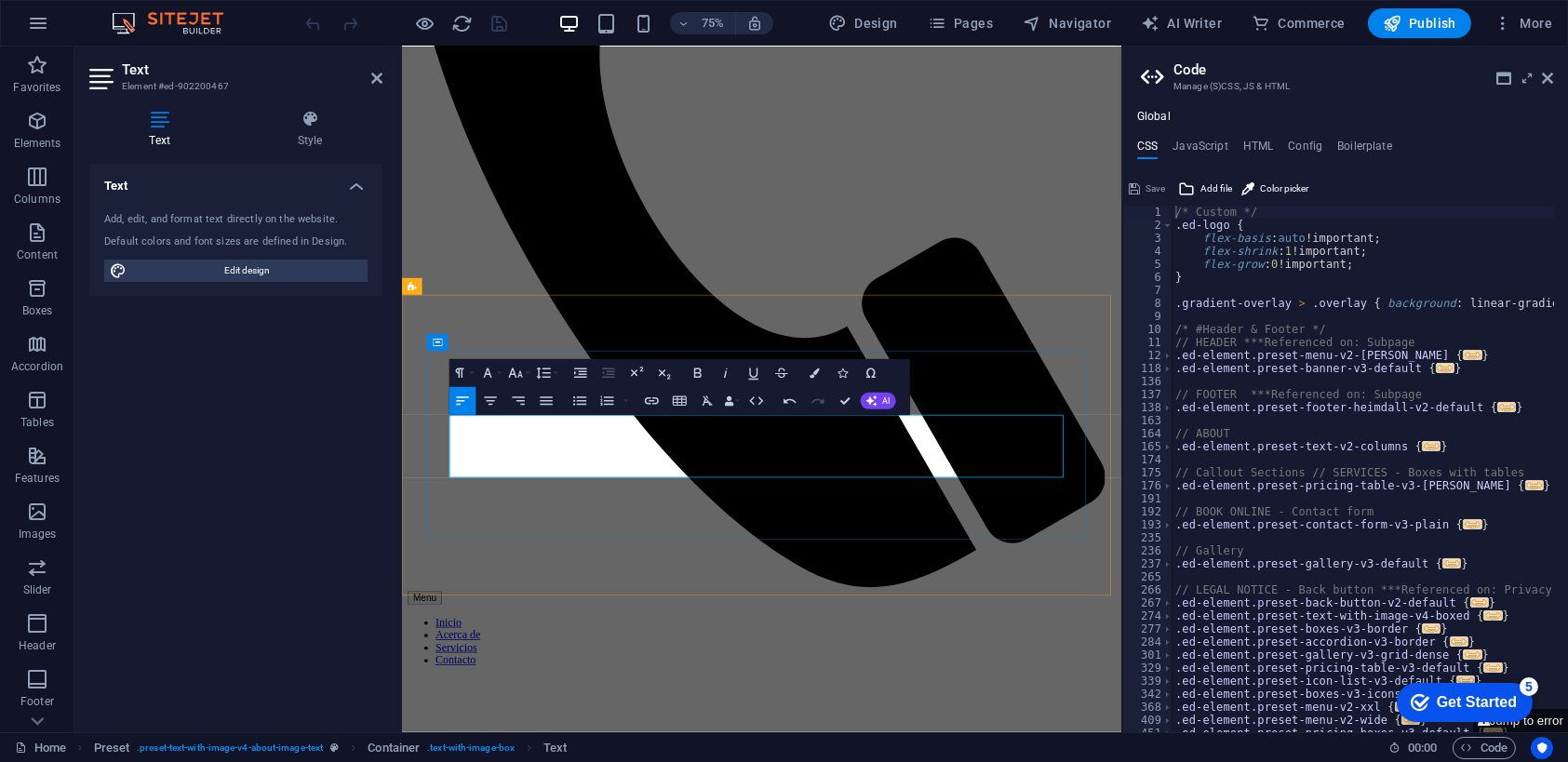
drag, startPoint x: 857, startPoint y: 589, endPoint x: 1008, endPoint y: 593, distance: 151.1
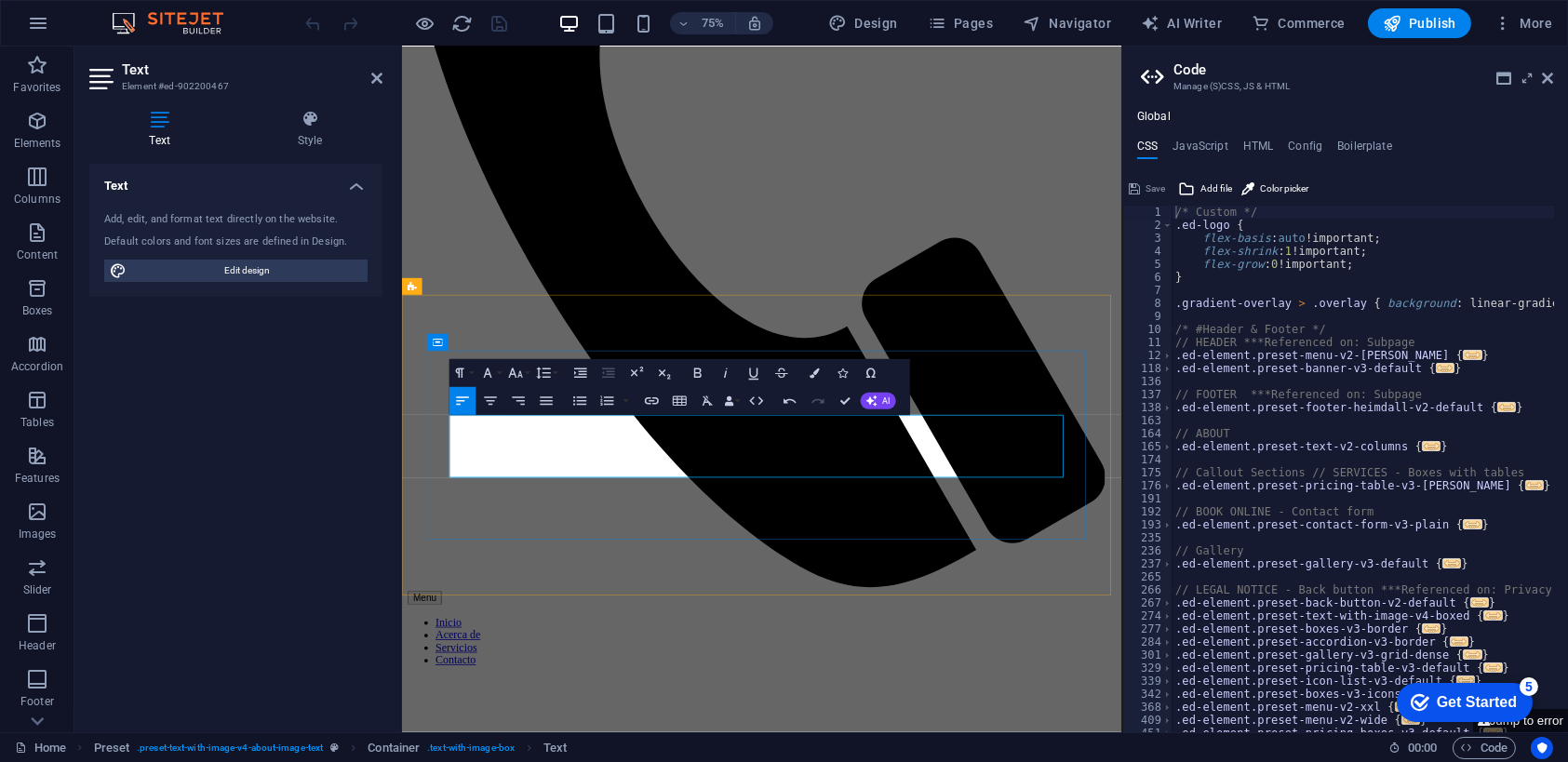
drag, startPoint x: 1144, startPoint y: 588, endPoint x: 1117, endPoint y: 589, distance: 27.0
drag, startPoint x: 1118, startPoint y: 589, endPoint x: 544, endPoint y: 605, distance: 574.2
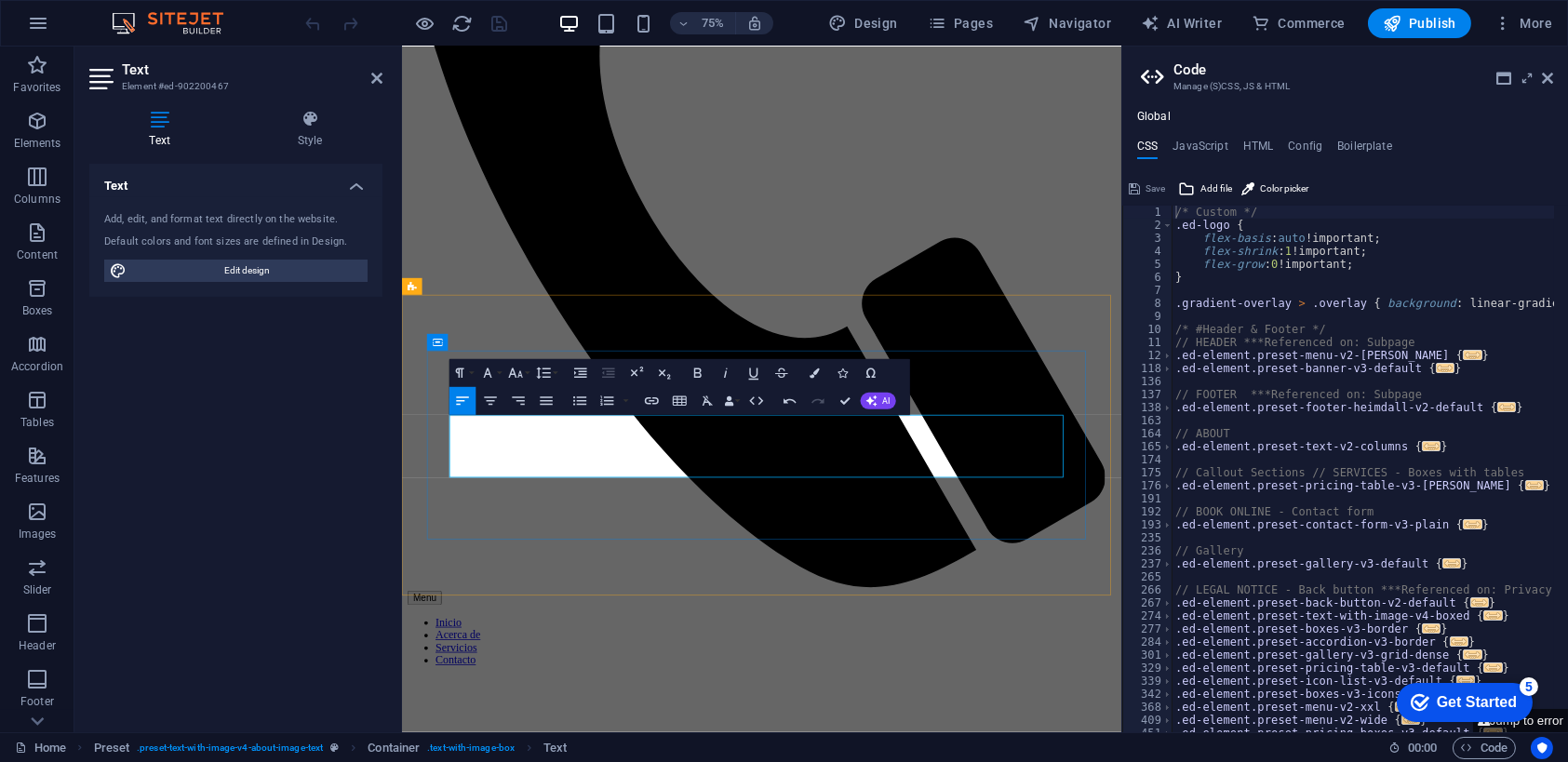
drag, startPoint x: 1232, startPoint y: 586, endPoint x: 1209, endPoint y: 583, distance: 23.2
click at [506, 482] on icon at bounding box center [510, 481] width 8 height 15
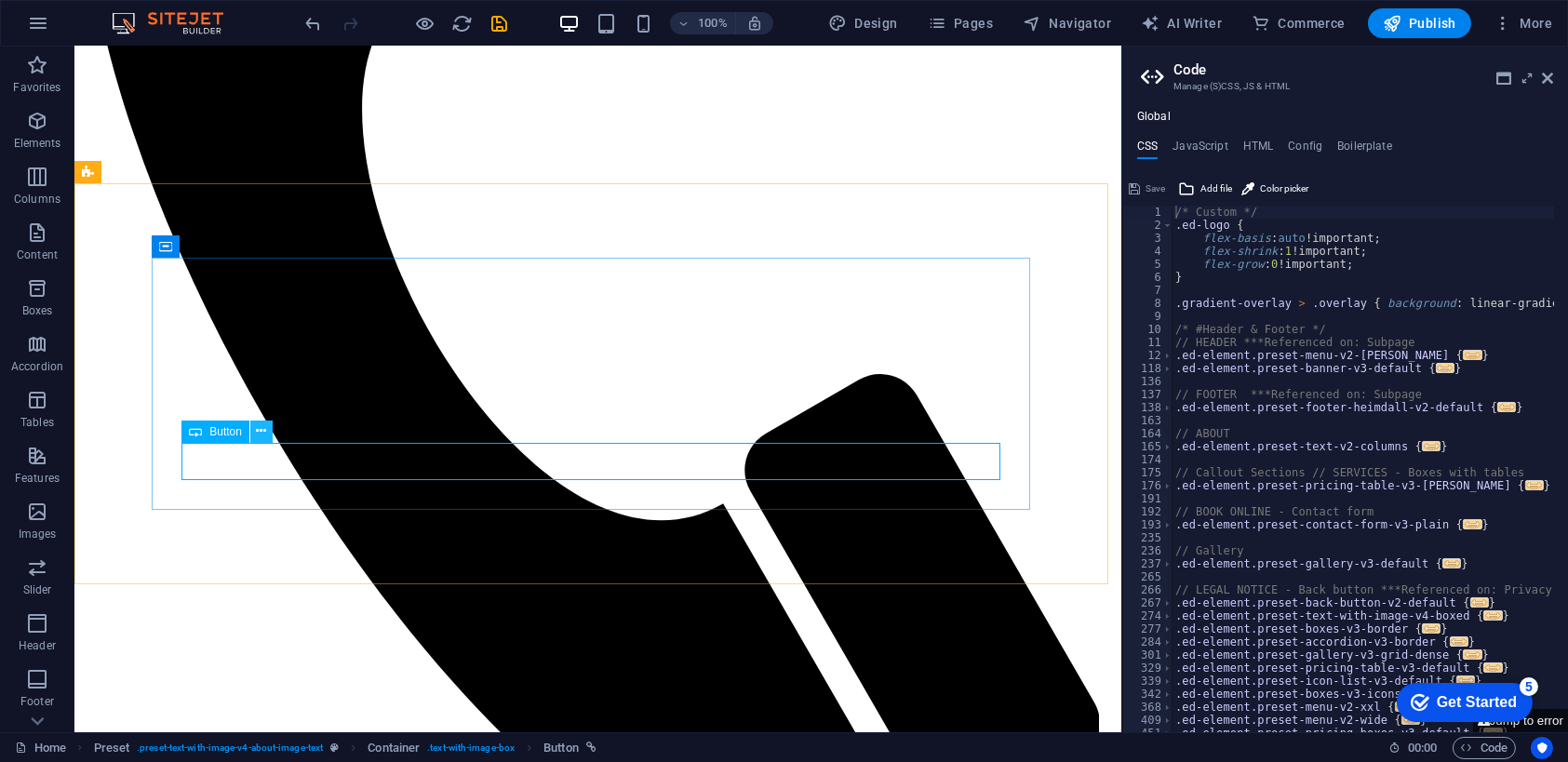
click at [259, 433] on icon at bounding box center [261, 432] width 10 height 20
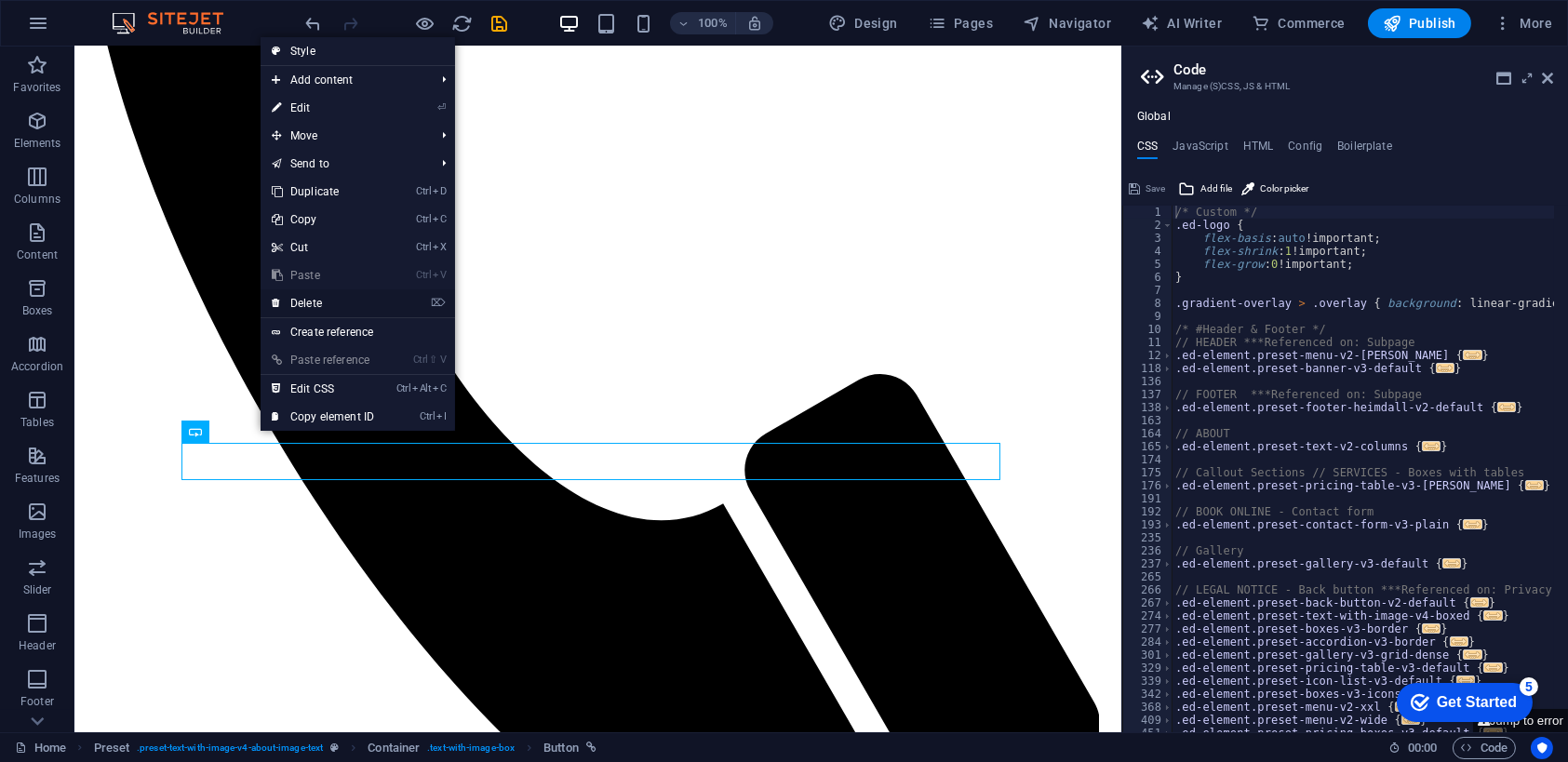
click at [317, 301] on link "⌦ Delete" at bounding box center [322, 304] width 125 height 28
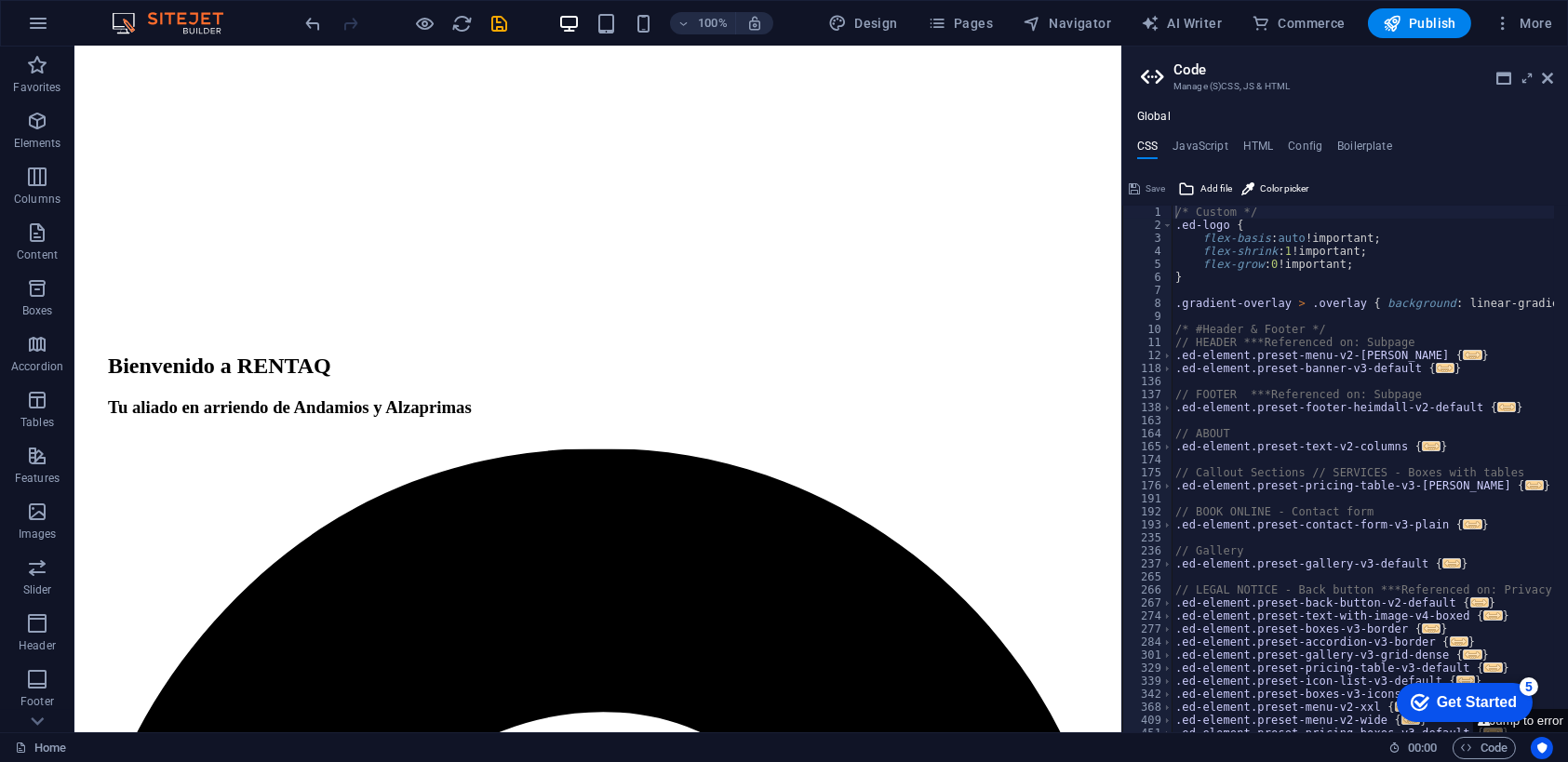
scroll to position [1936, 0]
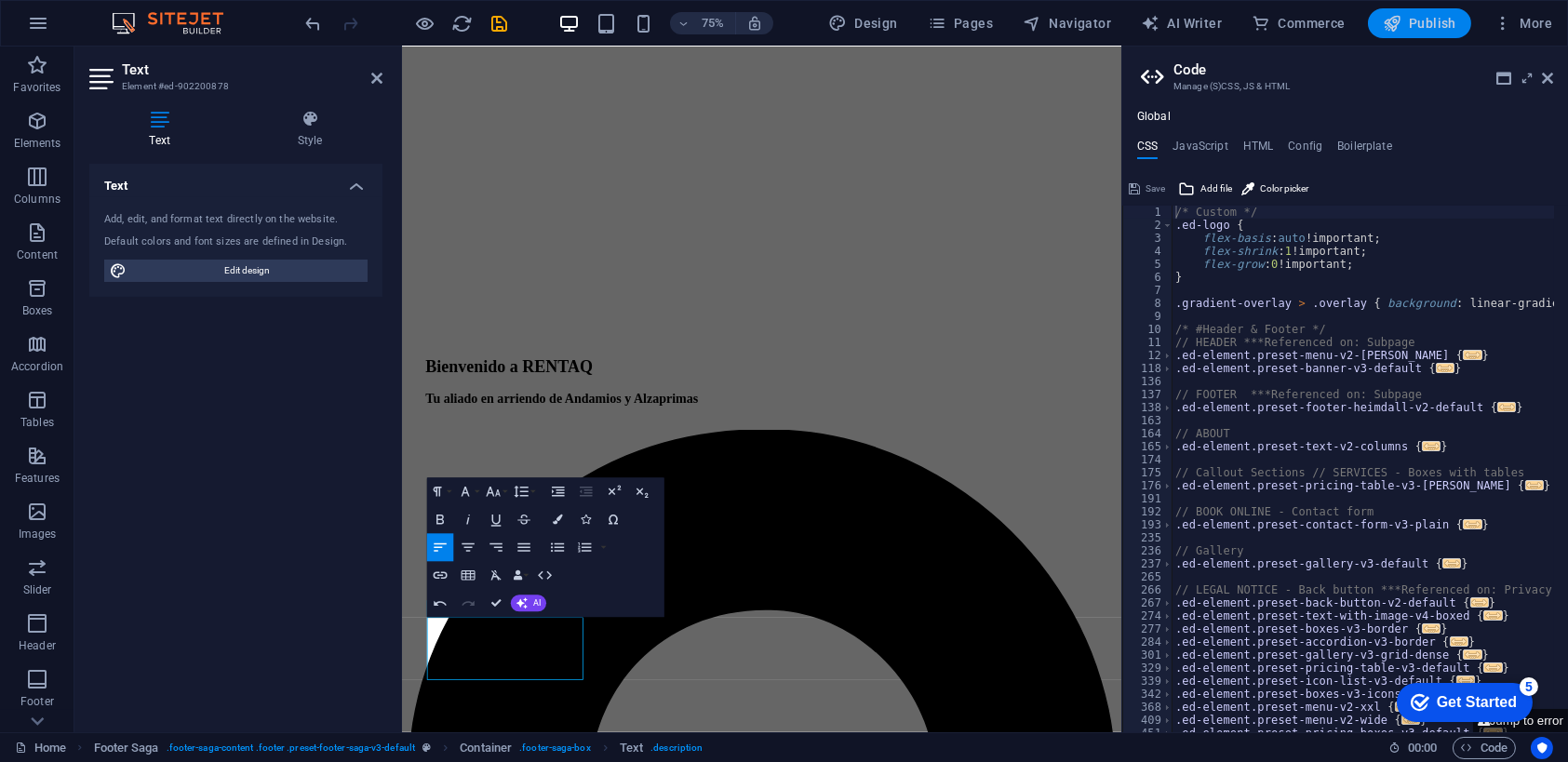
click at [1421, 16] on span "Publish" at bounding box center [1419, 23] width 74 height 19
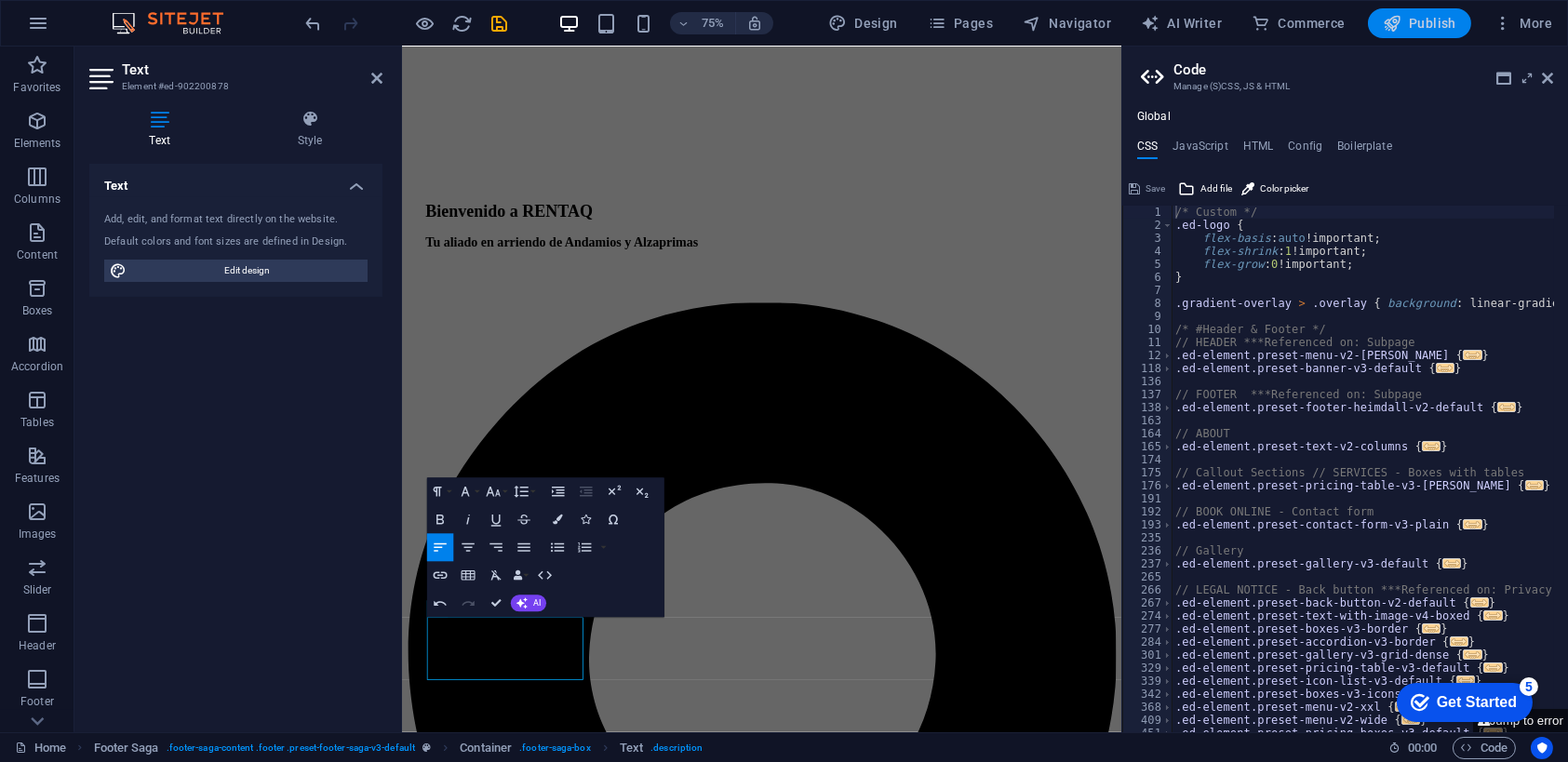
scroll to position [1941, 0]
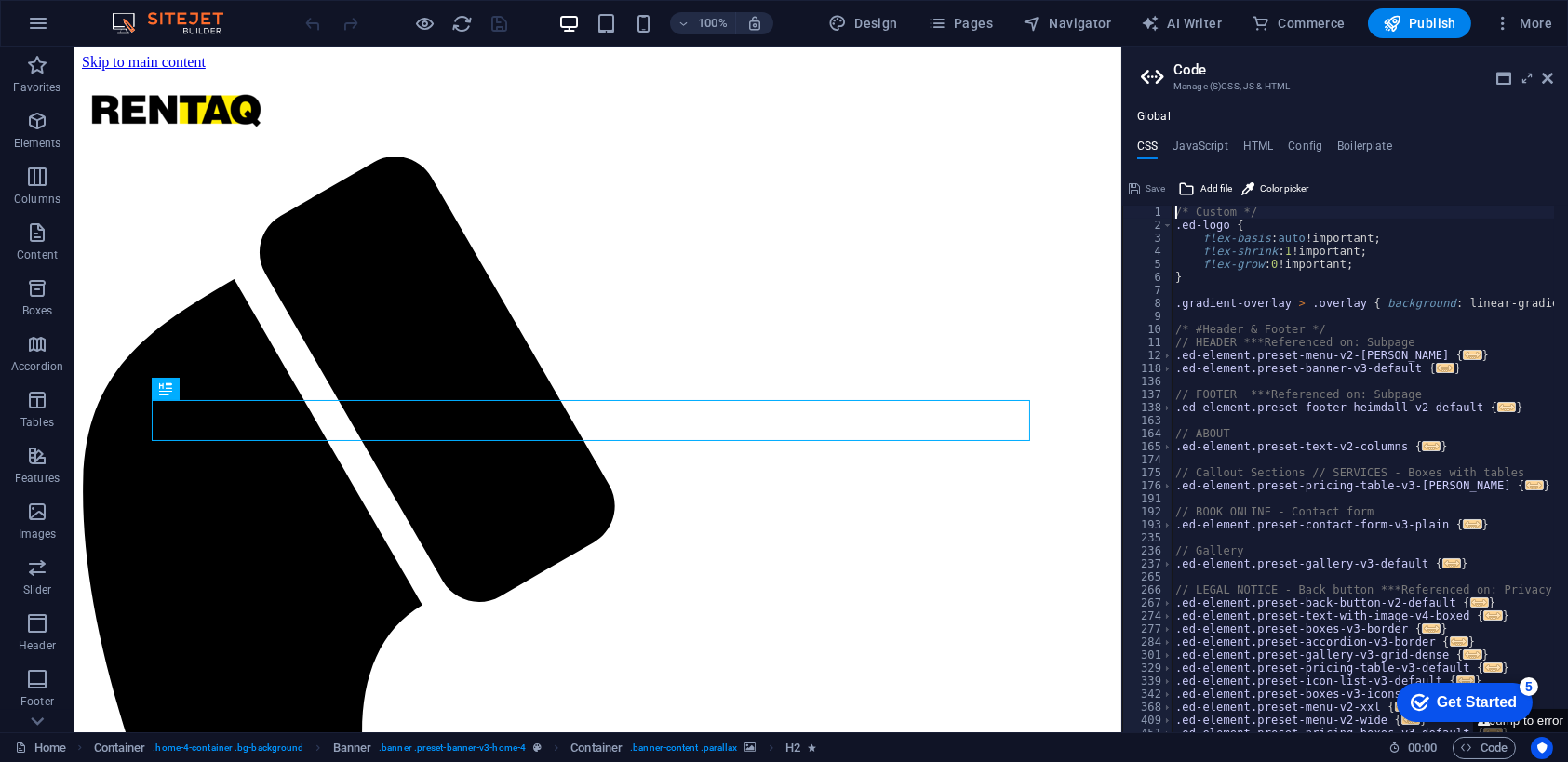
drag, startPoint x: 1565, startPoint y: 210, endPoint x: 1628, endPoint y: 341, distance: 145.4
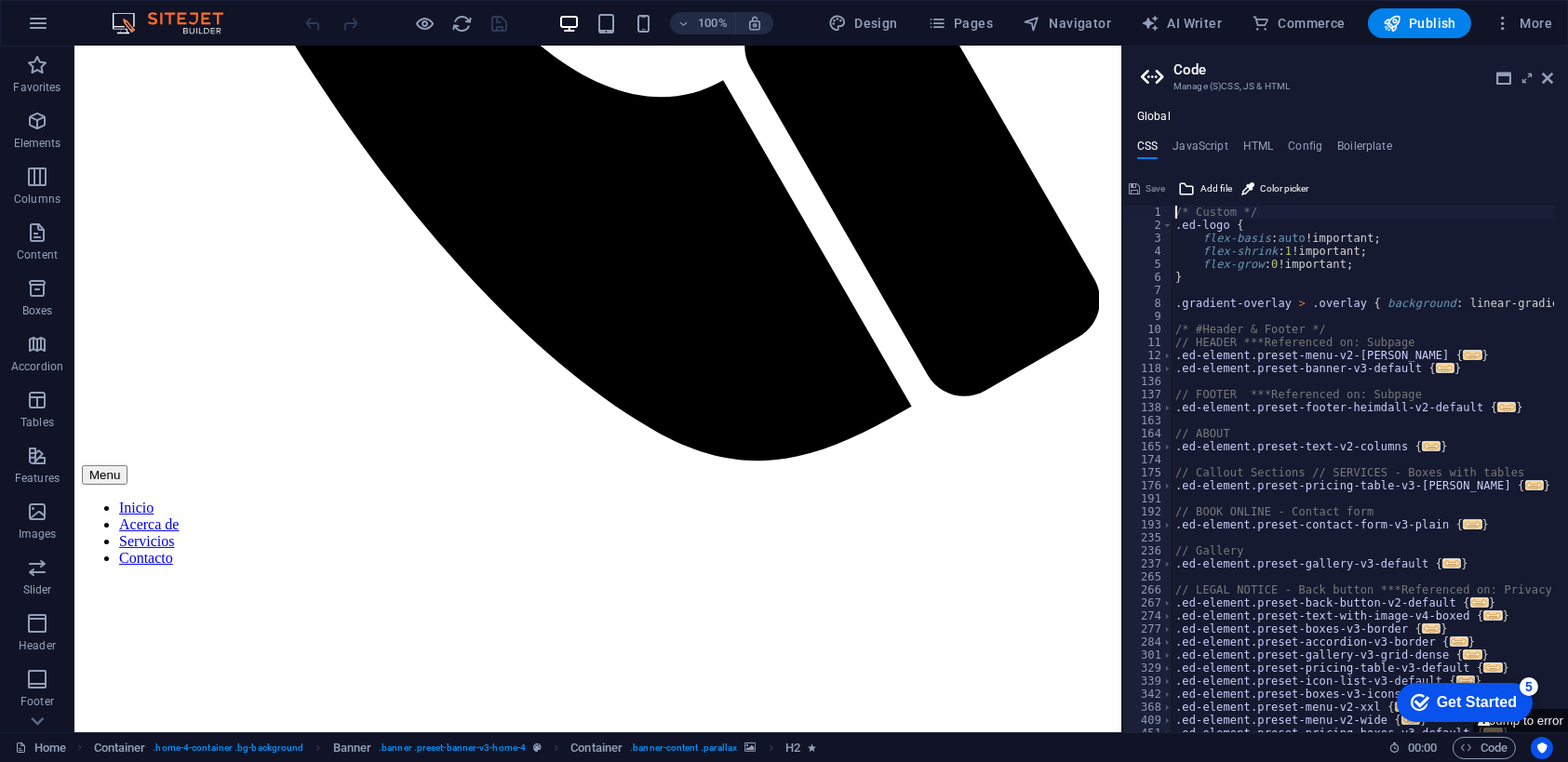
scroll to position [1060, 0]
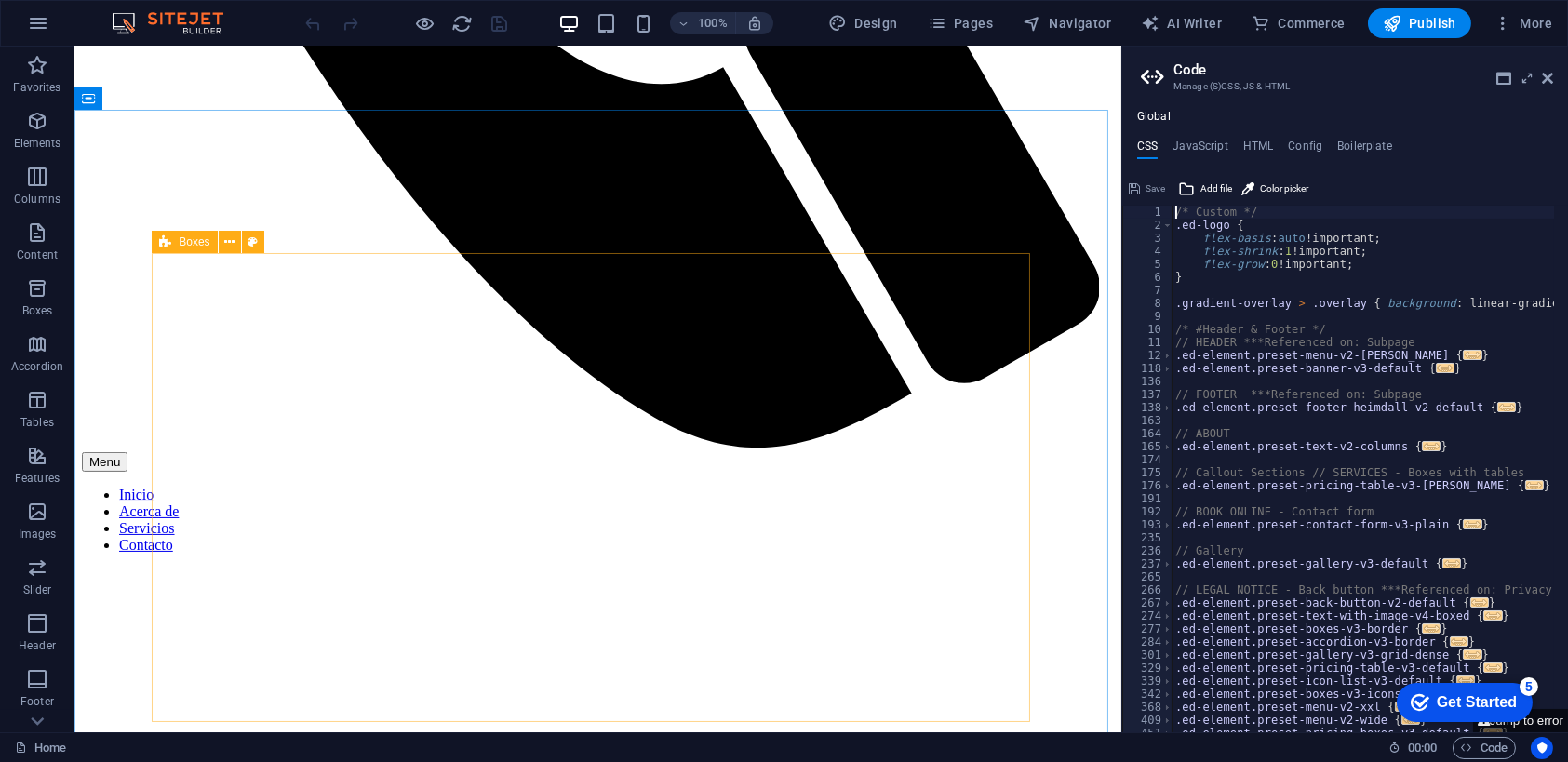
click at [202, 248] on div "Boxes" at bounding box center [184, 242] width 65 height 23
click at [38, 277] on icon "button" at bounding box center [36, 288] width 23 height 23
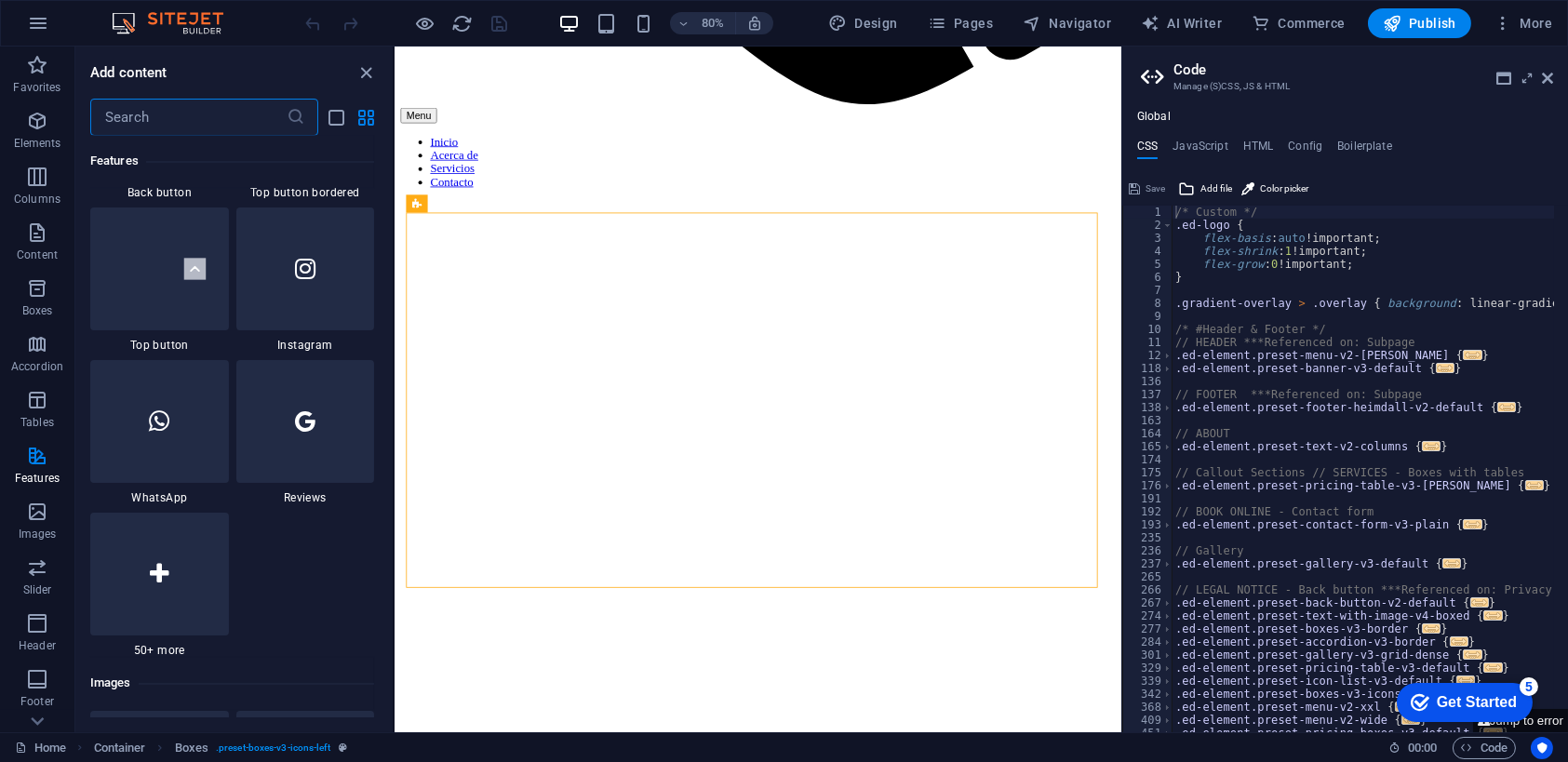
scroll to position [9048, 0]
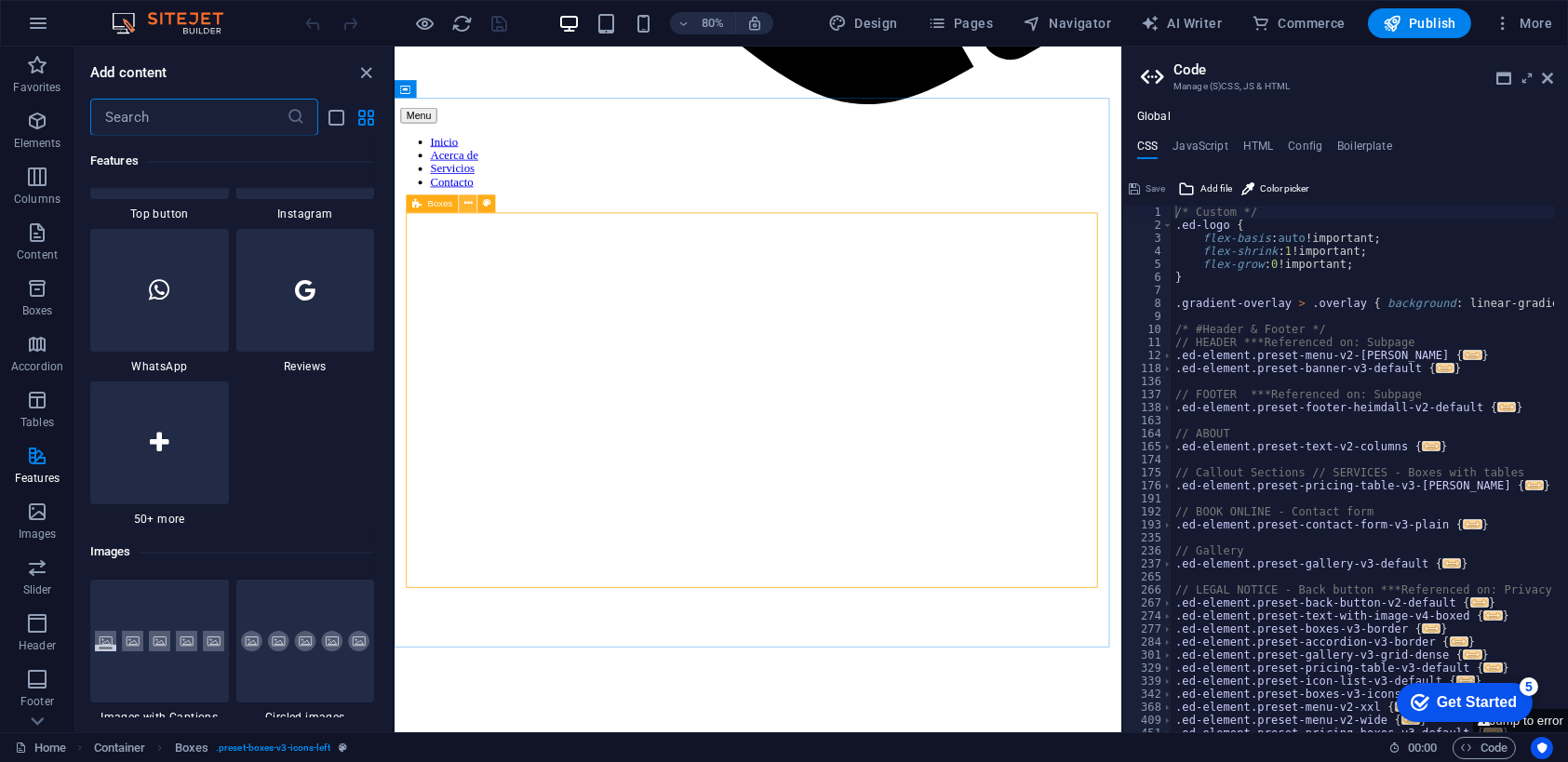
click at [468, 205] on icon at bounding box center [468, 203] width 8 height 16
click at [511, 202] on span "Icon" at bounding box center [517, 203] width 17 height 9
click at [546, 205] on button at bounding box center [542, 203] width 18 height 18
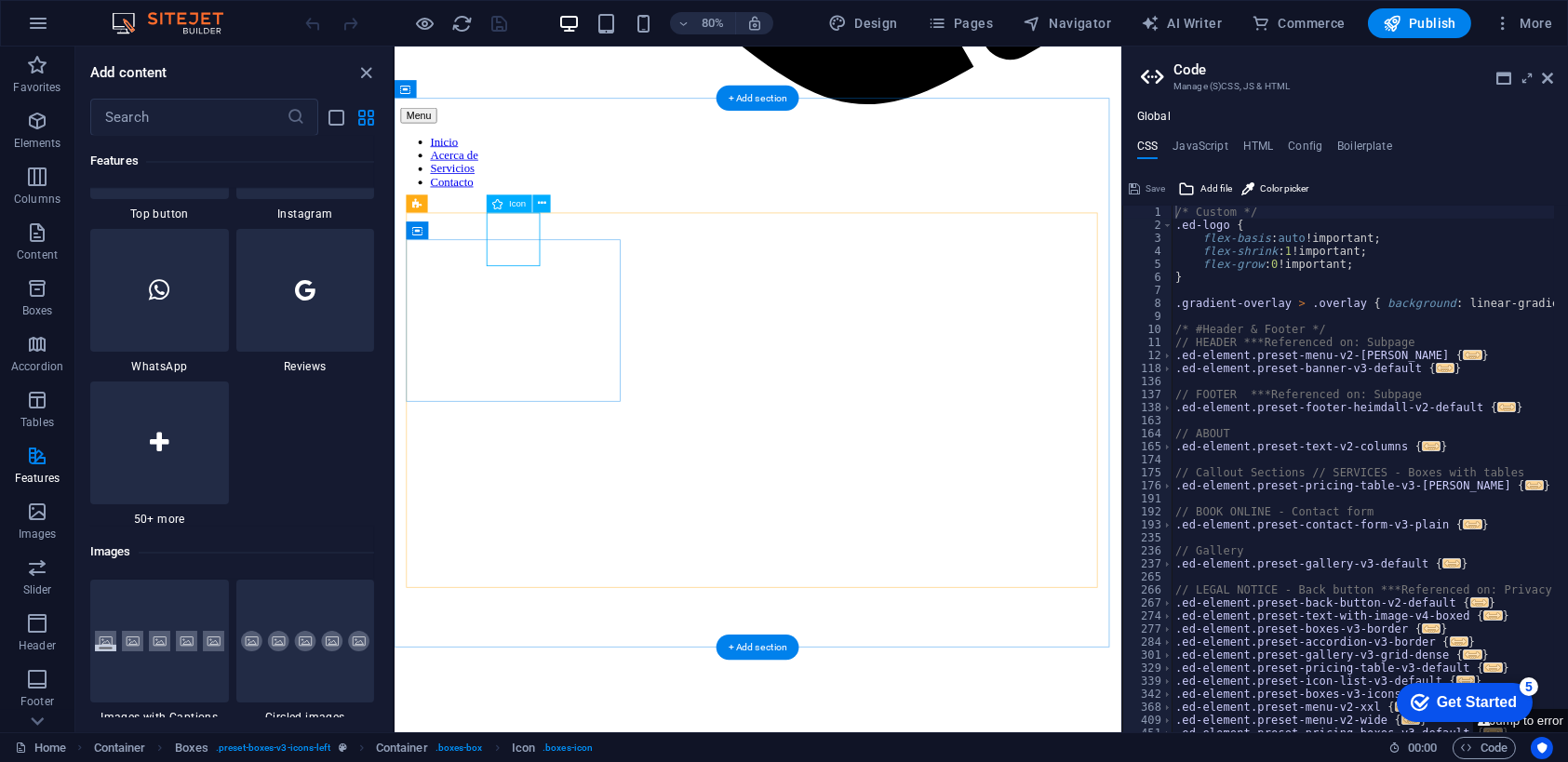
click at [540, 205] on icon at bounding box center [542, 203] width 8 height 16
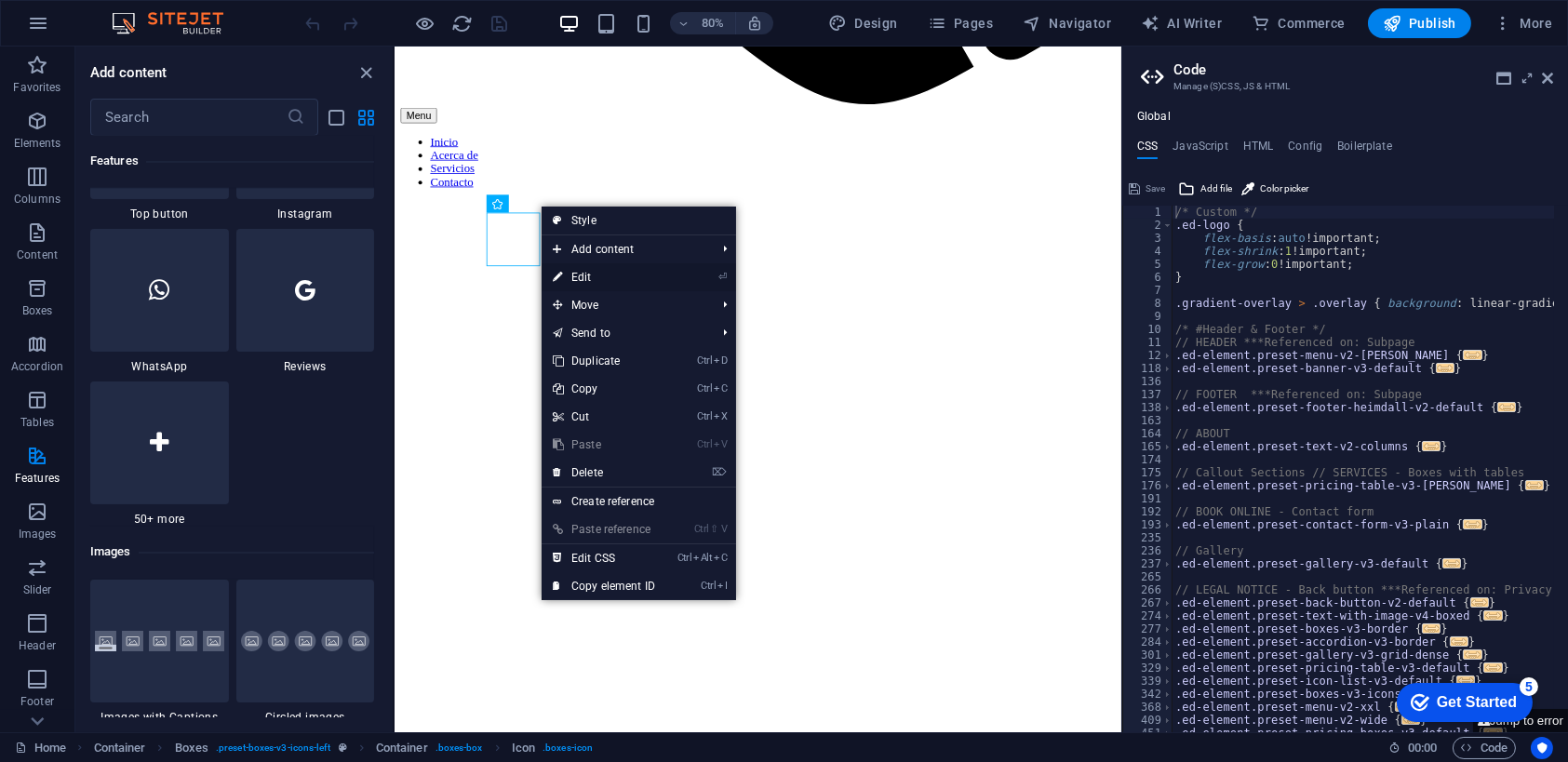
click at [584, 276] on link "⏎ Edit" at bounding box center [604, 277] width 125 height 28
select select "xMidYMid"
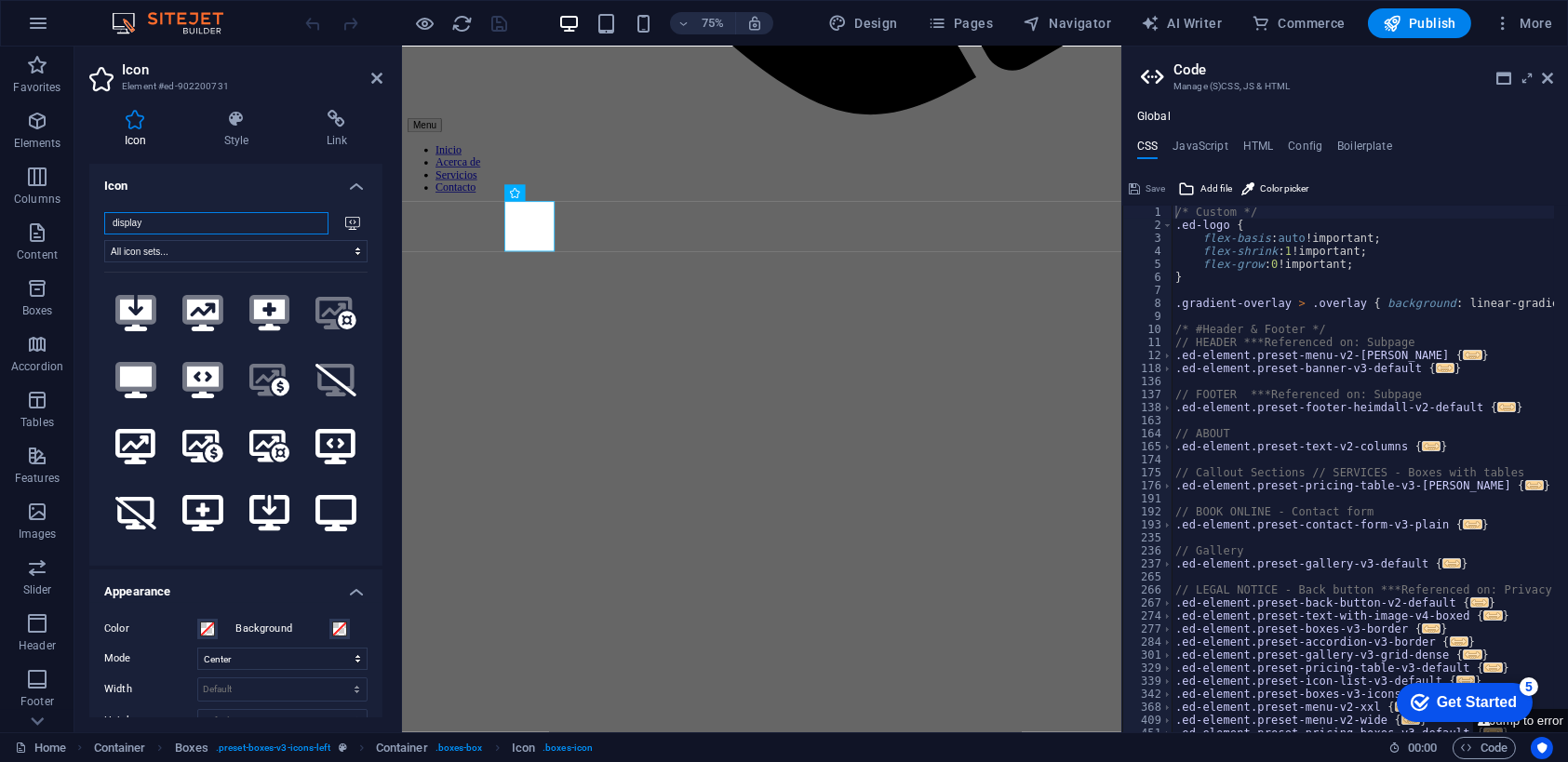
drag, startPoint x: 364, startPoint y: 309, endPoint x: 363, endPoint y: 326, distance: 17.0
click at [363, 326] on div ".fa-secondary{opacity:.4} .fa-secondary{opacity:.4} .fa-secondary{opacity:.4} .…" at bounding box center [236, 407] width 263 height 270
drag, startPoint x: 360, startPoint y: 309, endPoint x: 361, endPoint y: 338, distance: 29.0
click at [361, 338] on div ".fa-secondary{opacity:.4} .fa-secondary{opacity:.4} .fa-secondary{opacity:.4} .…" at bounding box center [236, 407] width 263 height 270
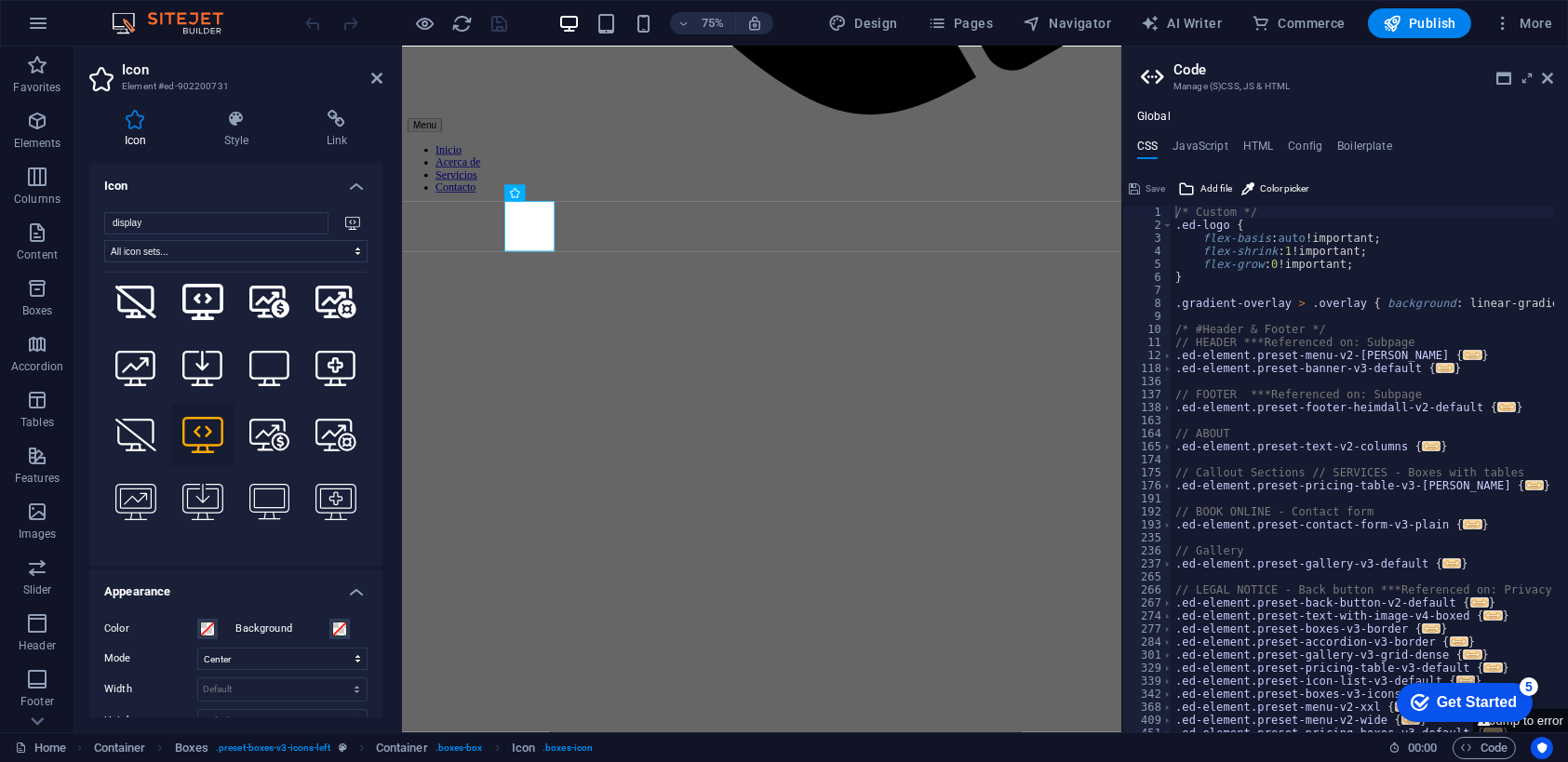
scroll to position [375, 0]
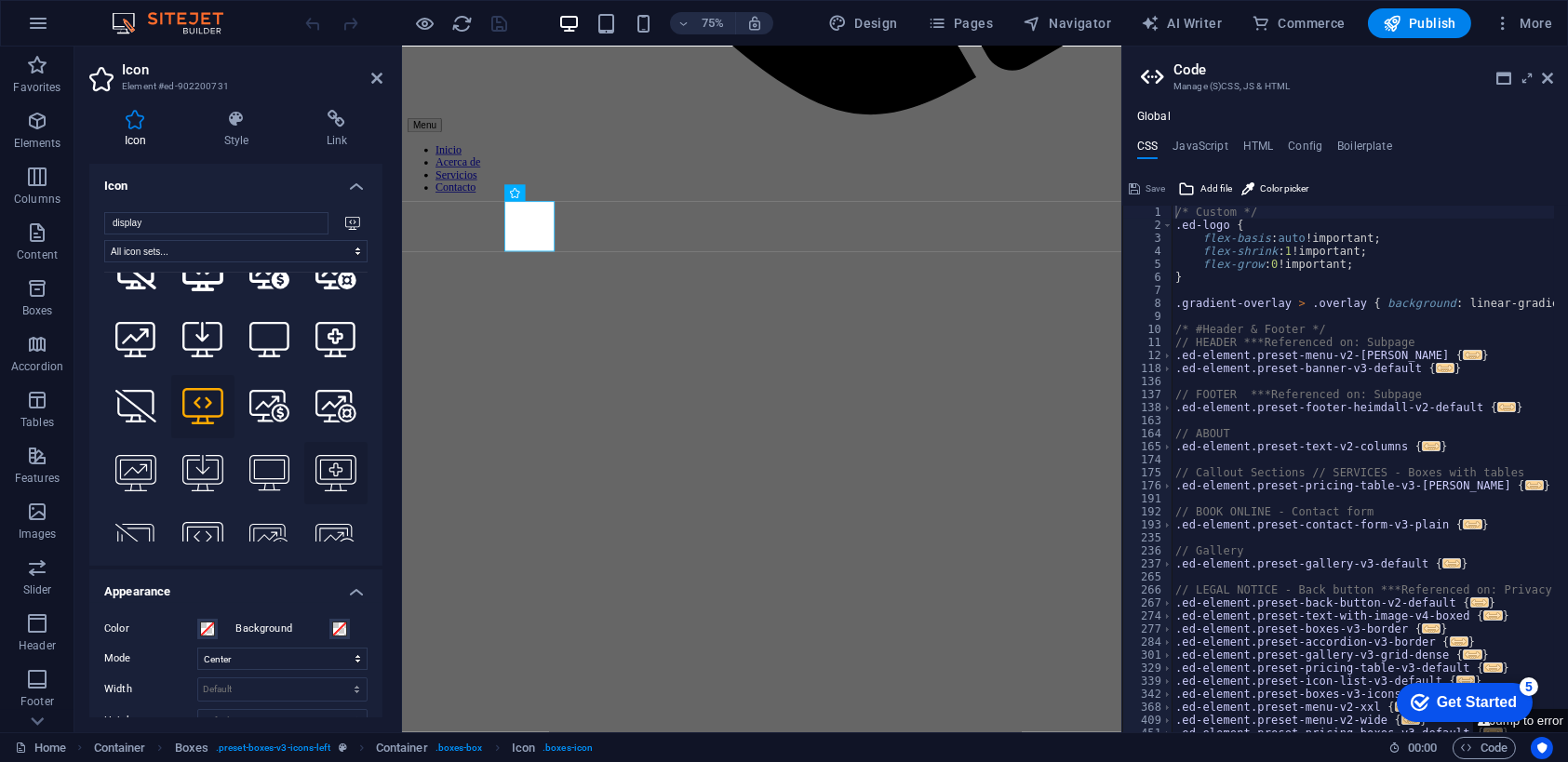
click at [325, 455] on icon at bounding box center [336, 473] width 41 height 36
drag, startPoint x: 365, startPoint y: 403, endPoint x: 365, endPoint y: 431, distance: 28.0
click at [365, 431] on div "display All icon sets... IcoFont Ionicons FontAwesome Brands FontAwesome Duoton…" at bounding box center [236, 381] width 293 height 369
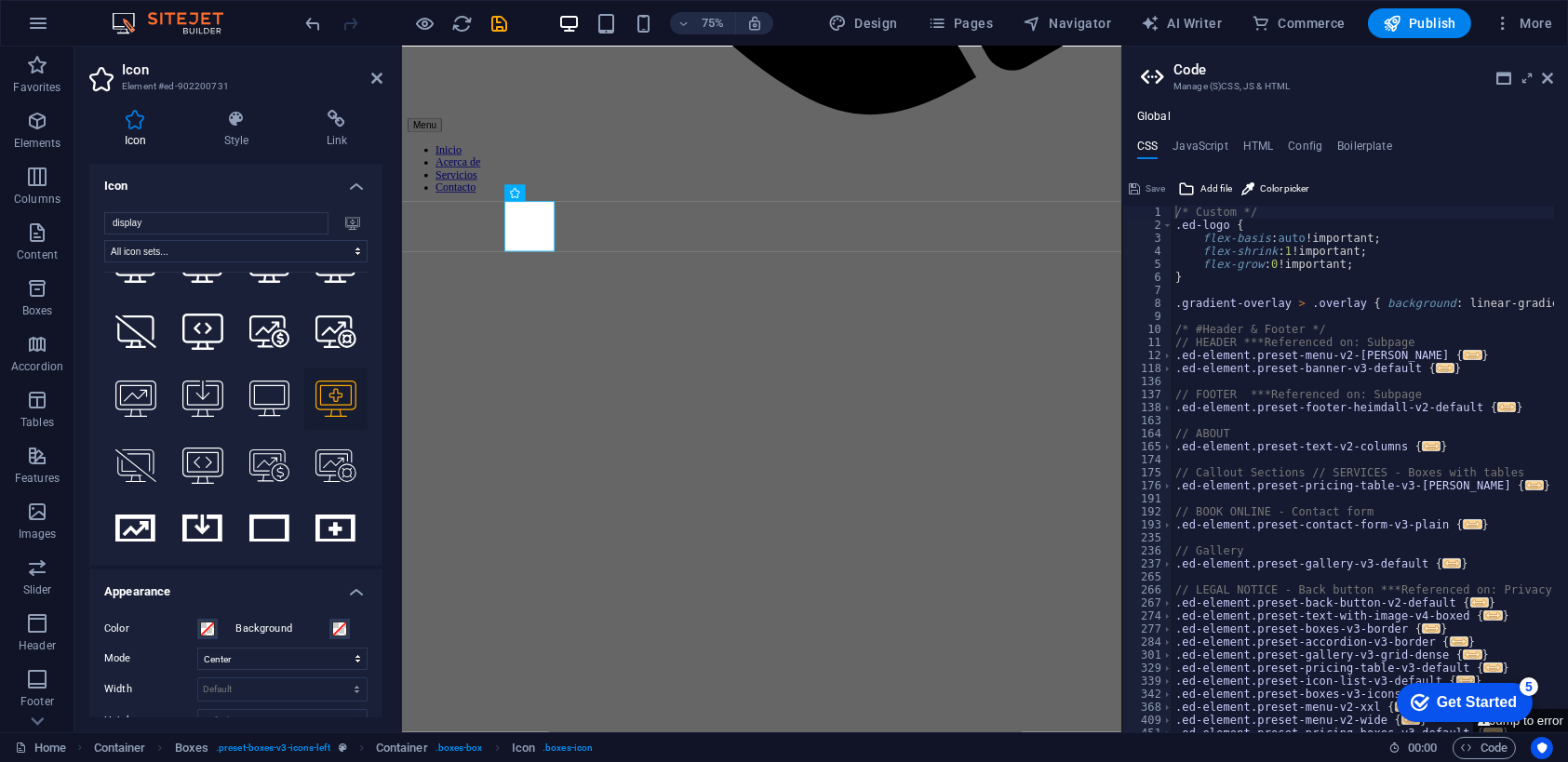
scroll to position [471, 0]
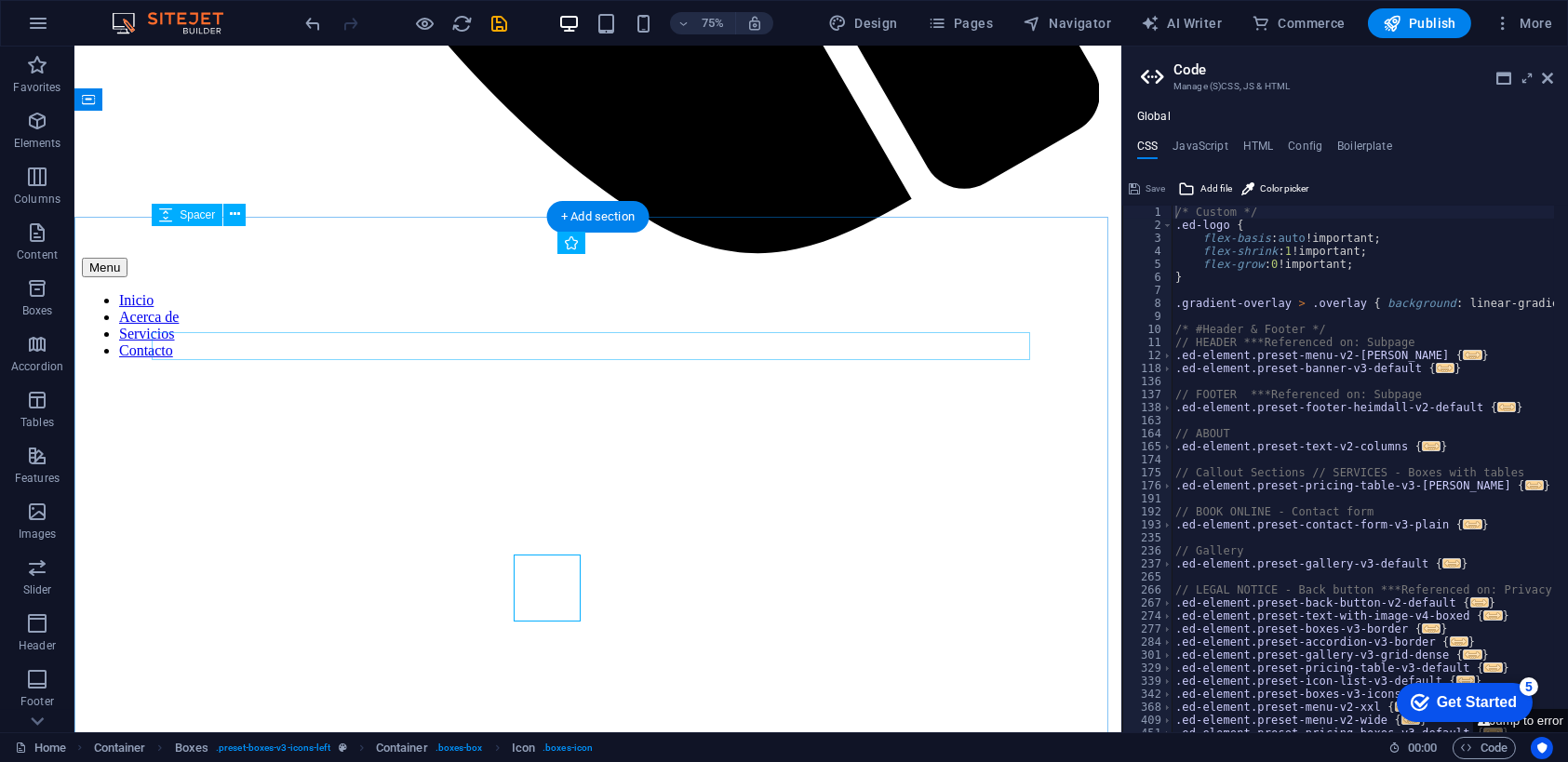
scroll to position [1060, 0]
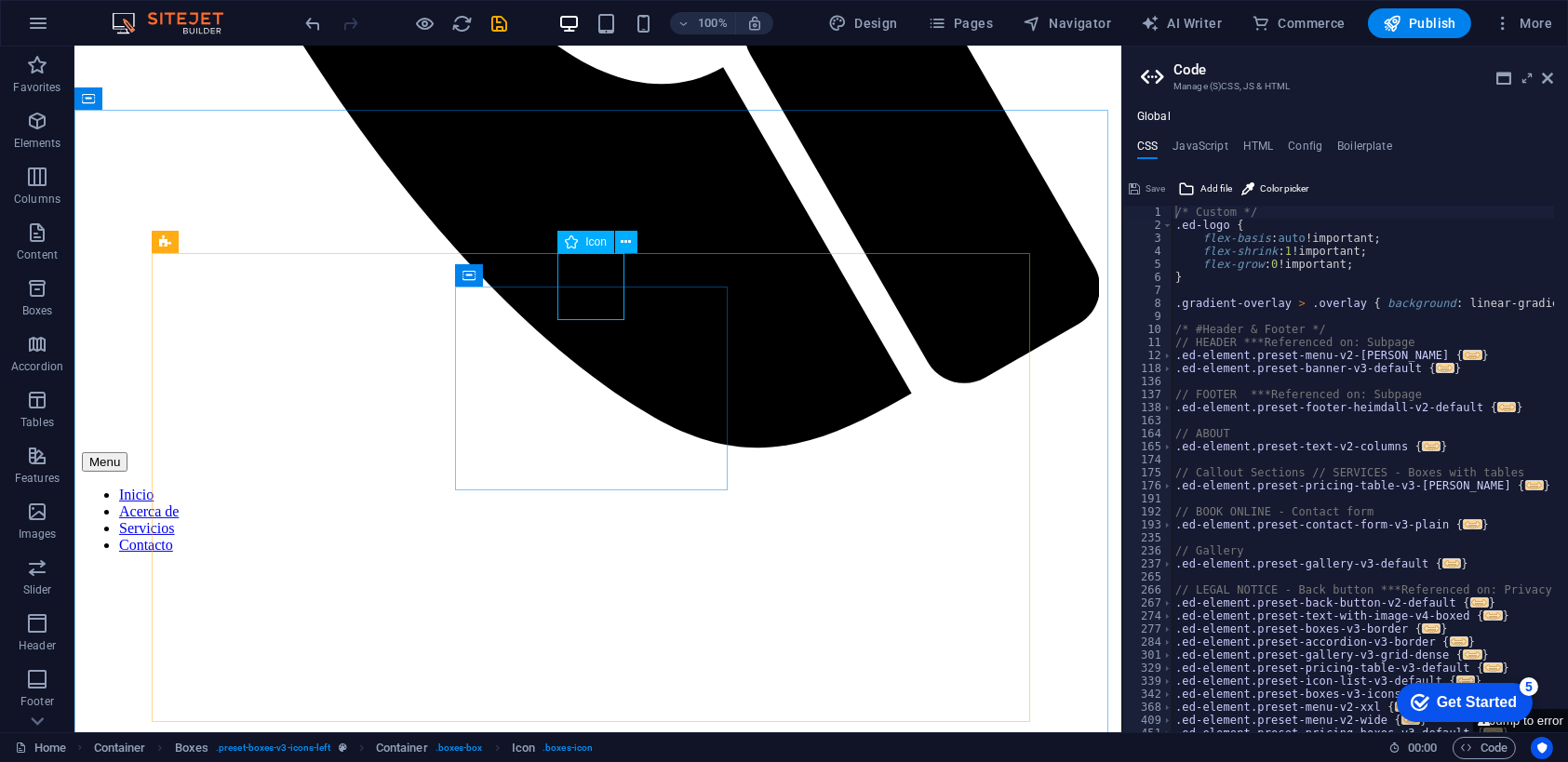
click at [593, 239] on span "Icon" at bounding box center [596, 242] width 22 height 11
click at [623, 244] on icon at bounding box center [626, 242] width 10 height 20
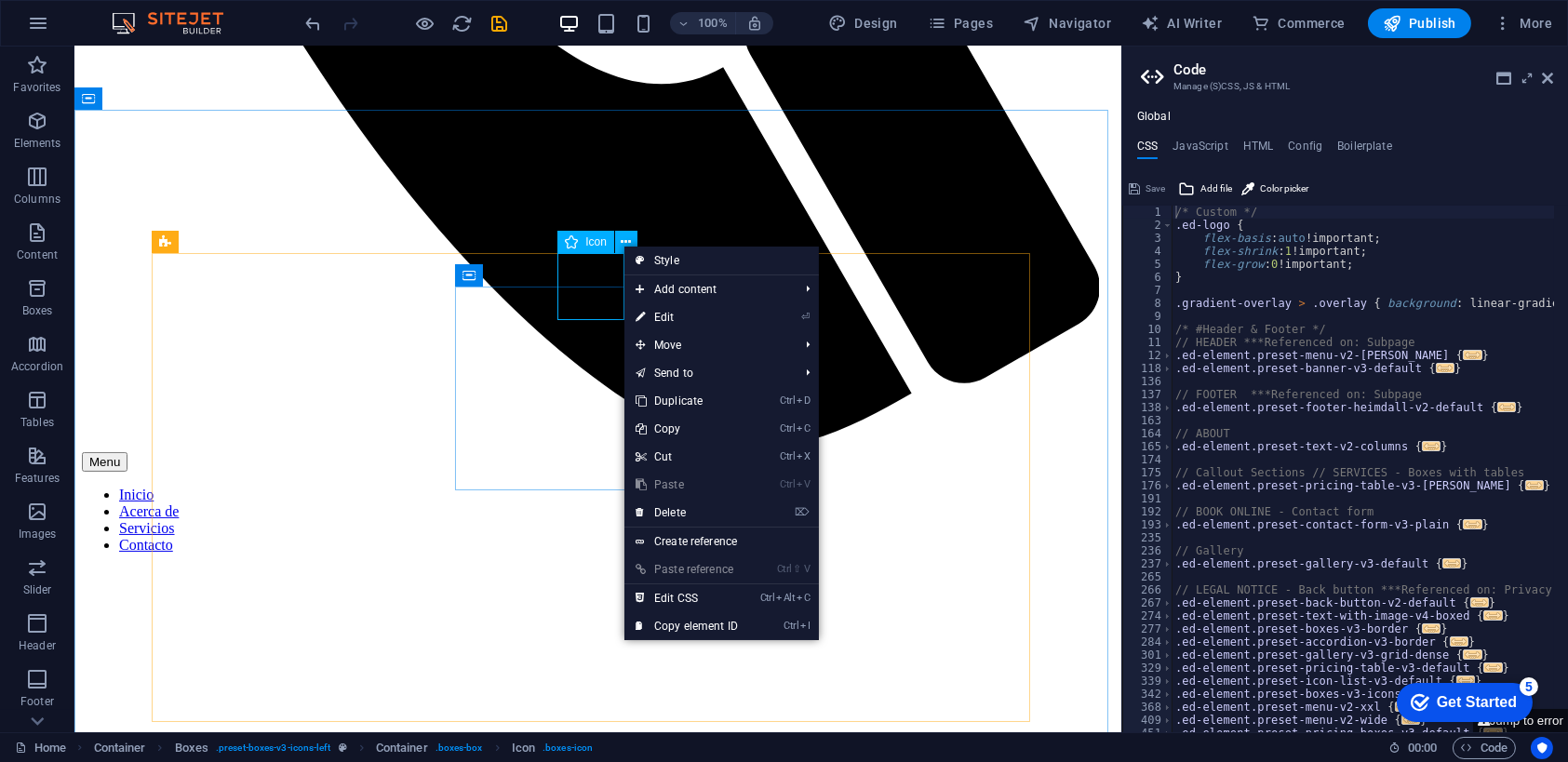
click at [581, 244] on div "Icon" at bounding box center [586, 242] width 57 height 23
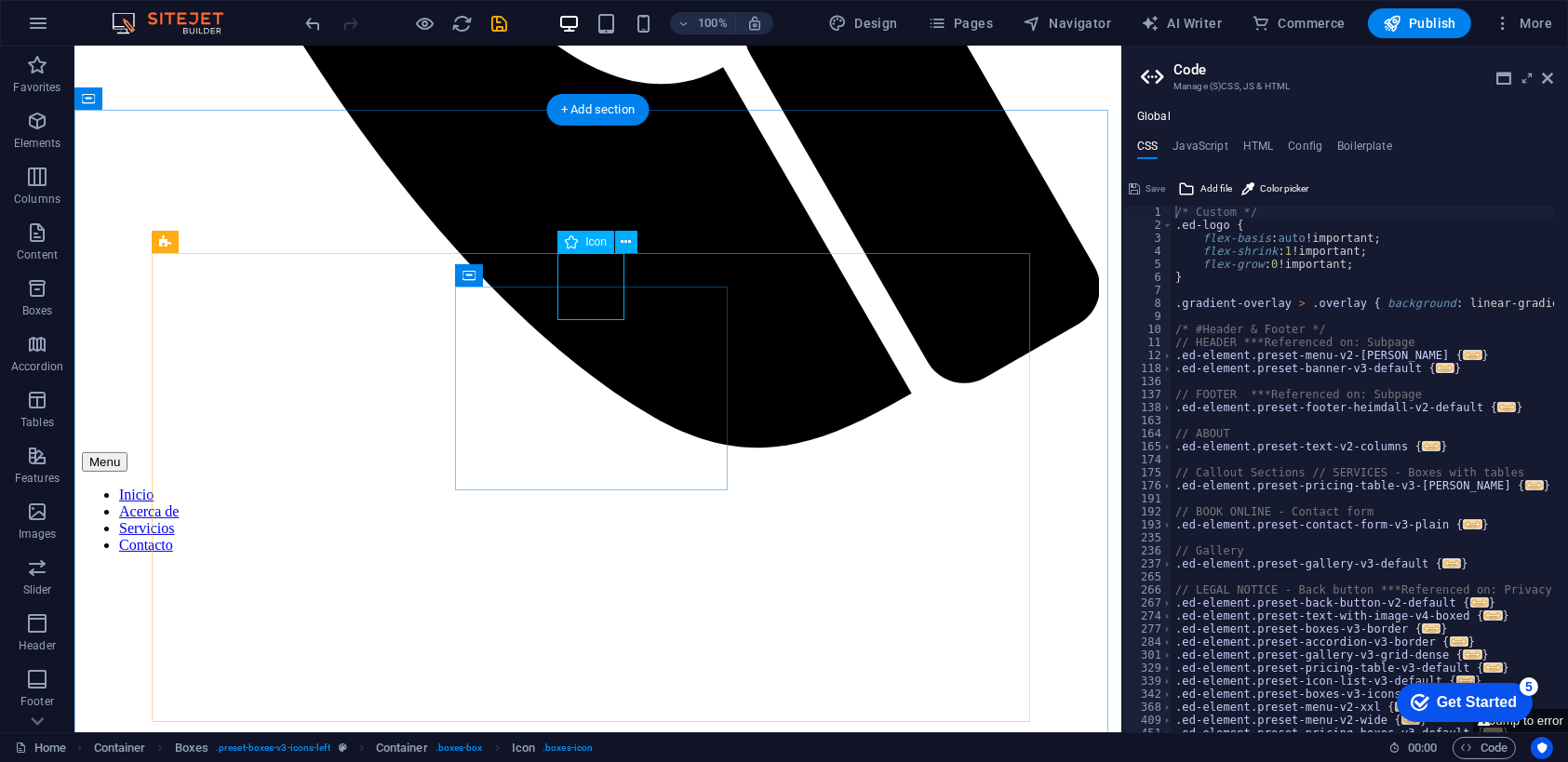
select select "xMidYMid"
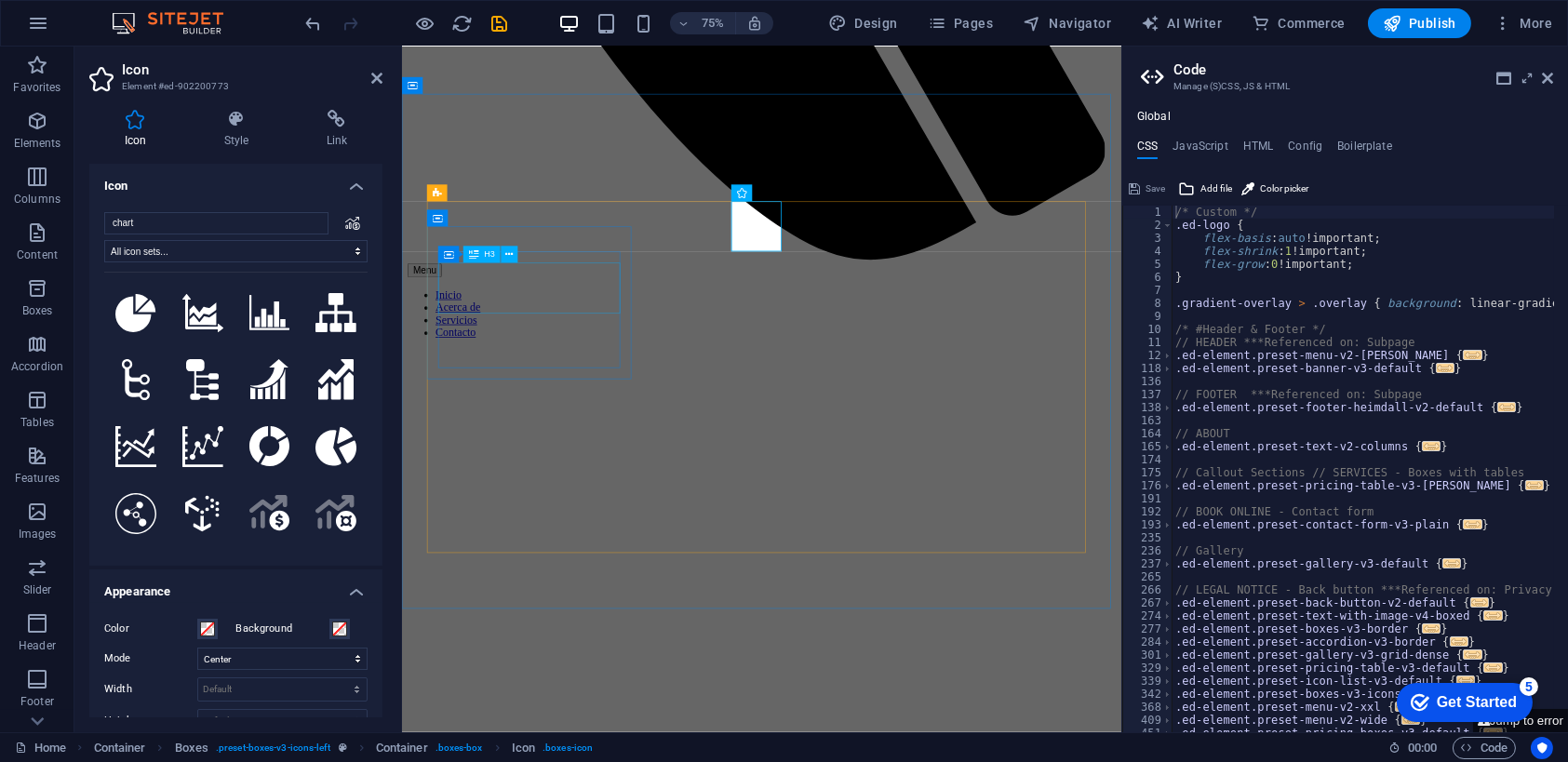
scroll to position [1254, 0]
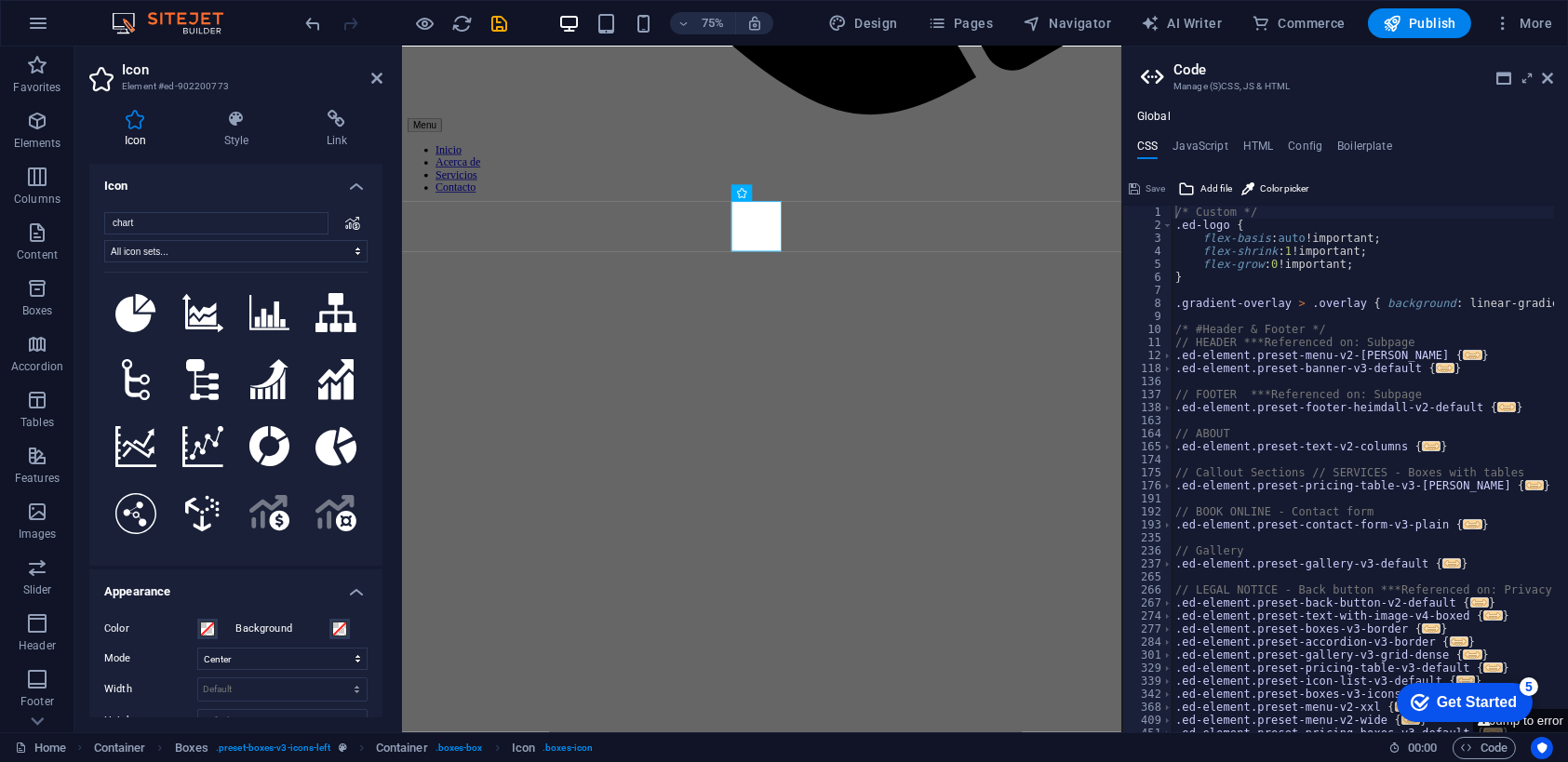
drag, startPoint x: 378, startPoint y: 368, endPoint x: 367, endPoint y: 443, distance: 75.8
click at [367, 443] on div "chart All icon sets... IcoFont Ionicons FontAwesome Brands FontAwesome Duotone …" at bounding box center [236, 381] width 293 height 369
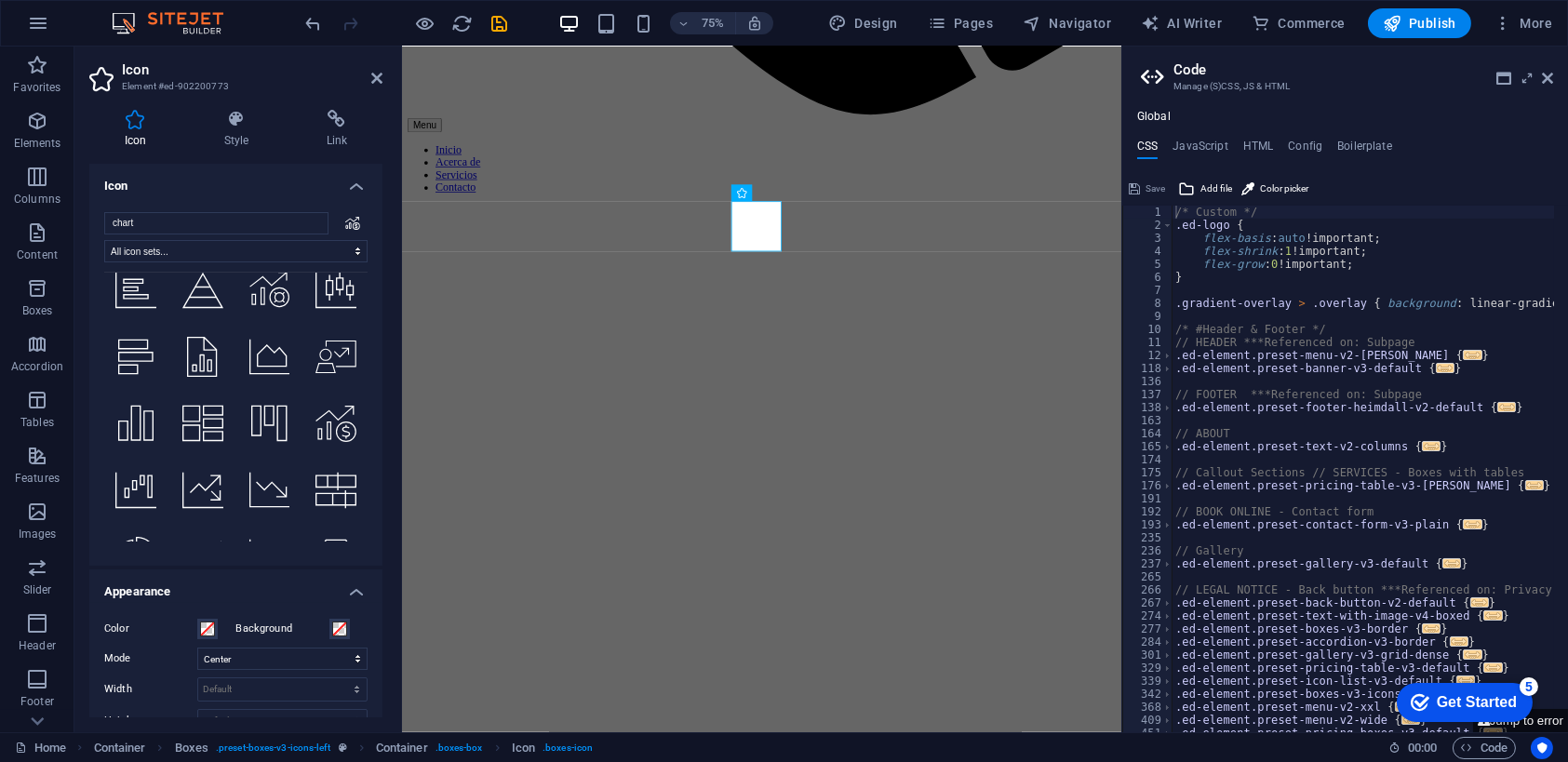
scroll to position [5147, 0]
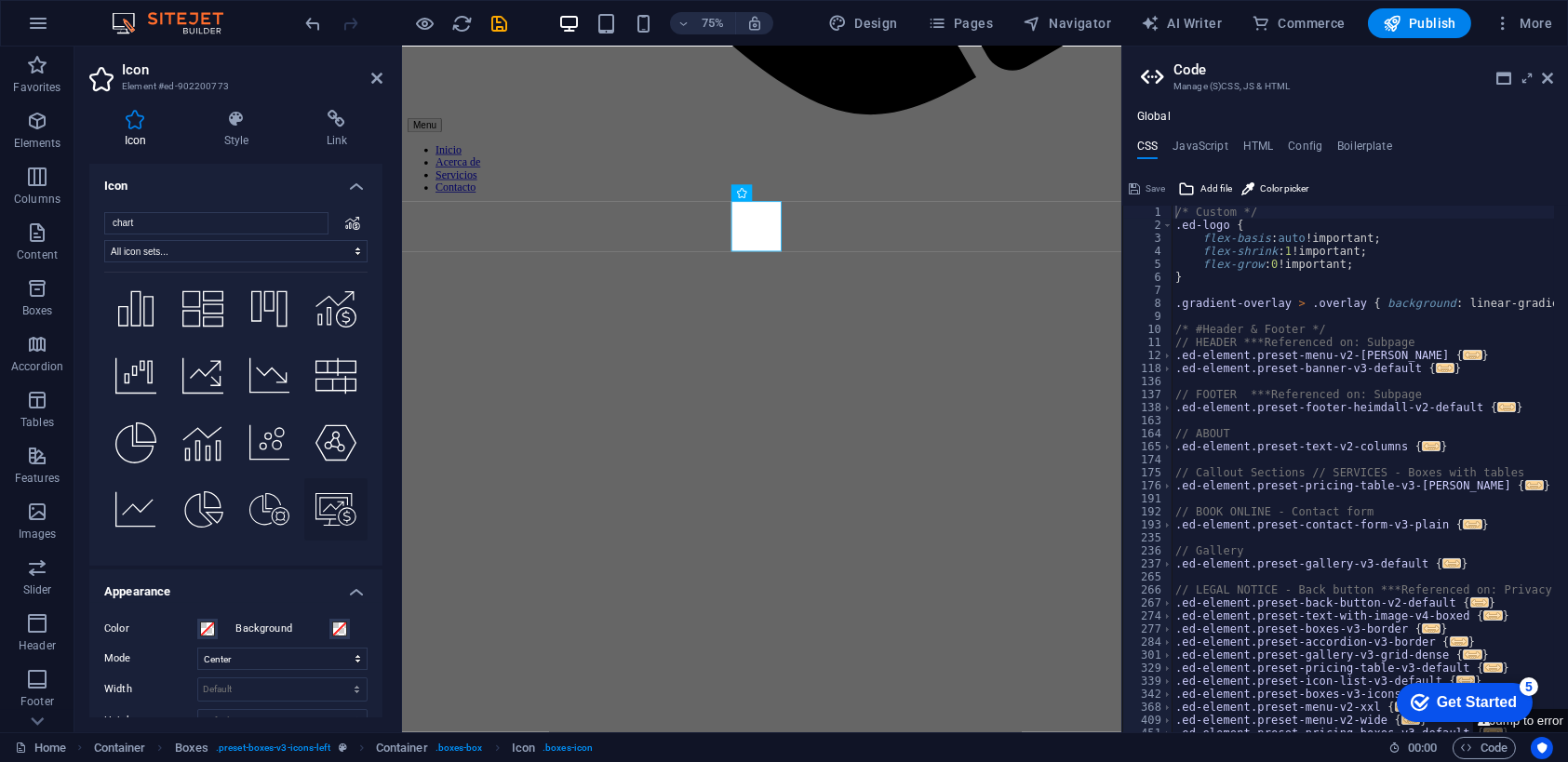
click at [335, 494] on icon at bounding box center [336, 510] width 41 height 33
click at [340, 561] on icon at bounding box center [336, 577] width 41 height 33
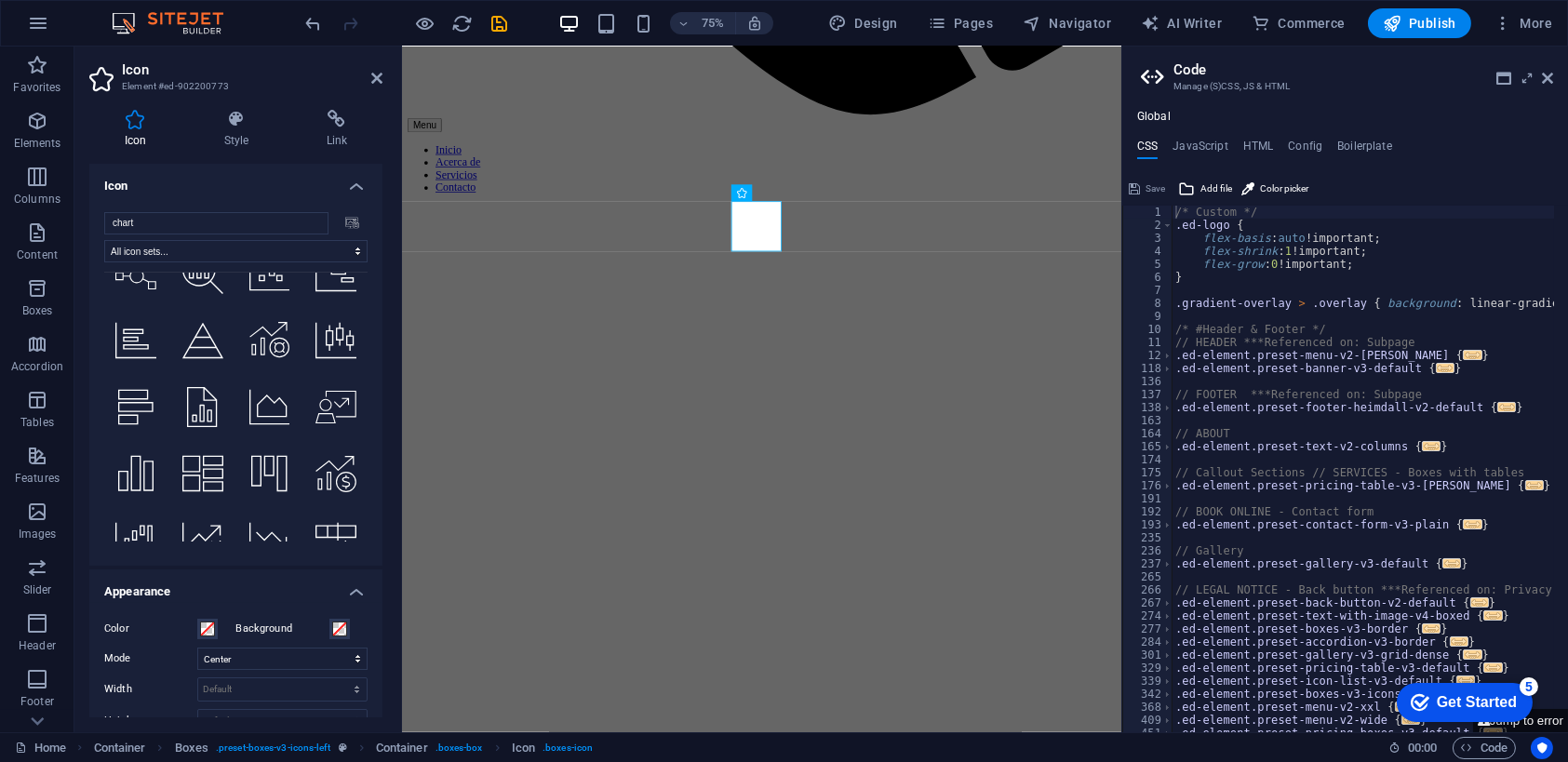
scroll to position [5000, 0]
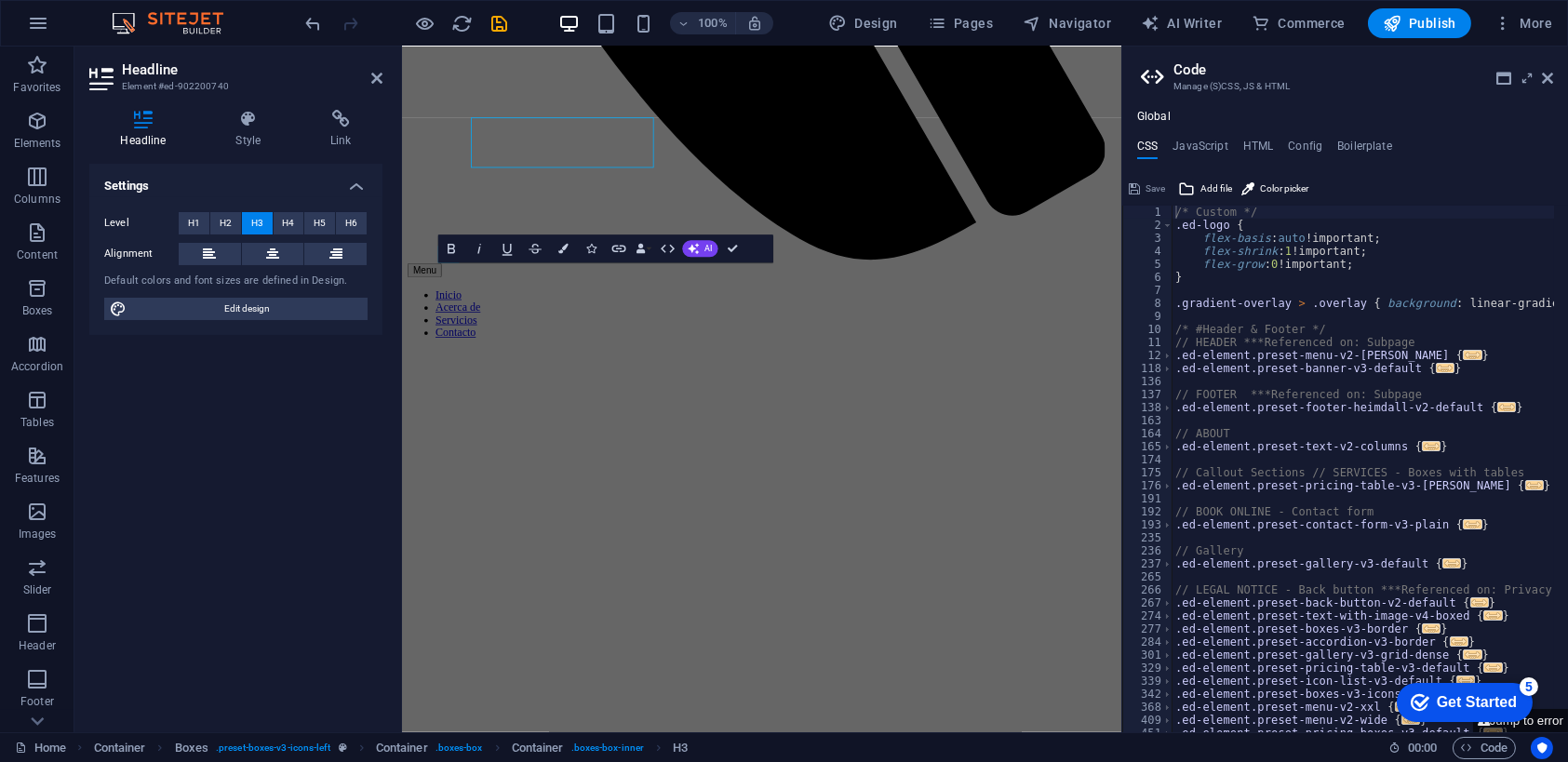
scroll to position [1254, 0]
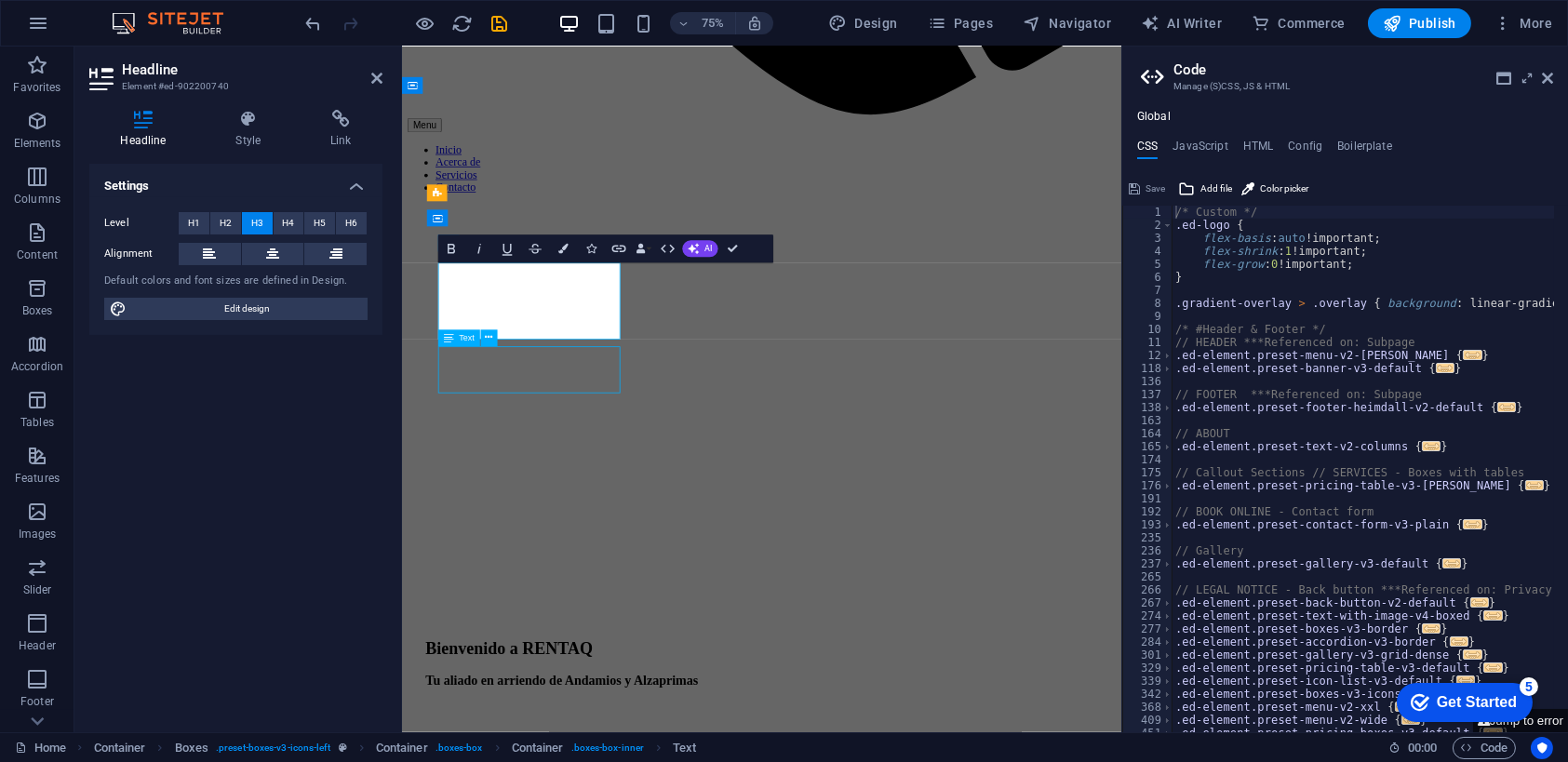
scroll to position [1060, 0]
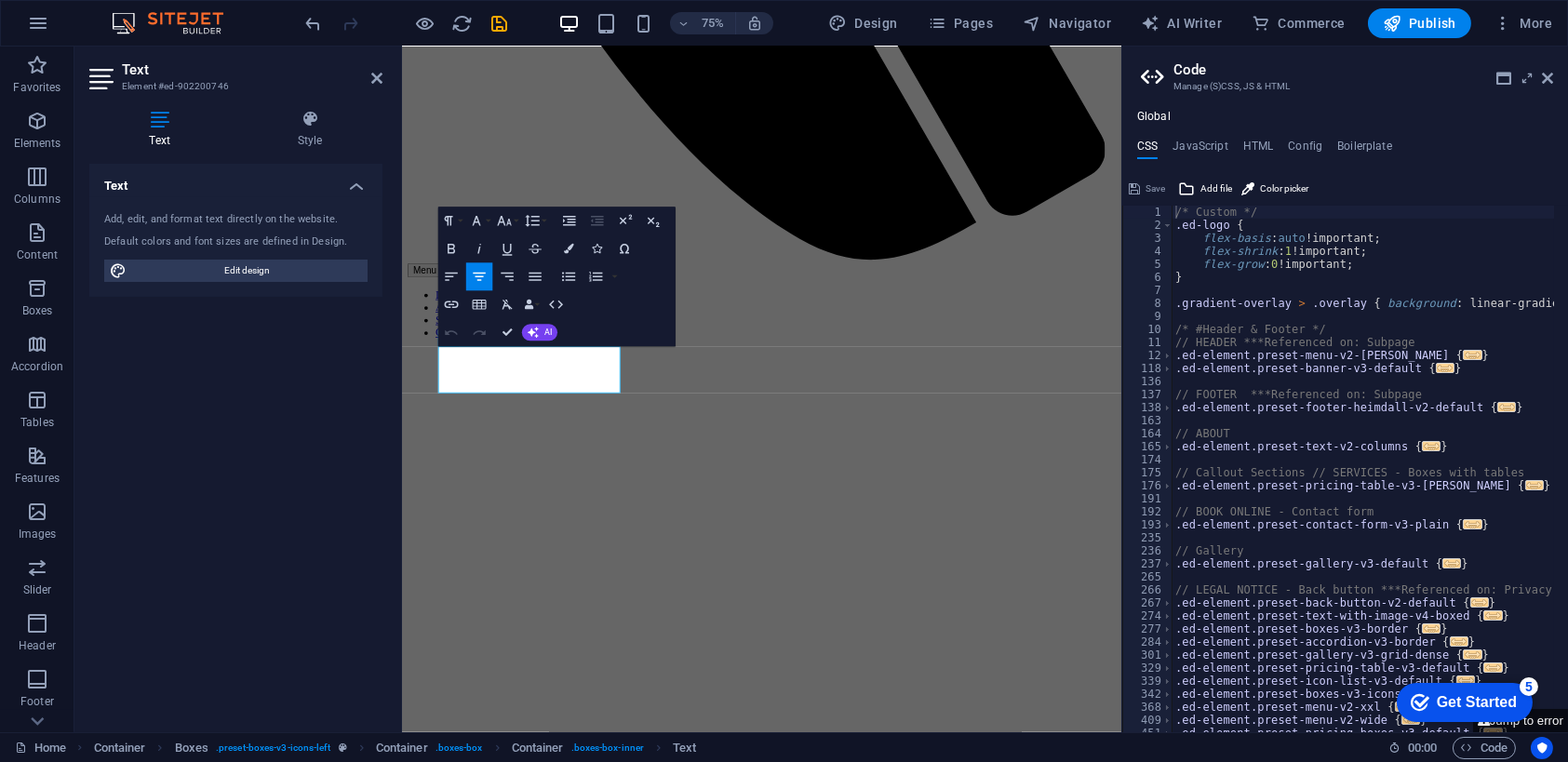
scroll to position [1254, 0]
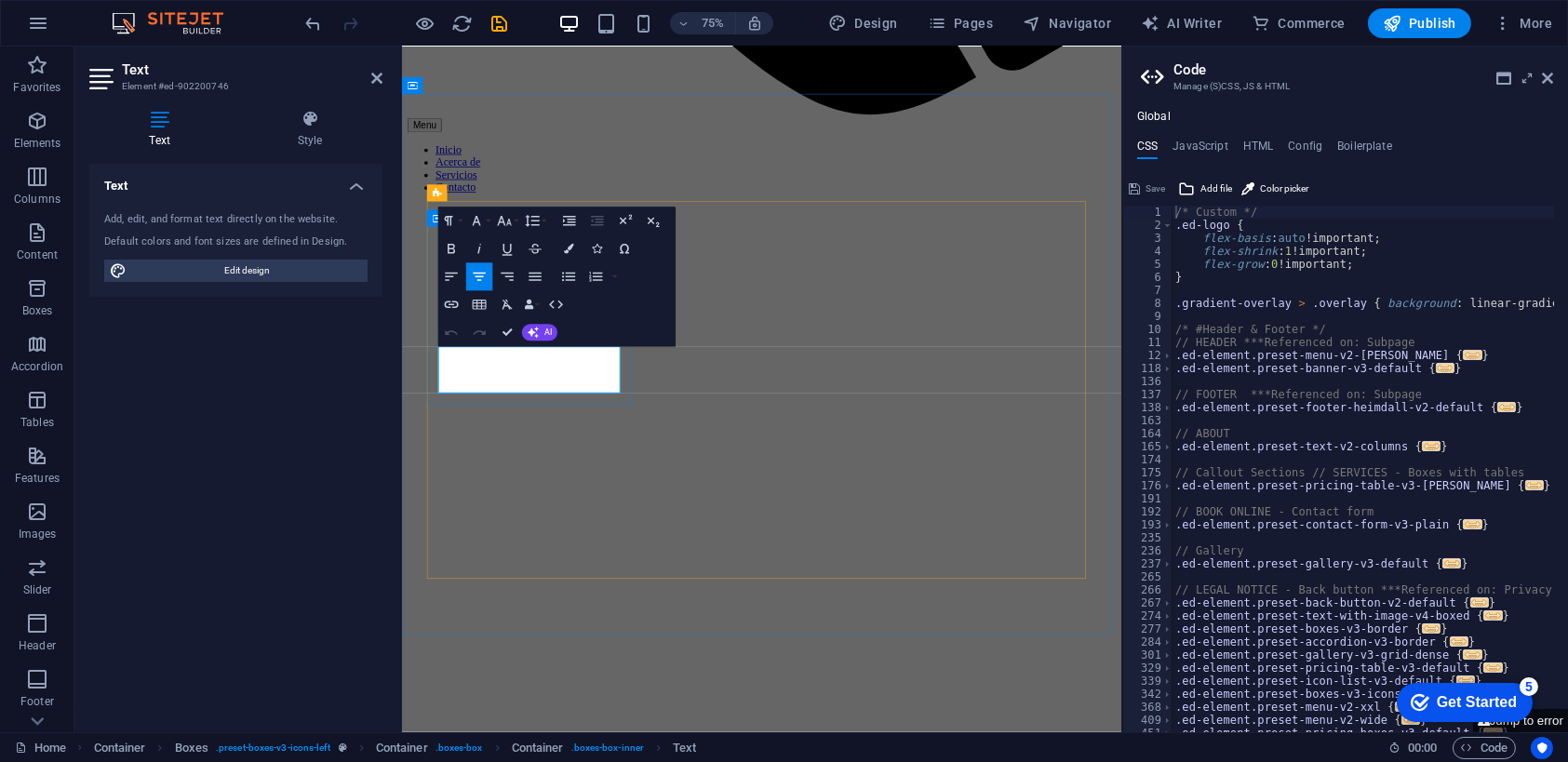
drag, startPoint x: 634, startPoint y: 472, endPoint x: 610, endPoint y: 469, distance: 24.2
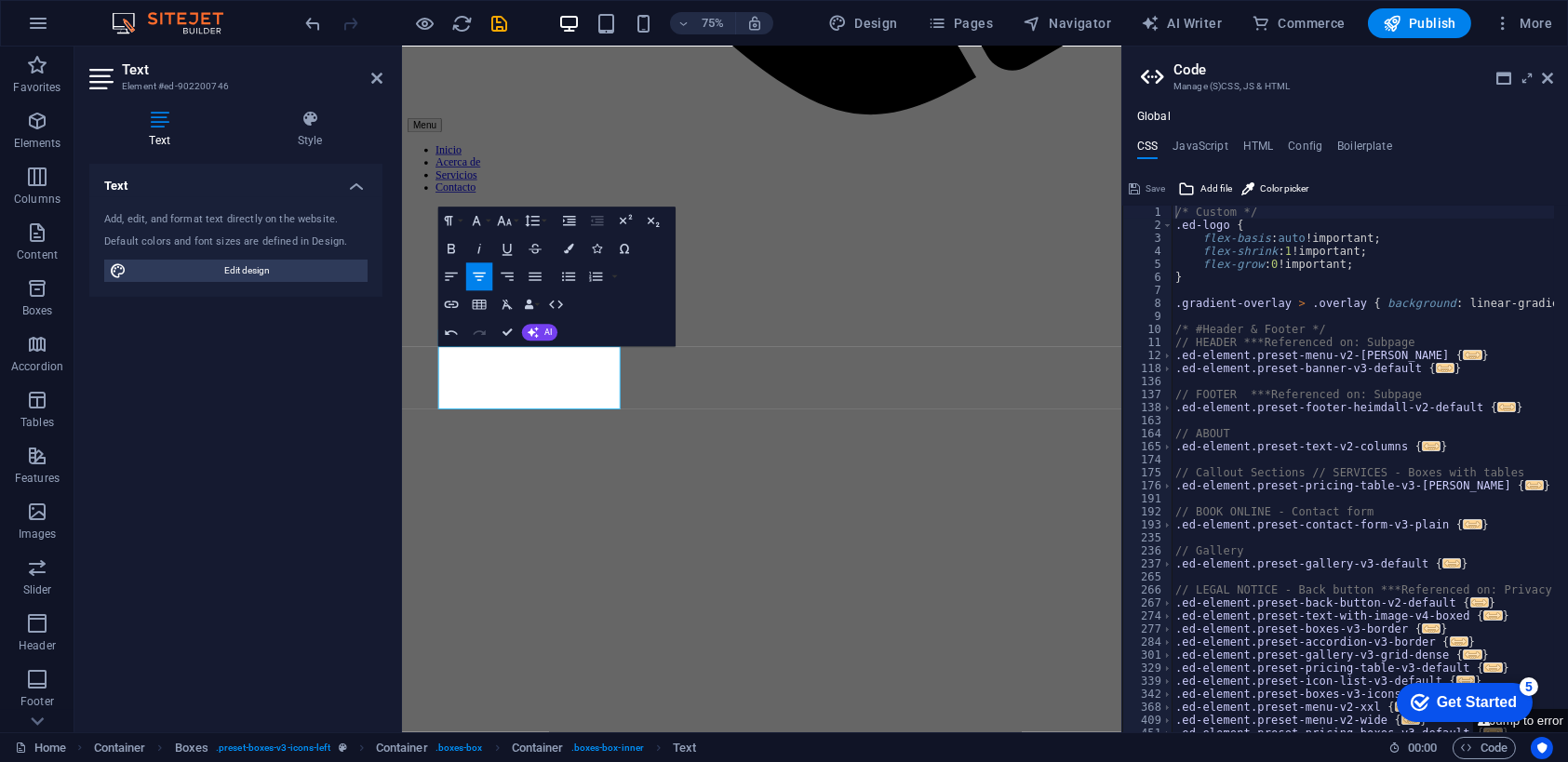
click at [401, 46] on lt-span "estándar" at bounding box center [401, 46] width 0 height 0
drag, startPoint x: 489, startPoint y: 495, endPoint x: 456, endPoint y: 495, distance: 33.0
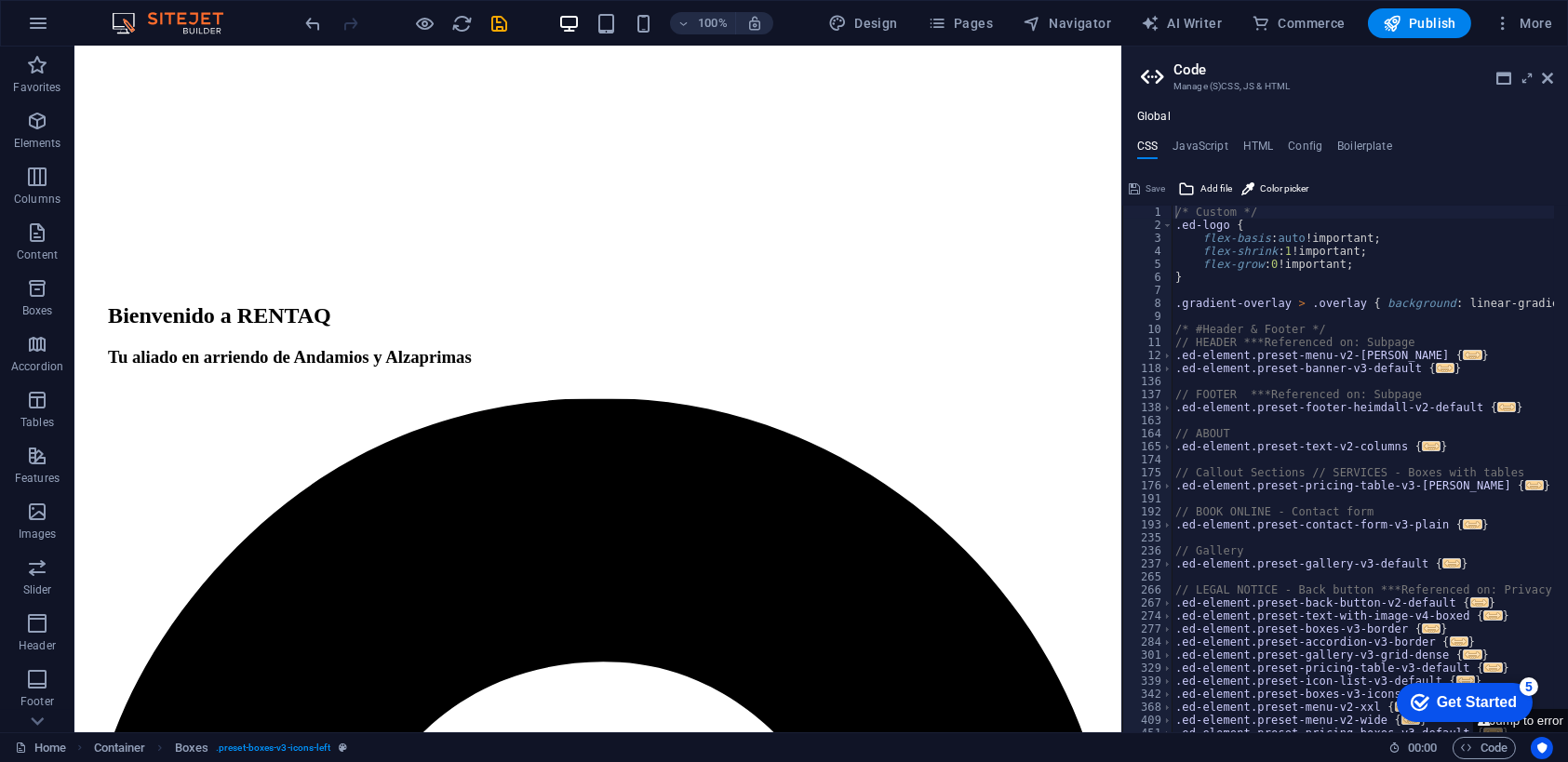
scroll to position [1974, 0]
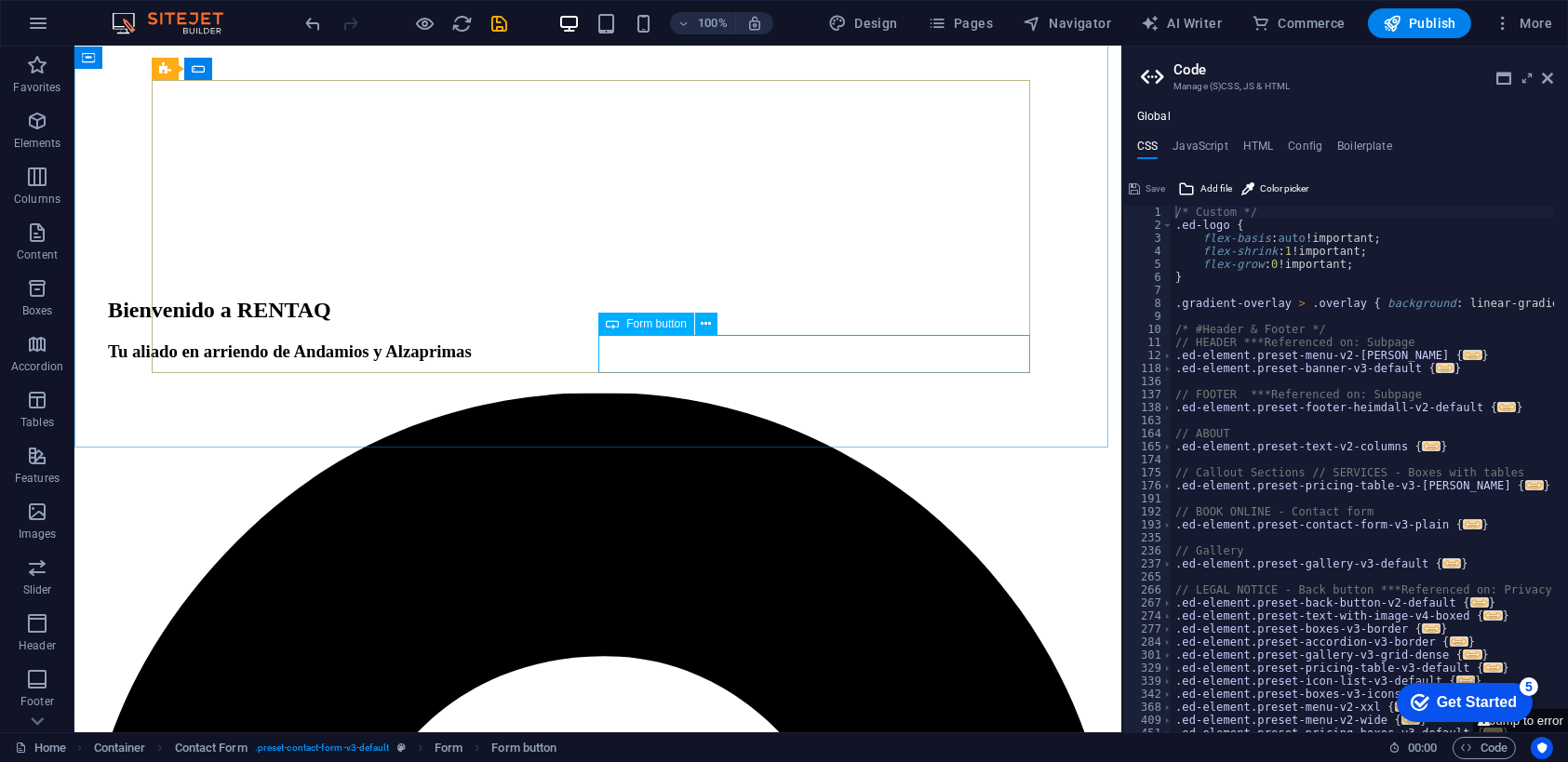
click at [648, 324] on span "Form button" at bounding box center [656, 323] width 60 height 11
click at [708, 319] on icon at bounding box center [706, 324] width 10 height 20
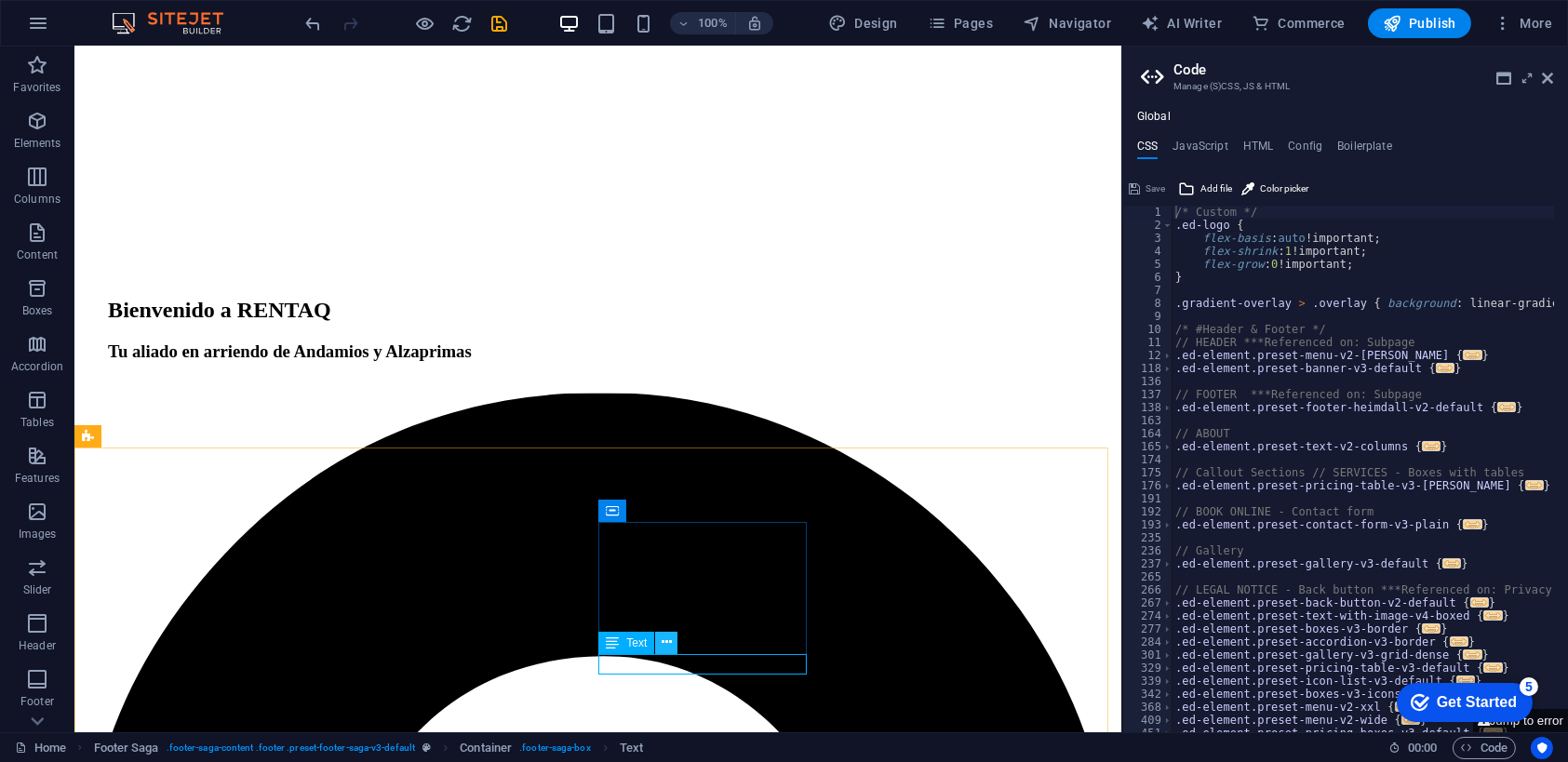
click at [669, 644] on icon at bounding box center [666, 643] width 10 height 20
click at [663, 644] on icon at bounding box center [666, 643] width 10 height 20
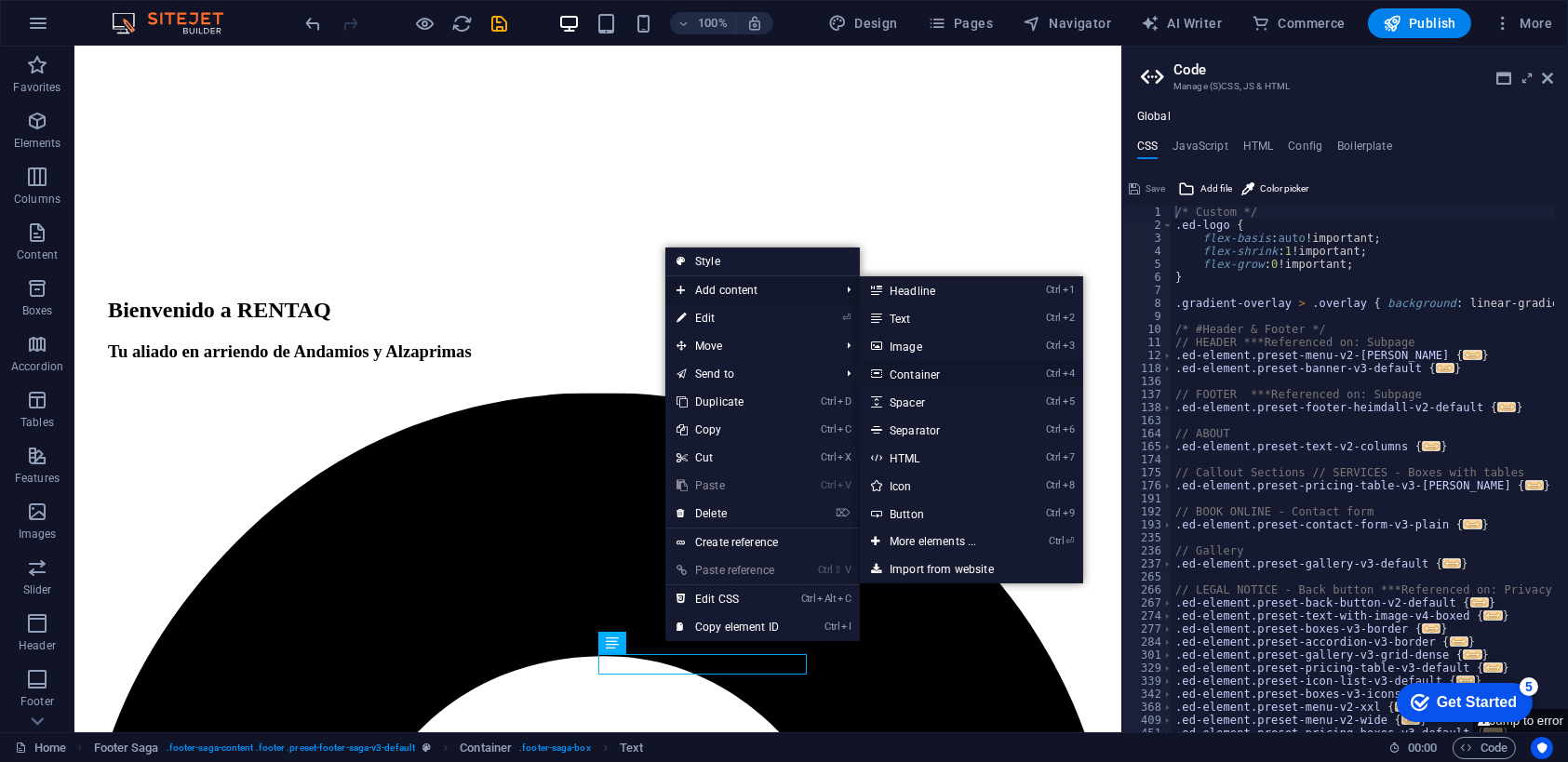
click at [922, 371] on link "Ctrl 4 Container" at bounding box center [937, 374] width 154 height 28
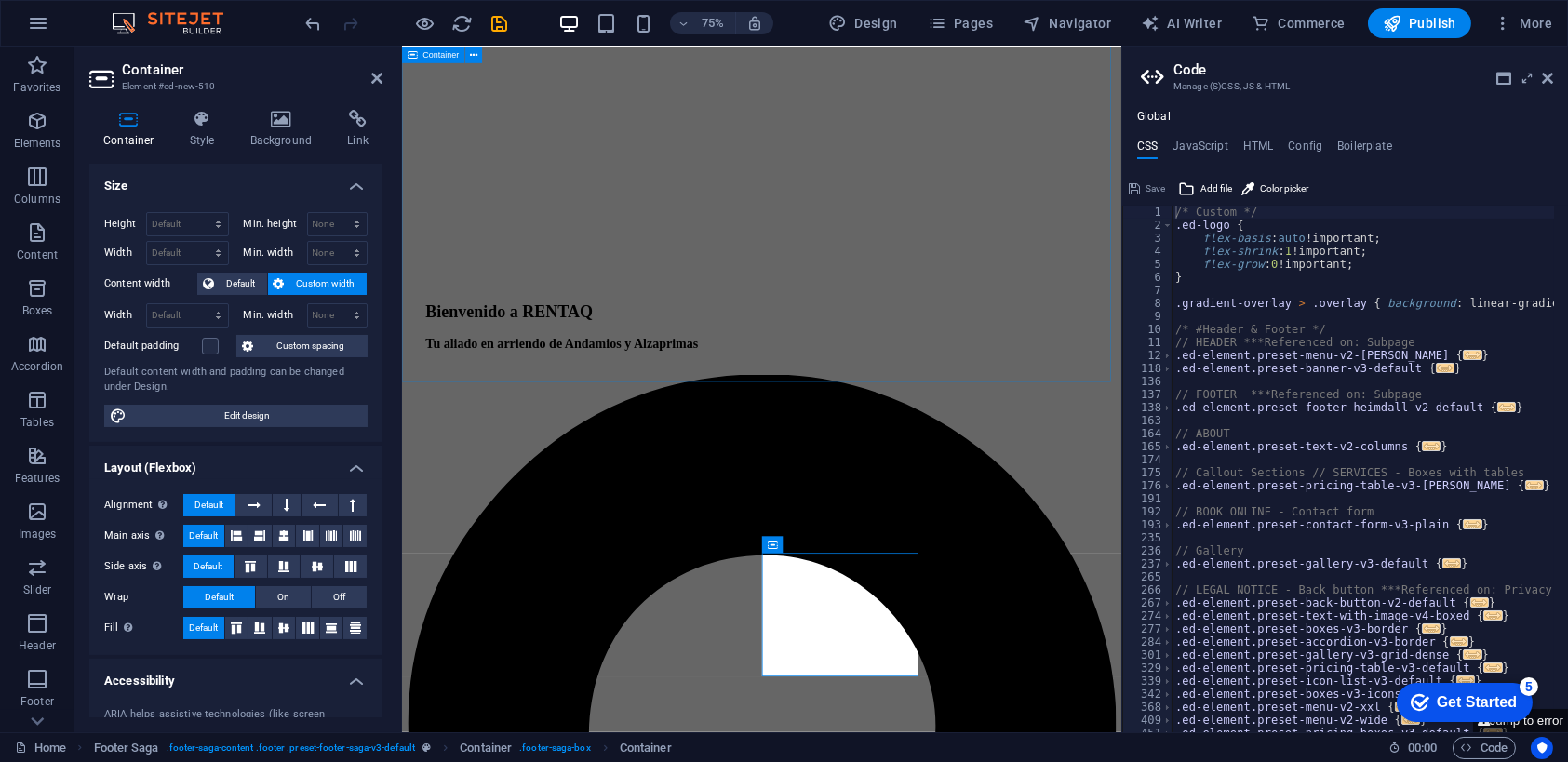
scroll to position [2121, 0]
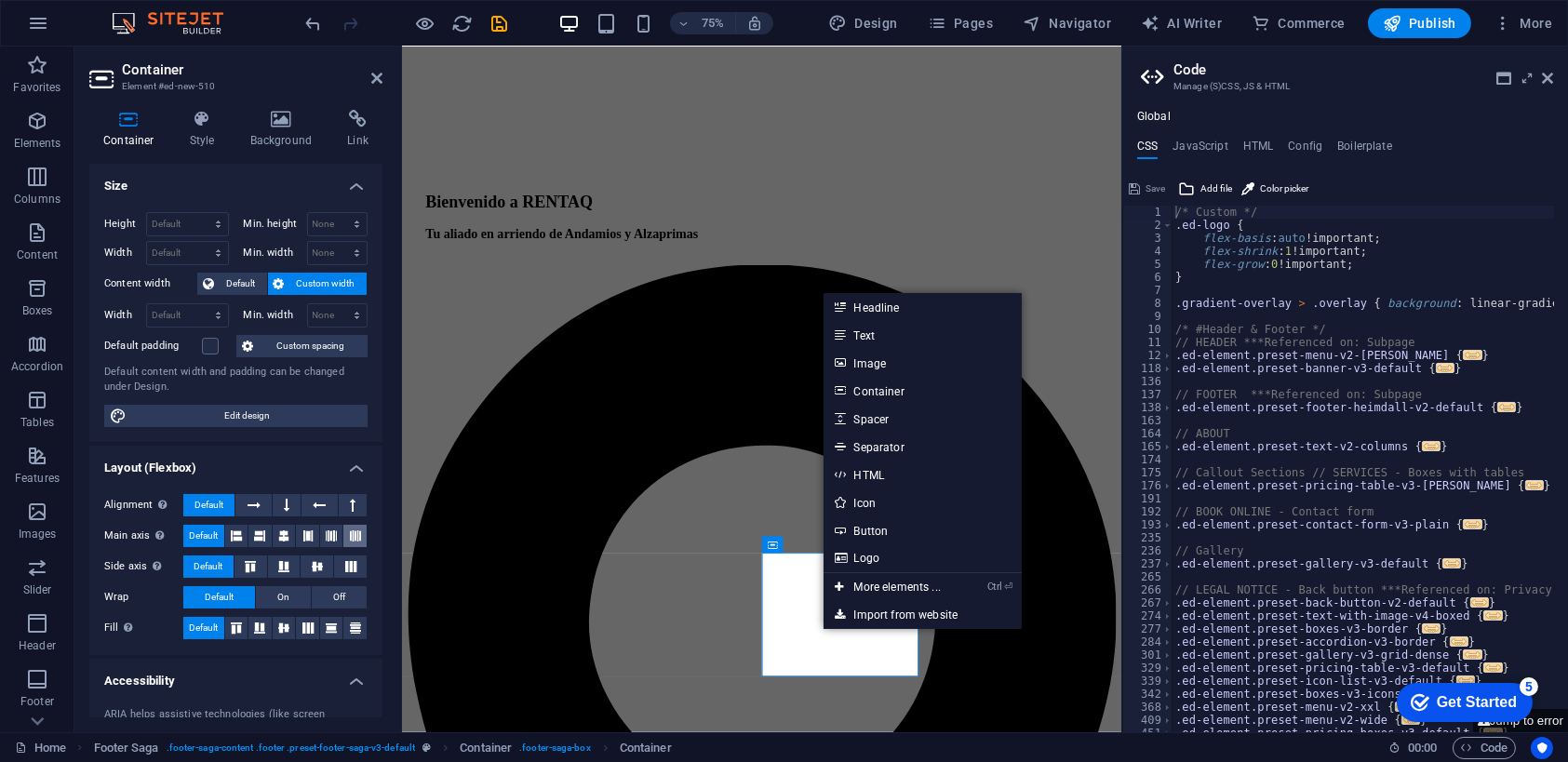
drag, startPoint x: 378, startPoint y: 438, endPoint x: 362, endPoint y: 543, distance: 106.2
click at [362, 543] on ul "Size Height Default px rem % vh vw Min. height None px rem % vh vw Width Defaul…" at bounding box center [236, 540] width 293 height 754
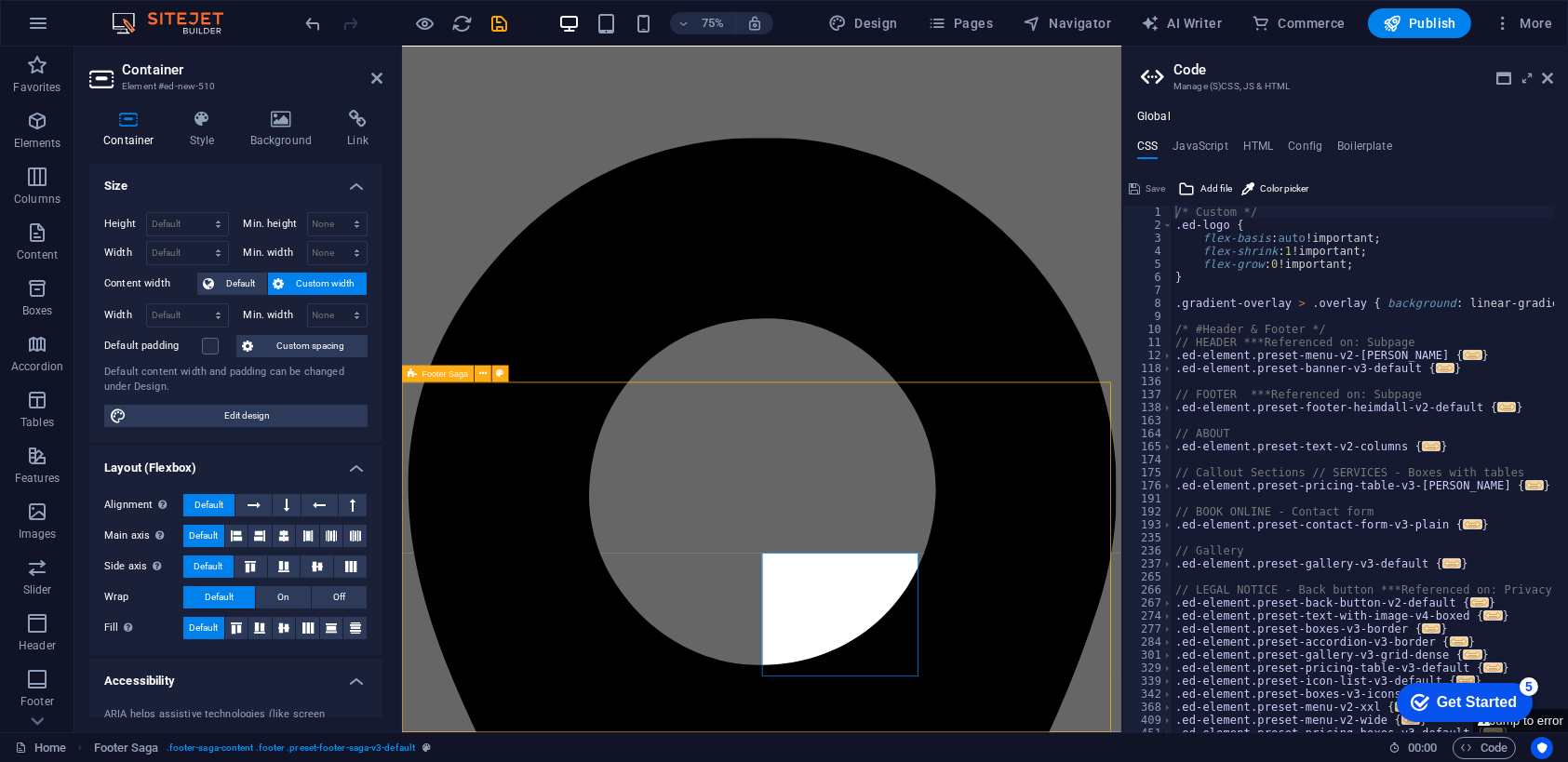
scroll to position [1974, 0]
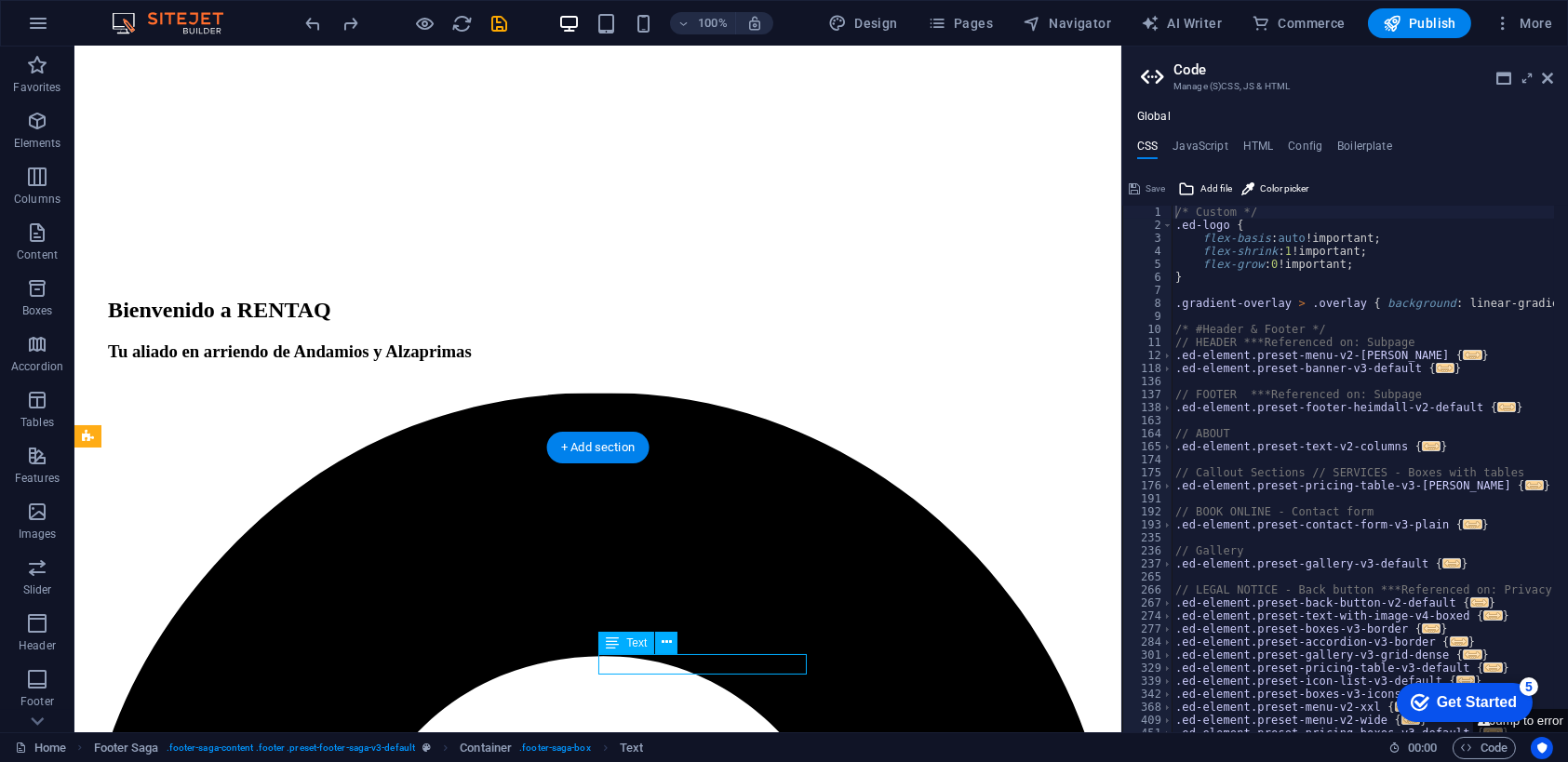
click at [665, 638] on icon at bounding box center [666, 643] width 10 height 20
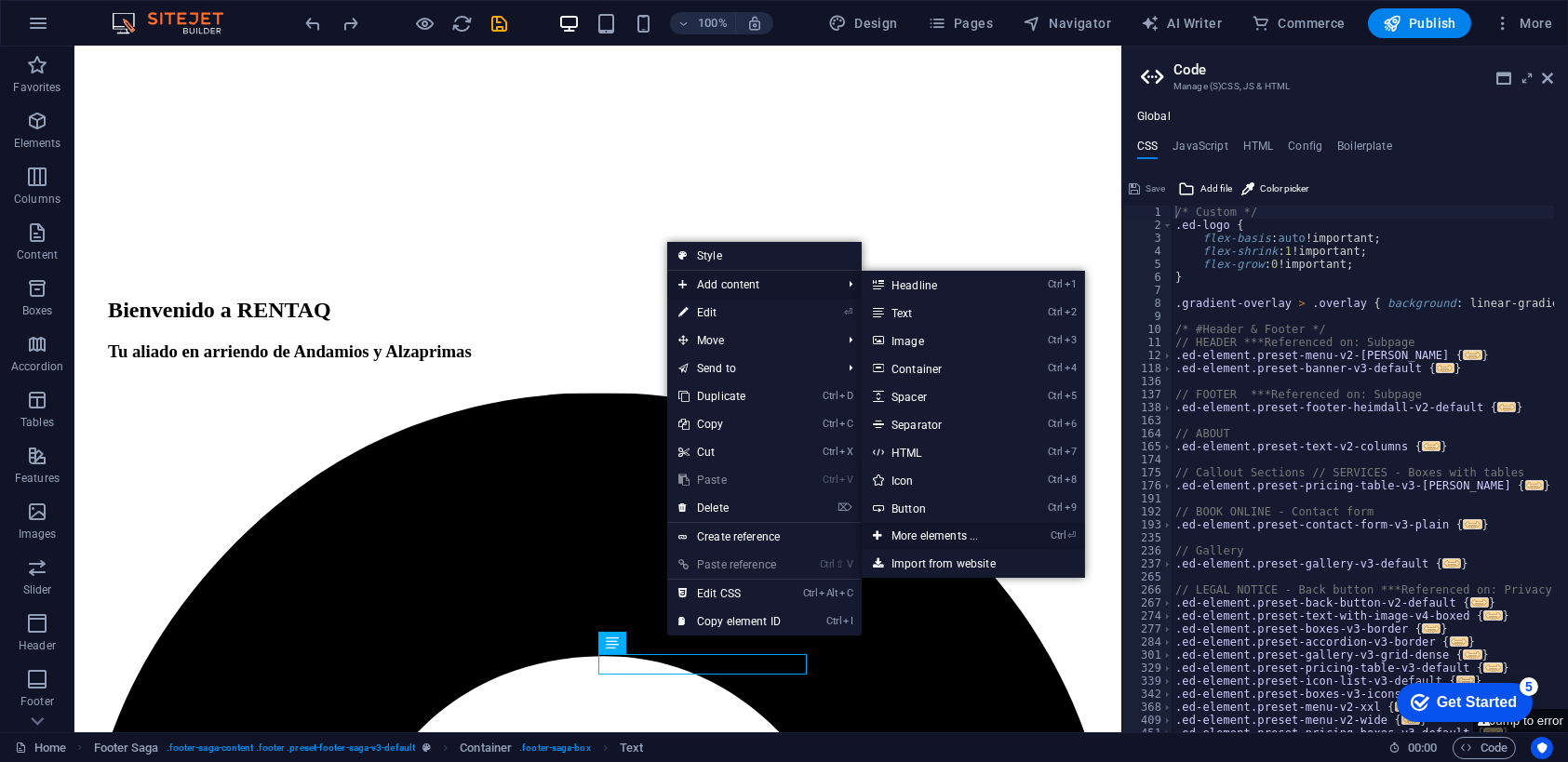
click at [923, 534] on link "Ctrl ⏎ More elements ..." at bounding box center [938, 536] width 154 height 28
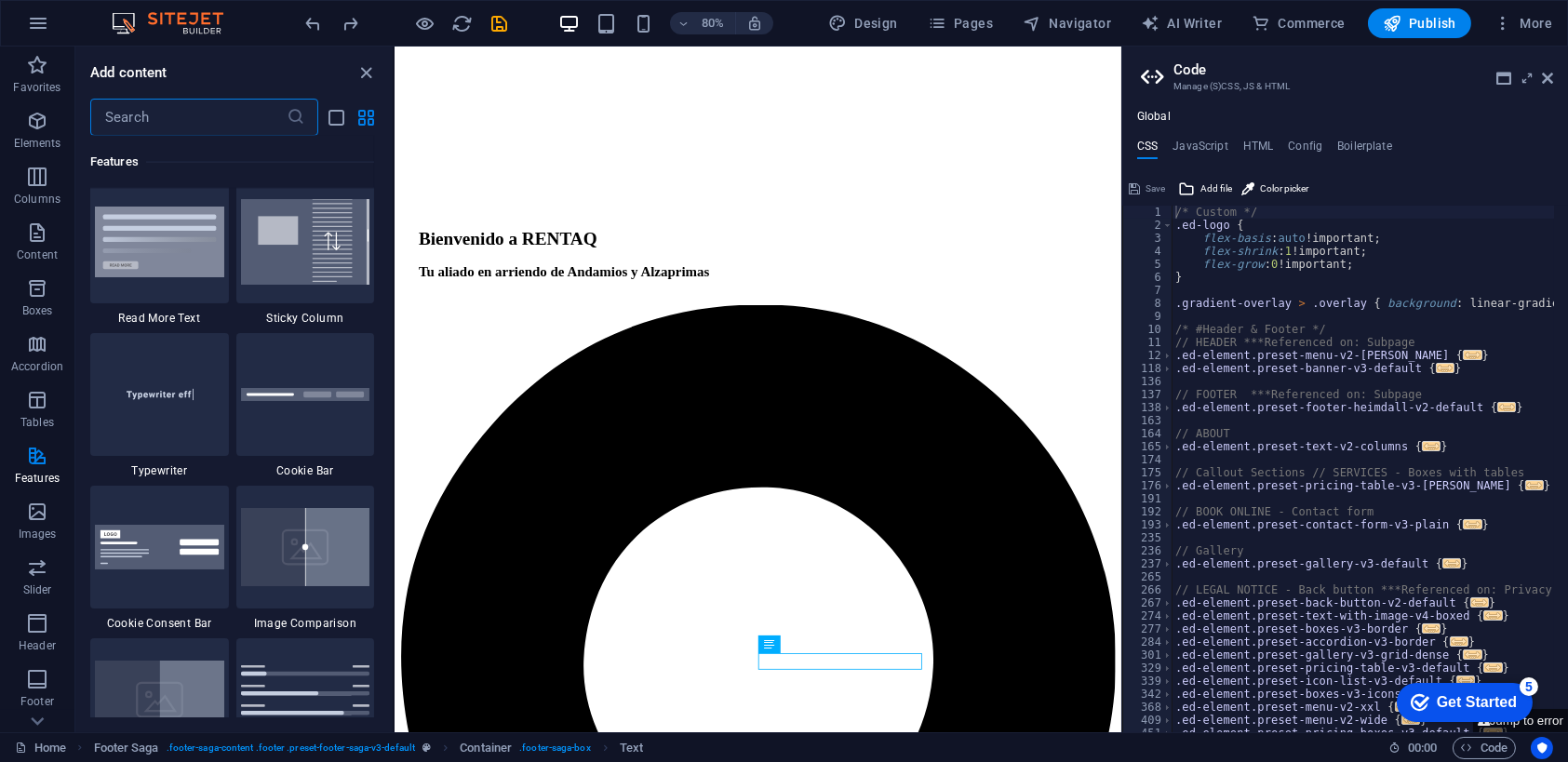
scroll to position [7213, 0]
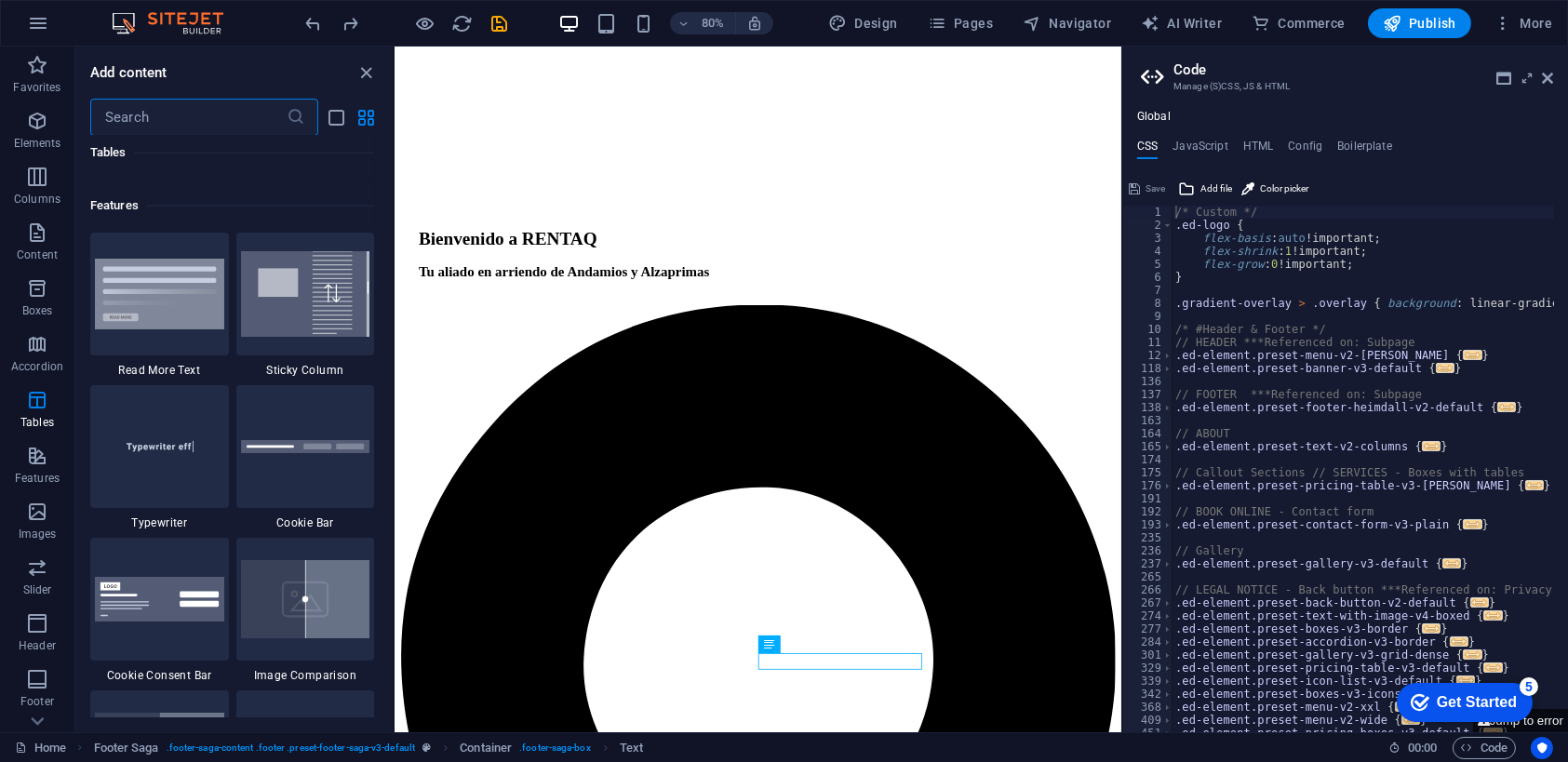
drag, startPoint x: 391, startPoint y: 149, endPoint x: 74, endPoint y: 401, distance: 405.0
click at [171, 315] on div at bounding box center [160, 294] width 139 height 123
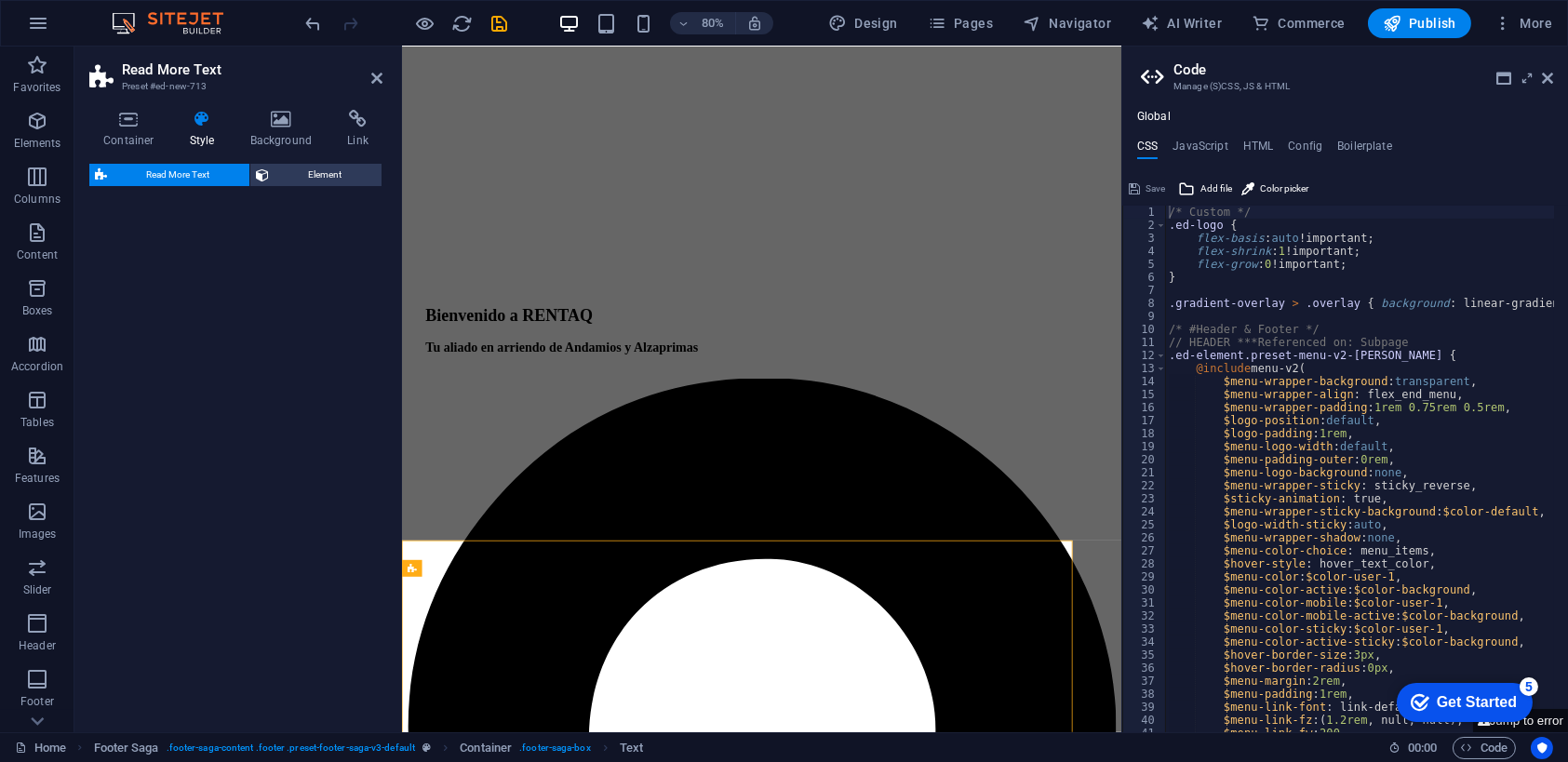
scroll to position [2169, 0]
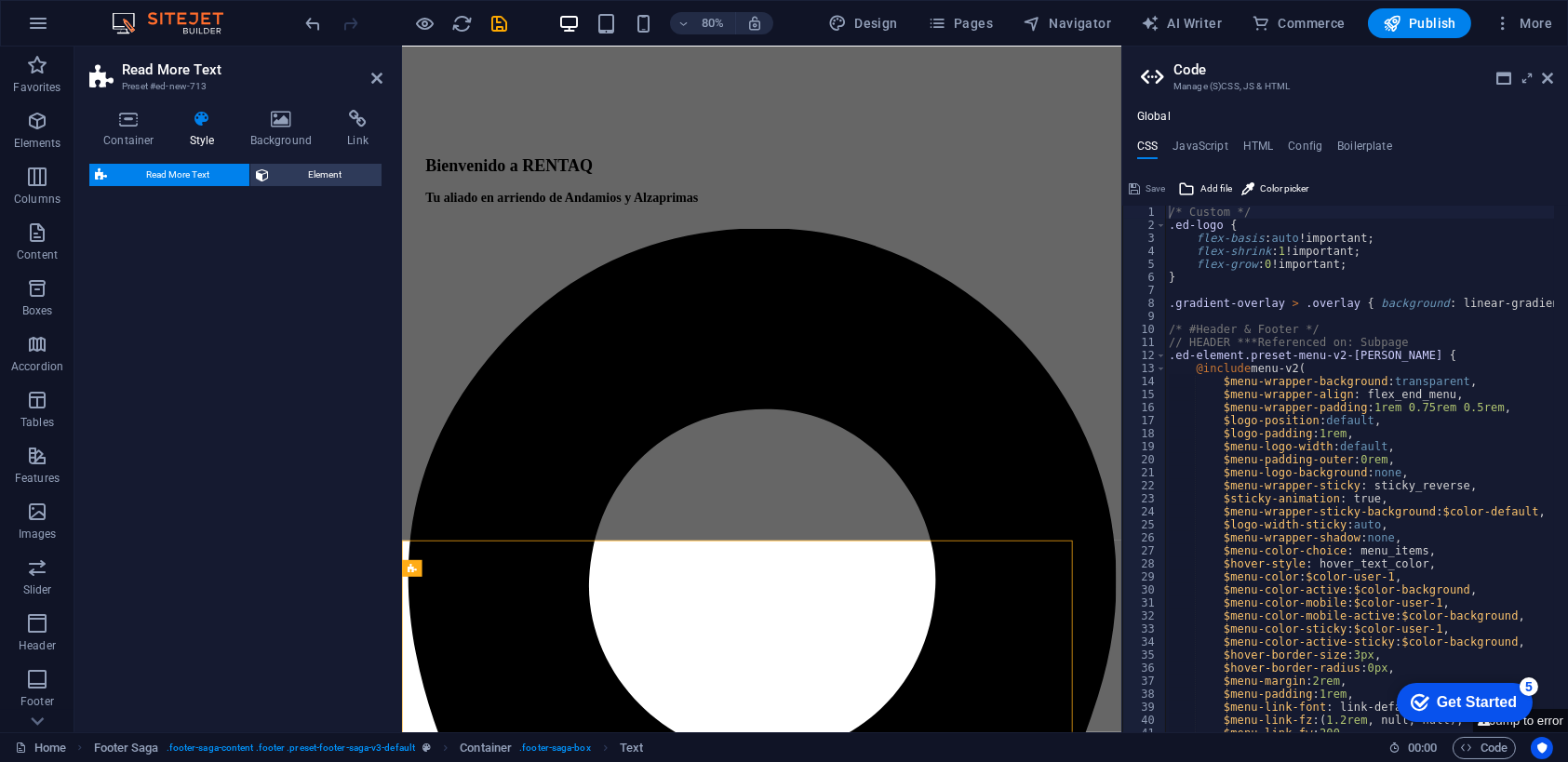
select select "px"
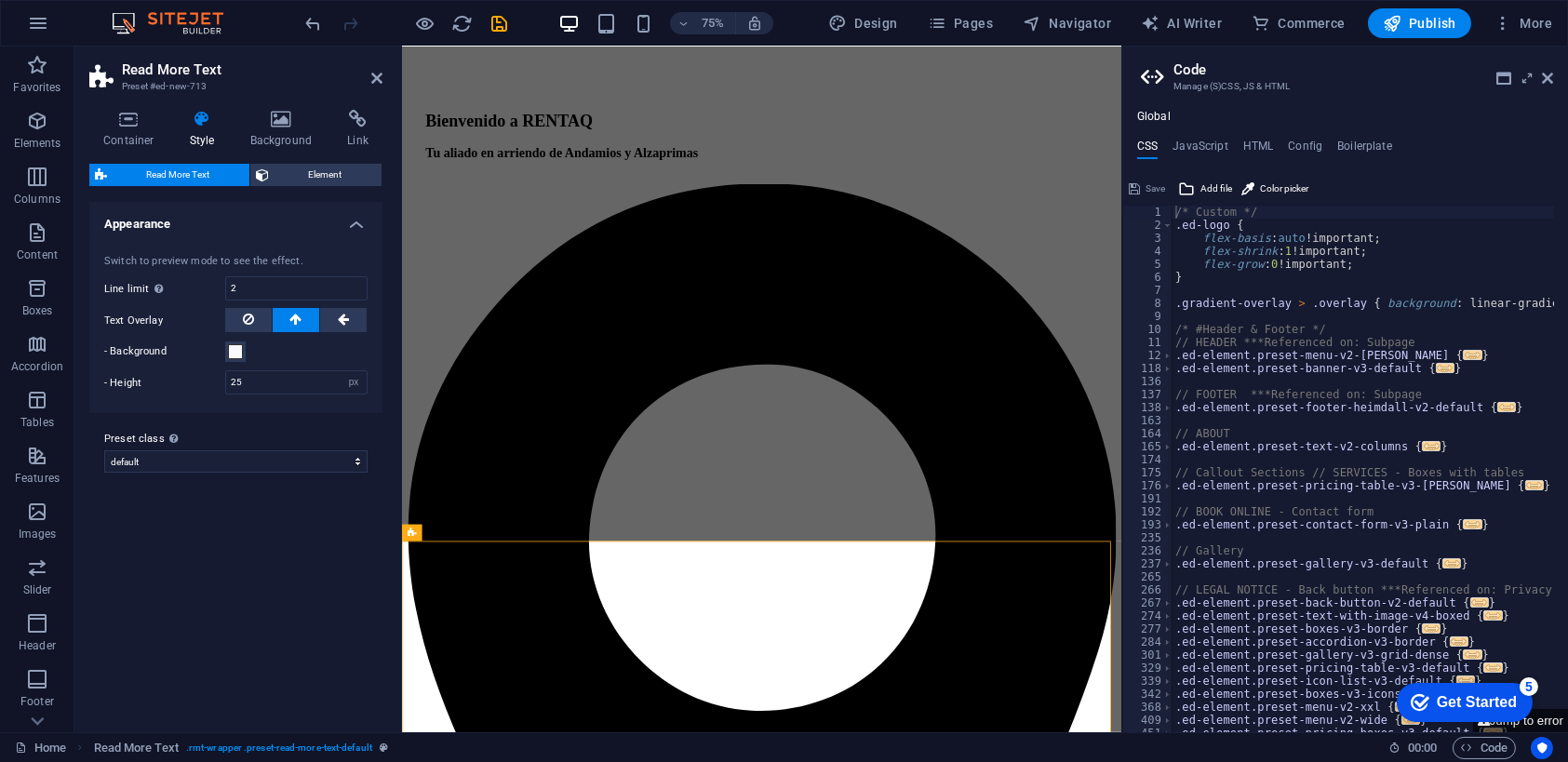
scroll to position [2258, 0]
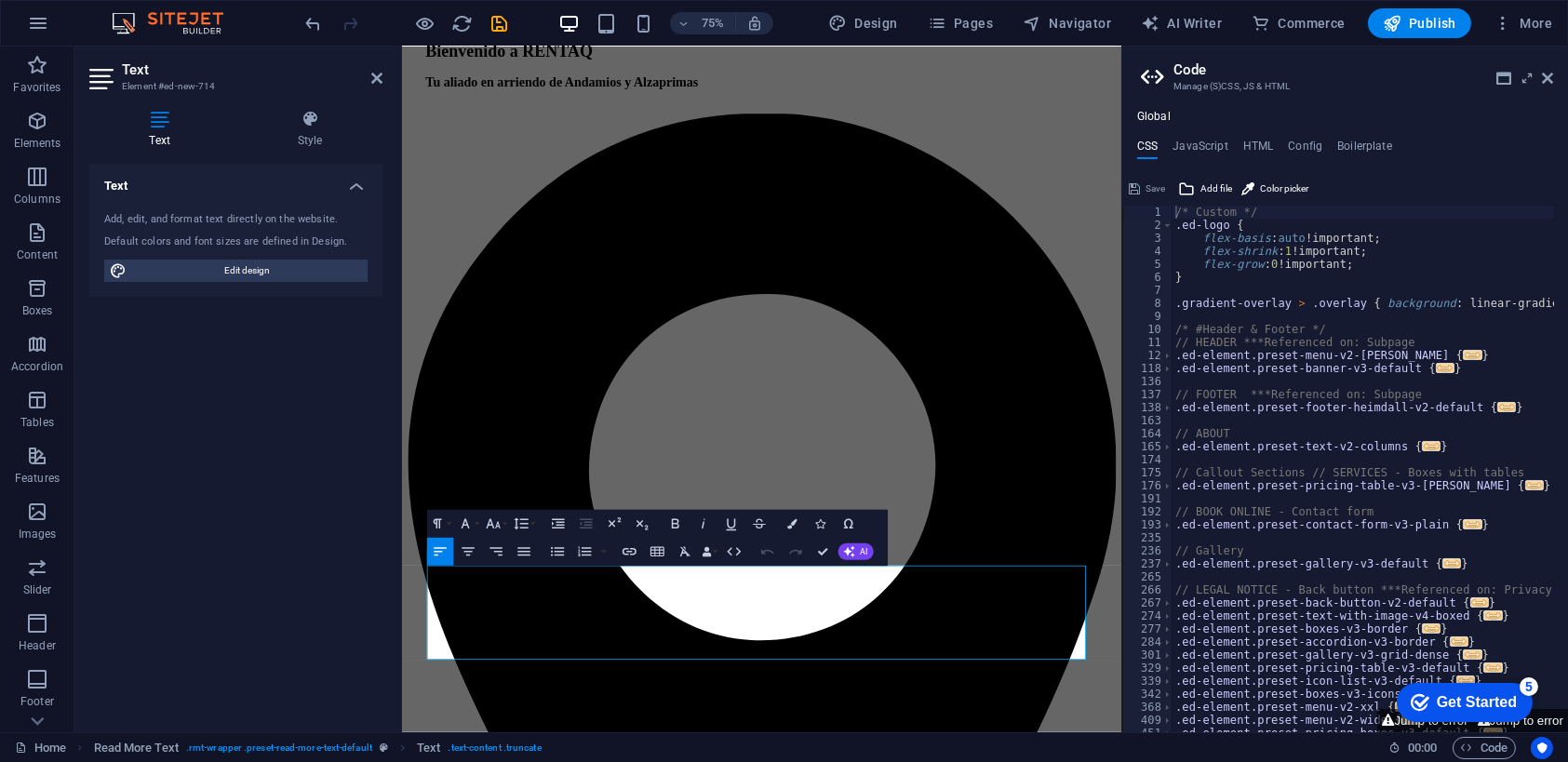
drag, startPoint x: 435, startPoint y: 745, endPoint x: 1531, endPoint y: 730, distance: 1096.1
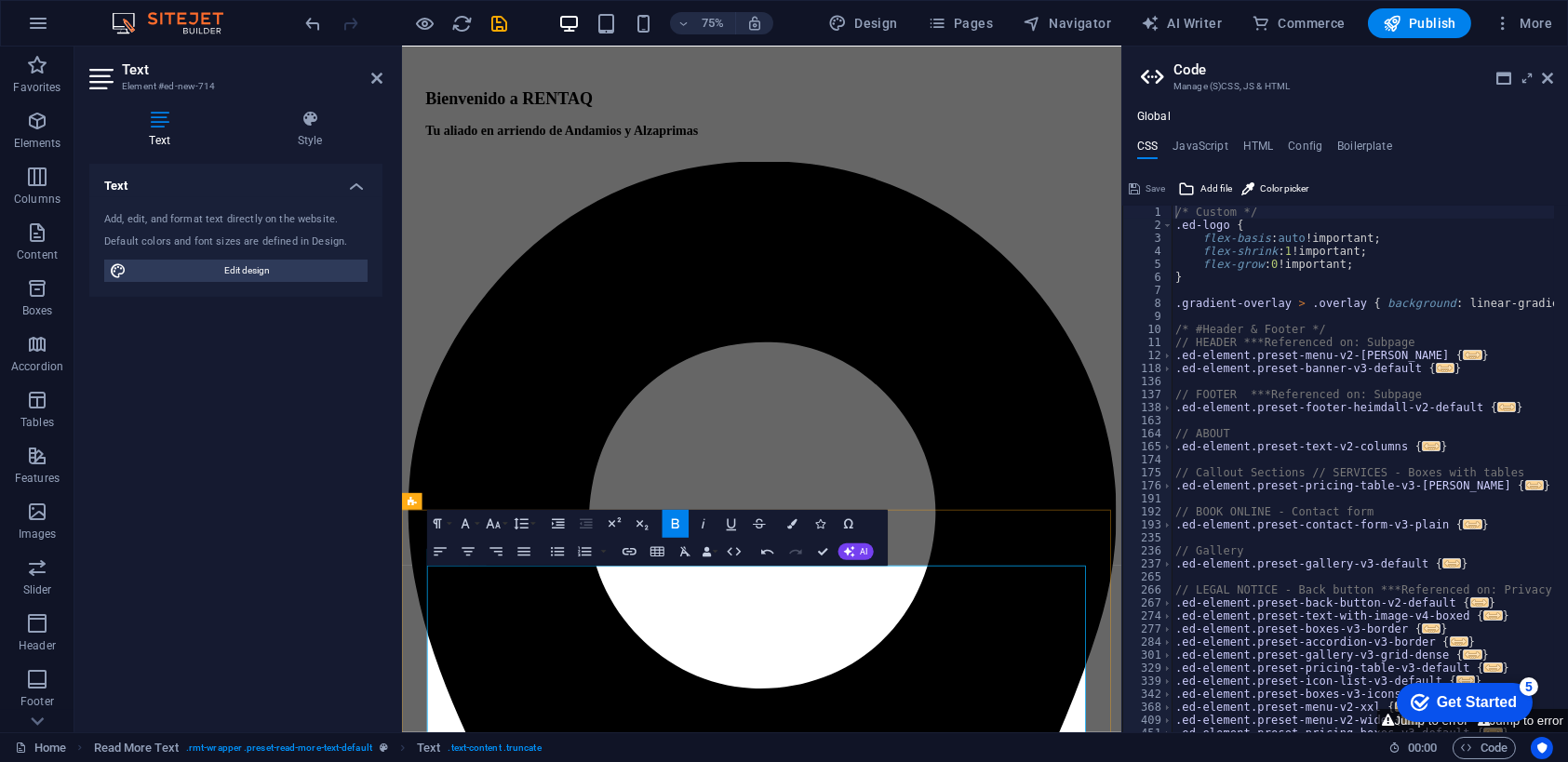
click at [1432, 16] on span "Publish" at bounding box center [1419, 23] width 74 height 19
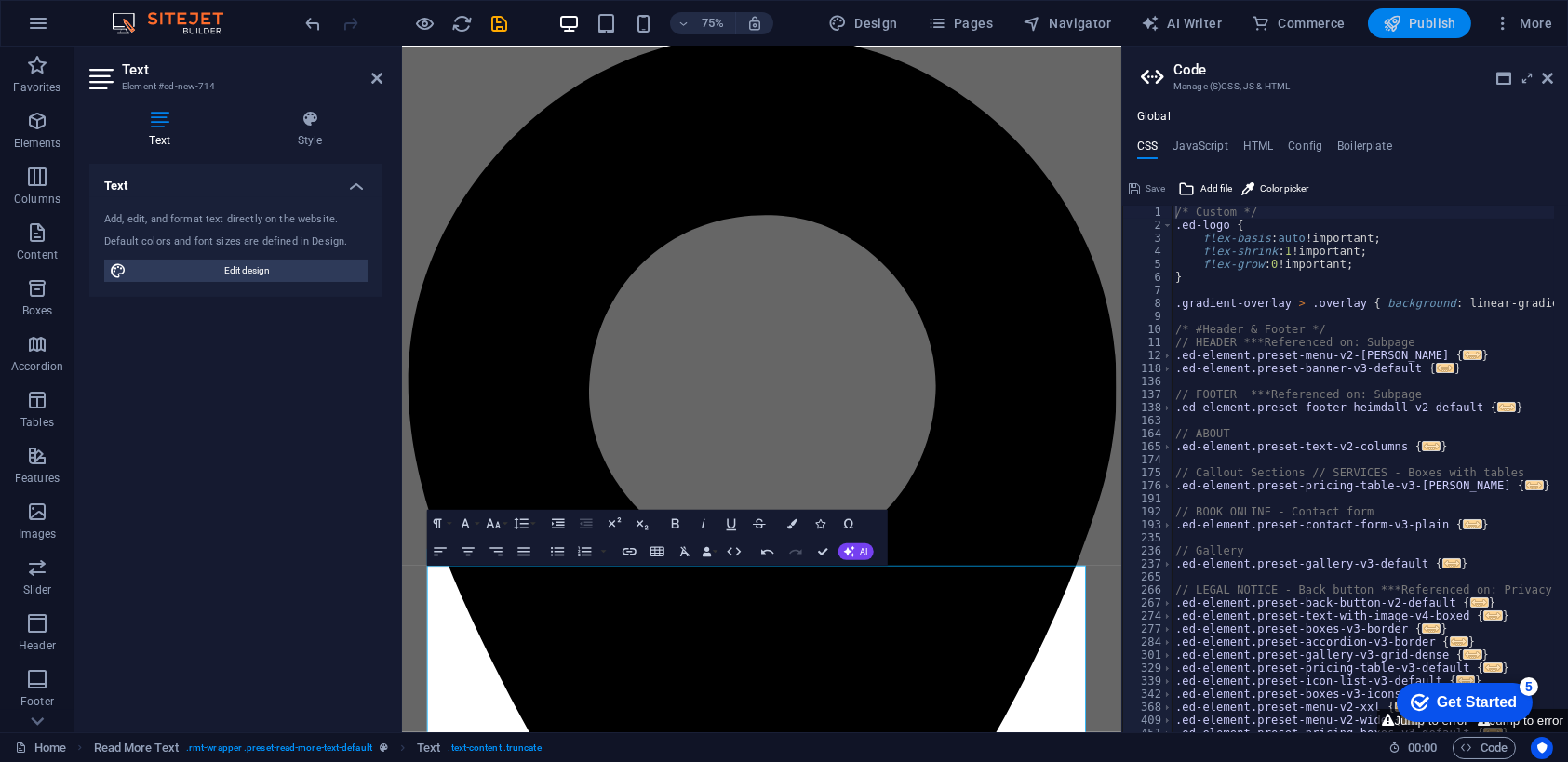
scroll to position [5826, 0]
